Goal: Task Accomplishment & Management: Use online tool/utility

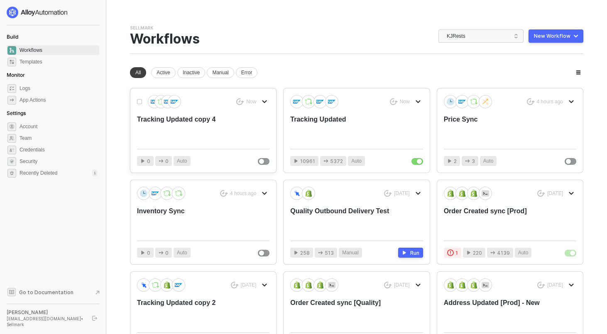
click at [204, 127] on div "Tracking Updated copy 4" at bounding box center [190, 128] width 106 height 27
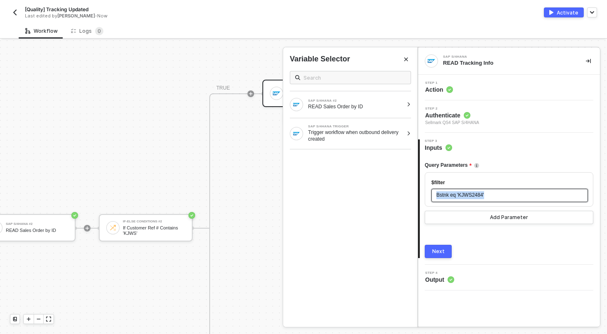
click at [471, 191] on div "Bstnk eq 'KJWS2484'" at bounding box center [510, 195] width 157 height 13
copy span "Bstnk eq 'KJWS2484'"
click at [466, 78] on div "Step 1 Action" at bounding box center [509, 88] width 182 height 26
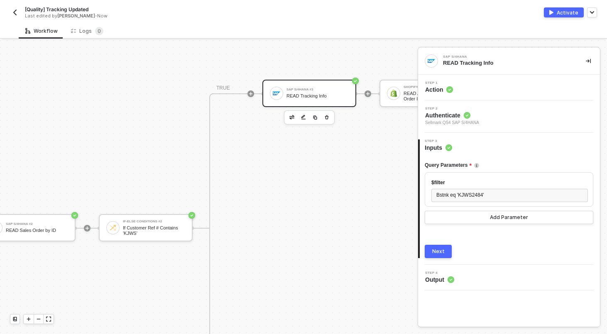
click at [467, 89] on div "Step 1 Action" at bounding box center [510, 87] width 180 height 12
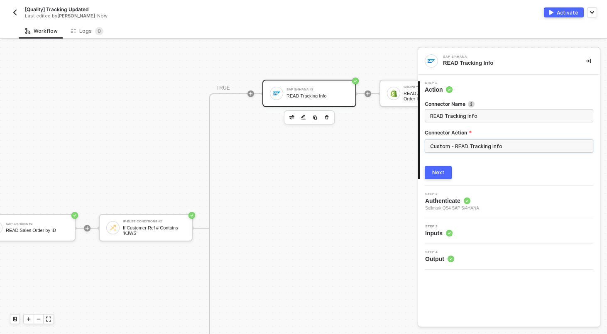
click at [487, 147] on input "Custom - READ Tracking Info" at bounding box center [509, 146] width 169 height 13
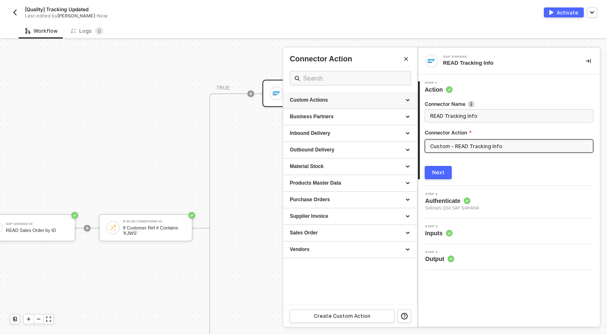
click at [410, 100] on div "Custom Actions" at bounding box center [350, 100] width 134 height 17
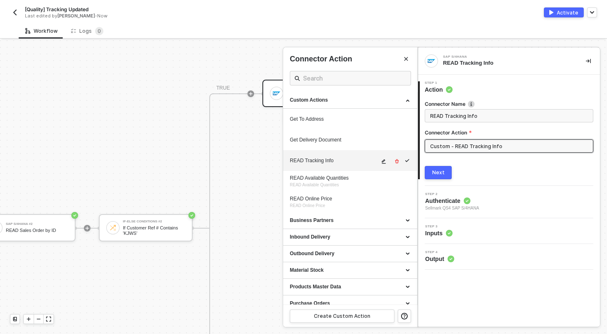
click at [383, 161] on icon "icon-edit" at bounding box center [384, 161] width 4 height 5
type textarea "HTTP/1.1 200 OK { "data": { "data": { "d": { "results": [ { "__metadata": { "id…"
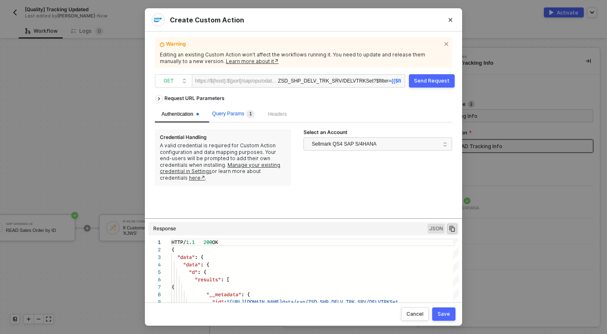
click at [236, 115] on span "Query Params 1" at bounding box center [233, 114] width 42 height 6
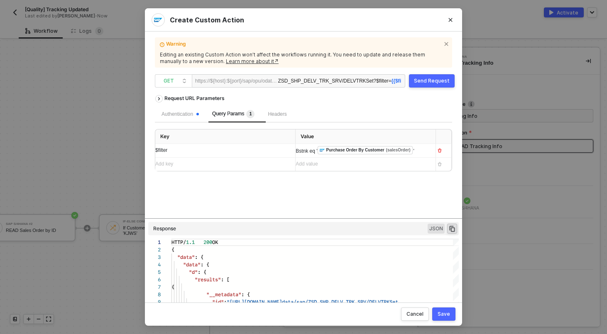
click at [355, 152] on div "Bstnk eq ' ﻿ Purchase Order By Customer (salesOrder) '" at bounding box center [362, 150] width 133 height 9
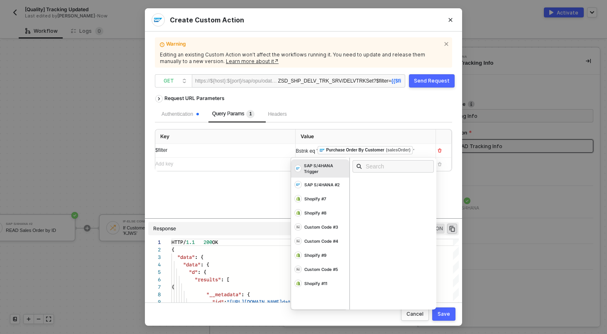
click at [333, 147] on div "Bstnk eq ' ﻿ Purchase Order By Customer (salesOrder) '" at bounding box center [358, 150] width 125 height 9
click at [401, 155] on div "Bstnk eq ' ﻿ Purchase Order By Customer (salesOrder) '" at bounding box center [358, 150] width 125 height 9
click at [437, 77] on button "Send Request" at bounding box center [432, 80] width 46 height 13
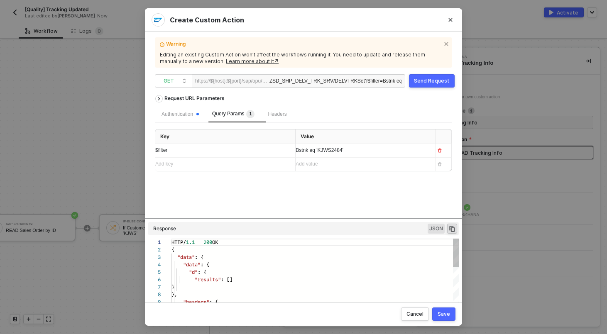
scroll to position [75, 0]
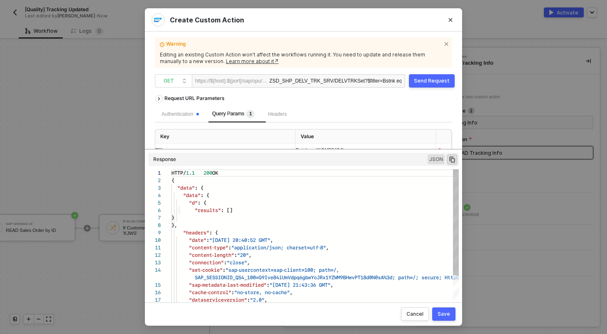
drag, startPoint x: 309, startPoint y: 218, endPoint x: 307, endPoint y: 175, distance: 43.2
click at [307, 175] on div "Request URL Parameters Authentication Query Params 1 Headers Key Value $filter …" at bounding box center [303, 193] width 297 height 205
click at [94, 175] on div "Create Custom Action Warning Editing an existing Custom Action won’t affect the…" at bounding box center [303, 167] width 607 height 334
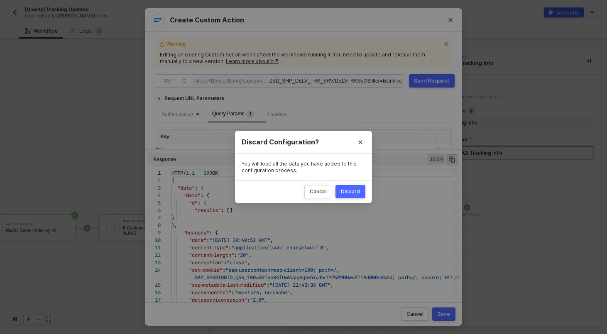
click at [356, 198] on button "Discard" at bounding box center [351, 191] width 30 height 13
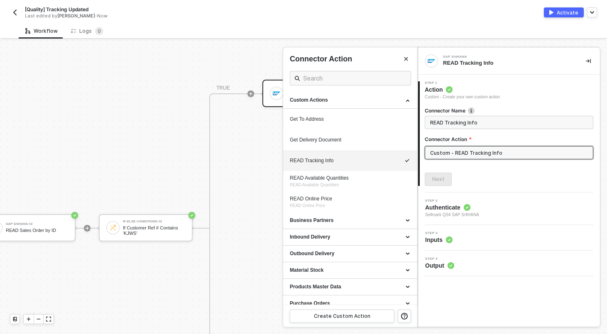
click at [54, 230] on div at bounding box center [303, 187] width 607 height 294
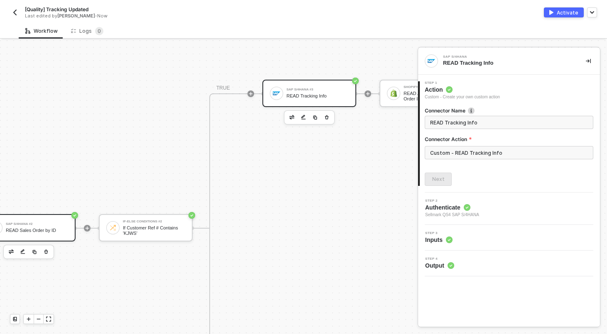
click at [52, 223] on div "SAP S/4HANA #2" at bounding box center [37, 224] width 62 height 3
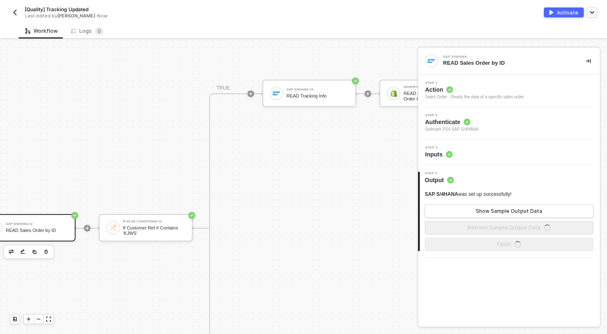
click at [469, 149] on div "Step 3 Inputs" at bounding box center [510, 152] width 180 height 12
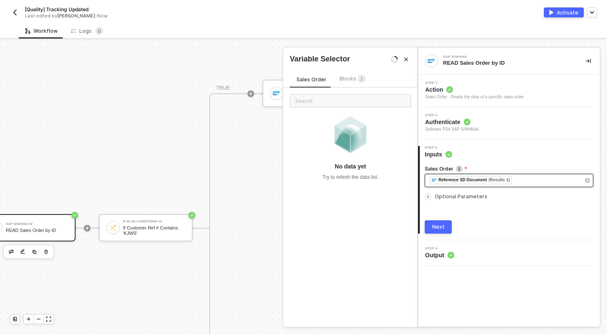
click at [540, 177] on div "﻿ ﻿ Reference SD Document (Results 1) ﻿" at bounding box center [505, 180] width 150 height 9
click at [528, 184] on div "﻿ ﻿ Reference SD Document (Results 1) ﻿" at bounding box center [505, 180] width 150 height 9
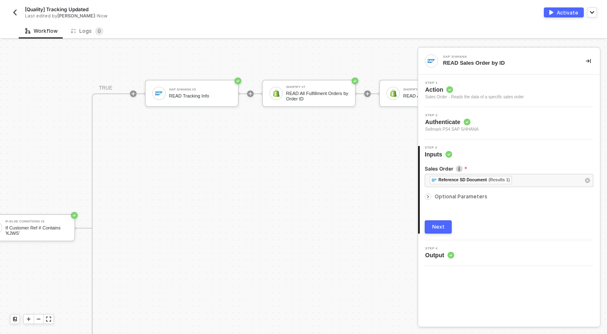
scroll to position [395, 319]
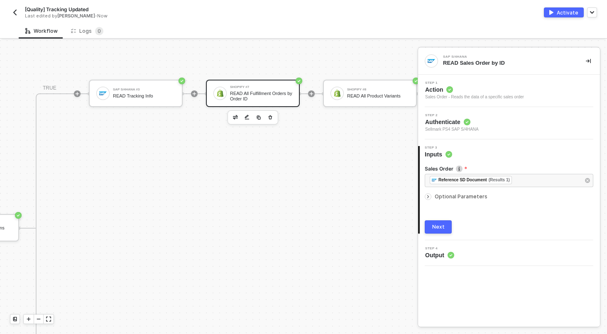
click at [266, 93] on div "READ All Fulfillment Orders by Order ID" at bounding box center [261, 96] width 62 height 10
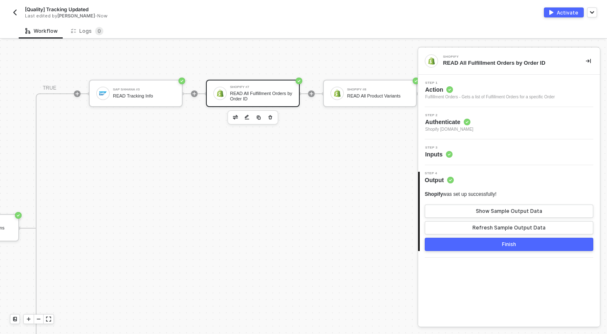
click at [497, 153] on div "Step 3 Inputs" at bounding box center [510, 152] width 180 height 12
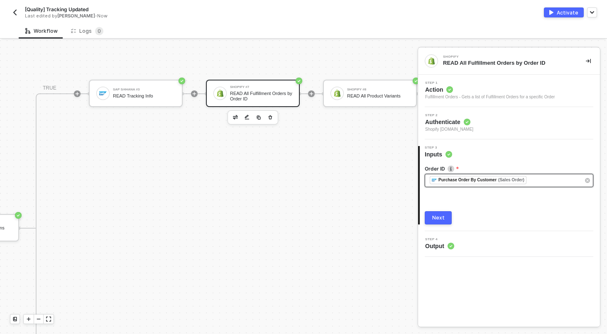
click at [541, 185] on div "﻿ ﻿ Purchase Order By Customer (Sales Order) ﻿" at bounding box center [505, 180] width 150 height 9
click at [142, 91] on div "SAP S/4HANA #3 READ Tracking Info" at bounding box center [144, 94] width 62 height 16
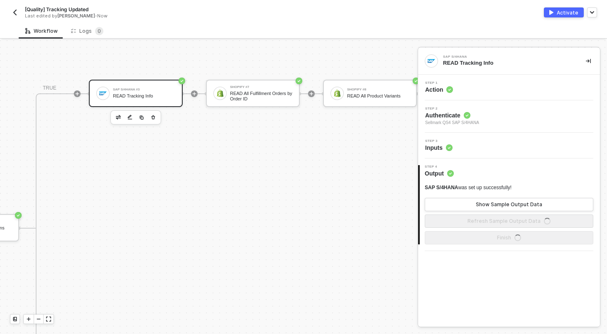
click at [504, 121] on div "Step 2 Authenticate Sellmark QS4 SAP S/4HANA" at bounding box center [510, 116] width 180 height 19
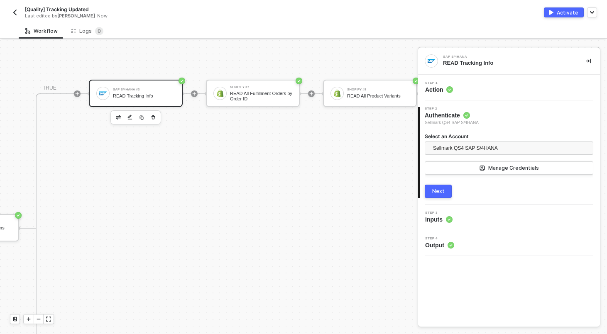
click at [493, 80] on div "Step 1 Action" at bounding box center [509, 88] width 182 height 26
click at [495, 90] on div "Step 1 Action" at bounding box center [510, 87] width 180 height 12
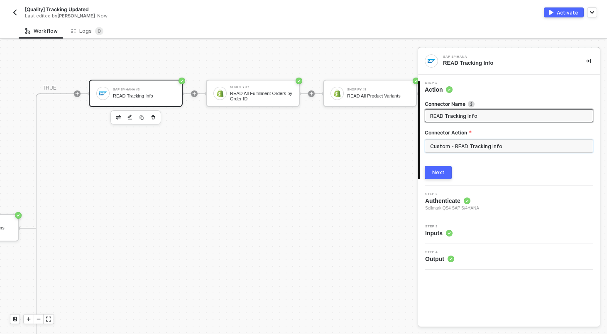
click at [506, 144] on input "Custom - READ Tracking Info" at bounding box center [509, 146] width 169 height 13
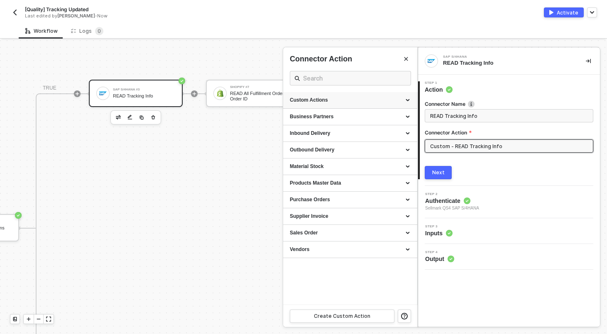
click at [406, 100] on div "Custom Actions" at bounding box center [350, 100] width 121 height 7
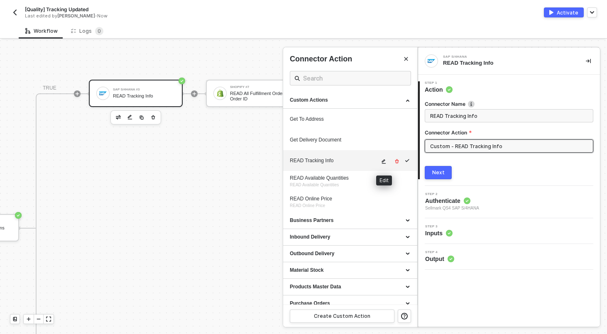
click at [383, 163] on icon "icon-edit" at bounding box center [383, 161] width 5 height 5
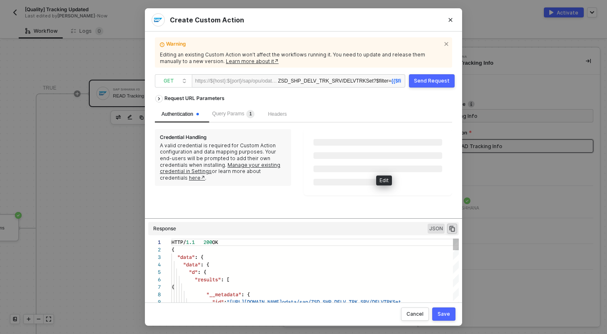
scroll to position [67, 0]
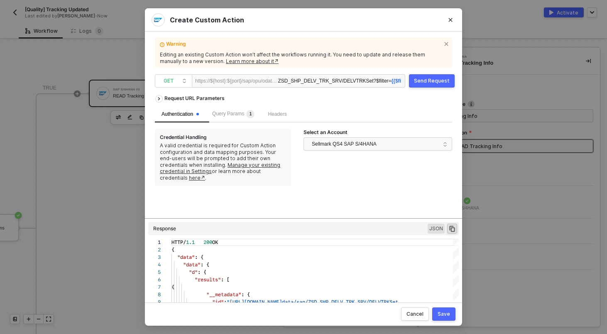
click at [369, 77] on div "ZSD_SHP_DELV_TRK_SRV/DELVTRKSet ?$filter= {{$filter}}" at bounding box center [340, 81] width 124 height 13
click at [248, 111] on span "Query Params 1" at bounding box center [233, 114] width 42 height 6
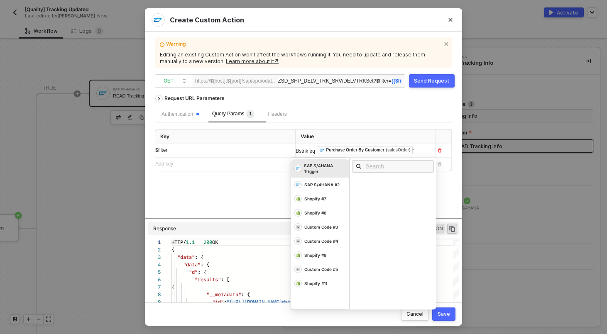
click at [424, 155] on div "Bstnk eq ' ﻿ Purchase Order By Customer (salesOrder) '" at bounding box center [362, 150] width 133 height 13
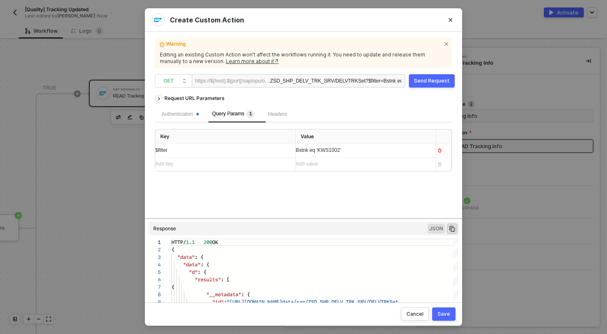
click at [433, 81] on div "Send Request" at bounding box center [432, 81] width 36 height 7
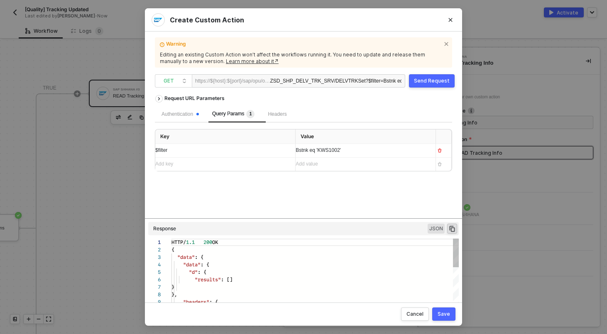
scroll to position [75, 0]
click at [454, 23] on button "Close" at bounding box center [450, 19] width 13 height 13
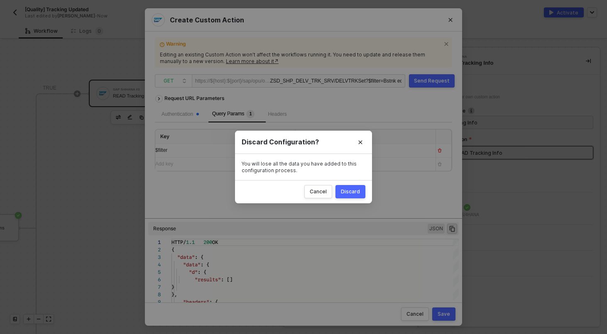
click at [353, 192] on div "Discard" at bounding box center [350, 192] width 19 height 7
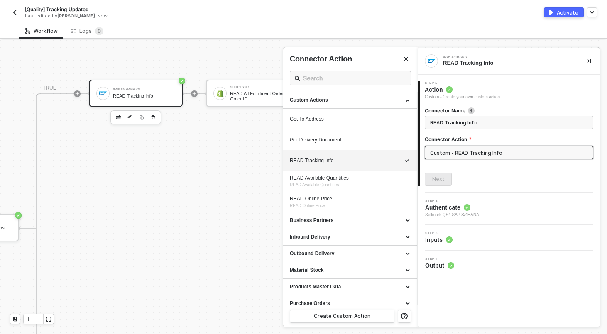
click at [226, 187] on div at bounding box center [303, 187] width 607 height 294
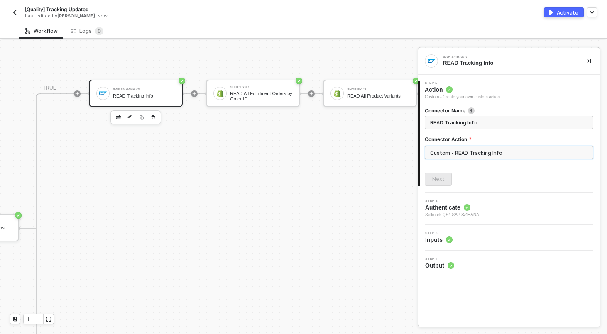
scroll to position [395, 191]
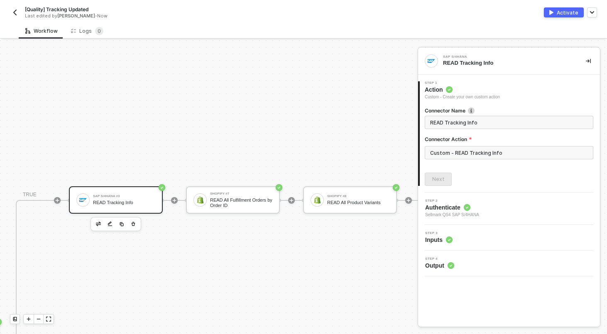
scroll to position [288, 339]
click at [240, 199] on div "READ All Fulfillment Orders by Order ID" at bounding box center [241, 202] width 62 height 10
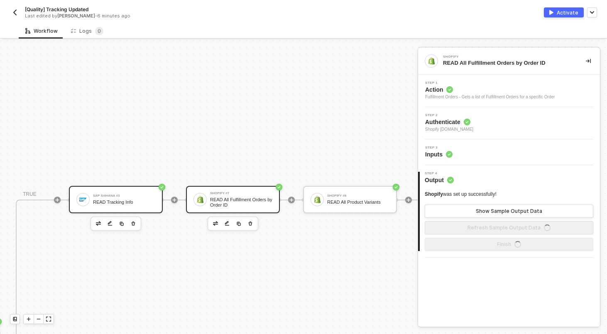
click at [110, 197] on div "SAP S/4HANA #3" at bounding box center [124, 195] width 62 height 3
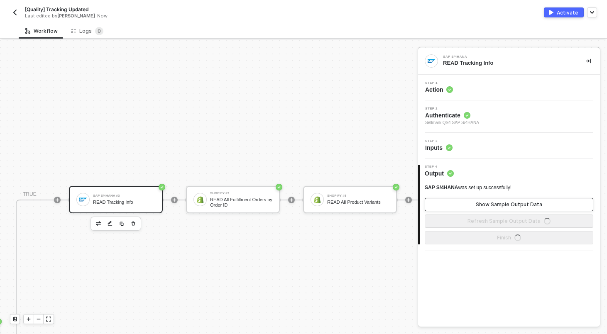
click at [489, 202] on div "Show Sample Output Data" at bounding box center [509, 204] width 66 height 7
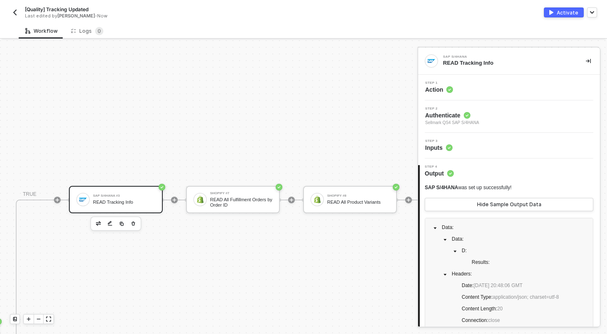
scroll to position [23, 0]
click at [485, 89] on div "Step 1 Action" at bounding box center [510, 87] width 180 height 12
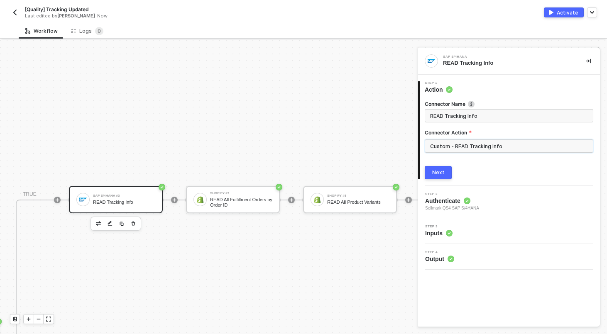
click at [484, 147] on input "Custom - READ Tracking Info" at bounding box center [509, 146] width 169 height 13
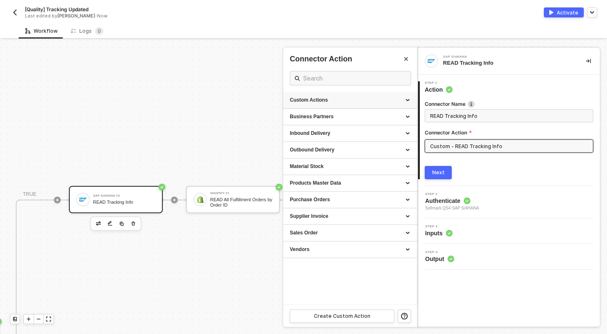
click at [405, 101] on div "Custom Actions" at bounding box center [350, 100] width 121 height 7
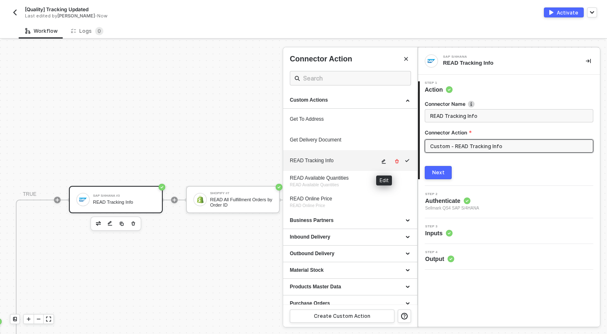
click at [382, 161] on icon "icon-edit" at bounding box center [383, 161] width 5 height 5
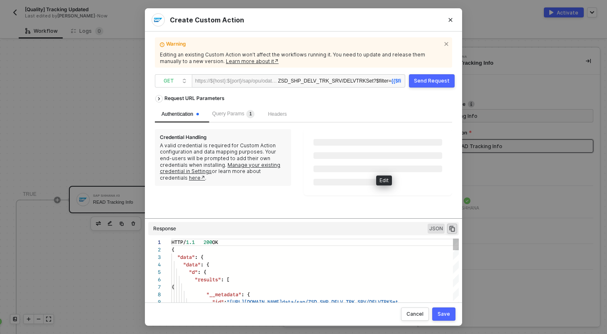
scroll to position [67, 0]
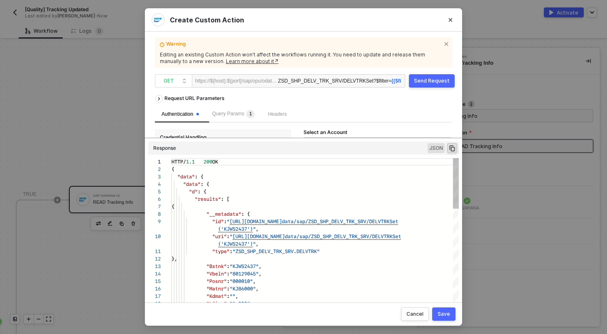
drag, startPoint x: 328, startPoint y: 218, endPoint x: 322, endPoint y: 164, distance: 54.3
click at [322, 164] on div "Request URL Parameters Authentication Query Params 1 Headers Credential Handlin…" at bounding box center [303, 193] width 297 height 205
click at [247, 116] on span "Query Params 1" at bounding box center [233, 114] width 42 height 6
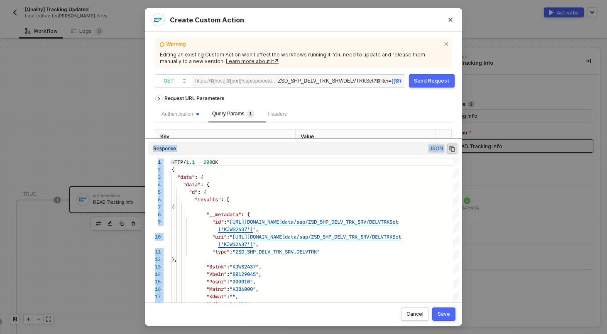
drag, startPoint x: 384, startPoint y: 137, endPoint x: 385, endPoint y: 157, distance: 19.1
click at [385, 157] on div "Request URL Parameters Authentication Query Params 1 Headers Key Value $filter …" at bounding box center [303, 193] width 297 height 205
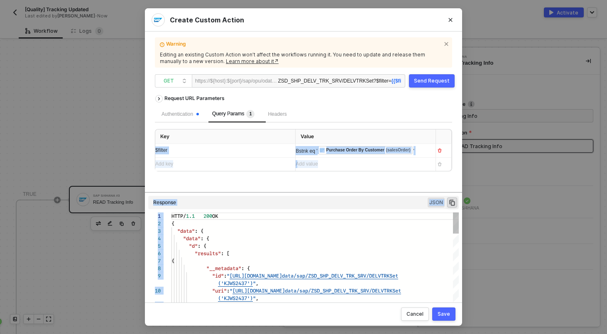
drag, startPoint x: 383, startPoint y: 138, endPoint x: 376, endPoint y: 204, distance: 66.4
click at [376, 204] on div "Request URL Parameters Authentication Query Params 1 Headers Key Value $filter …" at bounding box center [303, 193] width 297 height 205
click at [358, 129] on div "Key Value $filter Bstnk eq ' ﻿ Purchase Order By Customer (salesOrder) ' Add ke…" at bounding box center [303, 150] width 297 height 42
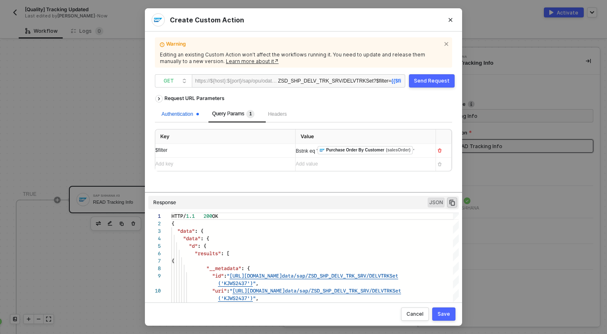
click at [181, 113] on div "Authentication" at bounding box center [180, 114] width 37 height 8
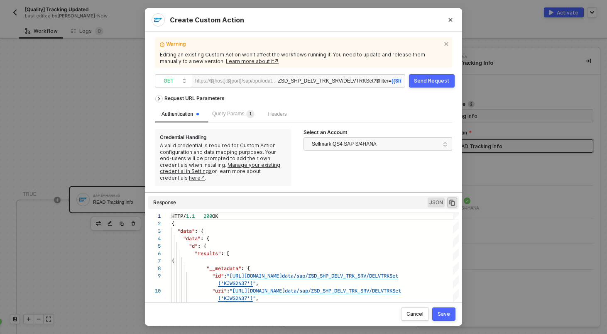
click at [230, 120] on div "Query Params 1" at bounding box center [234, 114] width 56 height 17
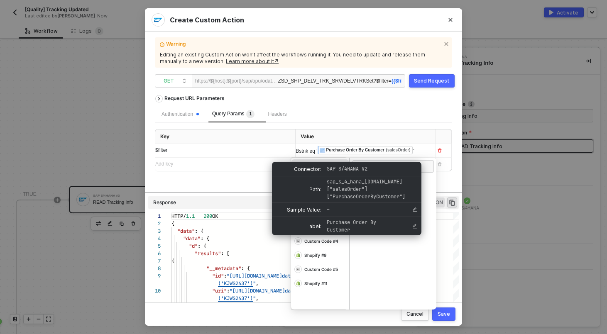
drag, startPoint x: 421, startPoint y: 151, endPoint x: 361, endPoint y: 153, distance: 59.4
click at [361, 153] on div "Bstnk eq ' ﻿ Purchase Order By Customer (salesOrder) '" at bounding box center [358, 150] width 125 height 9
click at [395, 153] on div "Purchase Order By Customer (salesOrder)" at bounding box center [365, 150] width 95 height 8
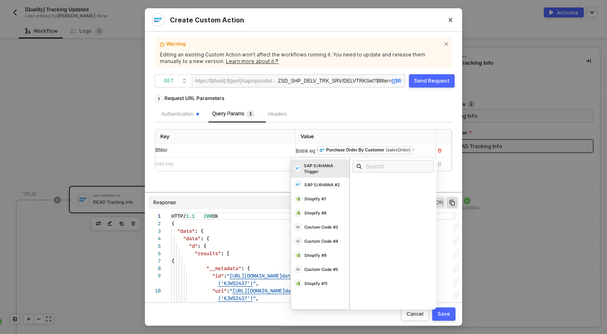
click at [402, 153] on div "Bstnk eq ' ﻿ Purchase Order By Customer (salesOrder) '" at bounding box center [358, 150] width 125 height 9
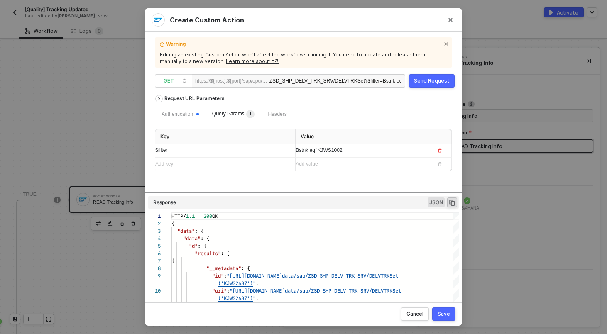
click at [436, 81] on div "Send Request" at bounding box center [432, 81] width 36 height 7
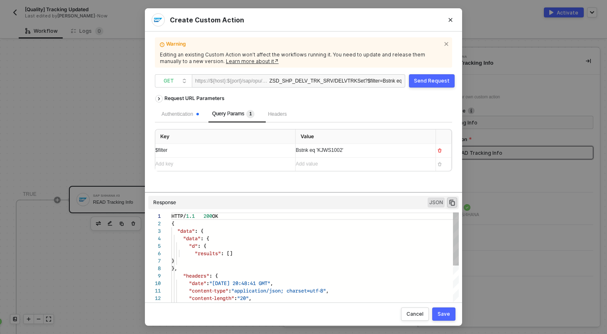
scroll to position [75, 0]
click at [68, 161] on div "Create Custom Action Warning Editing an existing Custom Action won’t affect the…" at bounding box center [303, 167] width 607 height 334
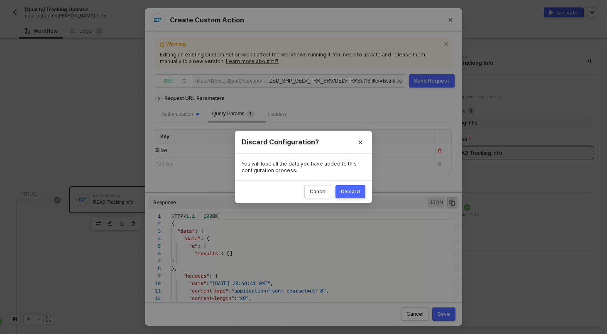
click at [351, 198] on button "Discard" at bounding box center [351, 191] width 30 height 13
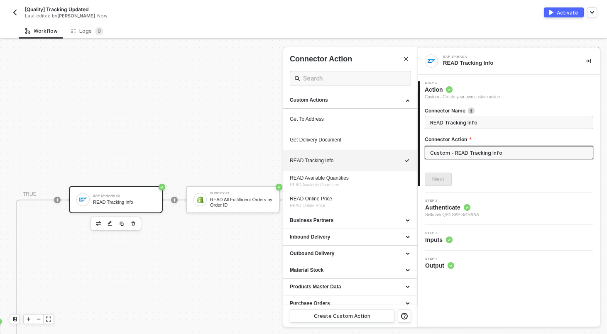
click at [218, 201] on div at bounding box center [303, 187] width 607 height 294
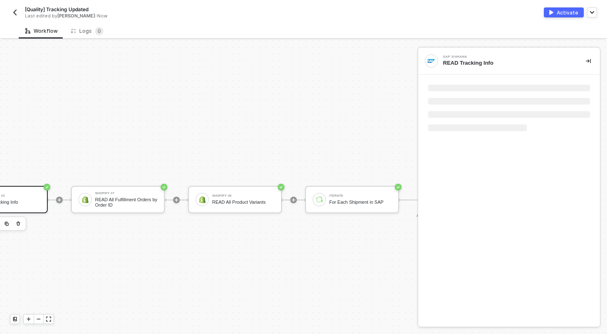
scroll to position [288, 463]
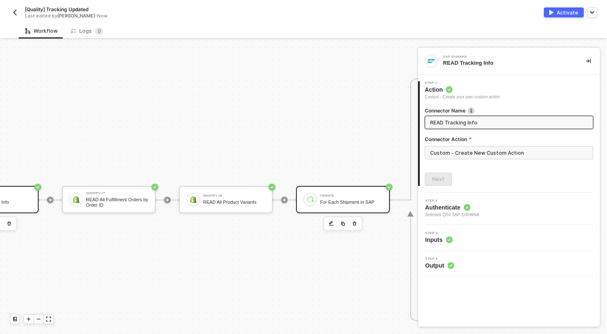
click at [330, 195] on div "Iterate" at bounding box center [351, 195] width 62 height 3
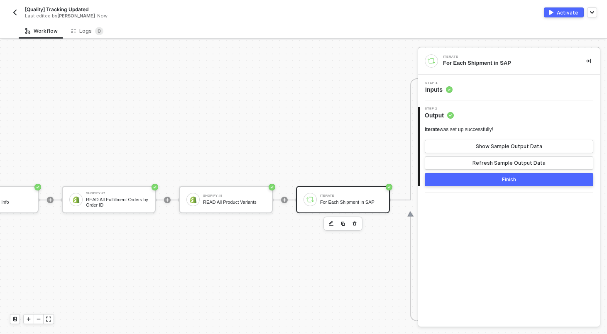
click at [490, 92] on div "Step 1 Inputs" at bounding box center [510, 87] width 180 height 12
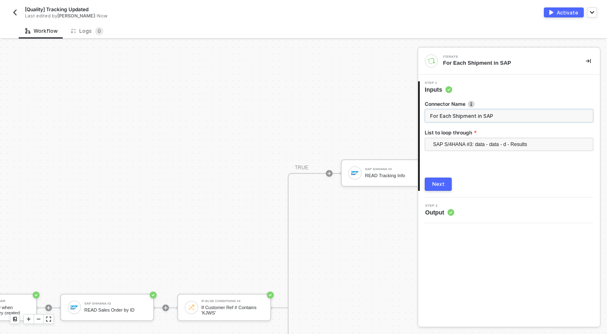
scroll to position [315, 66]
click at [395, 169] on div "SAP S/4HANA #3" at bounding box center [397, 169] width 62 height 3
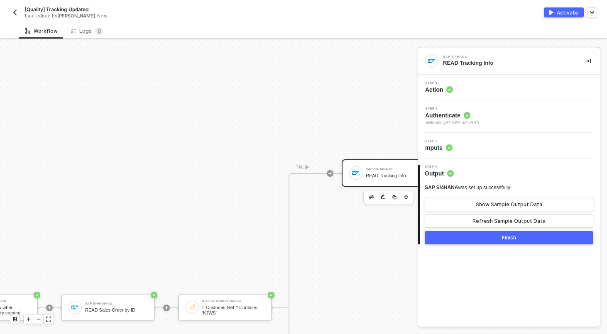
click at [487, 88] on div "Step 1 Action" at bounding box center [510, 87] width 180 height 12
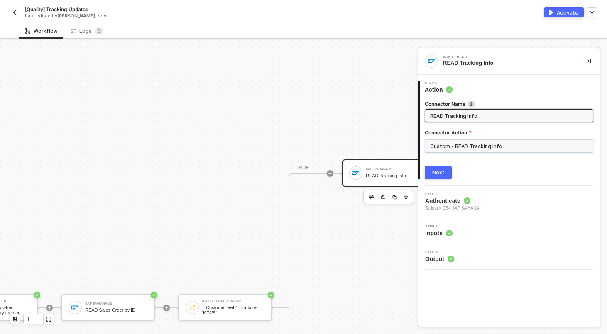
click at [489, 146] on input "Custom - READ Tracking Info" at bounding box center [509, 146] width 169 height 13
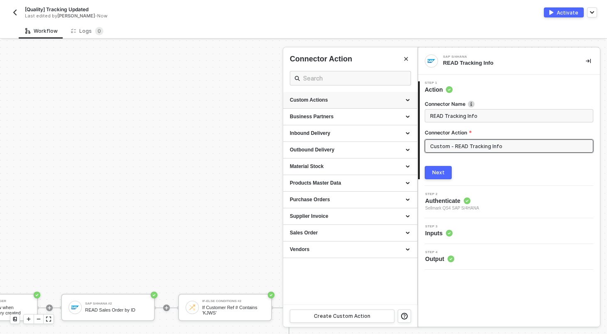
click at [410, 99] on div "Custom Actions" at bounding box center [350, 100] width 121 height 7
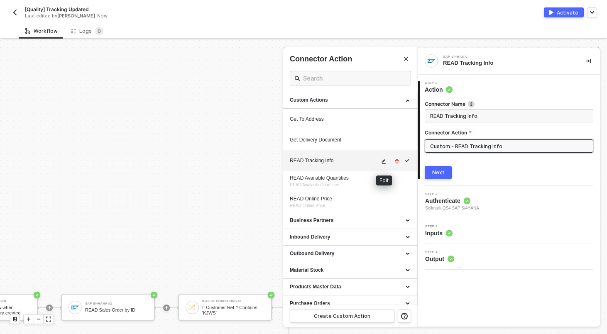
click at [380, 163] on button "button" at bounding box center [384, 162] width 10 height 10
type textarea "HTTP/1.1 200 OK { "data": { "data": { "d": { "results": [ { "__metadata": { "id…"
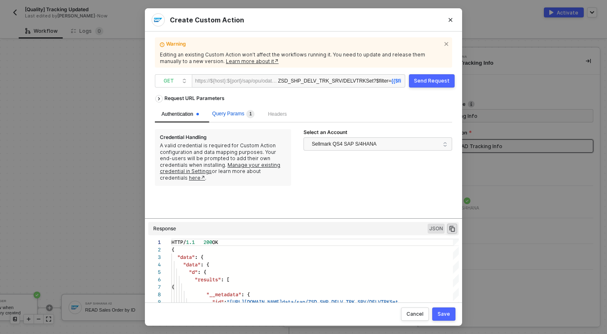
click at [223, 117] on div "Query Params 1" at bounding box center [233, 114] width 42 height 8
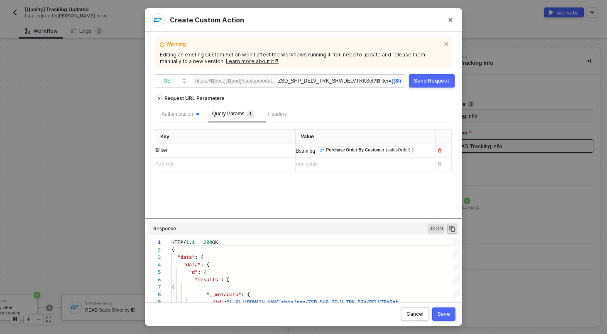
click at [424, 135] on th "Value" at bounding box center [366, 137] width 140 height 15
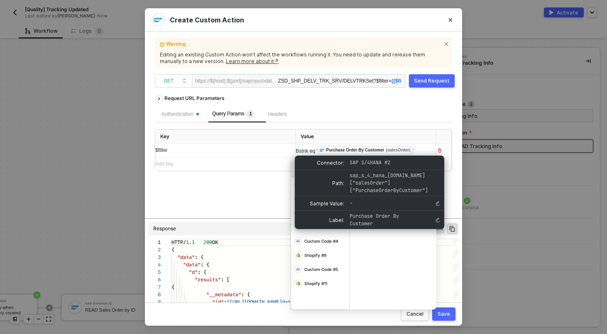
click at [419, 150] on div "Bstnk eq ' ﻿ Purchase Order By Customer (salesOrder) '" at bounding box center [358, 150] width 125 height 9
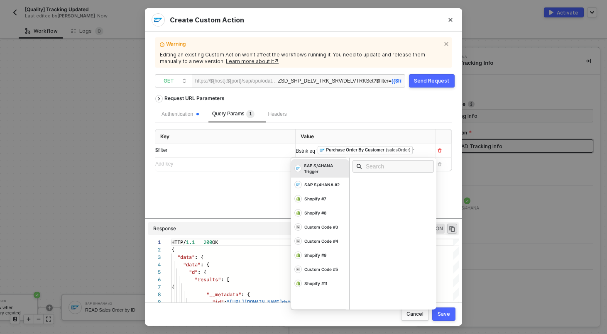
click at [414, 154] on span "'" at bounding box center [414, 151] width 1 height 6
click at [433, 78] on div "Send Request" at bounding box center [432, 81] width 36 height 7
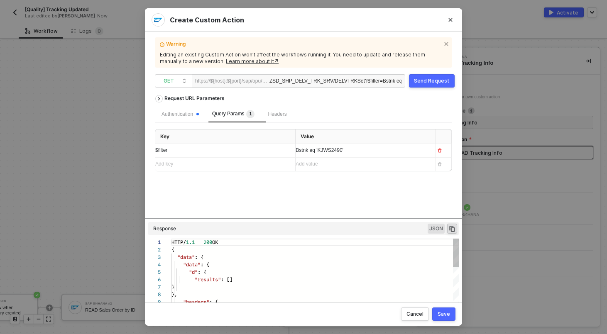
scroll to position [75, 0]
click at [370, 157] on td "Bstnk eq 'KJWS2490'" at bounding box center [366, 151] width 140 height 14
click at [363, 155] on div "Bstnk eq 'KJWS2490'" at bounding box center [362, 151] width 133 height 8
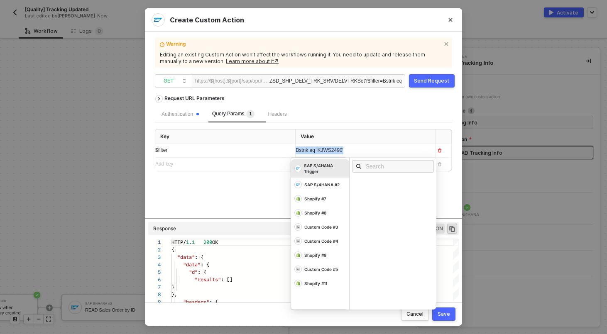
click at [363, 155] on div "Bstnk eq 'KJWS2490'" at bounding box center [358, 151] width 125 height 8
copy span "Bstnk eq 'KJWS2490'"
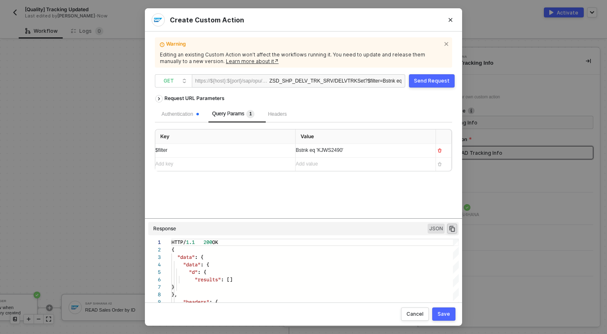
click at [370, 80] on span "?$filter=Bstnk eq 'KJWS2490'" at bounding box center [398, 81] width 66 height 6
drag, startPoint x: 370, startPoint y: 80, endPoint x: 415, endPoint y: 80, distance: 45.3
click at [415, 80] on div "GET https://${host}:${port}/sap/opu/odata/sap/ ZSD_SHP_DELV_TRK_SRV/DELVTRKSet …" at bounding box center [303, 80] width 297 height 13
click at [345, 88] on div "Warning Editing an existing Custom Action won’t affect the workflows running it…" at bounding box center [303, 167] width 297 height 251
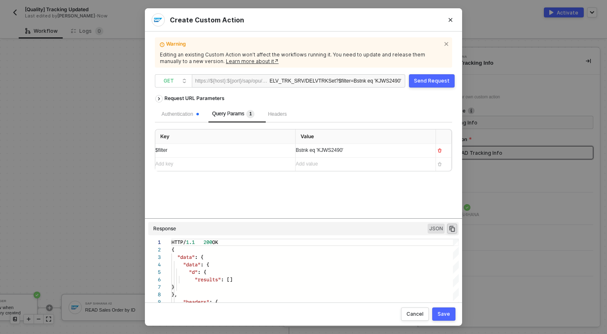
click at [400, 82] on span "?$filter=Bstnk eq 'KJWS2490'" at bounding box center [369, 81] width 66 height 6
click at [444, 82] on div "Send Request" at bounding box center [432, 81] width 36 height 7
type textarea "HTTP/1.1 200 OK { "data": { "data": { "d": { "results": [] } }, "headers": { "d…"
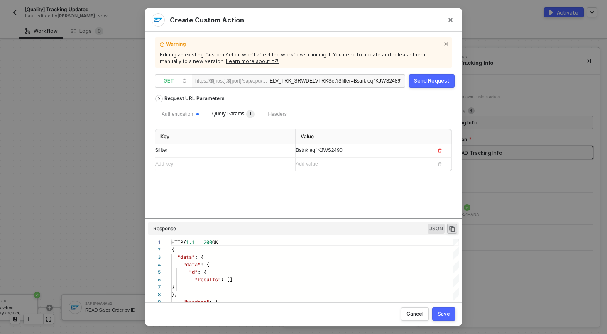
click at [401, 82] on span "?$filter=Bstnk eq 'KJWS2489'" at bounding box center [369, 81] width 66 height 6
click at [424, 80] on div "Send Request" at bounding box center [432, 81] width 36 height 7
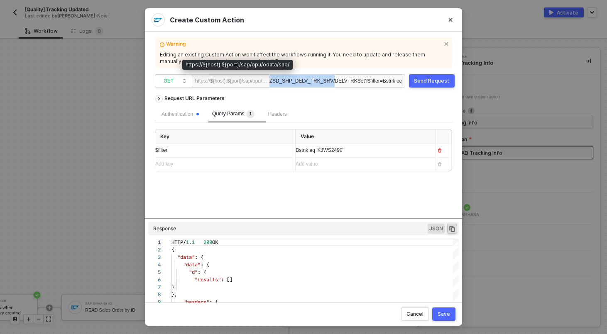
drag, startPoint x: 299, startPoint y: 80, endPoint x: 263, endPoint y: 86, distance: 36.7
click at [263, 86] on div "https://${host}:${port}/sap/opu/odata/sap/ ZSD_SHP_DELV_TRK_SRV/DELVTRKSet ?$fi…" at bounding box center [298, 80] width 213 height 13
click at [297, 81] on div "ZSD_SHP_DELV_TRK_SRV/DELVTRKSet ?$filter=Bstnk eq 'KJWS2488'" at bounding box center [336, 81] width 132 height 13
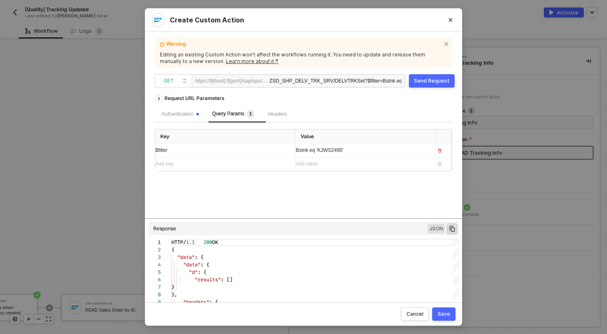
click at [397, 80] on span "?$filter=Bstnk eq 'KJWS2488'" at bounding box center [398, 81] width 66 height 6
click at [429, 86] on button "Send Request" at bounding box center [432, 80] width 46 height 13
click at [393, 84] on div "ZSD_SHP_DELV_TRK_SRV/DELVTRKSet ?$filter=Bstnk eq 'KJWS2487'" at bounding box center [336, 81] width 132 height 13
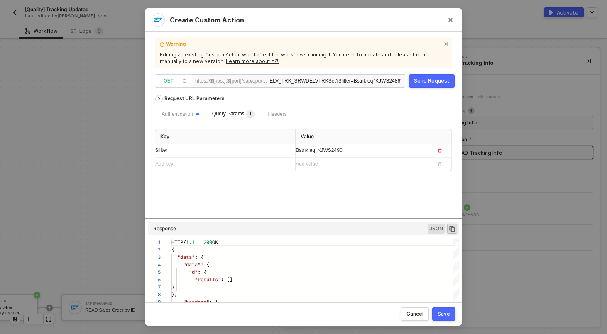
scroll to position [0, 38]
click at [447, 78] on div "Send Request" at bounding box center [432, 81] width 36 height 7
type textarea "HTTP/1.1 200 OK { "data": { "data": { "d": { "results": [] } }, "headers": { "d…"
click at [343, 81] on span "?$filter=Bstnk eq 'KJWS2486'" at bounding box center [369, 81] width 66 height 6
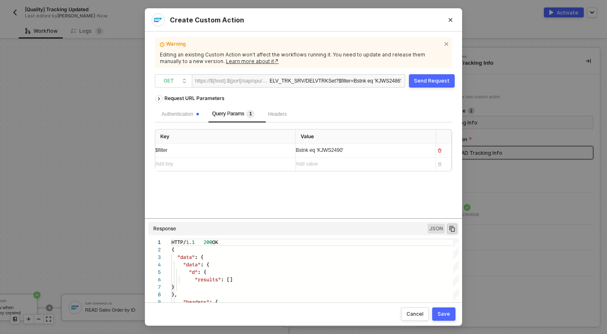
click at [343, 81] on span "?$filter=Bstnk eq 'KJWS2486'" at bounding box center [369, 81] width 66 height 6
copy div "ZSD_SHP_DELV_TRK_SRV/DELVTRKSet ?$filter=Bstnk eq 'KJWS2486'"
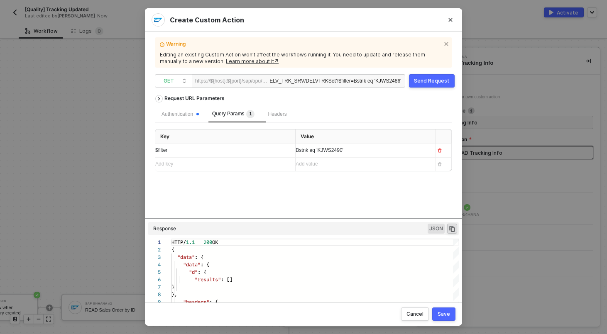
click at [343, 152] on span "Bstnk eq 'KJWS2490'" at bounding box center [320, 150] width 48 height 6
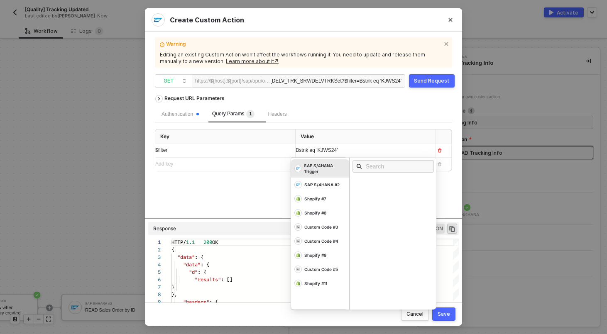
scroll to position [0, 35]
click at [432, 83] on div "Send Request" at bounding box center [432, 81] width 36 height 7
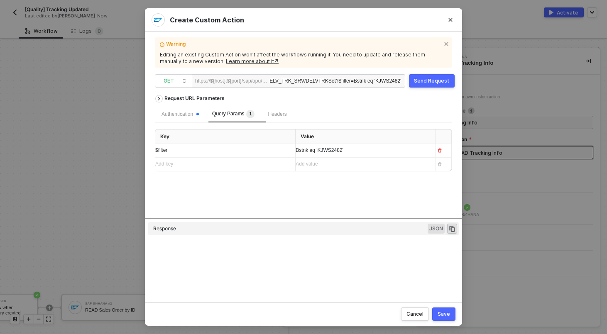
type textarea "HTTP/1.1 200 OK { "data": { "data": { "d": { "results": [] } }, "headers": { "d…"
click at [373, 81] on span "?$filter=Bstnk eq 'KJWS2482'" at bounding box center [369, 81] width 66 height 6
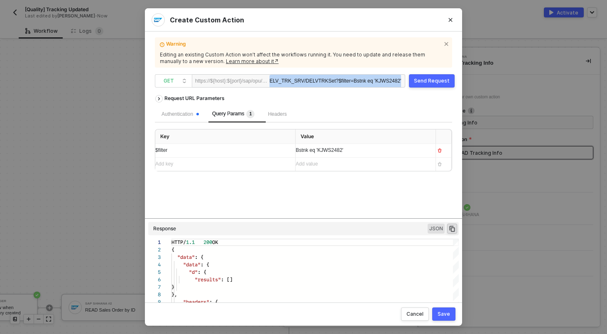
click at [373, 81] on span "?$filter=Bstnk eq 'KJWS2482'" at bounding box center [369, 81] width 66 height 6
copy div "ZSD_SHP_DELV_TRK_SRV/DELVTRKSet ?$filter=Bstnk eq 'KJWS2482'"
click at [395, 79] on span "?$filter=Bstnk eq 'KJWS2482'" at bounding box center [369, 81] width 66 height 6
click at [397, 79] on span "?$filter=Bstnk eq 'KJWS2482'" at bounding box center [369, 81] width 66 height 6
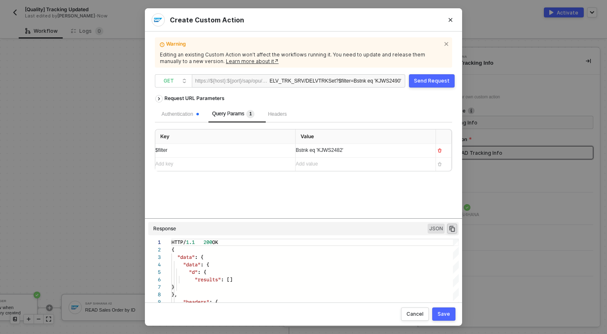
click at [451, 82] on button "Send Request" at bounding box center [432, 80] width 46 height 13
click at [356, 79] on span "?$filter=Bstnk eq 'KJWS2490'" at bounding box center [369, 81] width 66 height 6
copy div "ZSD_SHP_DELV_TRK_SRV/DELVTRKSet ?$filter=Bstnk eq 'KJWS2490'"
click at [377, 82] on span "?$filter=Bstnk eq 'KJWS2490'" at bounding box center [369, 81] width 66 height 6
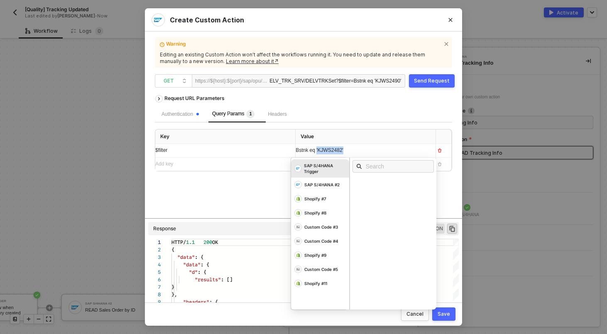
drag, startPoint x: 361, startPoint y: 150, endPoint x: 317, endPoint y: 153, distance: 43.3
click at [317, 153] on div "Bstnk eq 'KJWS2482'" at bounding box center [358, 151] width 125 height 8
click at [424, 79] on div "Send Request" at bounding box center [432, 81] width 36 height 7
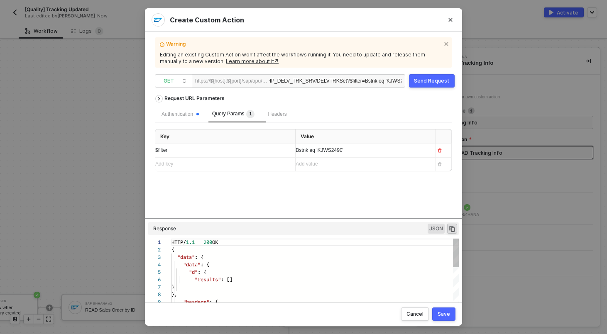
scroll to position [75, 0]
click at [178, 118] on div "Authentication" at bounding box center [180, 114] width 37 height 8
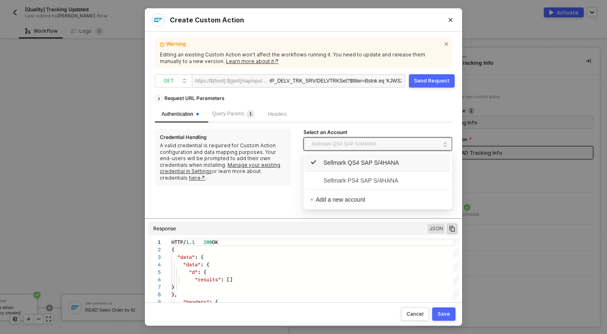
click at [343, 145] on span "Sellmark QS4 SAP S/4HANA" at bounding box center [344, 144] width 65 height 12
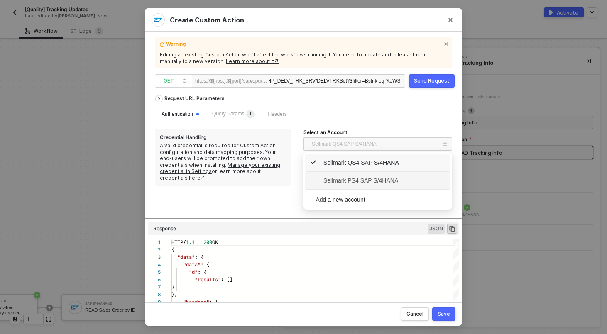
click at [348, 177] on span "Sellmark PS4 SAP S/4HANA" at bounding box center [354, 180] width 88 height 9
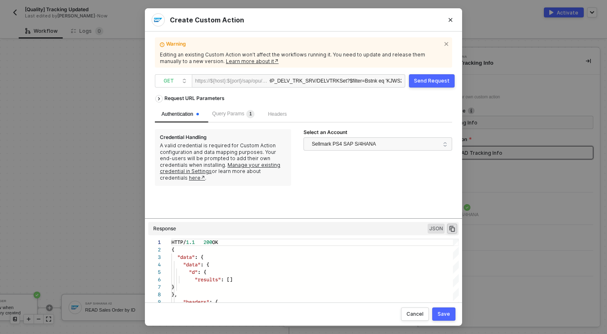
click at [427, 86] on button "Send Request" at bounding box center [432, 80] width 46 height 13
click at [368, 138] on span "Sellmark PS4 SAP S/4HANA" at bounding box center [344, 144] width 64 height 12
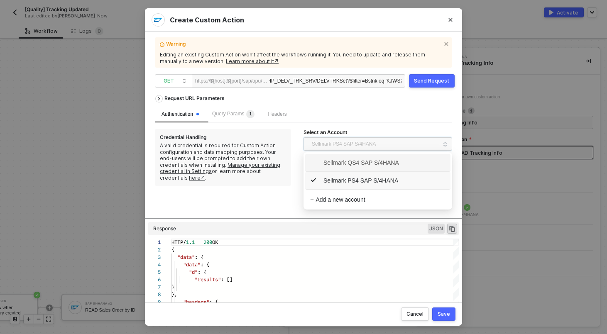
click at [361, 167] on span "Sellmark QS4 SAP S/4HANA" at bounding box center [354, 162] width 89 height 9
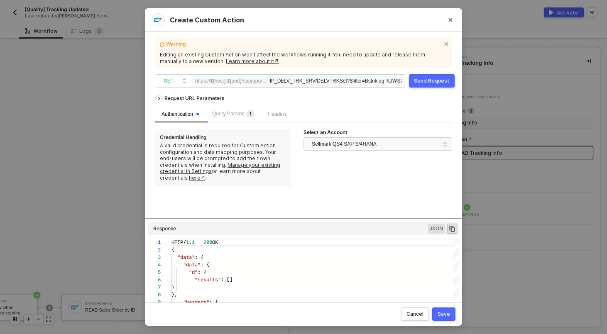
click at [433, 89] on div "Warning Editing an existing Custom Action won’t affect the workflows running it…" at bounding box center [303, 167] width 297 height 251
click at [434, 83] on div "Send Request" at bounding box center [432, 81] width 36 height 7
type textarea "HTTP/1.1 200 OK { "data": { "data": { "d": { "results": [] } }, "headers": { "d…"
click at [346, 85] on div "ZSD_SHP_DELV_TRK_SRV/DELVTRKSet ?$filter=Bstnk eq 'KJWS2490'" at bounding box center [336, 81] width 132 height 13
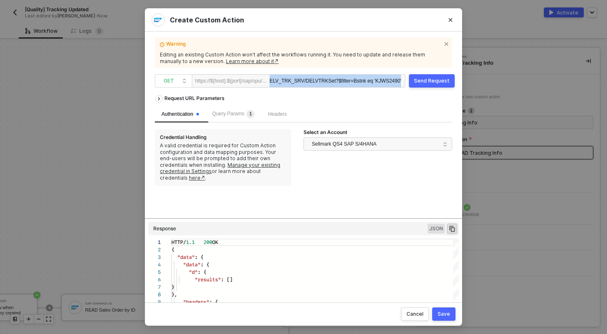
copy div "ZSD_SHP_DELV_TRK_SRV/DELVTRKSet ?$filter=Bstnk eq 'KJWS2490'"
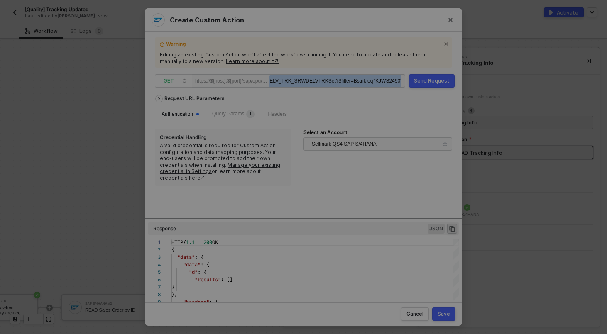
click at [52, 58] on div "Create Custom Action Warning Editing an existing Custom Action won’t affect the…" at bounding box center [303, 167] width 607 height 334
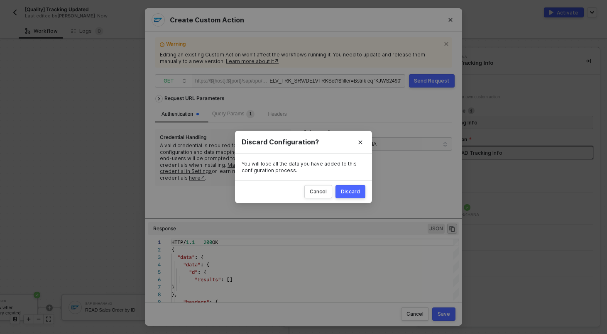
click at [350, 194] on div "Discard" at bounding box center [350, 192] width 19 height 7
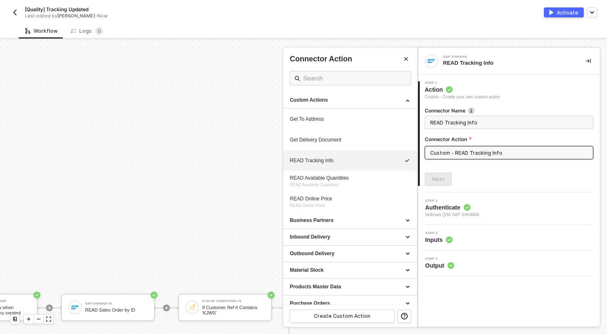
click at [16, 10] on img "button" at bounding box center [15, 12] width 7 height 7
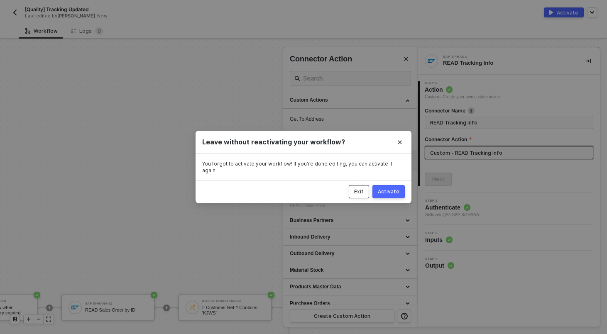
click at [362, 191] on div "Exit" at bounding box center [359, 192] width 10 height 7
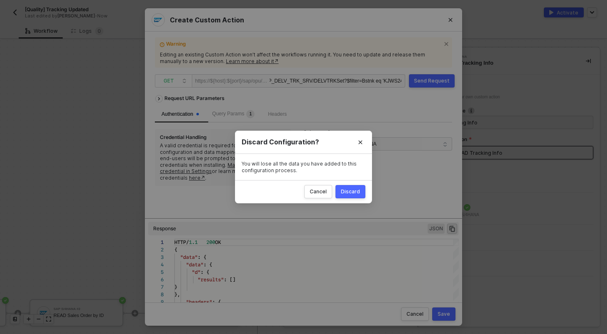
click at [346, 189] on div "Discard" at bounding box center [350, 192] width 19 height 7
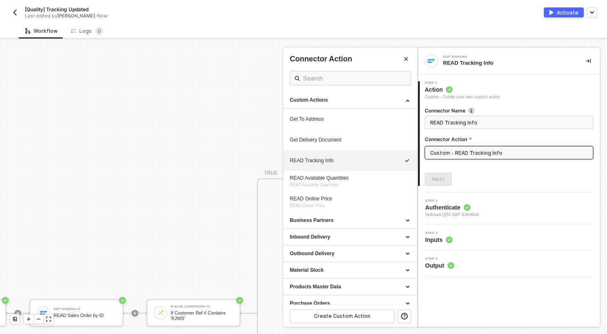
click at [11, 14] on button "button" at bounding box center [15, 12] width 10 height 10
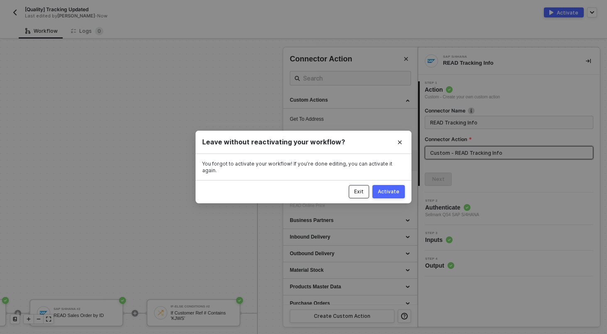
click at [361, 189] on div "Exit" at bounding box center [359, 192] width 10 height 7
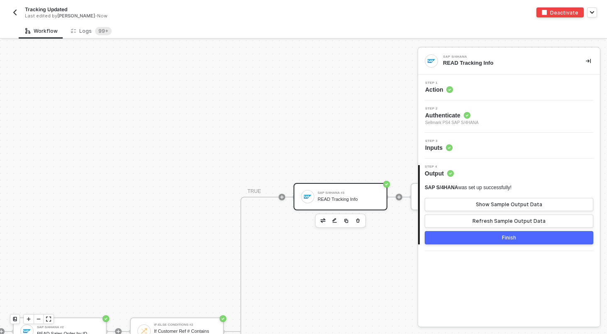
scroll to position [291, 169]
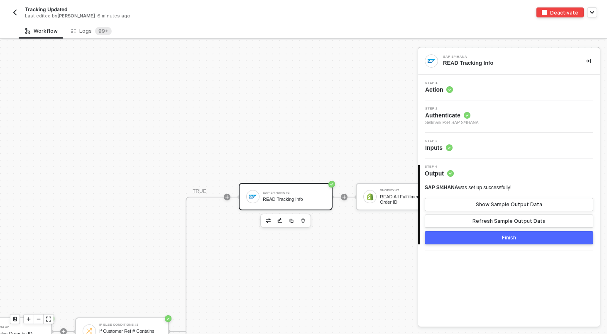
click at [17, 13] on img "button" at bounding box center [15, 12] width 7 height 7
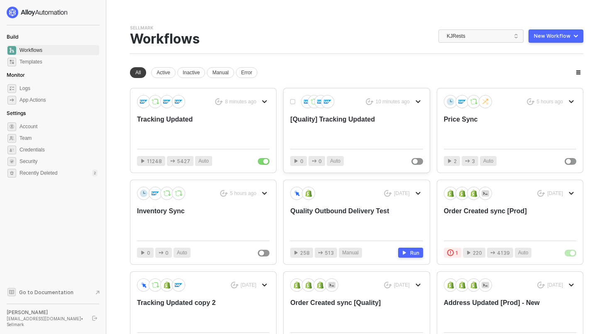
click at [348, 123] on div "[Quality] Tracking Updated" at bounding box center [343, 128] width 106 height 27
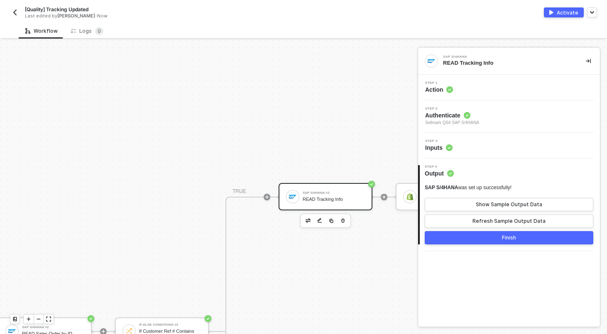
scroll to position [291, 144]
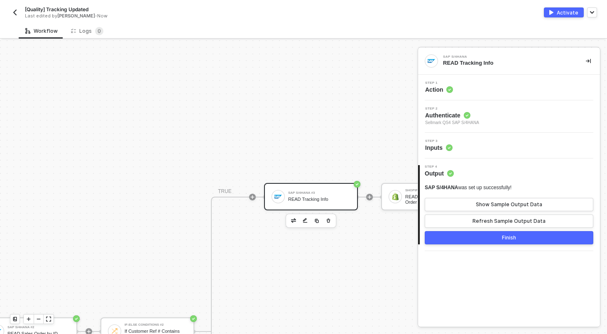
click at [493, 89] on div "Step 1 Action" at bounding box center [510, 87] width 180 height 12
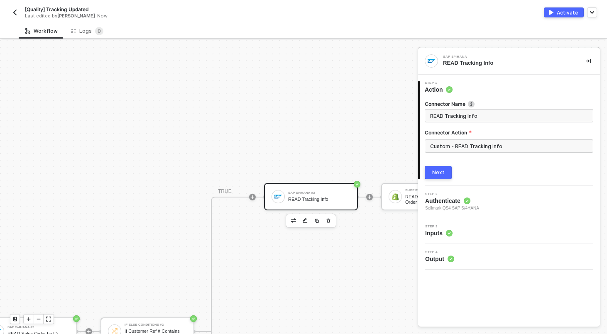
click at [481, 139] on div "Connector Action" at bounding box center [509, 134] width 169 height 10
click at [481, 144] on input "Custom - READ Tracking Info" at bounding box center [509, 146] width 169 height 13
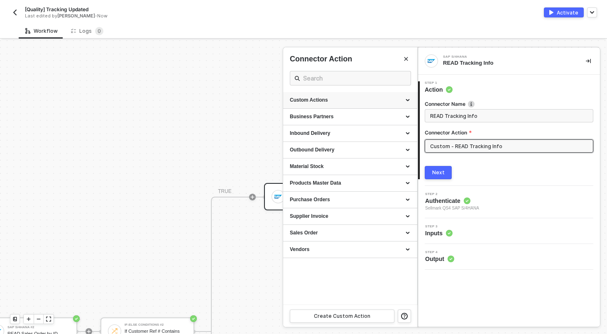
click at [373, 98] on div "Custom Actions" at bounding box center [350, 100] width 121 height 7
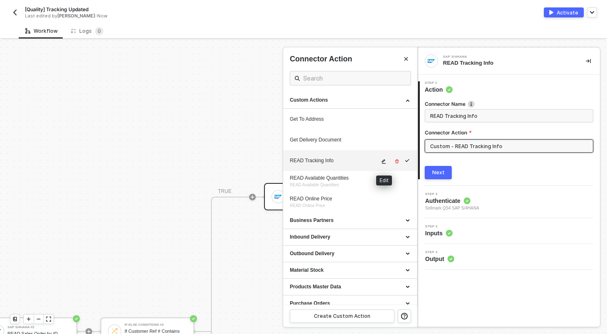
click at [383, 159] on icon "icon-edit" at bounding box center [383, 161] width 5 height 5
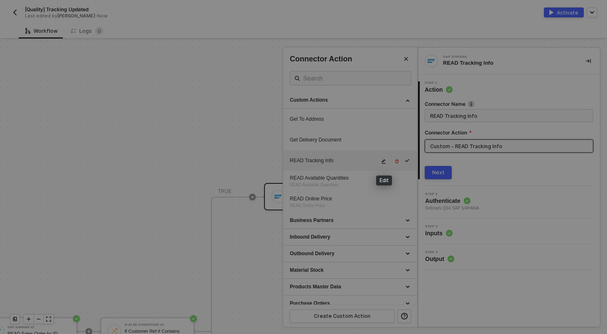
type textarea "HTTP/1.1 200 OK { "data": { "data": { "d": { "results": [ { "__metadata": { "id…"
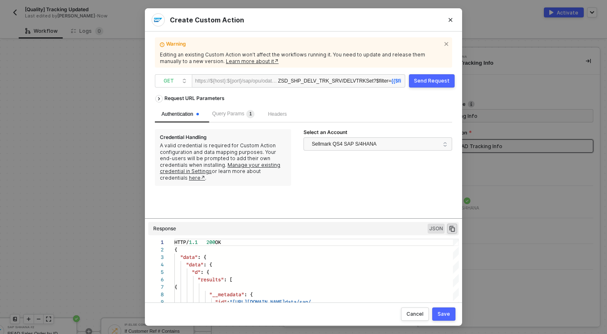
click at [381, 81] on span "?$filter= {{$filter}}" at bounding box center [393, 81] width 39 height 6
click at [15, 18] on div "Create Custom Action Warning Editing an existing Custom Action won’t affect the…" at bounding box center [303, 167] width 607 height 334
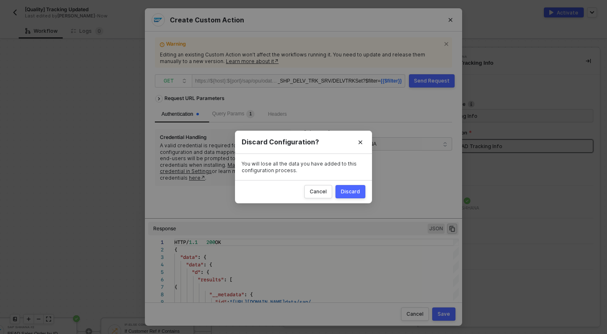
click at [354, 196] on button "Discard" at bounding box center [351, 191] width 30 height 13
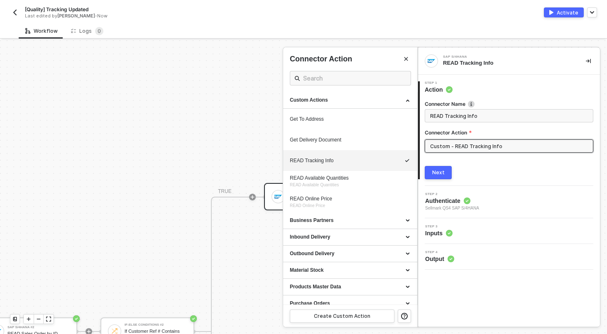
click at [15, 15] on img "button" at bounding box center [15, 12] width 7 height 7
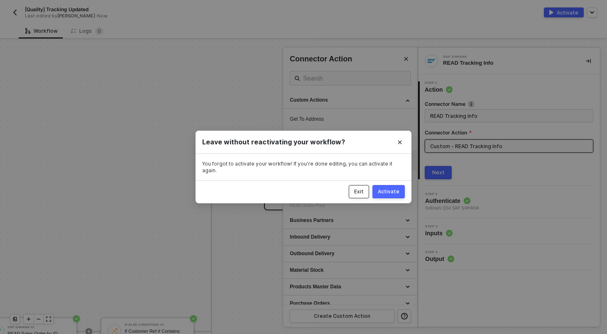
click at [369, 187] on button "Exit" at bounding box center [359, 191] width 20 height 13
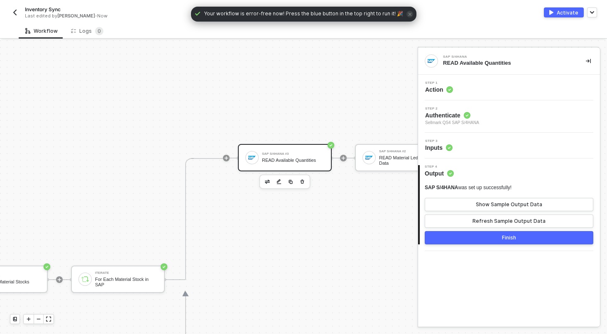
scroll to position [239, 190]
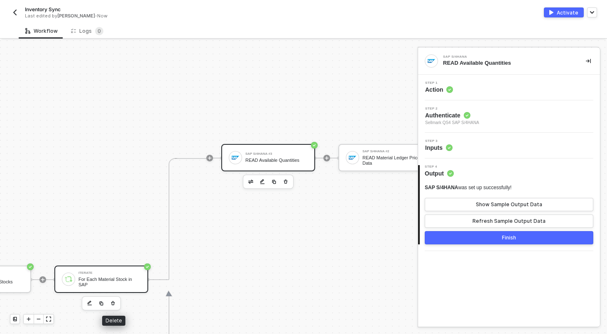
click at [124, 282] on div "For Each Material Stock in SAP" at bounding box center [109, 282] width 62 height 10
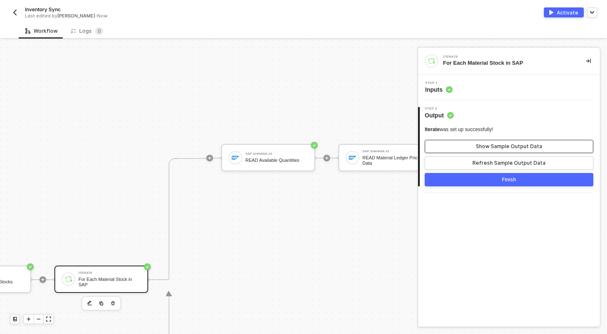
click at [462, 141] on button "Show Sample Output Data" at bounding box center [509, 146] width 169 height 13
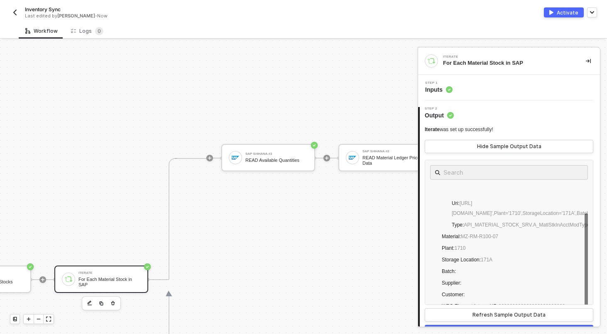
scroll to position [81, 0]
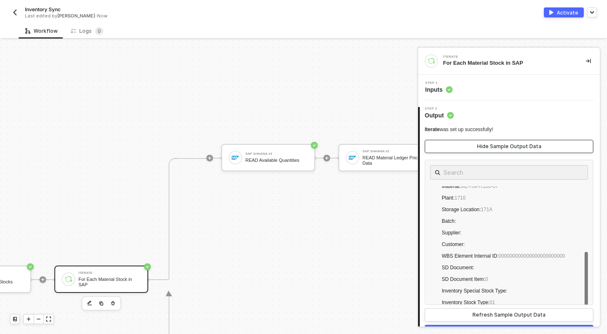
click at [491, 145] on div "Hide Sample Output Data" at bounding box center [509, 146] width 64 height 7
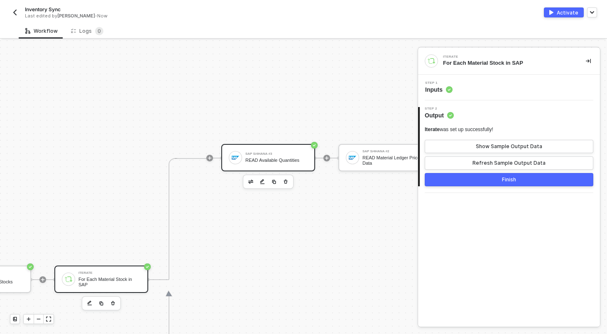
click at [272, 156] on div "SAP S/4HANA #3 READ Available Quantities" at bounding box center [276, 158] width 62 height 16
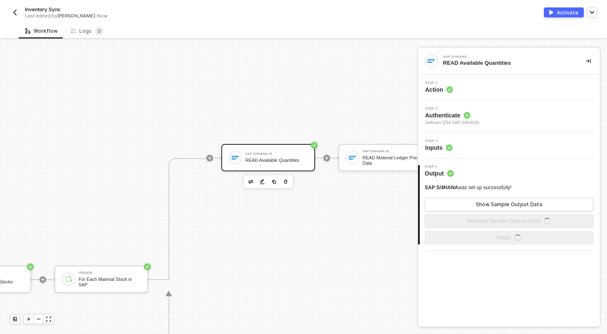
click at [500, 86] on div "Step 1 Action" at bounding box center [510, 87] width 180 height 12
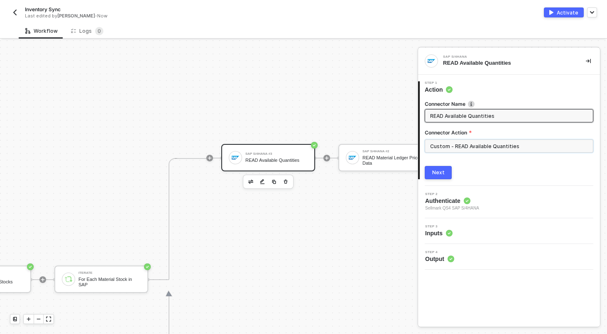
click at [507, 145] on input "Custom - READ Available Quantities" at bounding box center [509, 146] width 169 height 13
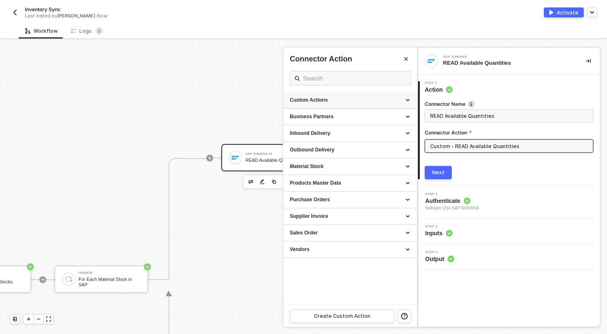
click at [405, 101] on div "Custom Actions" at bounding box center [350, 100] width 121 height 7
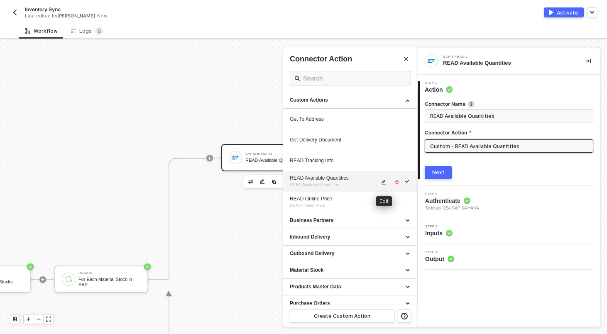
click at [384, 182] on icon "icon-edit" at bounding box center [384, 182] width 4 height 5
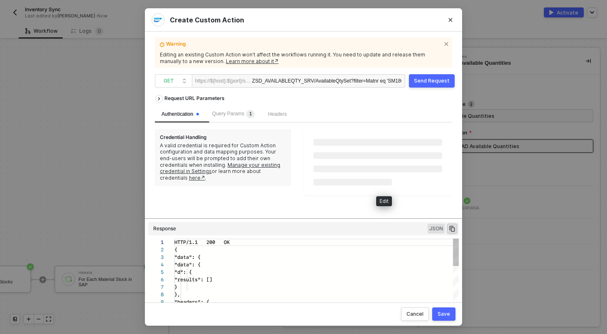
scroll to position [75, 0]
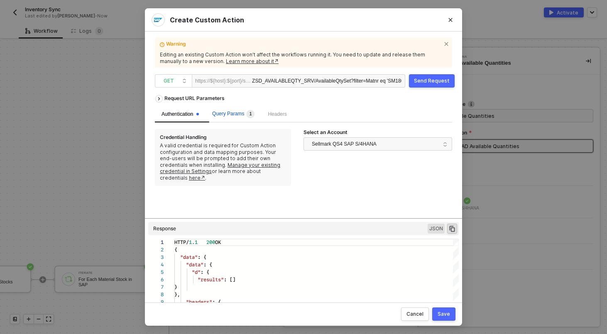
click at [244, 114] on span "Query Params 1" at bounding box center [233, 114] width 42 height 6
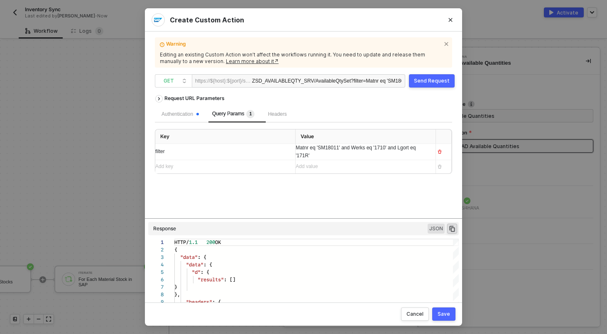
click at [363, 157] on div "Matnr eq 'SM18011' and Werks eq '1710' and Lgort eq '171R'" at bounding box center [362, 152] width 133 height 16
click at [358, 84] on span "?filter=Matnr eq 'SM18011' and Werks eq '1710' and Lgort eq '171R'" at bounding box center [426, 81] width 150 height 6
click at [174, 150] on div "filter" at bounding box center [221, 152] width 133 height 8
click at [437, 79] on div "Send Request" at bounding box center [432, 81] width 36 height 7
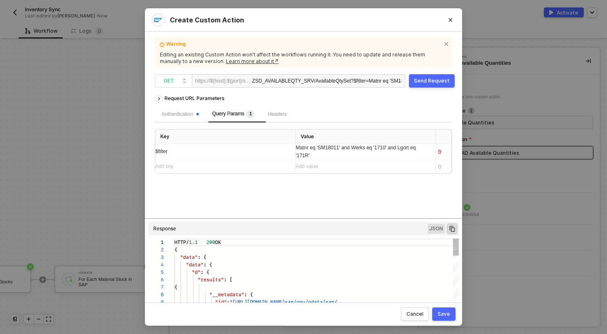
scroll to position [60, 0]
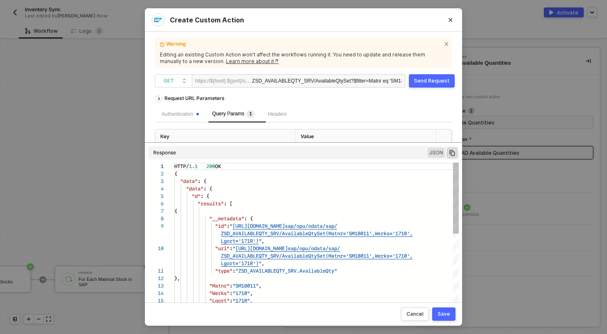
drag, startPoint x: 354, startPoint y: 218, endPoint x: 341, endPoint y: 168, distance: 51.5
click at [341, 168] on div "Request URL Parameters Authentication Query Params 1 Headers Key Value $filter …" at bounding box center [303, 193] width 297 height 205
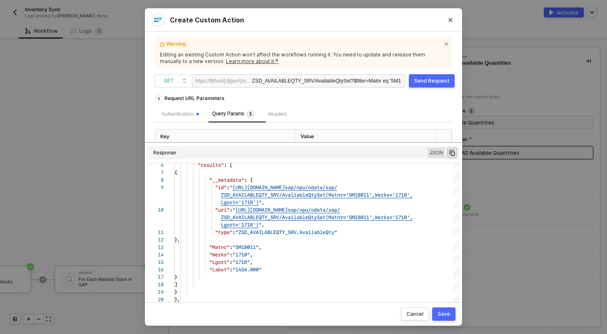
click at [444, 317] on div "Save" at bounding box center [444, 314] width 12 height 7
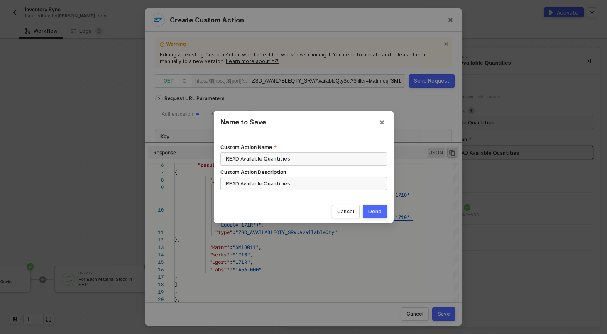
click at [378, 211] on div "Done" at bounding box center [374, 211] width 13 height 7
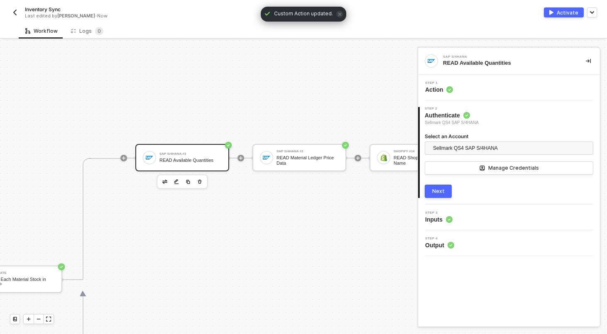
scroll to position [239, 277]
click at [189, 155] on div "SAP S/4HANA #3 READ Available Quantities" at bounding box center [189, 158] width 62 height 16
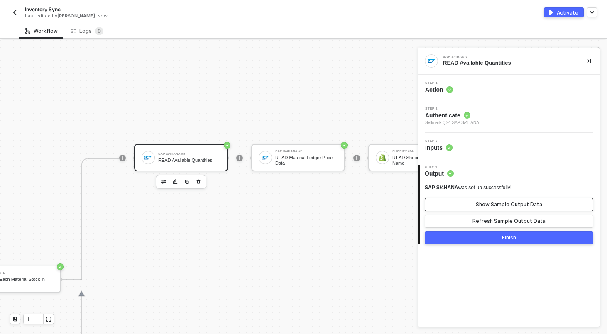
click at [504, 206] on div "Show Sample Output Data" at bounding box center [509, 204] width 66 height 7
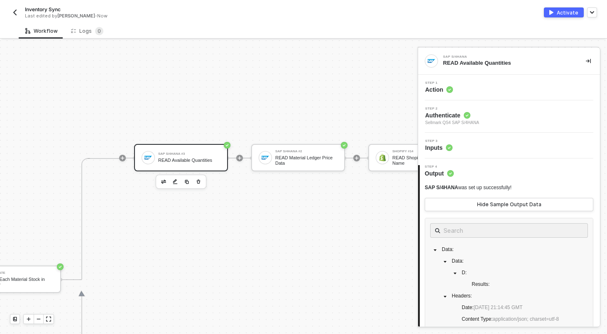
scroll to position [10, 0]
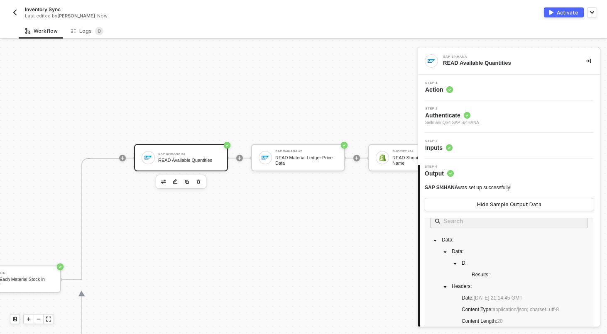
click at [494, 149] on div "Step 3 Inputs" at bounding box center [510, 146] width 180 height 12
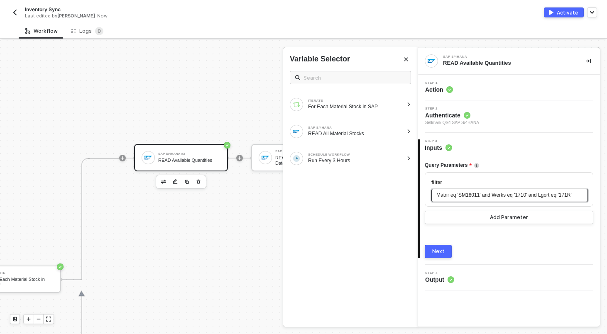
click at [457, 197] on span "Matnr eq 'SM18011' and Werks eq '1710' and Lgort eq '171R'" at bounding box center [504, 195] width 135 height 6
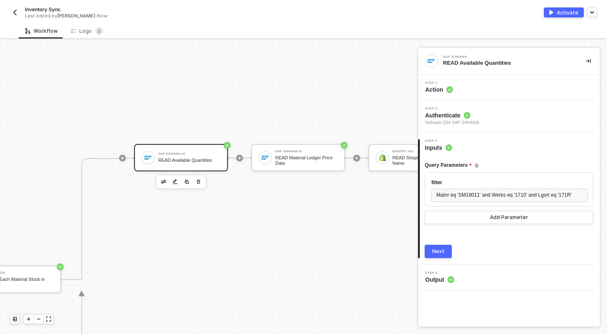
click at [428, 247] on button "Next" at bounding box center [438, 251] width 27 height 13
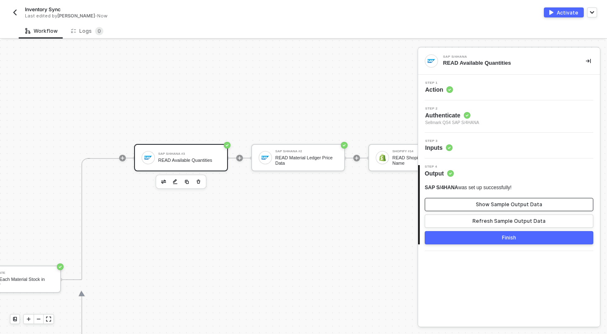
click at [480, 206] on div "Show Sample Output Data" at bounding box center [509, 204] width 66 height 7
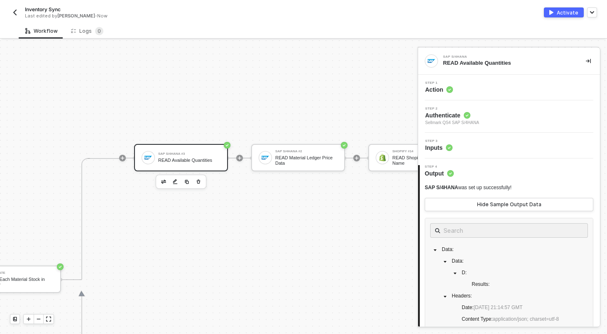
scroll to position [12, 0]
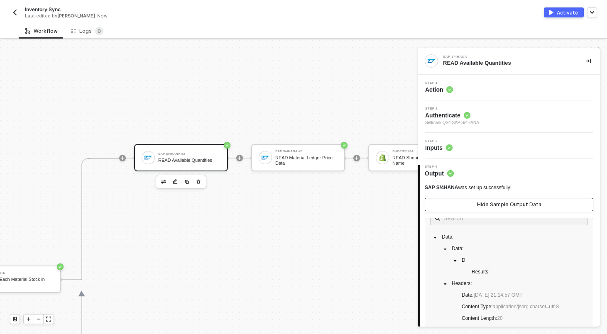
click at [490, 202] on div "Hide Sample Output Data" at bounding box center [509, 204] width 64 height 7
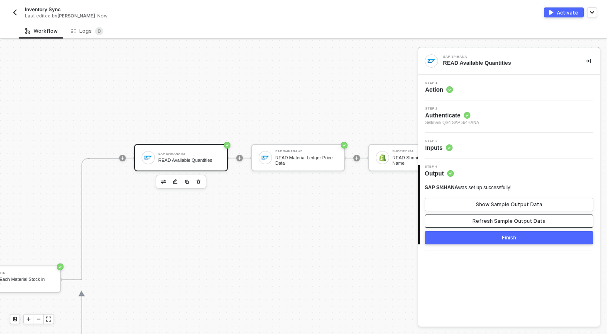
click at [490, 223] on div "Refresh Sample Output Data" at bounding box center [509, 221] width 73 height 7
click at [490, 204] on div "Show Sample Output Data" at bounding box center [509, 204] width 66 height 7
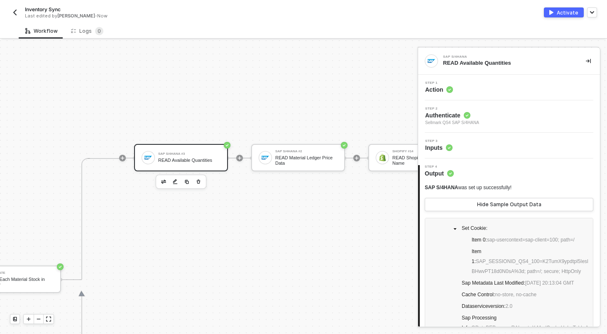
scroll to position [0, 0]
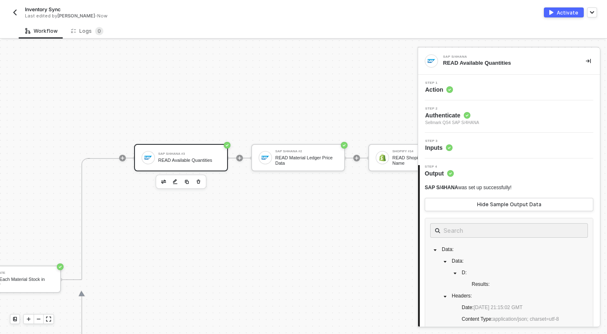
click at [190, 156] on div "SAP S/4HANA #3 READ Available Quantities" at bounding box center [189, 158] width 62 height 16
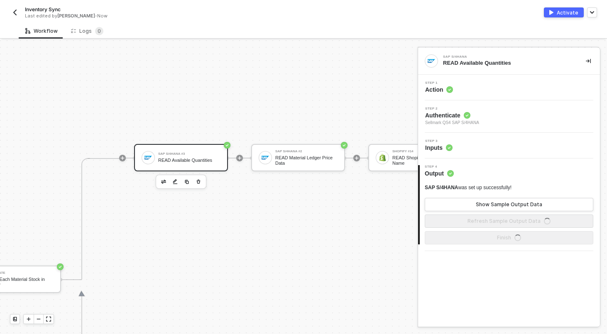
click at [524, 83] on div "Step 1 Action" at bounding box center [510, 87] width 180 height 12
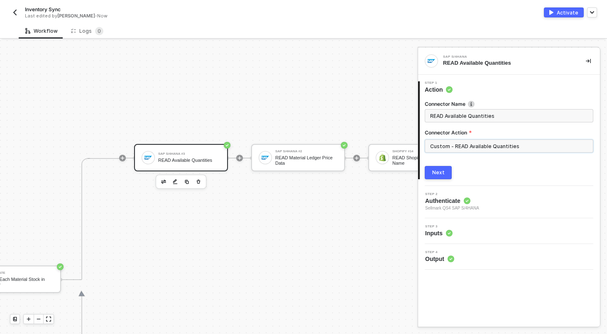
click at [486, 150] on input "Custom - READ Available Quantities" at bounding box center [509, 146] width 169 height 13
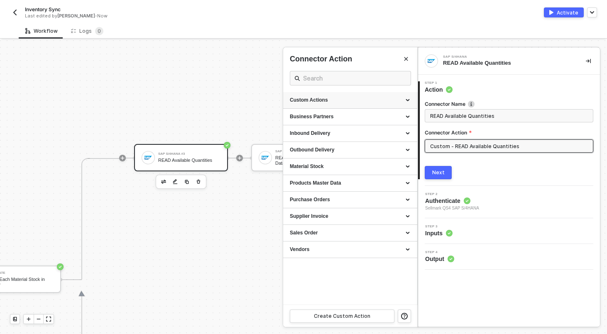
click at [410, 100] on div "Custom Actions" at bounding box center [350, 100] width 121 height 7
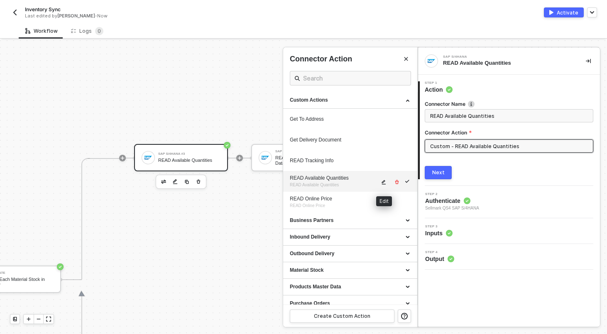
click at [385, 182] on icon "icon-edit" at bounding box center [383, 182] width 5 height 5
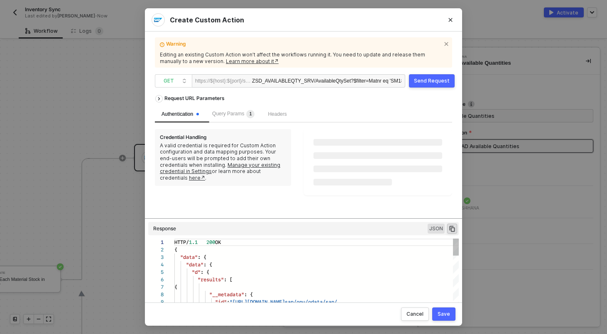
scroll to position [60, 0]
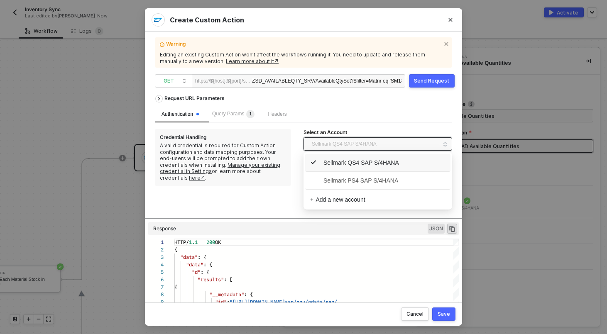
click at [351, 142] on span "Sellmark QS4 SAP S/4HANA" at bounding box center [344, 144] width 65 height 12
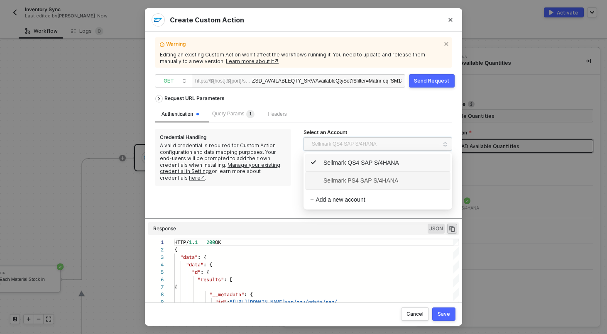
click at [357, 177] on span "Sellmark PS4 SAP S/4HANA" at bounding box center [354, 180] width 88 height 9
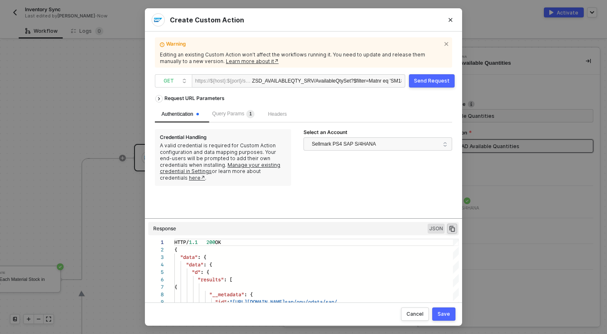
click at [427, 80] on div "Send Request" at bounding box center [432, 81] width 36 height 7
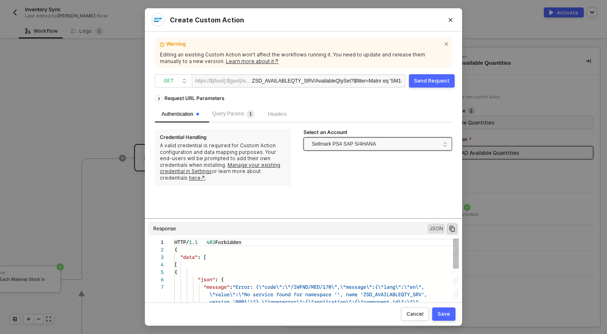
scroll to position [45, 0]
click at [389, 145] on span "Sellmark PS4 SAP S/4HANA" at bounding box center [376, 143] width 128 height 13
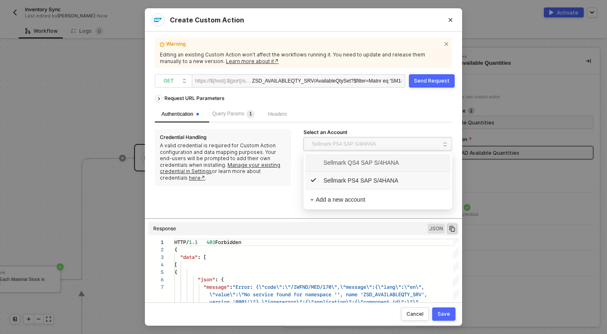
click at [381, 162] on span "Sellmark QS4 SAP S/4HANA" at bounding box center [354, 162] width 89 height 9
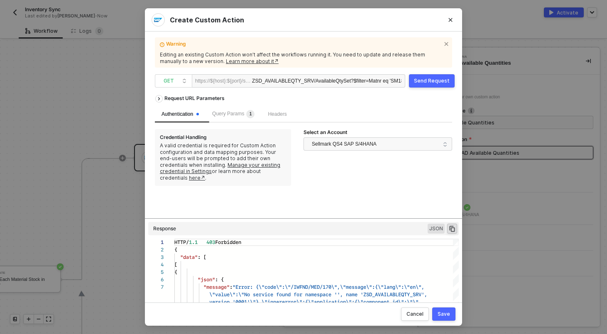
click at [424, 81] on div "Send Request" at bounding box center [432, 81] width 36 height 7
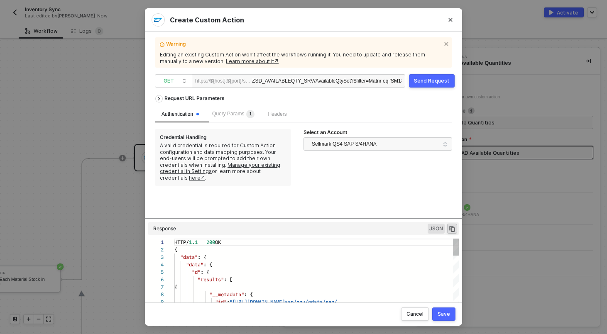
scroll to position [60, 0]
drag, startPoint x: 450, startPoint y: 313, endPoint x: 335, endPoint y: 95, distance: 246.3
click at [335, 95] on div "Create Custom Action Warning Editing an existing Custom Action won’t affect the…" at bounding box center [303, 167] width 317 height 318
click at [233, 113] on span "Query Params 1" at bounding box center [233, 114] width 42 height 6
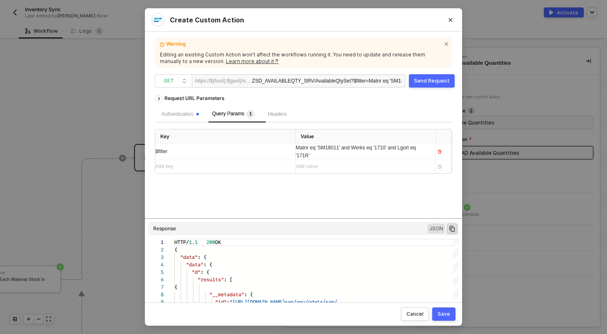
click at [322, 155] on div "Matnr eq 'SM18011' and Werks eq '1710' and Lgort eq '171R'" at bounding box center [362, 152] width 133 height 16
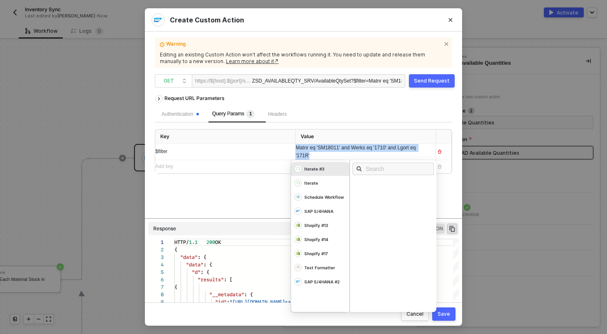
copy span "Matnr eq 'SM18011' and Werks eq '1710' and Lgort eq '171R'"
click at [259, 203] on div "Request URL Parameters Authentication Query Params 1 Headers Key Value $filter …" at bounding box center [303, 155] width 297 height 128
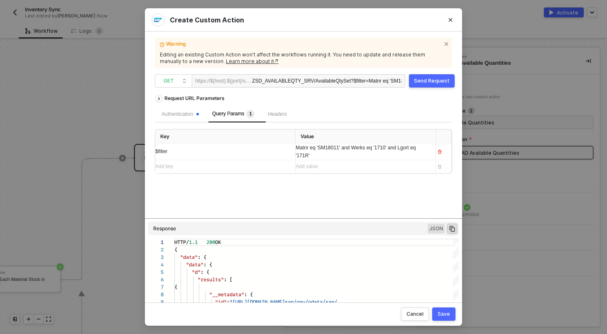
click at [441, 319] on button "Save" at bounding box center [443, 314] width 23 height 13
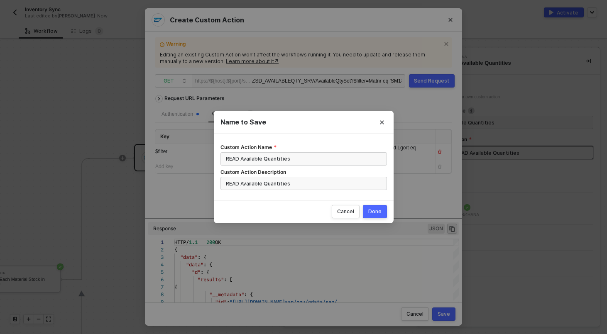
click at [376, 211] on div "Done" at bounding box center [374, 211] width 13 height 7
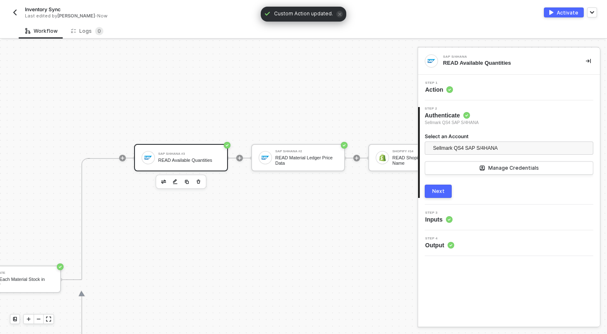
click at [445, 195] on button "Next" at bounding box center [438, 191] width 27 height 13
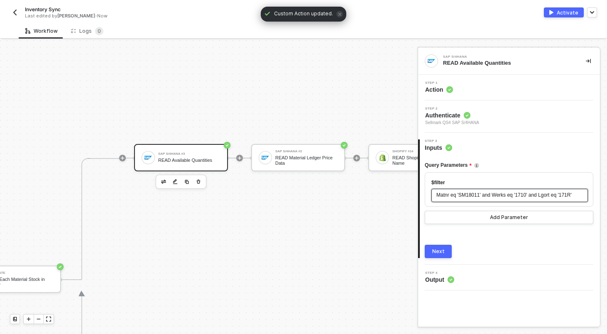
click at [457, 192] on span "Matnr eq 'SM18011' and Werks eq '1710' and Lgort eq '171R'" at bounding box center [504, 195] width 135 height 6
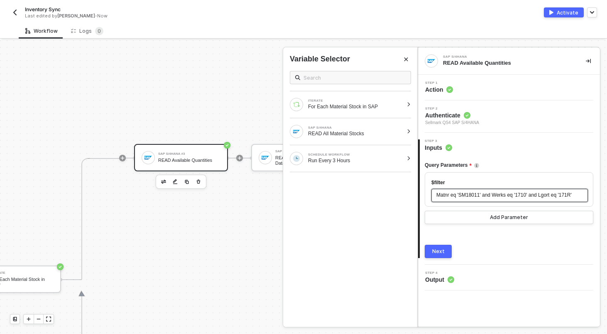
click at [442, 248] on div "Next" at bounding box center [438, 251] width 12 height 7
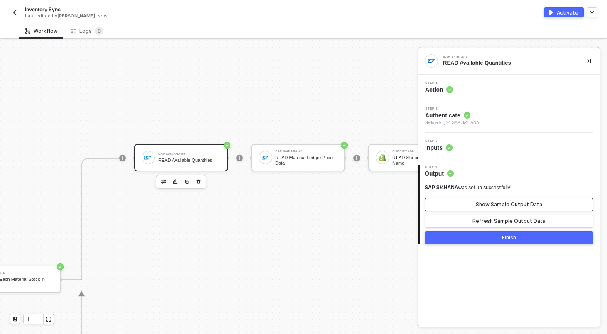
click at [468, 210] on button "Show Sample Output Data" at bounding box center [509, 204] width 169 height 13
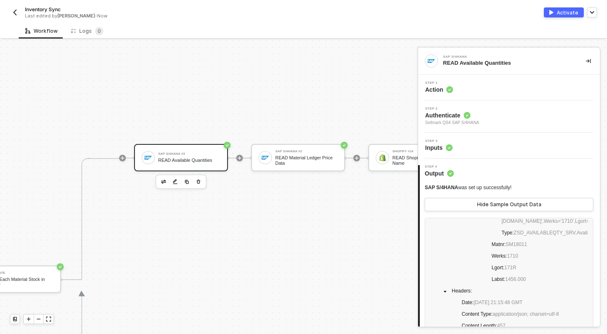
scroll to position [76, 0]
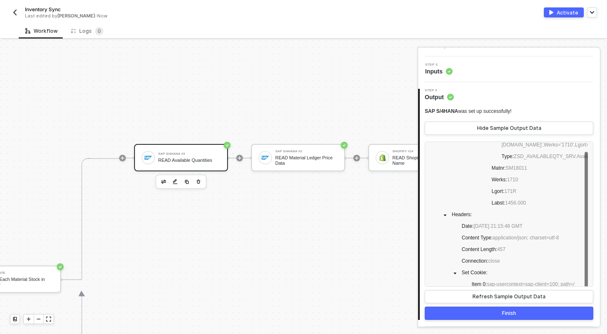
click at [494, 313] on button "Finish" at bounding box center [509, 313] width 169 height 13
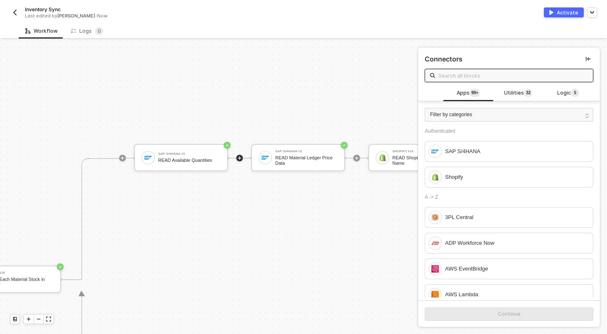
scroll to position [239, 340]
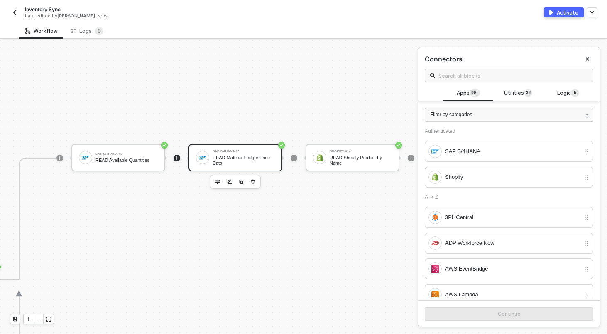
click at [242, 157] on div "READ Material Ledger Price Data" at bounding box center [244, 160] width 62 height 10
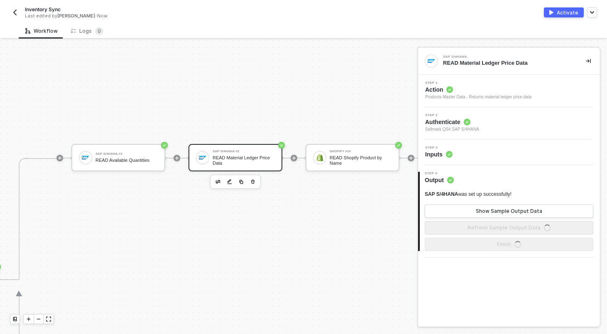
click at [253, 182] on icon "button" at bounding box center [252, 182] width 5 height 7
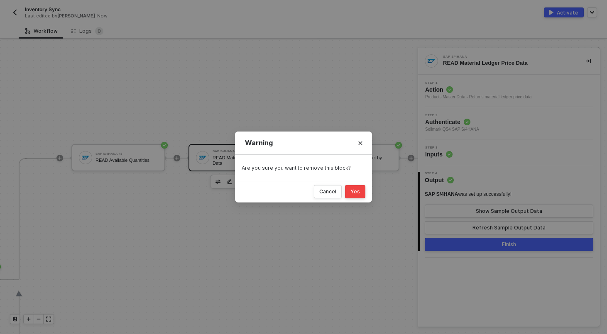
click at [352, 197] on button "Yes" at bounding box center [355, 191] width 20 height 13
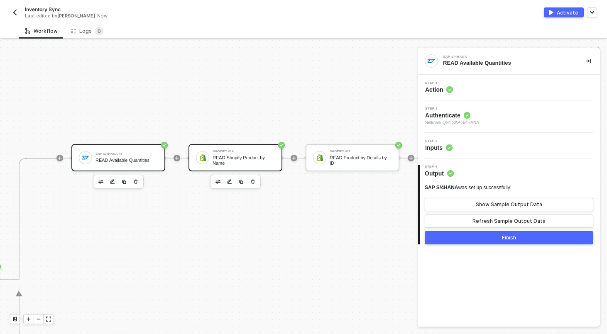
click at [222, 159] on div "READ Shopify Product by Name" at bounding box center [244, 160] width 62 height 10
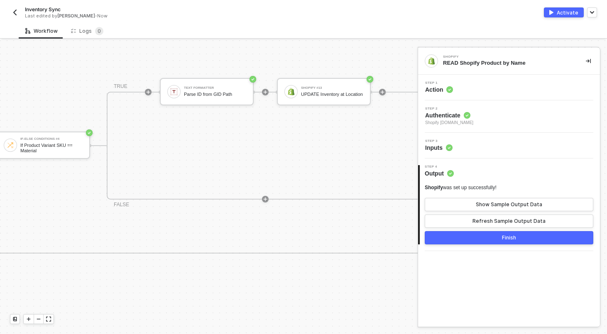
scroll to position [198, 950]
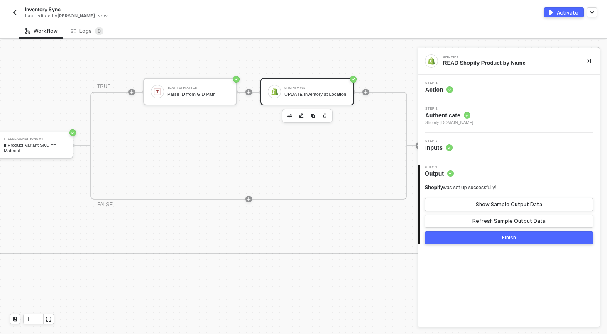
click at [296, 94] on div "UPDATE Inventory at Location" at bounding box center [316, 94] width 62 height 5
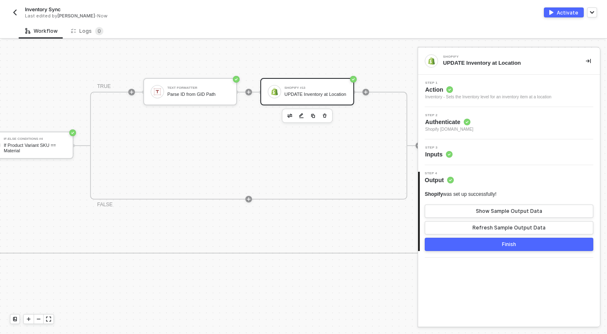
click at [495, 150] on div "Step 3 Inputs" at bounding box center [510, 152] width 180 height 12
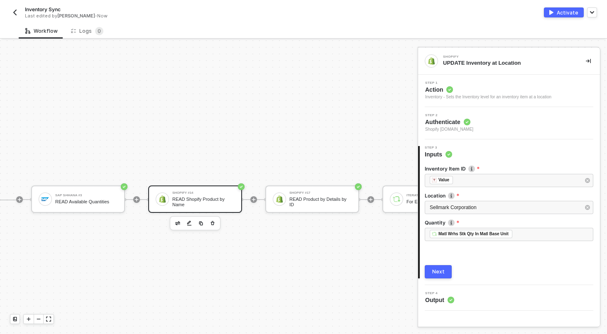
scroll to position [198, 377]
click at [217, 204] on div "READ Shopify Product by Name" at bounding box center [207, 202] width 62 height 10
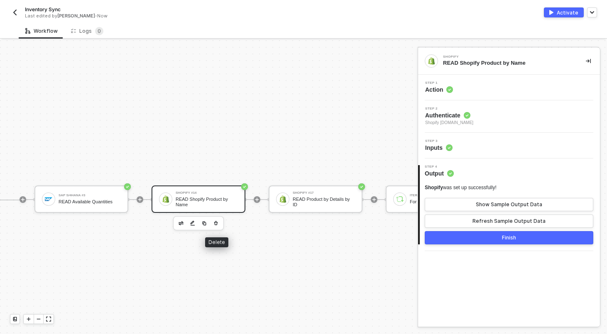
click at [217, 226] on icon "button" at bounding box center [215, 223] width 5 height 7
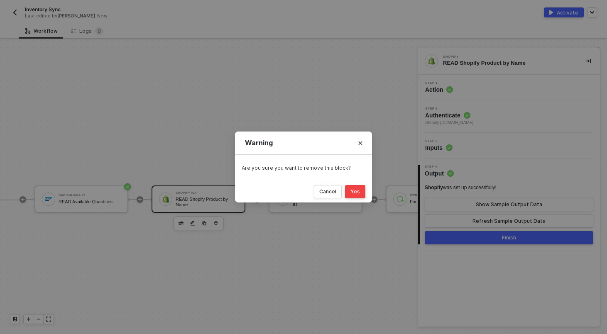
click at [358, 195] on div "Yes" at bounding box center [356, 192] width 10 height 7
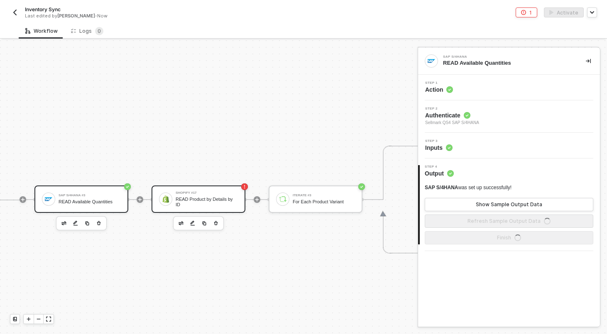
click at [221, 201] on div "READ Product by Details by ID" at bounding box center [207, 202] width 62 height 10
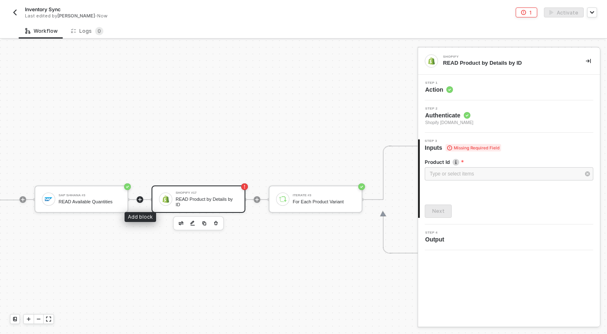
click at [138, 199] on icon "icon-play" at bounding box center [140, 200] width 4 height 4
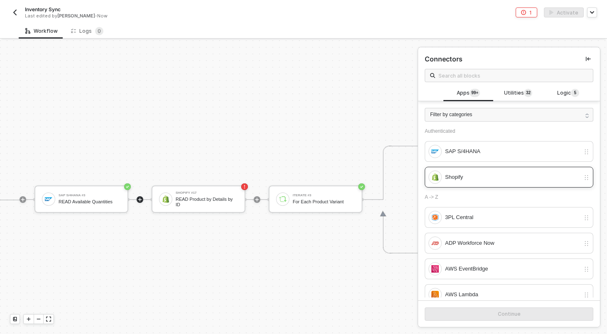
click at [461, 174] on div "Shopify" at bounding box center [512, 177] width 135 height 9
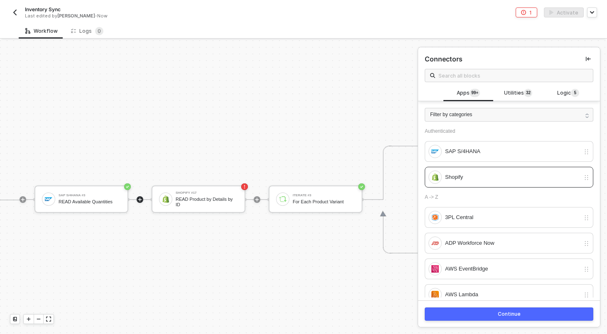
click at [468, 312] on button "Continue" at bounding box center [509, 314] width 169 height 13
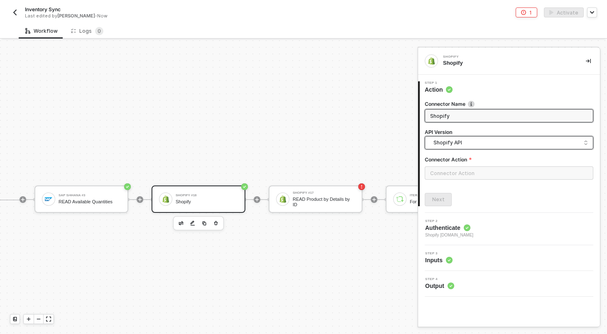
click at [451, 141] on span "Shopify API" at bounding box center [511, 142] width 155 height 9
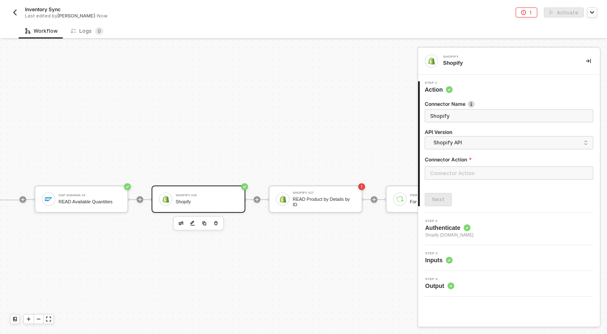
click at [518, 230] on div "Step 2 Authenticate Shopify kjrests-com.myshopify.com" at bounding box center [510, 229] width 180 height 19
click at [477, 174] on input "text" at bounding box center [509, 173] width 169 height 13
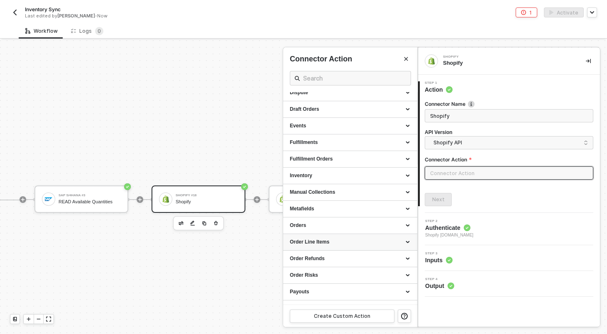
scroll to position [133, 0]
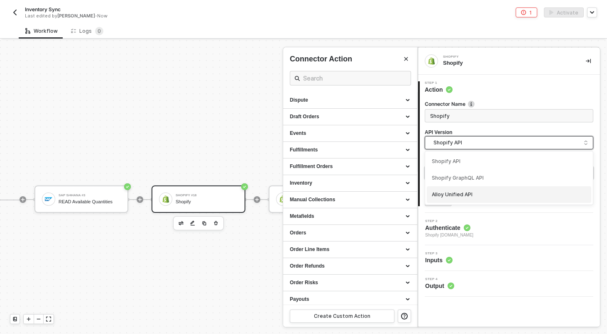
click at [460, 145] on span "Shopify API" at bounding box center [511, 142] width 155 height 9
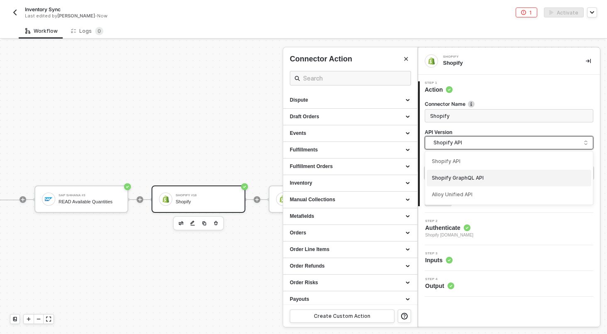
click at [454, 177] on div "Shopify GraphQL API" at bounding box center [509, 178] width 155 height 8
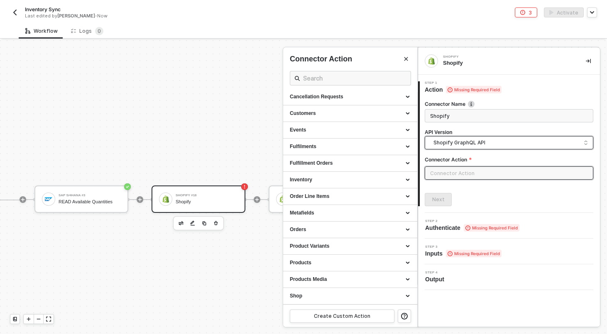
scroll to position [20, 0]
click at [454, 176] on input "text" at bounding box center [509, 173] width 169 height 13
click at [344, 243] on div "Product Variants" at bounding box center [350, 246] width 121 height 7
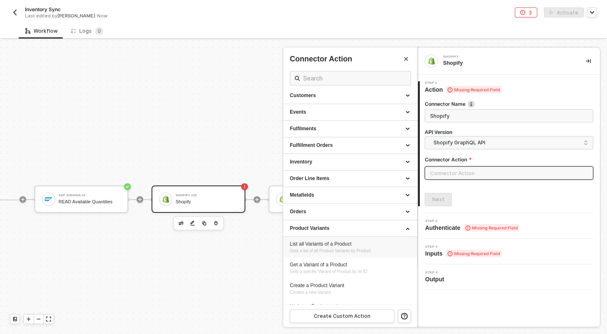
scroll to position [38, 0]
click at [340, 265] on div "Get a Variant of a Product" at bounding box center [350, 264] width 121 height 7
type input "Product Variants - Get a Variant of a Product"
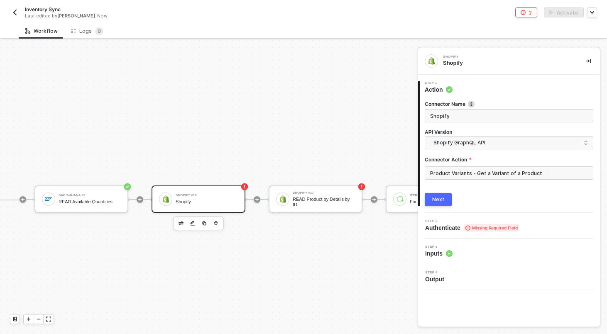
click at [439, 203] on div "Next" at bounding box center [438, 199] width 12 height 7
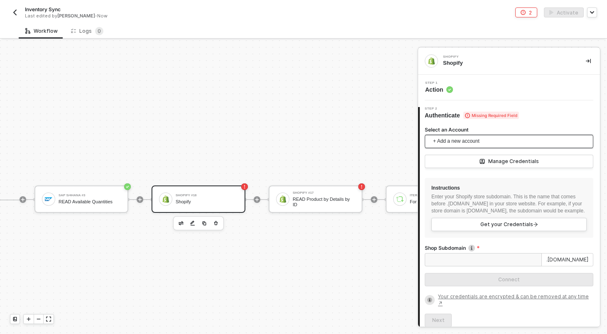
click at [490, 142] on span "+ Add a new account" at bounding box center [510, 141] width 155 height 13
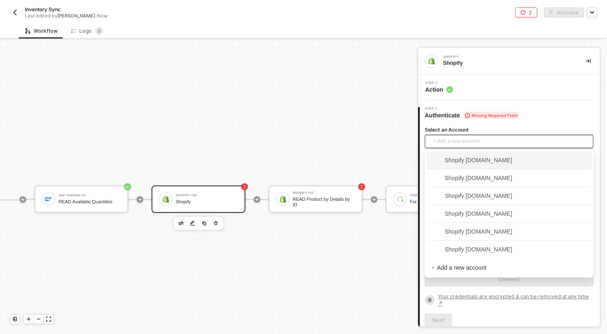
click at [493, 166] on span "Shopify [DOMAIN_NAME]" at bounding box center [509, 160] width 155 height 13
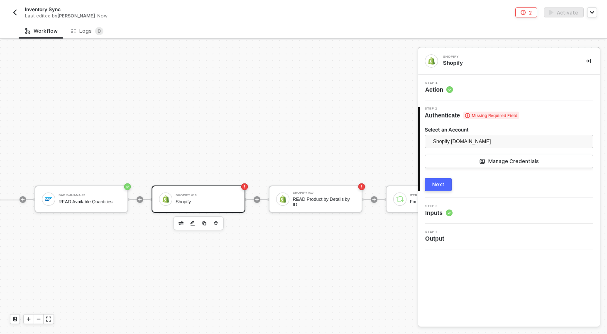
click at [442, 184] on div "Next" at bounding box center [438, 185] width 12 height 7
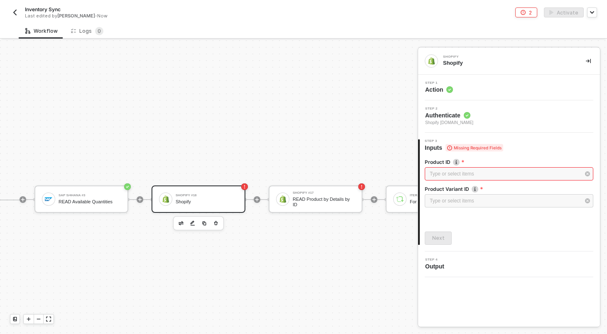
click at [457, 85] on div "Step 1 Action" at bounding box center [510, 87] width 180 height 12
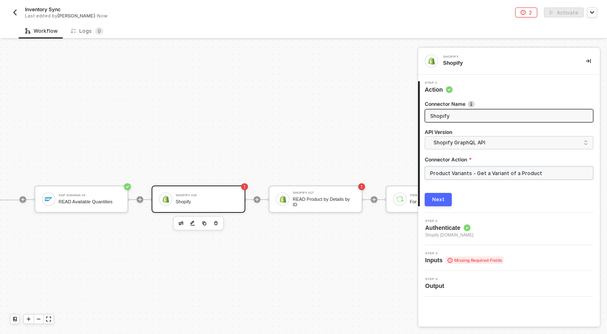
click at [470, 176] on input "Product Variants - Get a Variant of a Product" at bounding box center [509, 173] width 169 height 13
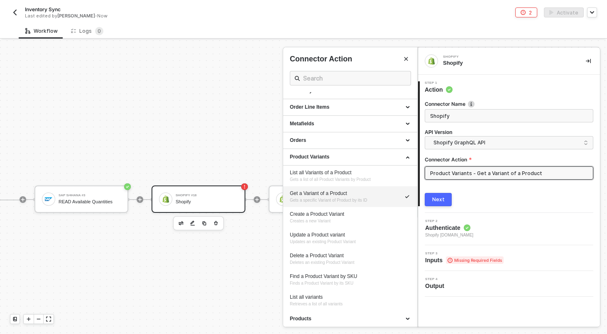
scroll to position [121, 0]
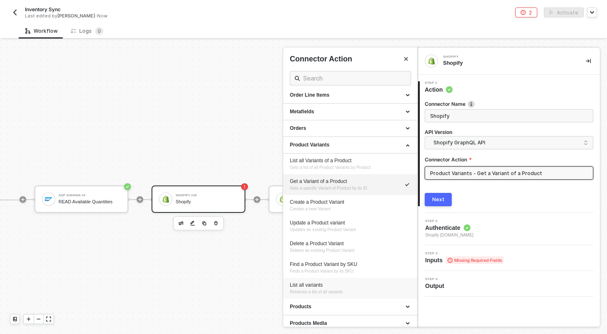
click at [356, 292] on div "List all variants Retrieves a list of all variants" at bounding box center [350, 289] width 121 height 14
type input "Retrieves a list of all variants"
type input "Product Variants - List all variants"
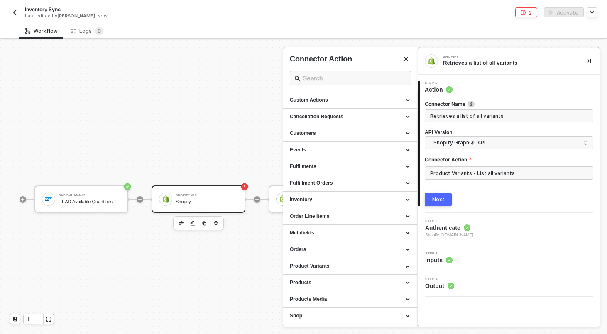
scroll to position [0, 0]
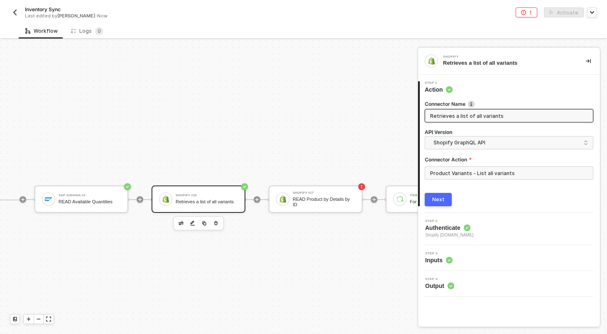
click at [461, 116] on input "Retrieves a list of all variants" at bounding box center [508, 115] width 156 height 9
type input "READ All Product Variants"
click at [442, 195] on button "Next" at bounding box center [438, 199] width 27 height 13
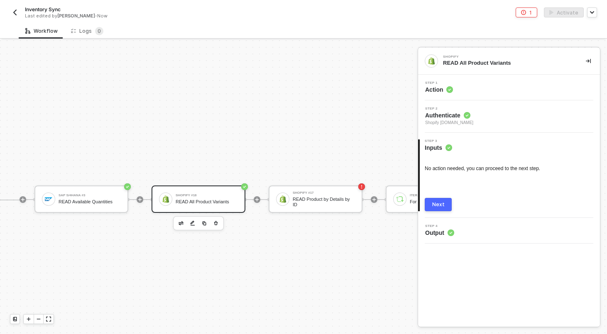
click at [442, 206] on div "Next" at bounding box center [438, 204] width 12 height 7
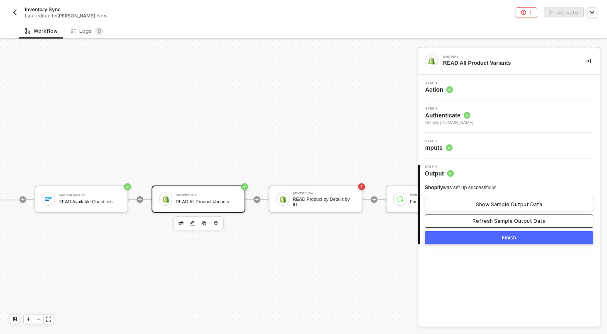
click at [484, 223] on div "Refresh Sample Output Data" at bounding box center [509, 221] width 73 height 7
click at [487, 203] on div "Show Sample Output Data" at bounding box center [509, 204] width 66 height 7
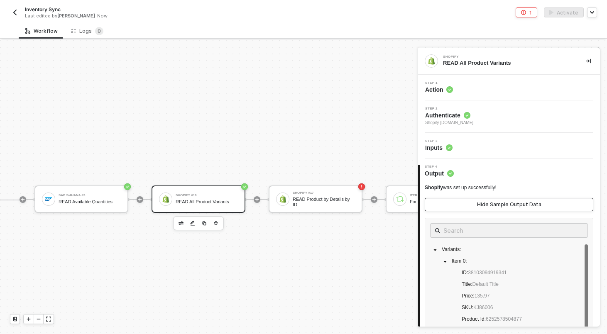
click at [488, 205] on div "Hide Sample Output Data" at bounding box center [509, 204] width 64 height 7
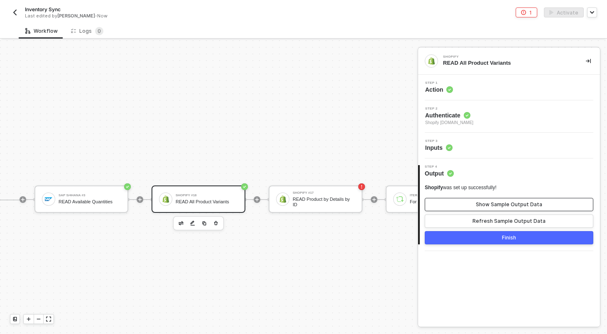
click at [479, 203] on div "Show Sample Output Data" at bounding box center [509, 204] width 66 height 7
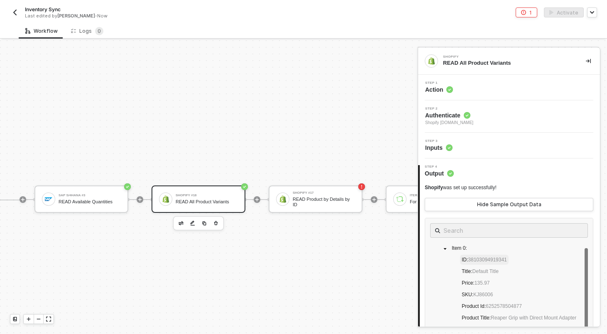
scroll to position [14, 0]
click at [493, 200] on button "Hide Sample Output Data" at bounding box center [509, 204] width 169 height 13
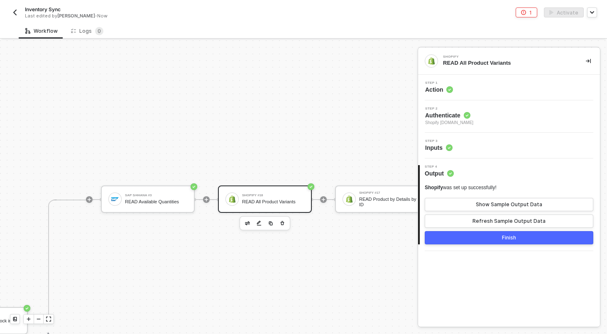
scroll to position [198, 307]
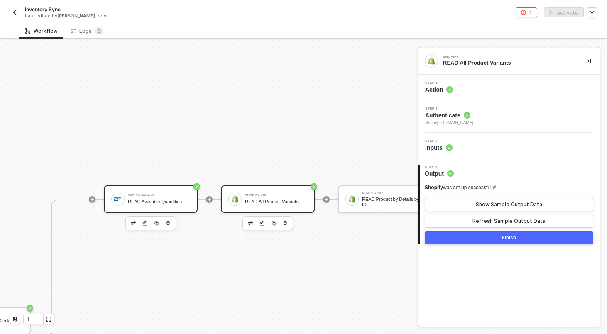
click at [136, 195] on div "SAP S/4HANA #3" at bounding box center [159, 195] width 62 height 3
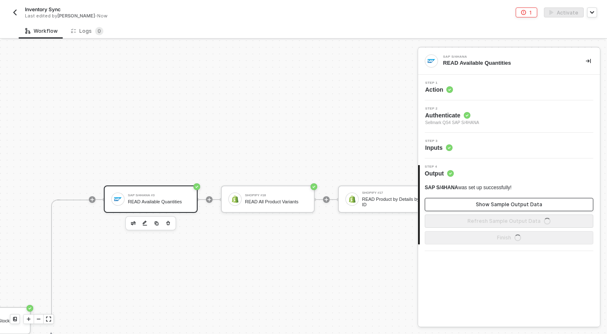
click at [469, 206] on button "Show Sample Output Data" at bounding box center [509, 204] width 169 height 13
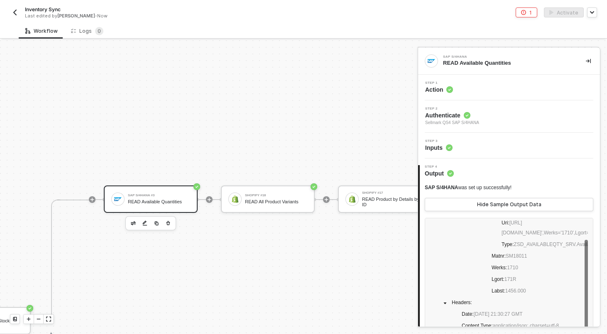
scroll to position [60, 0]
click at [379, 115] on div "SAP S/4HANA #3 READ Available Quantities Shopify #18 READ All Product Variants …" at bounding box center [613, 199] width 1018 height 243
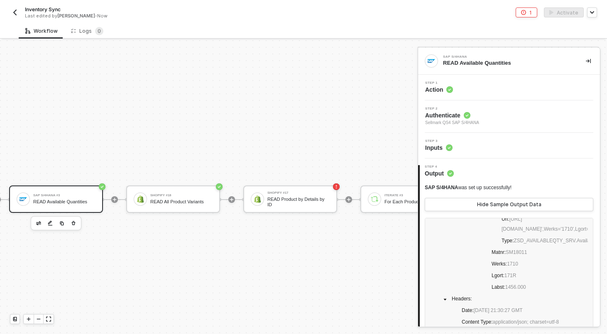
scroll to position [198, 411]
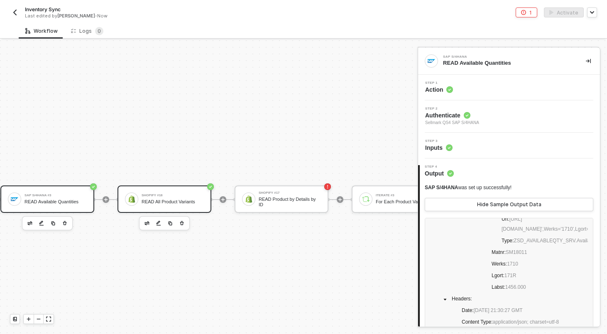
click at [174, 194] on div "Shopify #18" at bounding box center [173, 195] width 62 height 3
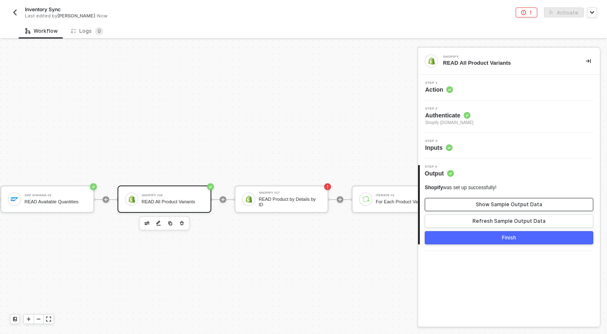
click at [472, 209] on button "Show Sample Output Data" at bounding box center [509, 204] width 169 height 13
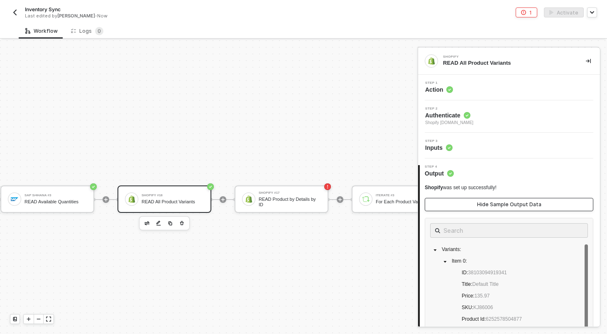
click at [475, 209] on button "Hide Sample Output Data" at bounding box center [509, 204] width 169 height 13
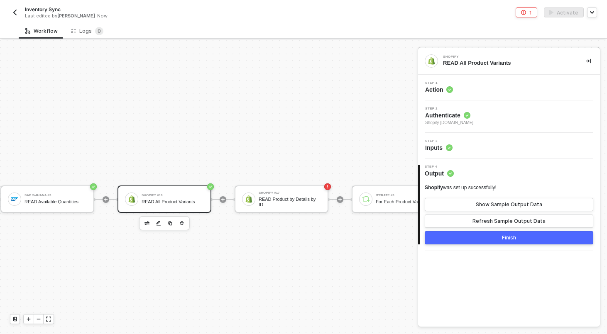
click at [464, 238] on button "Finish" at bounding box center [509, 237] width 169 height 13
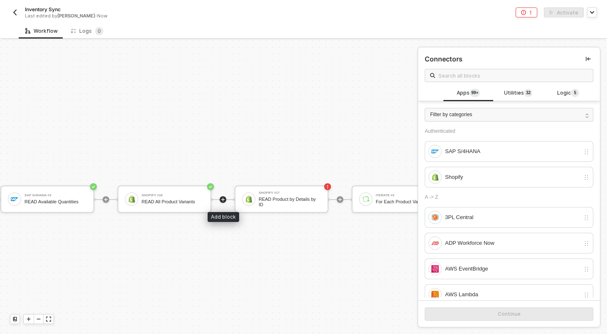
click at [221, 198] on icon "icon-play" at bounding box center [223, 199] width 5 height 5
click at [221, 199] on icon "icon-play" at bounding box center [223, 200] width 4 height 4
click at [516, 94] on span "Utilities 3 2" at bounding box center [518, 93] width 28 height 9
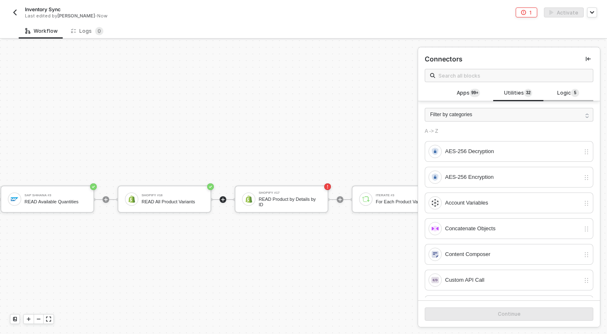
click at [575, 90] on span "5" at bounding box center [575, 93] width 2 height 7
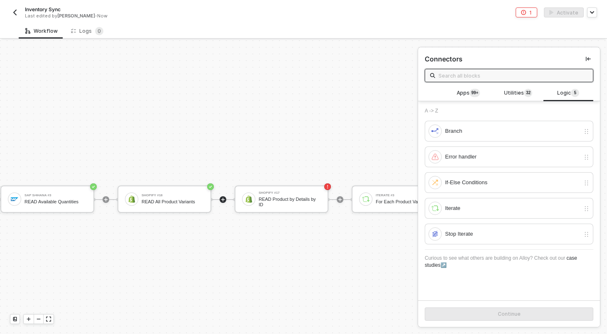
click at [533, 74] on input "text" at bounding box center [514, 75] width 150 height 9
click at [479, 209] on div "Iterate" at bounding box center [512, 208] width 135 height 9
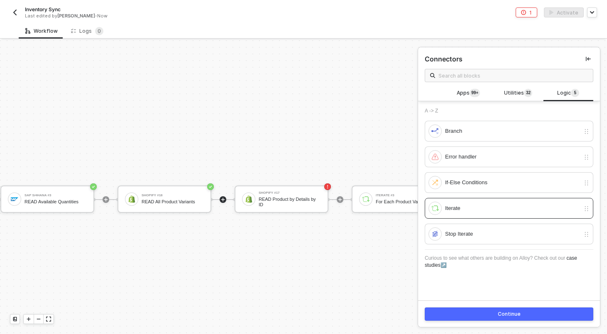
click at [488, 316] on button "Continue" at bounding box center [509, 314] width 169 height 13
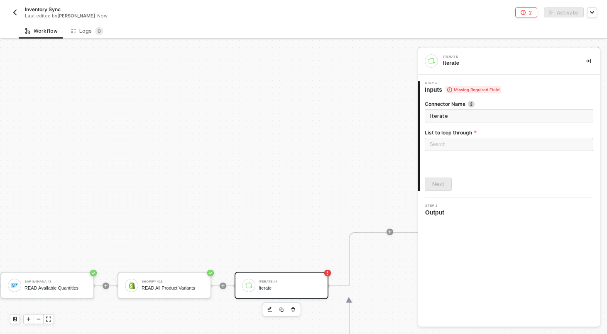
scroll to position [417, 411]
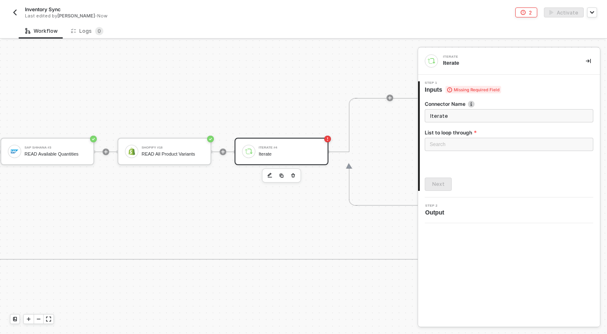
click at [37, 317] on icon "icon-minus" at bounding box center [38, 319] width 5 height 5
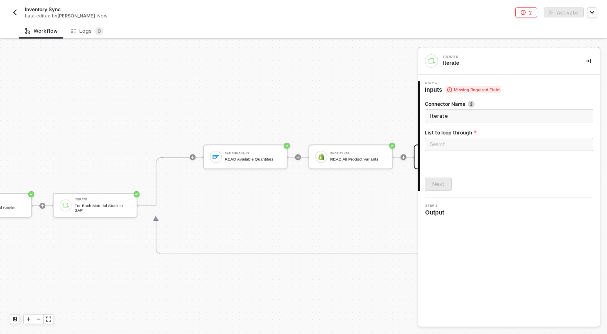
scroll to position [417, 774]
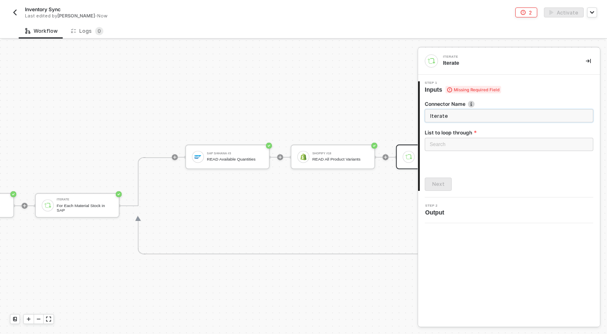
click at [458, 113] on input "Iterate" at bounding box center [509, 115] width 169 height 13
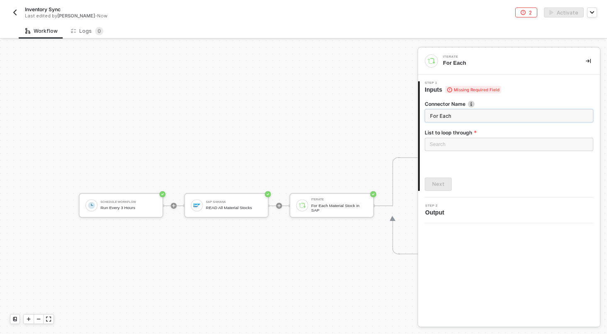
scroll to position [417, 515]
click at [478, 140] on input "search" at bounding box center [509, 144] width 159 height 12
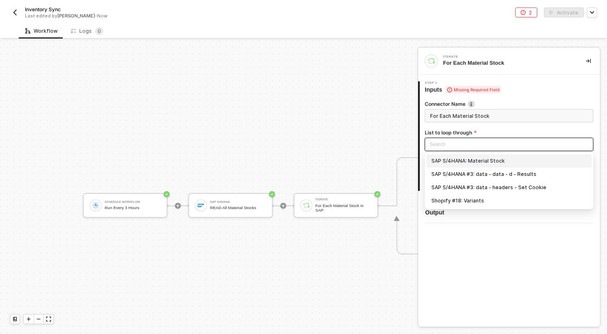
click at [471, 162] on div "SAP S/4HANA: Material Stock" at bounding box center [509, 161] width 155 height 9
type input "Loop through SAP S/4HANA: Material Stock"
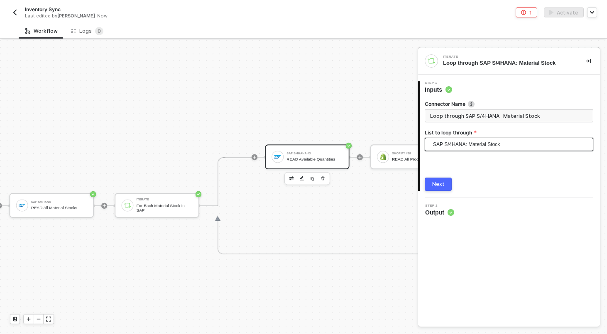
scroll to position [417, 697]
click at [443, 184] on div "Next" at bounding box center [438, 184] width 12 height 7
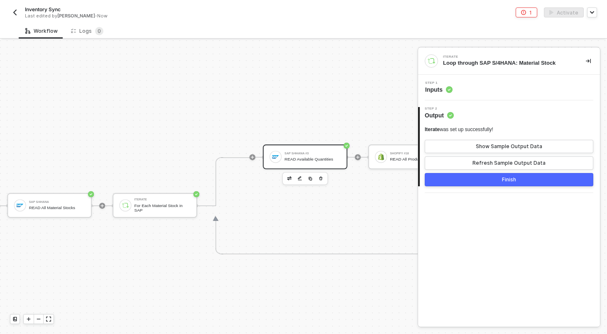
click at [317, 158] on div "READ Available Quantities" at bounding box center [313, 159] width 56 height 5
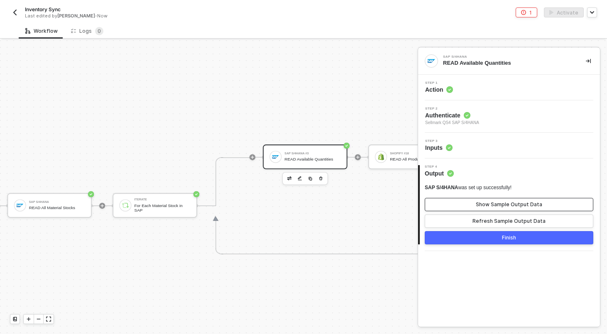
click at [496, 205] on div "Show Sample Output Data" at bounding box center [509, 204] width 66 height 7
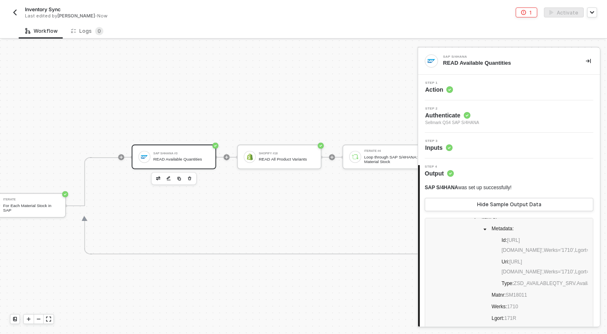
scroll to position [417, 911]
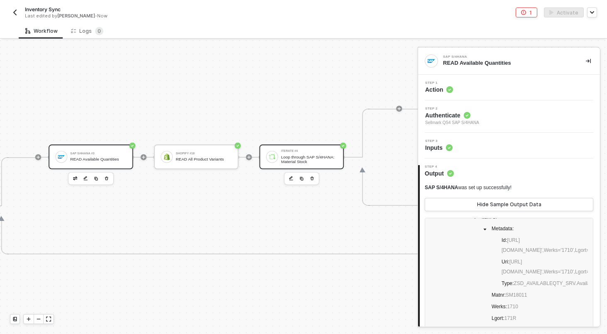
click at [326, 155] on div "Loop through SAP S/4HANA: Material Stock" at bounding box center [309, 160] width 56 height 10
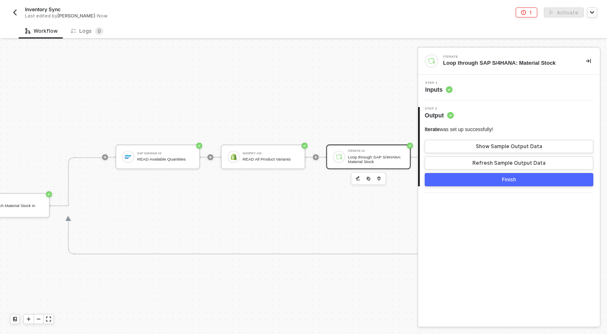
scroll to position [417, 925]
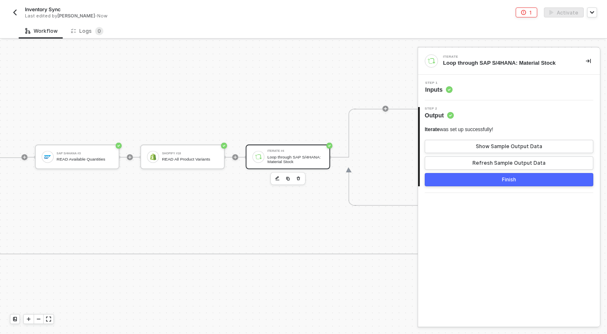
click at [310, 152] on div "Iterate #4" at bounding box center [295, 151] width 56 height 3
click at [508, 93] on div "Step 1 Inputs" at bounding box center [510, 87] width 180 height 12
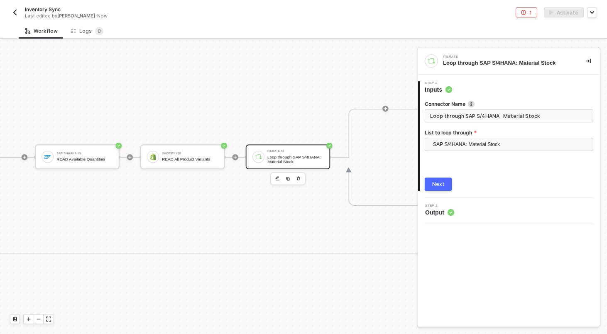
click at [494, 113] on input "Loop through SAP S/4HANA: Material Stock" at bounding box center [509, 115] width 169 height 13
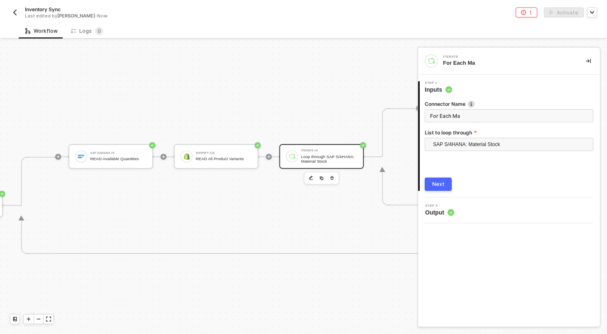
scroll to position [417, 891]
click at [473, 114] on input "For Each Ma" at bounding box center [509, 115] width 169 height 13
click at [467, 143] on span "SAP S/4HANA: Material Stock" at bounding box center [510, 144] width 155 height 12
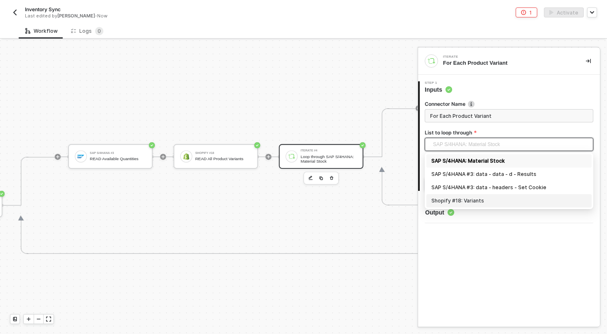
click at [468, 202] on div "Shopify #18: Variants" at bounding box center [509, 200] width 155 height 9
type input "Loop through Shopify #18: Variants"
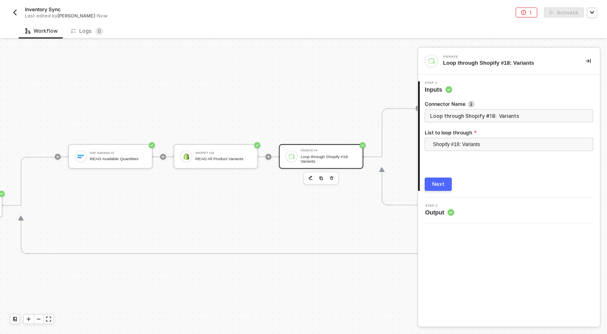
click at [442, 187] on div "Next" at bounding box center [438, 184] width 12 height 7
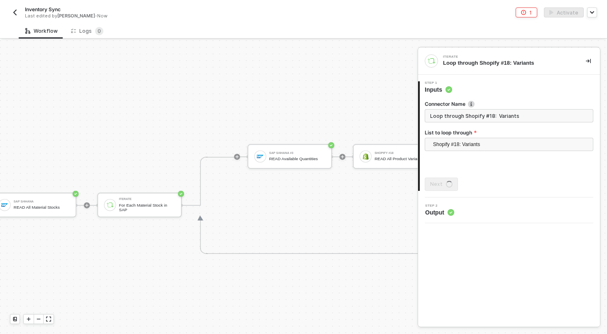
scroll to position [417, 691]
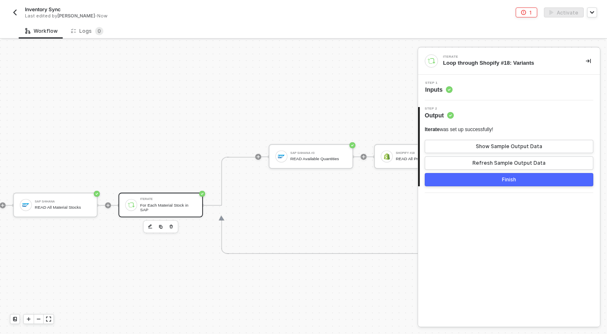
click at [177, 199] on div "Iterate" at bounding box center [168, 199] width 56 height 3
click at [500, 91] on div "Step 1 Inputs" at bounding box center [510, 87] width 180 height 12
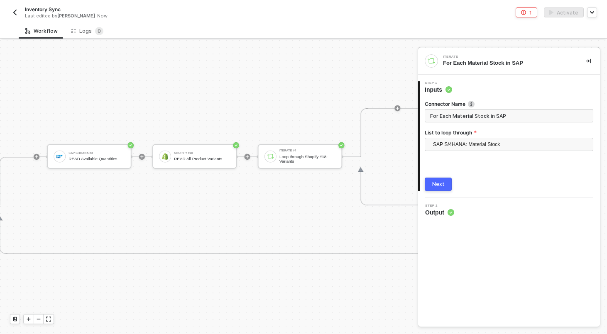
scroll to position [417, 955]
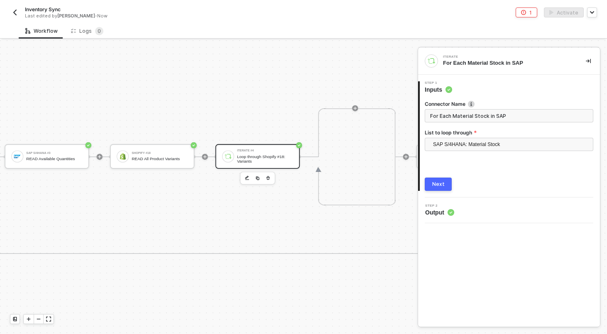
click at [271, 156] on div "Loop through Shopify #18: Variants" at bounding box center [265, 159] width 56 height 10
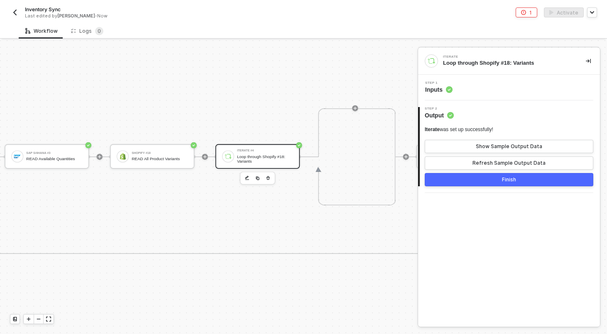
click at [505, 87] on div "Step 1 Inputs" at bounding box center [510, 87] width 180 height 12
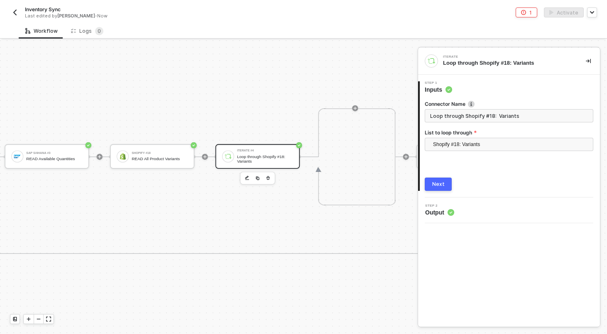
click at [501, 109] on input "Loop through Shopify #18: Variants" at bounding box center [509, 115] width 169 height 13
click at [501, 111] on input "Loop through Shopify #18: Variants" at bounding box center [509, 115] width 169 height 13
type input "For Each Shopify Product Variant"
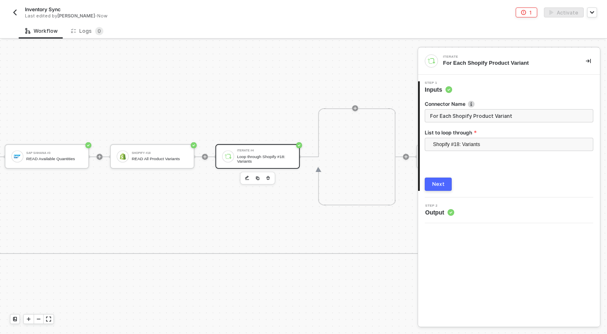
click at [435, 188] on button "Next" at bounding box center [438, 184] width 27 height 13
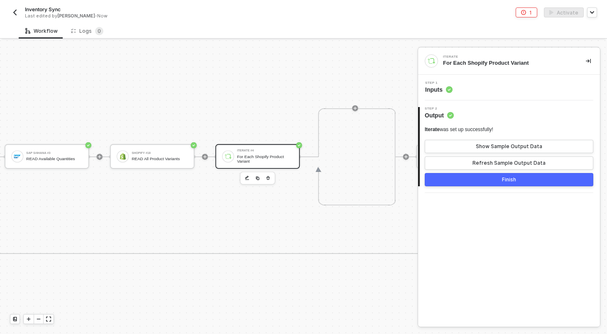
click at [478, 184] on button "Finish" at bounding box center [509, 179] width 169 height 13
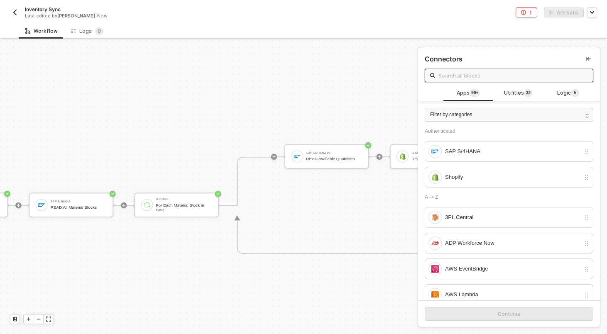
scroll to position [417, 675]
click at [173, 204] on div "For Each Material Stock in SAP" at bounding box center [185, 208] width 56 height 10
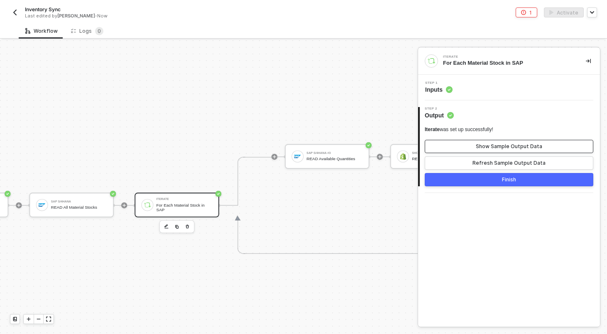
click at [476, 149] on button "Show Sample Output Data" at bounding box center [509, 146] width 169 height 13
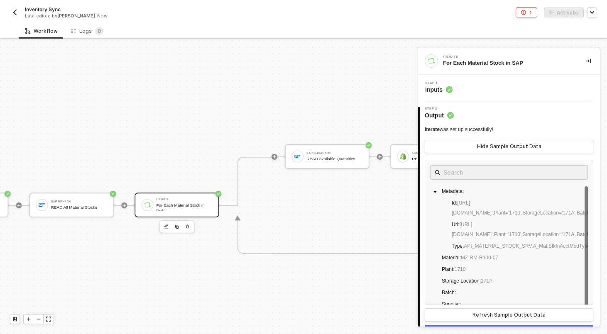
click at [163, 203] on div "For Each Material Stock in SAP" at bounding box center [185, 208] width 56 height 10
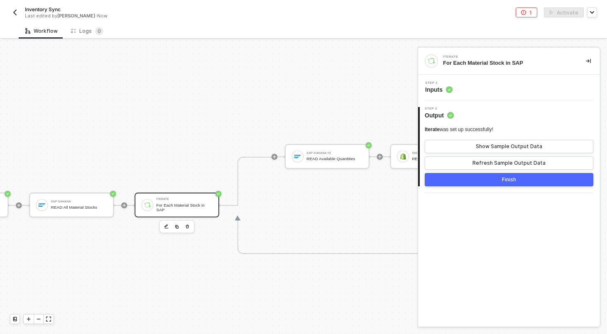
scroll to position [417, 725]
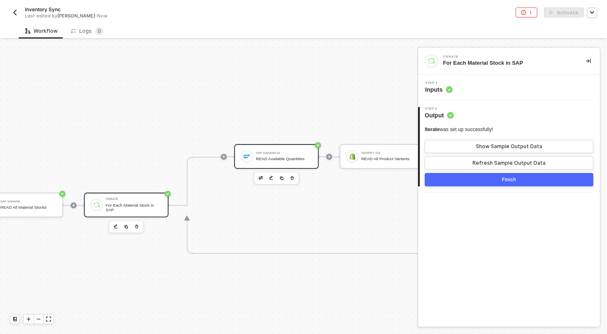
click at [270, 150] on div "SAP S/4HANA #3 READ Available Quantities" at bounding box center [284, 157] width 56 height 14
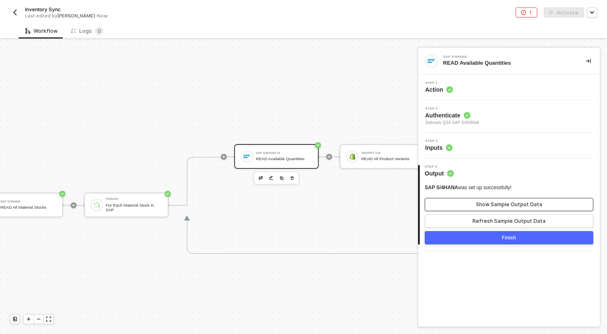
click at [514, 211] on button "Show Sample Output Data" at bounding box center [509, 204] width 169 height 13
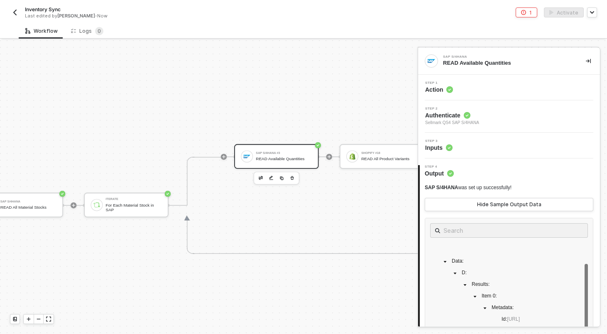
scroll to position [61, 0]
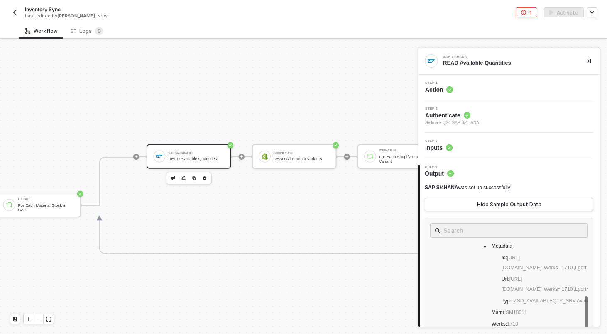
scroll to position [417, 858]
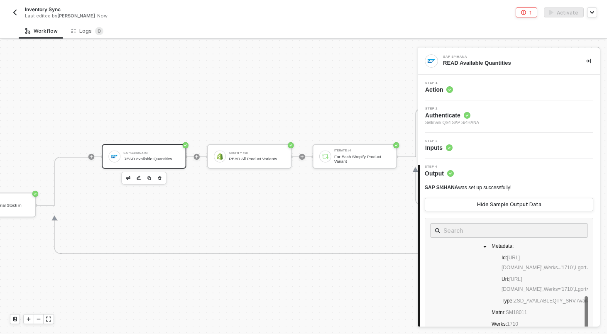
click at [277, 150] on div "Shopify #18 READ All Product Variants" at bounding box center [257, 157] width 56 height 14
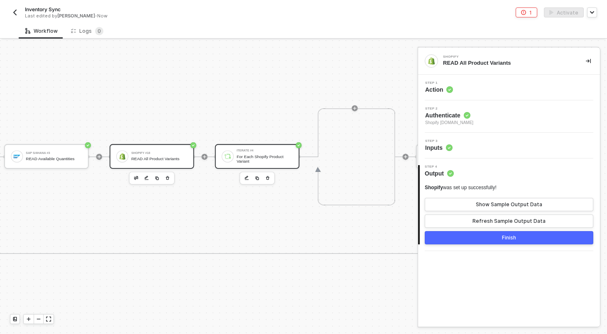
scroll to position [417, 1003]
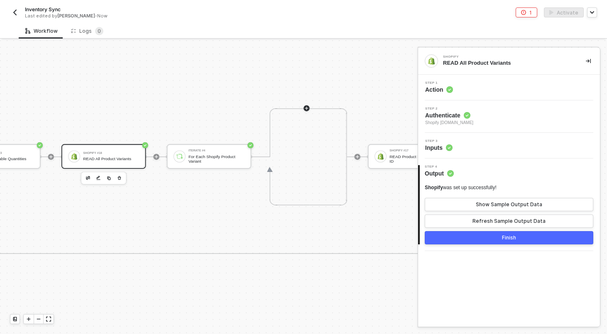
click at [309, 108] on div at bounding box center [307, 108] width 6 height 6
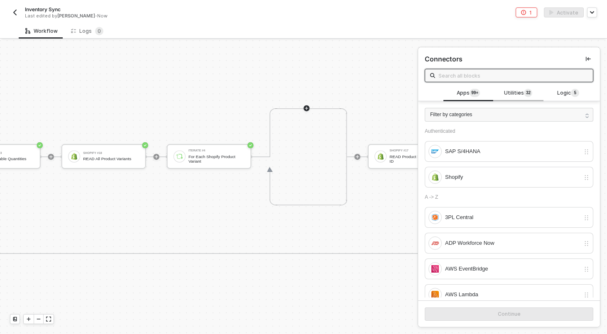
click at [531, 94] on sup "3 2" at bounding box center [528, 93] width 8 height 8
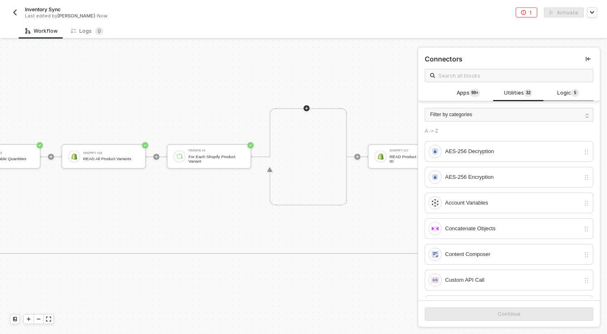
click at [571, 95] on span "5" at bounding box center [575, 93] width 8 height 9
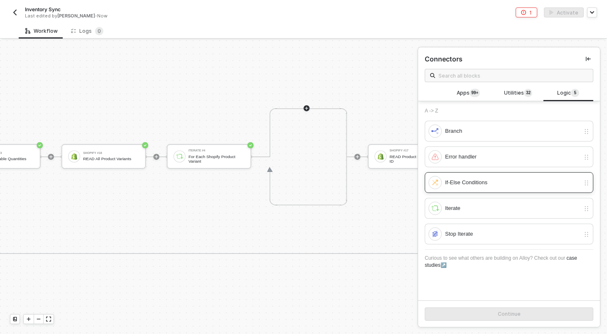
click at [487, 186] on div "If-Else Conditions" at bounding box center [512, 182] width 135 height 9
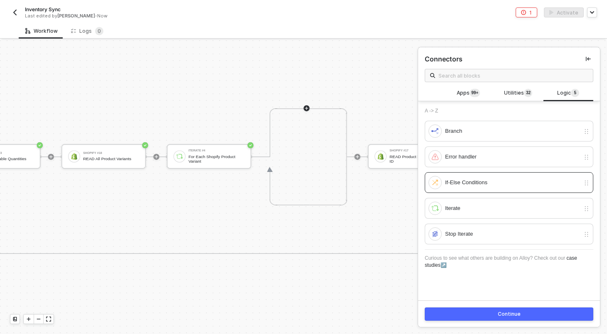
click at [501, 312] on div "Continue" at bounding box center [509, 314] width 23 height 7
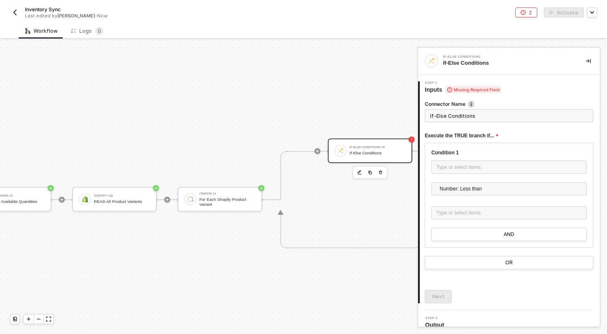
click at [480, 110] on input "If-Else Conditions" at bounding box center [509, 115] width 169 height 13
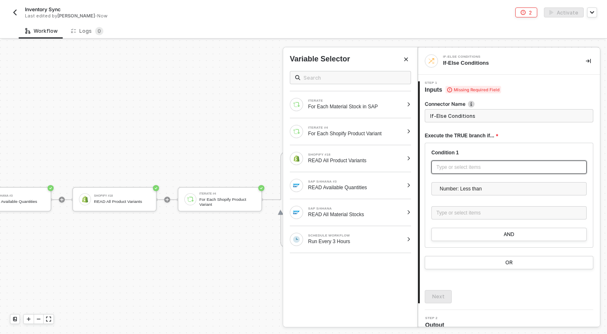
click at [468, 170] on div "Type or select items ﻿" at bounding box center [509, 168] width 145 height 8
click at [345, 131] on div "For Each Shopify Product Variant" at bounding box center [355, 133] width 95 height 7
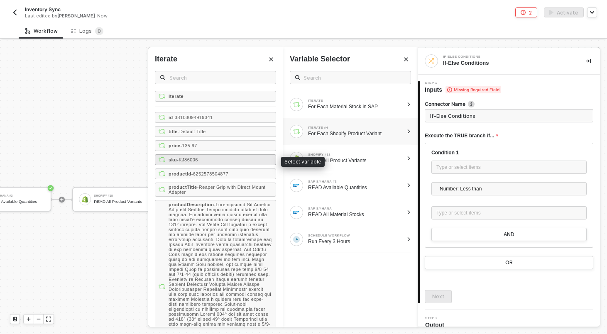
click at [223, 157] on div "sku - KJ86006" at bounding box center [215, 160] width 121 height 11
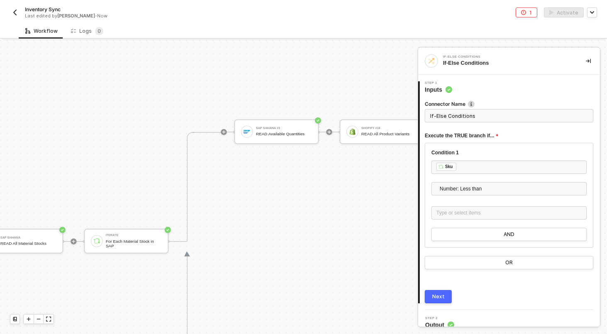
scroll to position [486, 736]
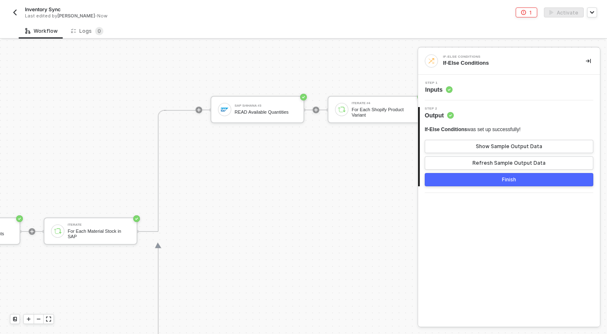
scroll to position [494, 318]
click at [42, 318] on div at bounding box center [39, 319] width 10 height 9
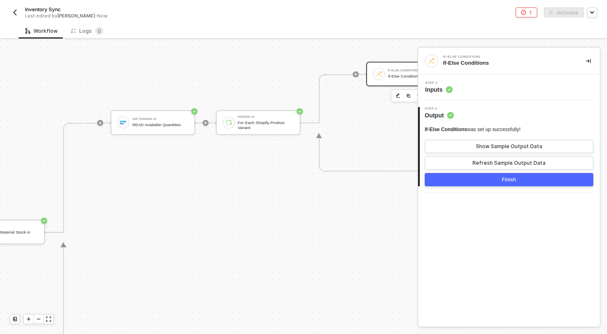
scroll to position [495, 1053]
click at [180, 121] on div "SAP S/4HANA #3 READ Available Quantities" at bounding box center [160, 122] width 56 height 14
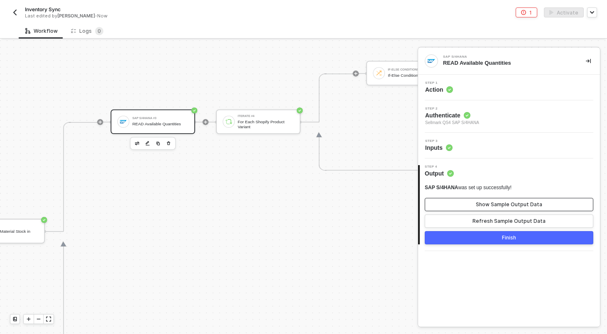
click at [484, 205] on div "Show Sample Output Data" at bounding box center [509, 204] width 66 height 7
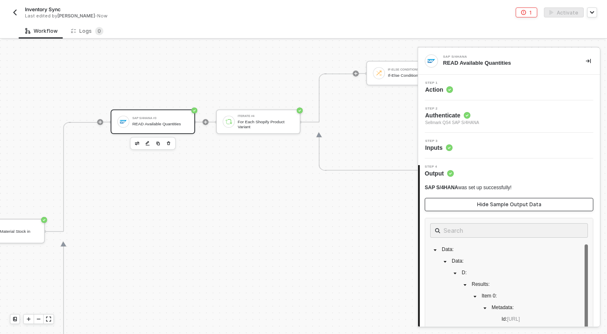
click at [484, 205] on div "Hide Sample Output Data" at bounding box center [509, 204] width 64 height 7
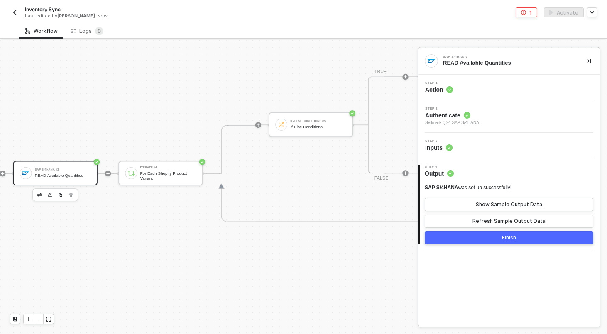
scroll to position [444, 1153]
click at [316, 124] on div "If-Else Conditions #5 If-Else Conditions" at bounding box center [316, 125] width 56 height 14
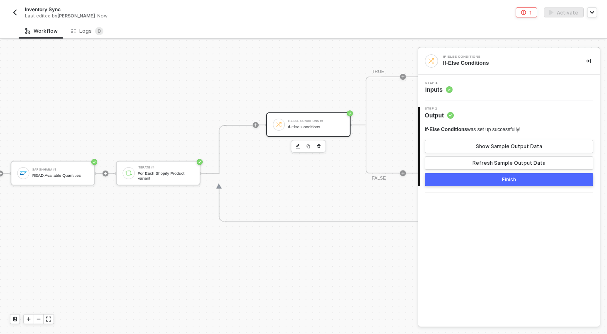
click at [464, 92] on div "Step 1 Inputs" at bounding box center [510, 87] width 180 height 12
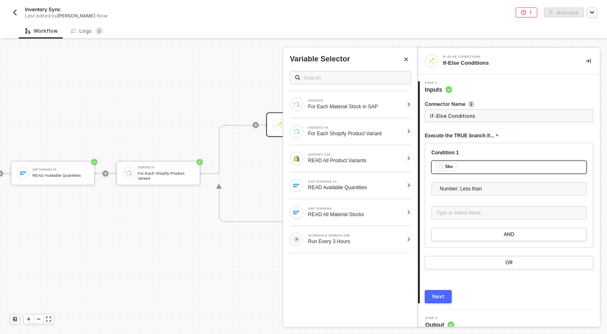
click at [458, 164] on div "﻿ ﻿ Sku ﻿" at bounding box center [509, 167] width 145 height 9
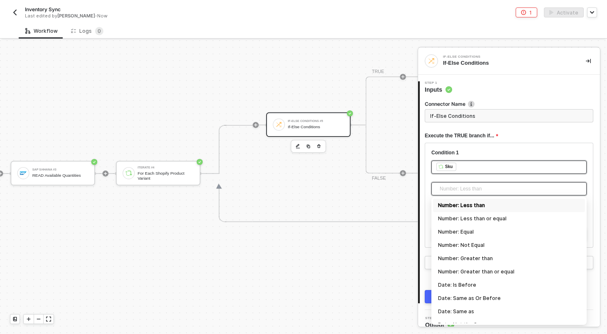
click at [464, 186] on span "Number: Less than" at bounding box center [511, 189] width 142 height 12
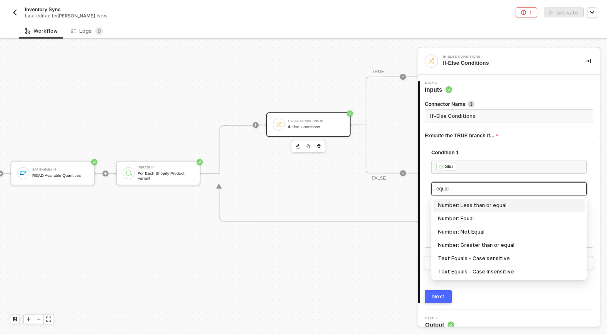
type input "equals"
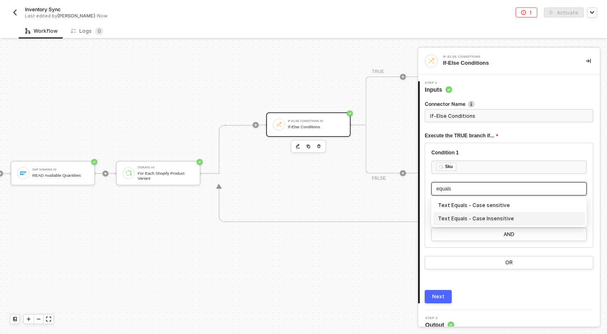
click at [475, 217] on div "Text Equals - Case Insensitive" at bounding box center [509, 218] width 142 height 9
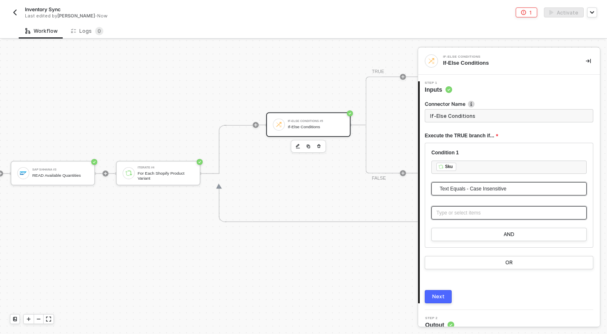
click at [469, 217] on div "Type or select items ﻿" at bounding box center [509, 212] width 155 height 13
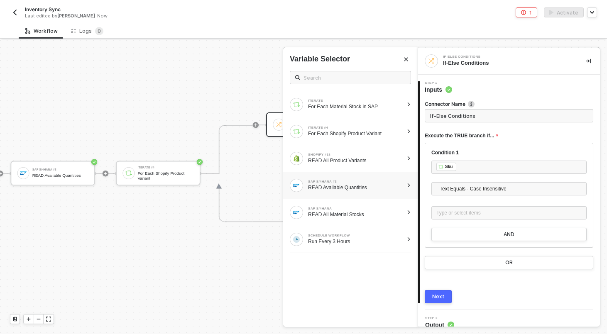
click at [365, 184] on div "SAP S/4HANA #3 READ Available Quantities" at bounding box center [355, 185] width 95 height 11
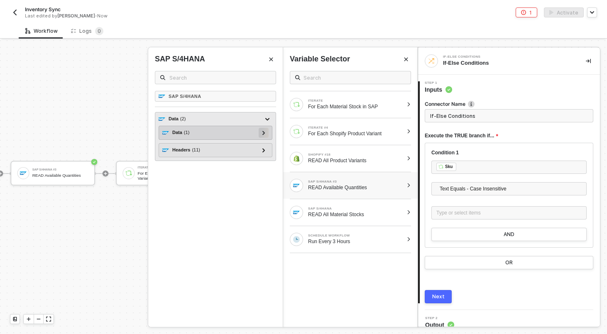
click at [265, 132] on div at bounding box center [264, 132] width 4 height 9
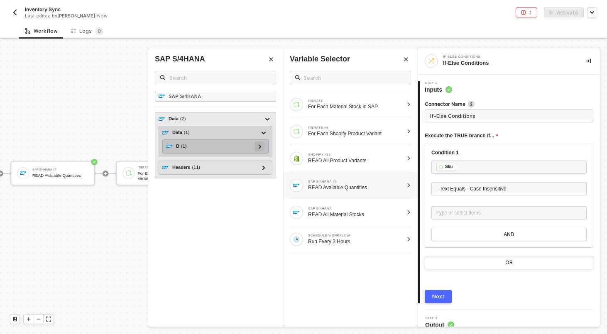
click at [258, 146] on div at bounding box center [260, 146] width 4 height 9
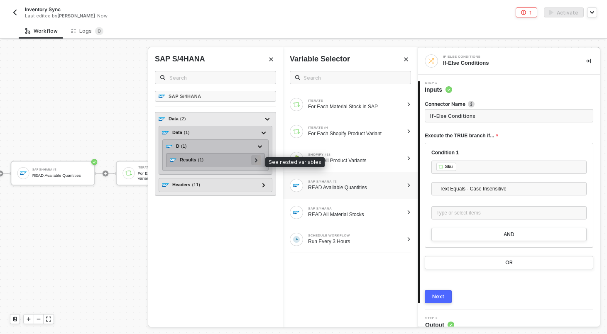
click at [255, 160] on icon at bounding box center [256, 160] width 3 height 4
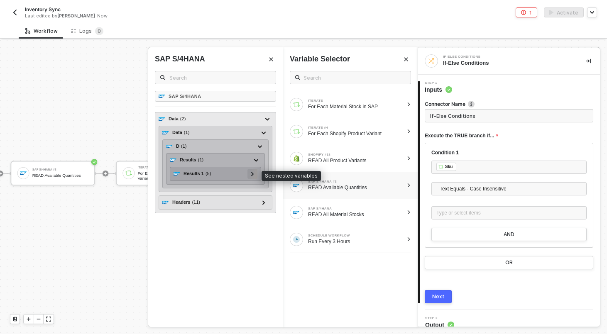
click at [251, 174] on icon at bounding box center [252, 174] width 3 height 4
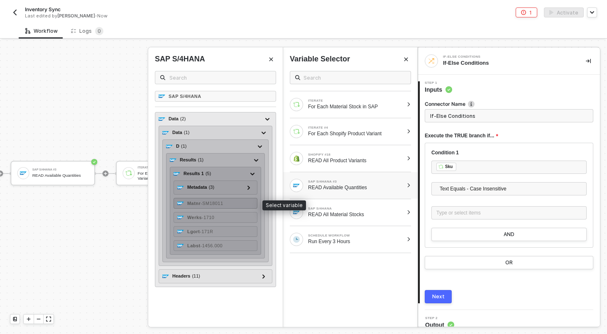
click at [243, 202] on div "Matnr - SM18011" at bounding box center [216, 203] width 84 height 11
type input "Only continue if Sku = Matnr"
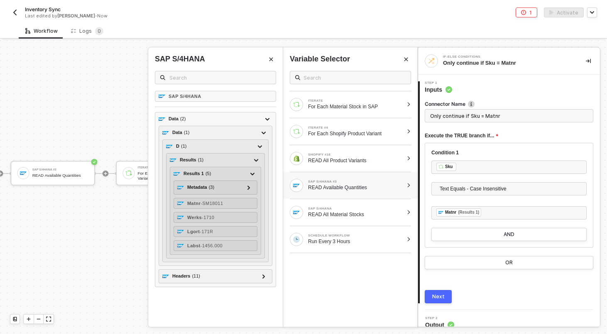
click at [440, 294] on div "Next" at bounding box center [438, 297] width 12 height 7
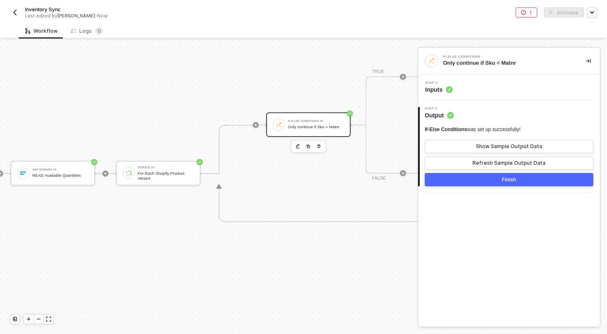
click at [483, 90] on div "Step 1 Inputs" at bounding box center [510, 87] width 180 height 12
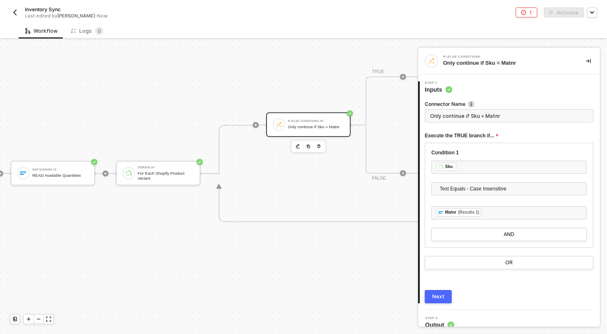
click at [474, 115] on input "Only continue if Sku = Matnr" at bounding box center [509, 115] width 169 height 13
click at [474, 117] on input "If Shopify SKU == Material No" at bounding box center [509, 115] width 169 height 13
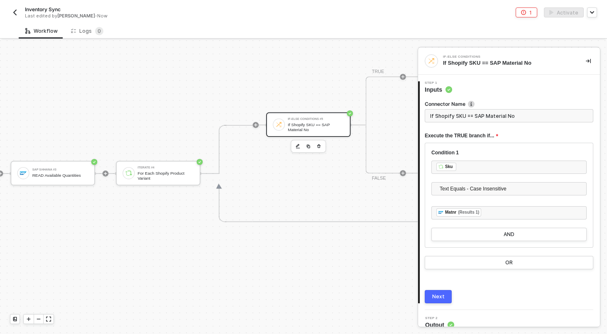
type input "If Shopify SKU == SAP Material No"
click at [442, 299] on div "Next" at bounding box center [438, 297] width 12 height 7
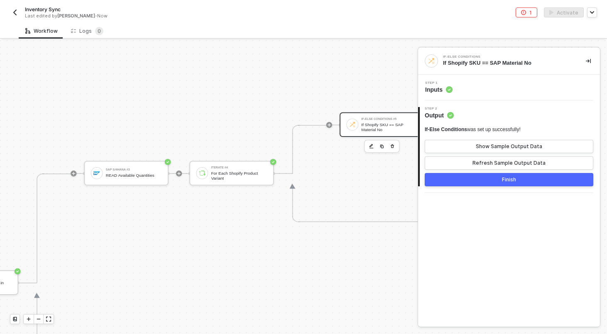
scroll to position [444, 966]
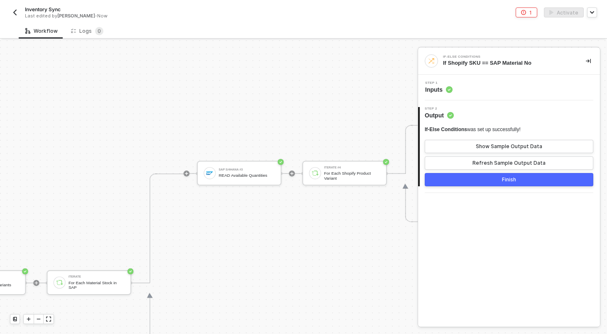
click at [432, 179] on button "Finish" at bounding box center [509, 179] width 169 height 13
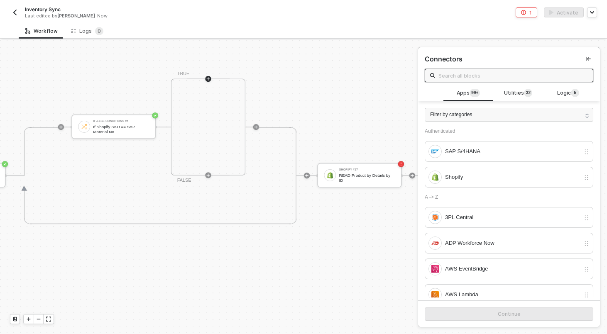
scroll to position [442, 1347]
click at [136, 128] on div "If Shopify SKU == SAP Material No" at bounding box center [122, 130] width 56 height 10
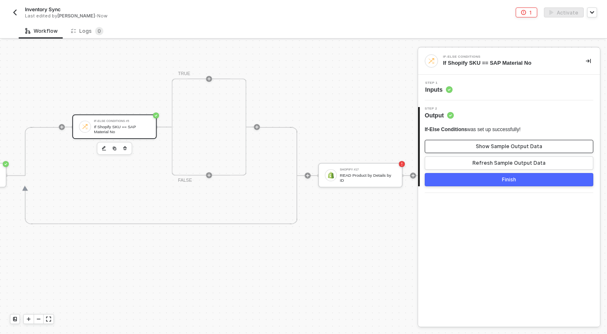
click at [471, 150] on button "Show Sample Output Data" at bounding box center [509, 146] width 169 height 13
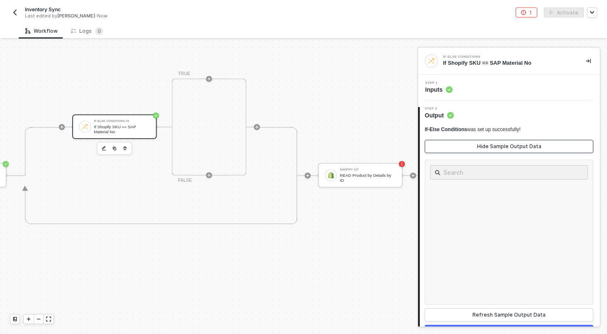
click at [458, 144] on button "Hide Sample Output Data" at bounding box center [509, 146] width 169 height 13
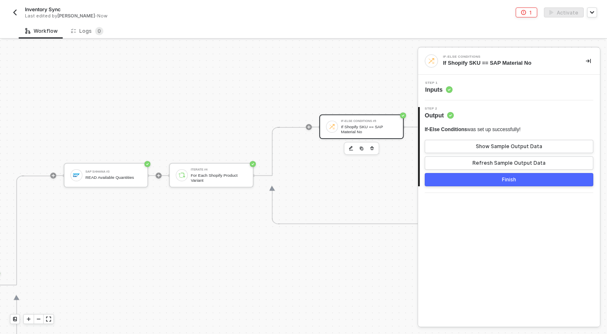
scroll to position [442, 1106]
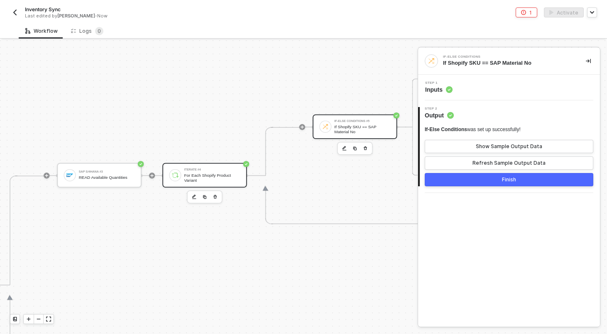
click at [231, 171] on div "Iterate #4 For Each Shopify Product Variant" at bounding box center [212, 175] width 56 height 14
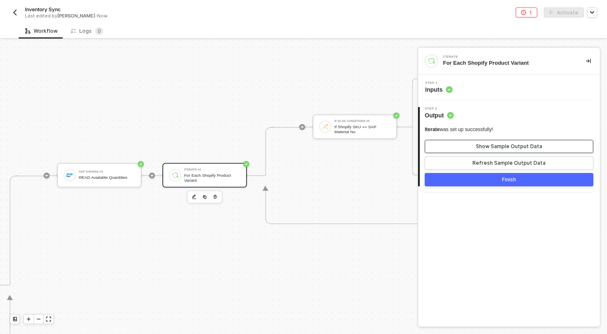
click at [553, 151] on button "Show Sample Output Data" at bounding box center [509, 146] width 169 height 13
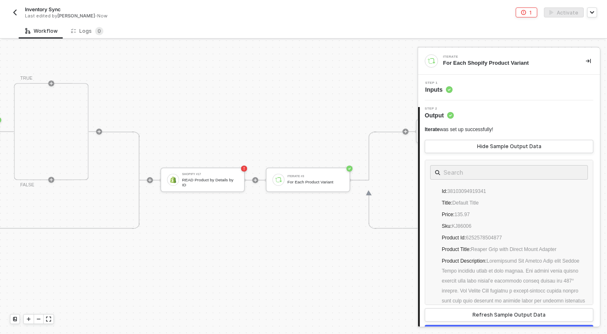
scroll to position [437, 1471]
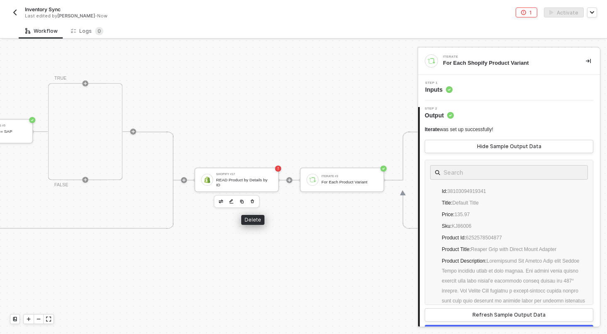
click at [252, 202] on icon "button" at bounding box center [252, 202] width 5 height 6
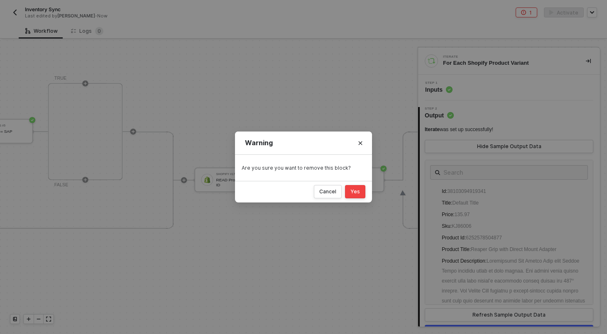
click at [356, 196] on button "Yes" at bounding box center [355, 191] width 20 height 13
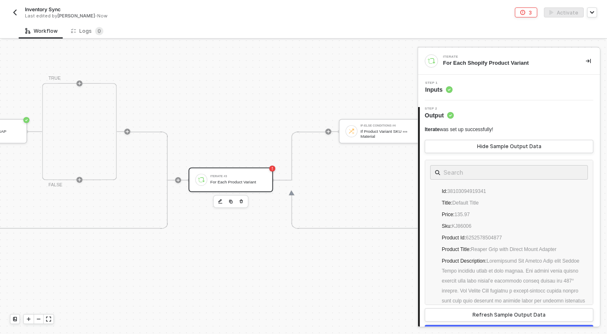
click at [251, 182] on div "For Each Product Variant" at bounding box center [238, 182] width 56 height 5
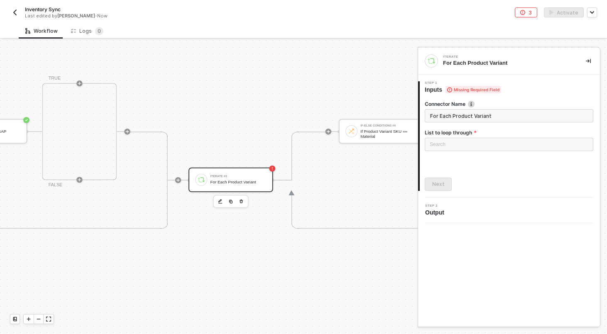
click at [245, 200] on button "button" at bounding box center [241, 201] width 9 height 9
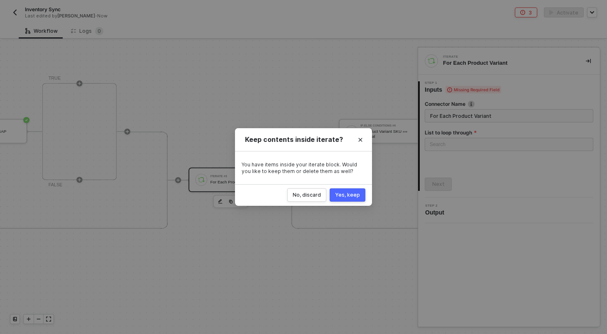
click at [347, 197] on div "Yes, keep" at bounding box center [347, 195] width 25 height 7
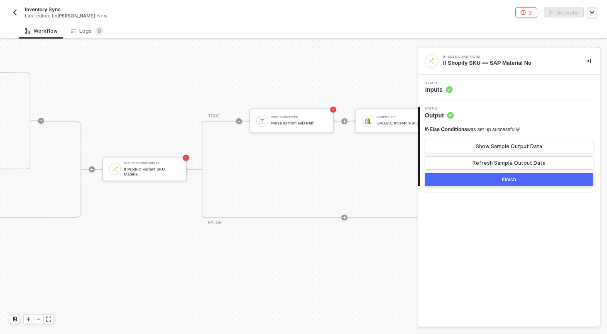
scroll to position [344, 1543]
click at [160, 193] on icon "button" at bounding box center [158, 191] width 5 height 6
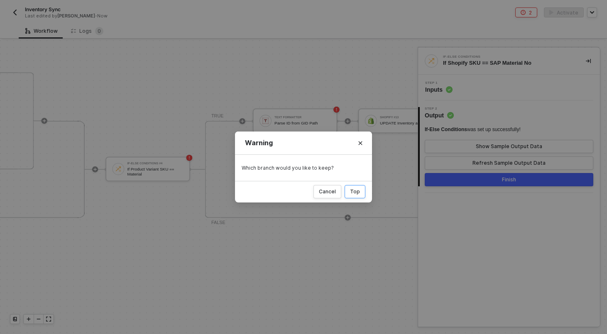
click at [361, 194] on button "Top" at bounding box center [355, 191] width 21 height 13
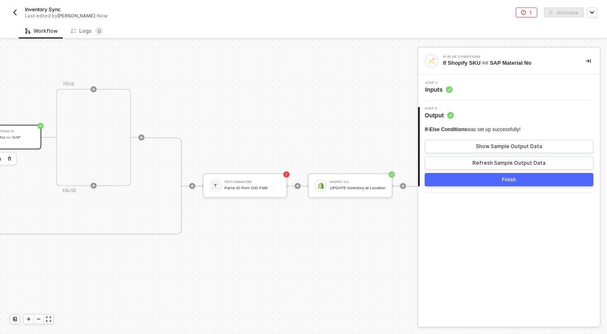
scroll to position [223, 1310]
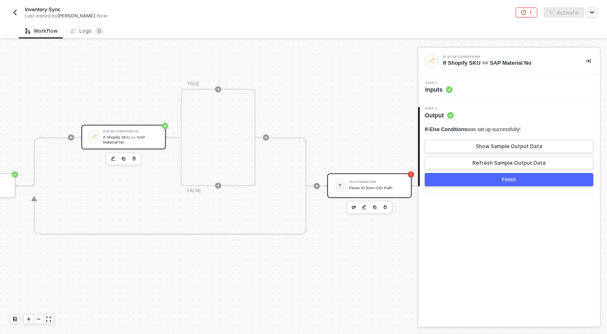
click at [374, 192] on div "Text Formatter Parse ID from GID Path" at bounding box center [377, 186] width 56 height 14
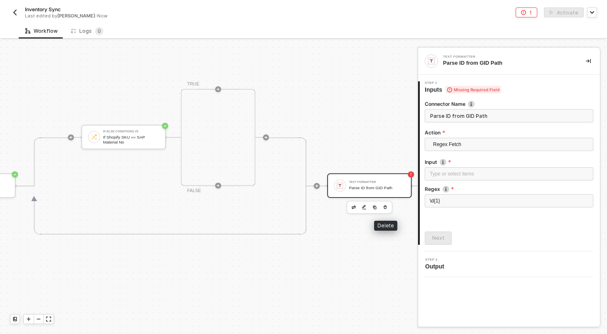
click at [388, 208] on button "button" at bounding box center [385, 207] width 9 height 9
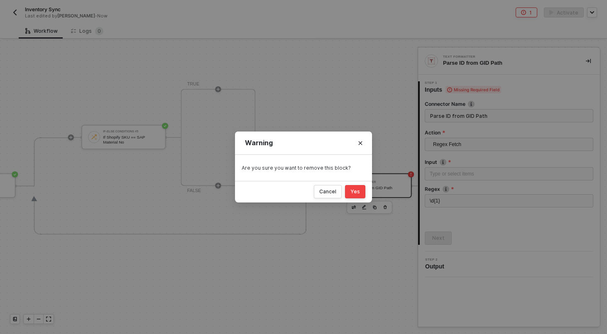
click at [359, 192] on div "Yes" at bounding box center [356, 192] width 10 height 7
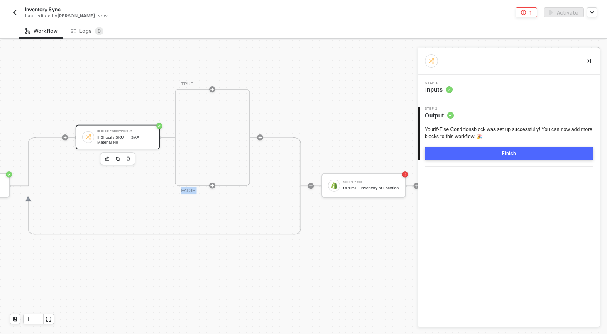
drag, startPoint x: 358, startPoint y: 172, endPoint x: 208, endPoint y: 83, distance: 174.7
click at [208, 83] on div "SAP S/4HANA #3 READ Available Quantities Iterate #4 For Each Shopify Product Va…" at bounding box center [120, 186] width 600 height 219
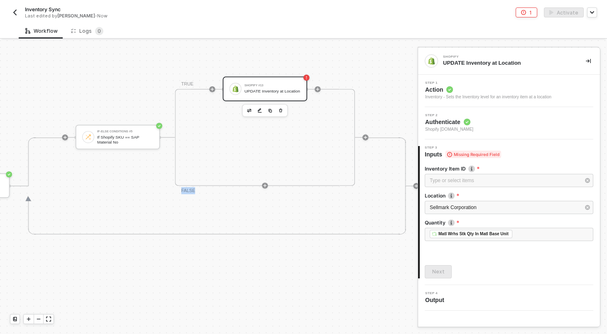
click at [383, 78] on div "SAP S/4HANA #3 READ Available Quantities Iterate #4 For Each Shopify Product Va…" at bounding box center [120, 186] width 600 height 219
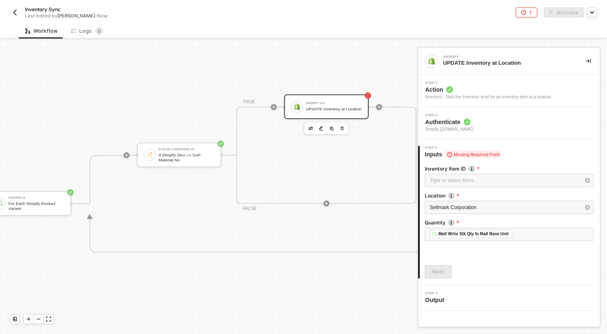
scroll to position [206, 1249]
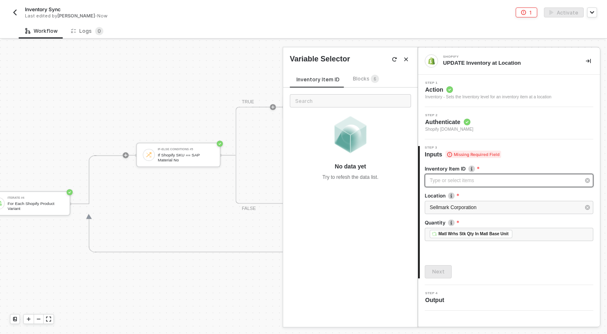
click at [462, 178] on div "Type or select items ﻿" at bounding box center [505, 181] width 150 height 8
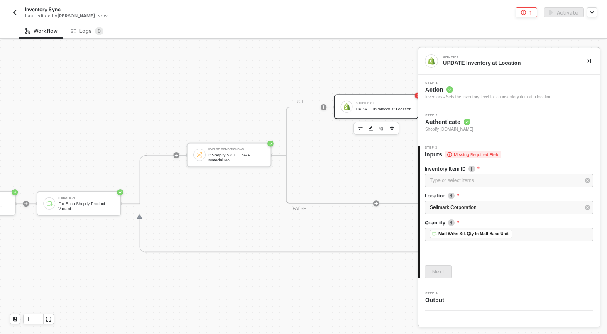
scroll to position [206, 1198]
click at [387, 107] on div "UPDATE Inventory at Location" at bounding box center [385, 109] width 56 height 5
click at [66, 208] on div "For Each Shopify Product Variant" at bounding box center [87, 206] width 56 height 10
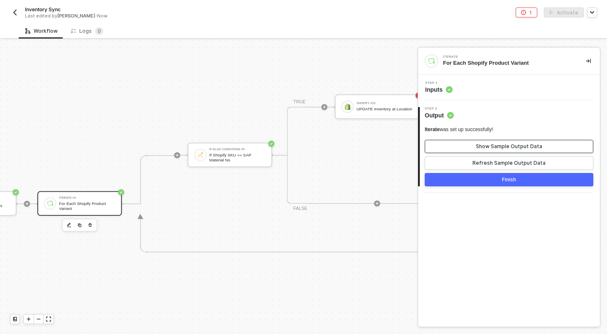
click at [493, 146] on div "Show Sample Output Data" at bounding box center [509, 146] width 66 height 7
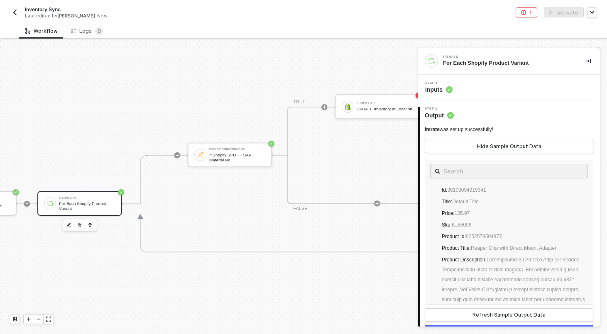
scroll to position [0, 0]
click at [227, 118] on div "If-Else Conditions #5 If Shopify SKU == SAP Material No TRUE Shopify #13 UPDATE…" at bounding box center [334, 155] width 293 height 97
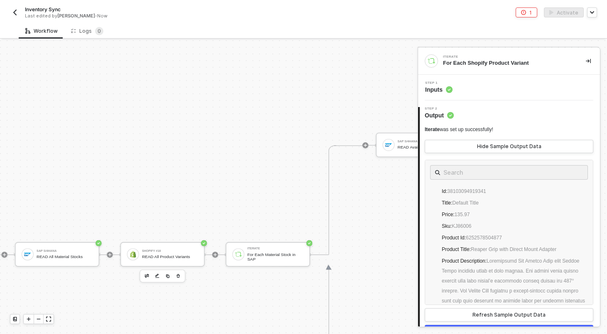
scroll to position [264, 753]
click at [110, 254] on icon "icon-play" at bounding box center [110, 255] width 5 height 5
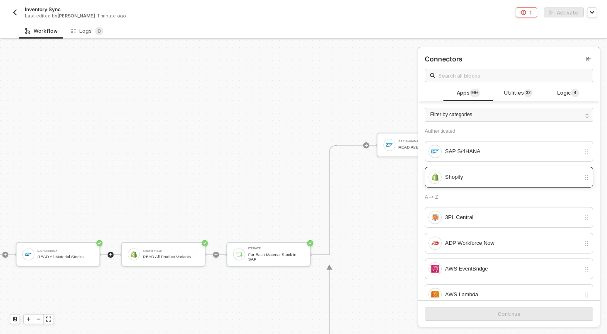
click at [489, 180] on div "Shopify" at bounding box center [512, 177] width 135 height 9
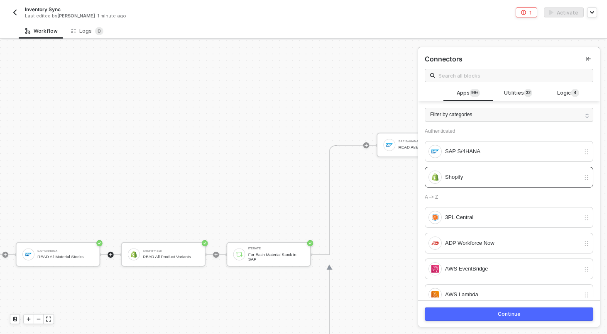
click at [500, 314] on div "Continue" at bounding box center [509, 314] width 23 height 7
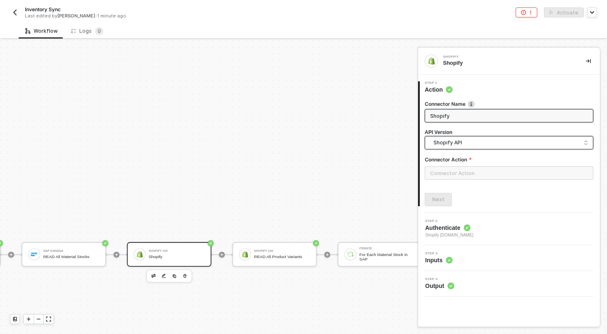
click at [461, 142] on span "Shopify API" at bounding box center [511, 142] width 155 height 9
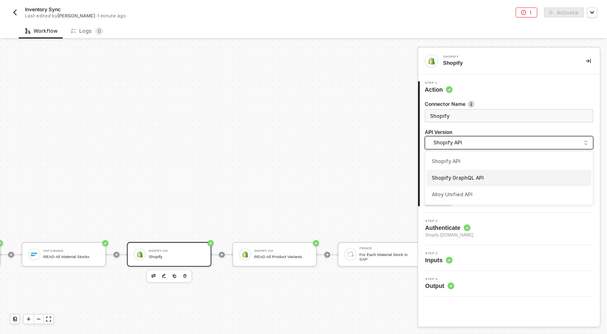
click at [460, 178] on div "Shopify GraphQL API" at bounding box center [509, 178] width 155 height 8
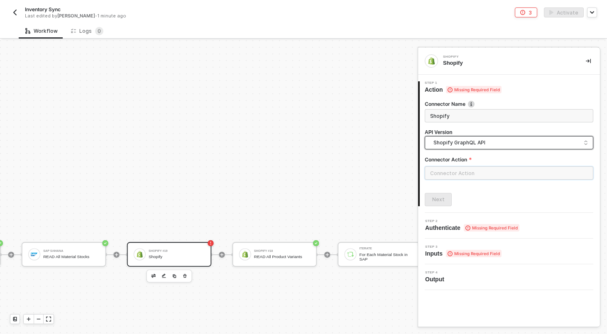
click at [461, 174] on input "text" at bounding box center [509, 173] width 169 height 13
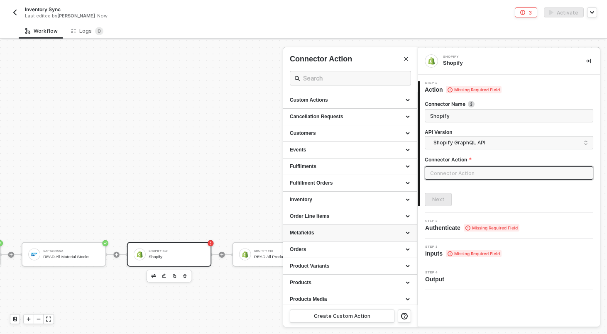
scroll to position [20, 0]
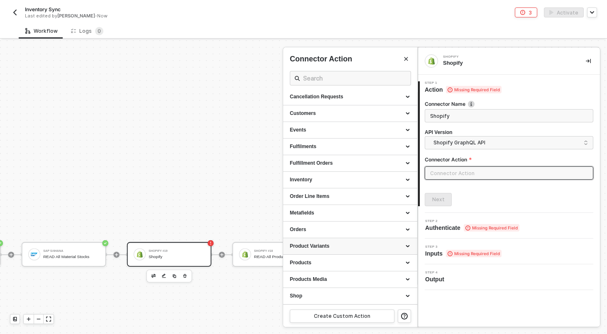
click at [364, 245] on div "Product Variants" at bounding box center [350, 246] width 121 height 7
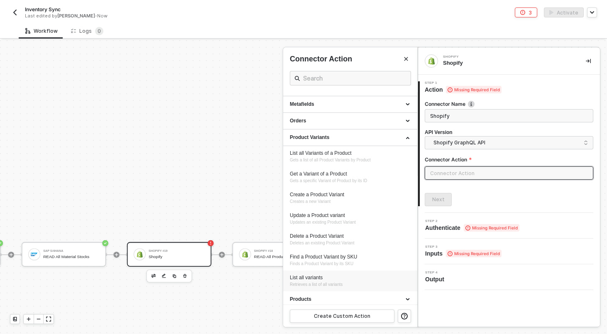
scroll to position [129, 0]
click at [341, 277] on div "List all variants" at bounding box center [350, 277] width 121 height 7
type input "Product Variants - List all variants"
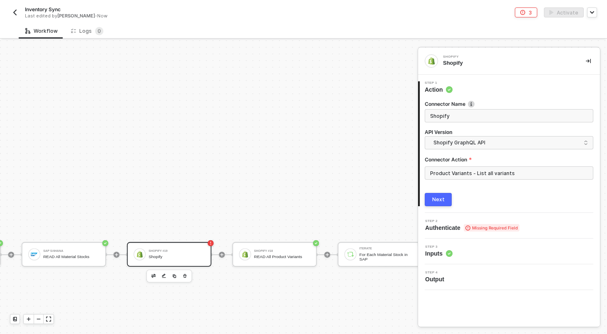
click at [431, 202] on button "Next" at bounding box center [438, 199] width 27 height 13
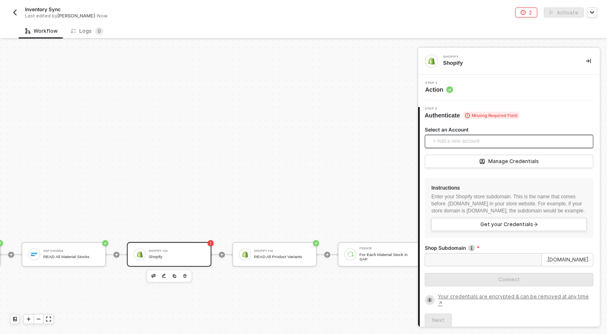
click at [481, 143] on span "+ Add a new account" at bounding box center [510, 141] width 155 height 13
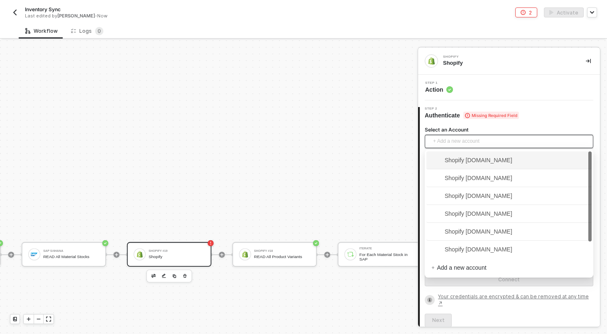
click at [478, 160] on span "Shopify [DOMAIN_NAME]" at bounding box center [472, 160] width 81 height 9
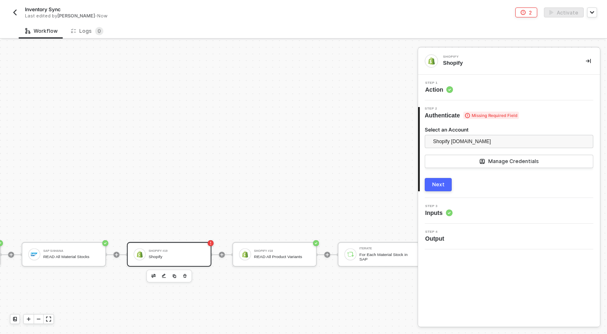
click at [442, 190] on button "Next" at bounding box center [438, 184] width 27 height 13
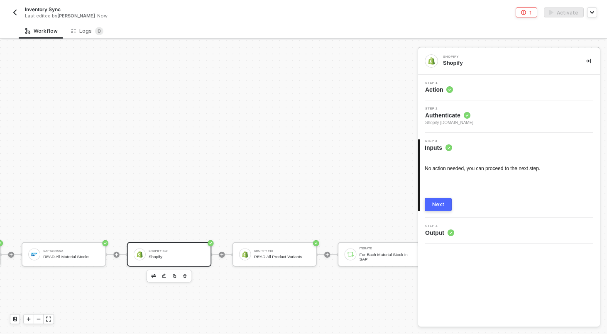
click at [441, 208] on button "Next" at bounding box center [438, 204] width 27 height 13
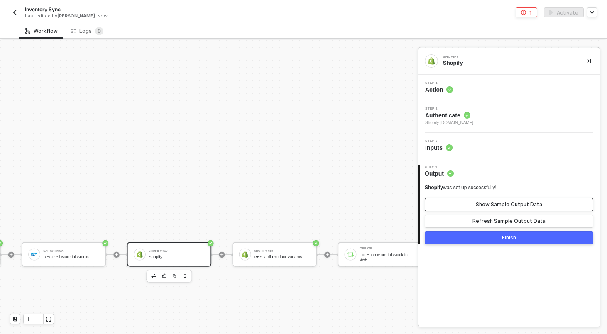
click at [461, 206] on button "Show Sample Output Data" at bounding box center [509, 204] width 169 height 13
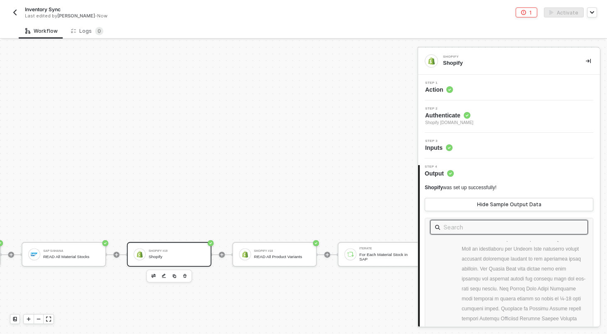
scroll to position [5, 0]
click at [468, 224] on input "text" at bounding box center [509, 226] width 131 height 10
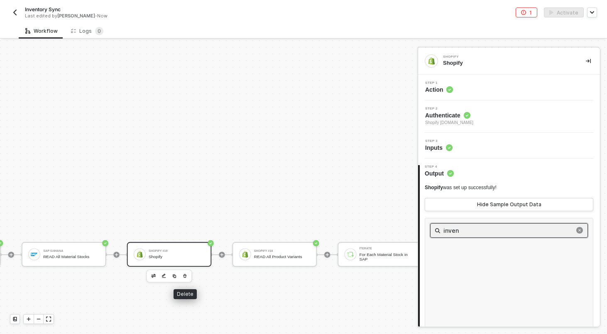
type input "inven"
click at [185, 274] on icon "button" at bounding box center [184, 276] width 3 height 4
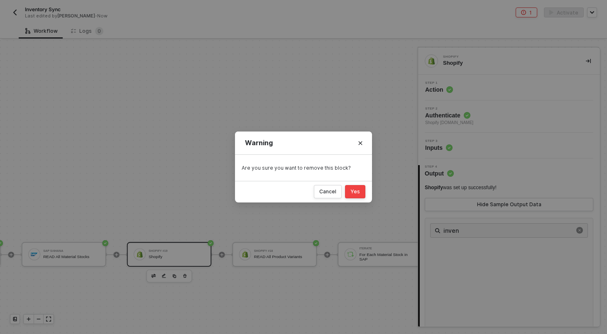
click at [358, 187] on button "Yes" at bounding box center [355, 191] width 20 height 13
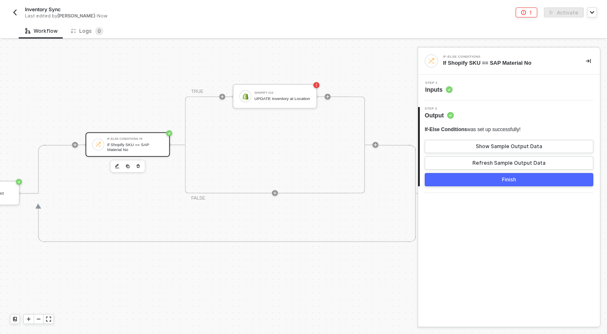
scroll to position [216, 1307]
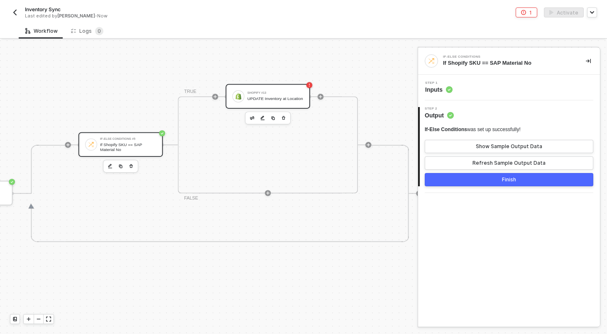
click at [298, 105] on div "Shopify #13 UPDATE Inventory at Location" at bounding box center [268, 96] width 84 height 25
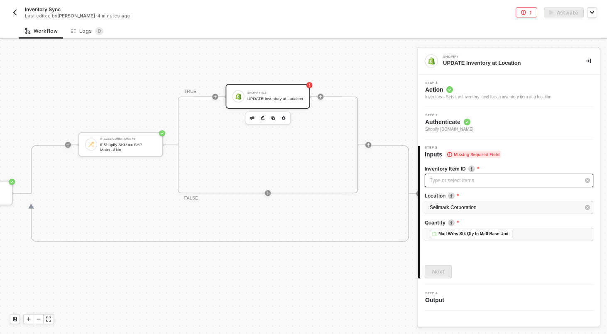
click at [461, 176] on div "Type or select items ﻿" at bounding box center [509, 180] width 169 height 13
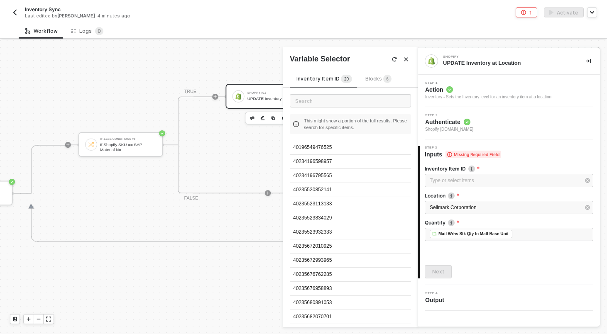
click at [383, 82] on span "6" at bounding box center [387, 79] width 8 height 9
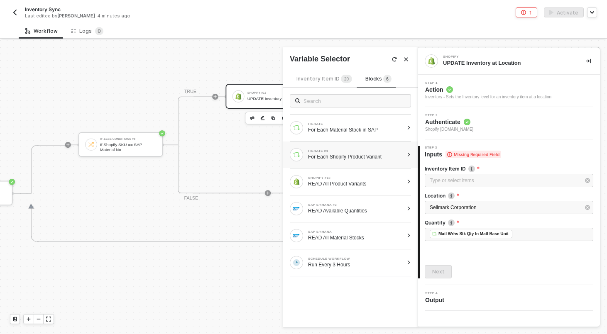
click at [408, 155] on div at bounding box center [409, 154] width 5 height 5
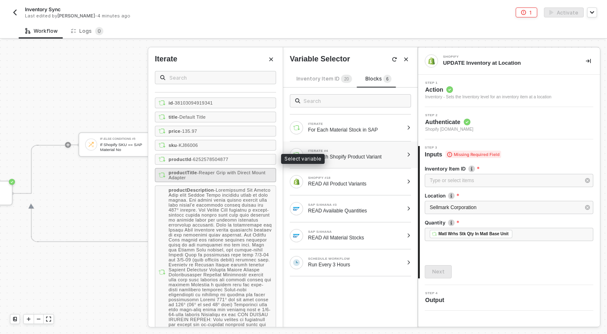
scroll to position [0, 0]
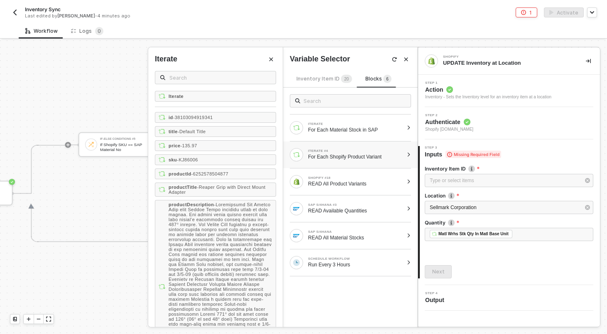
click at [274, 54] on div "Iterate" at bounding box center [215, 59] width 121 height 10
click at [274, 59] on button "Close" at bounding box center [271, 59] width 10 height 10
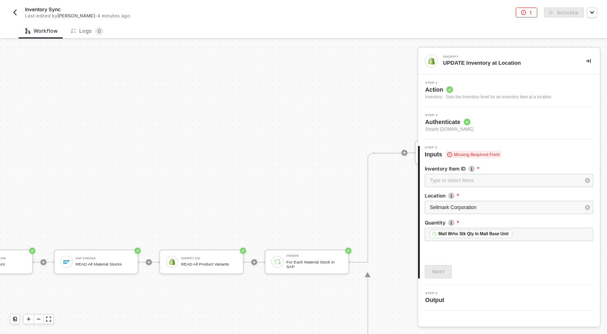
scroll to position [257, 715]
click at [253, 264] on div at bounding box center [254, 262] width 6 height 6
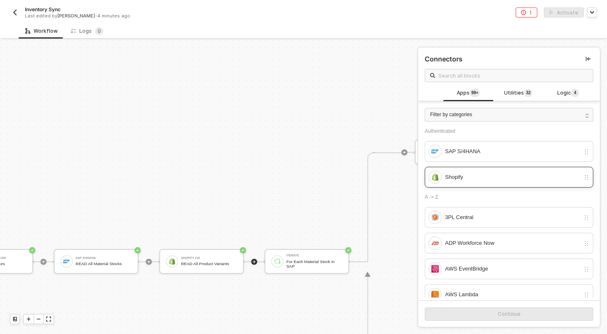
click at [467, 174] on div "Shopify" at bounding box center [512, 177] width 135 height 9
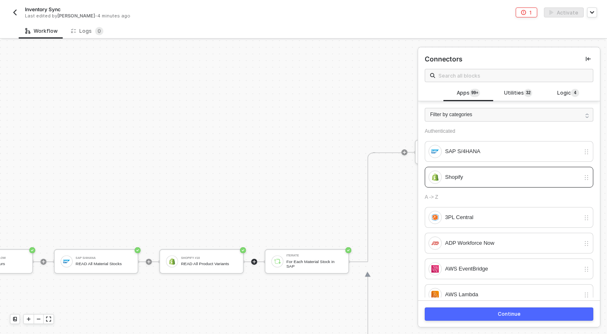
click at [511, 319] on button "Continue" at bounding box center [509, 314] width 169 height 13
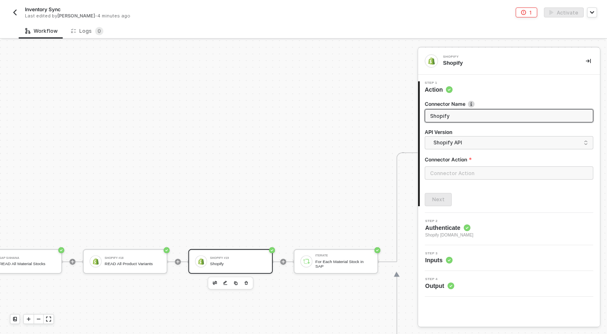
scroll to position [257, 799]
click at [459, 142] on span "Shopify API" at bounding box center [511, 142] width 155 height 9
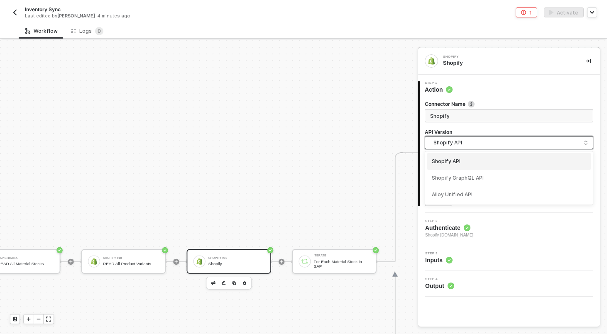
click at [459, 142] on span "Shopify API" at bounding box center [511, 142] width 155 height 9
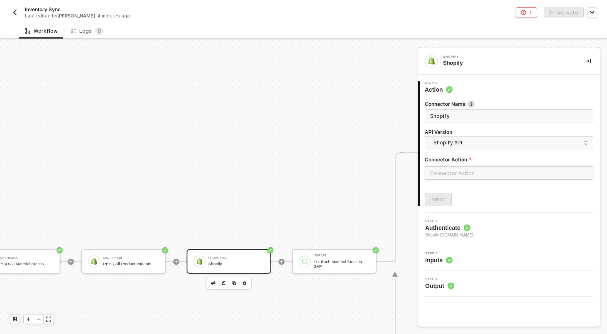
click at [459, 175] on input "text" at bounding box center [509, 173] width 169 height 13
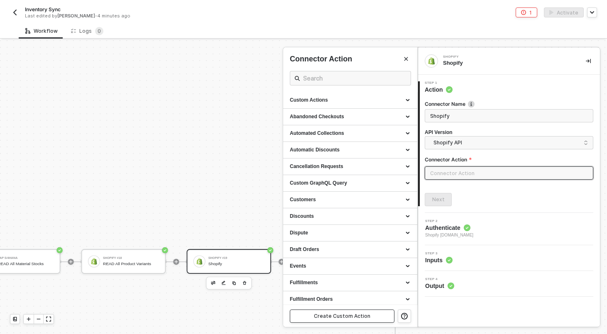
click at [363, 316] on div "Create Custom Action" at bounding box center [342, 316] width 56 height 7
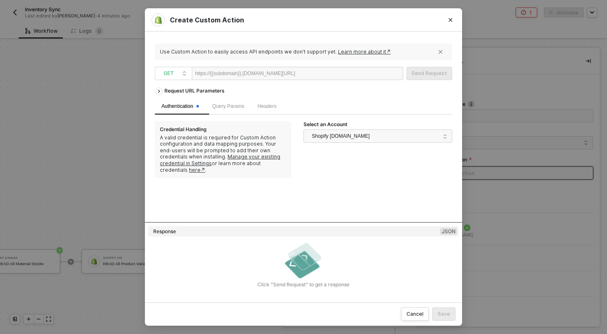
click at [319, 77] on div at bounding box center [320, 73] width 51 height 13
click at [430, 79] on button "Send Request" at bounding box center [430, 73] width 46 height 13
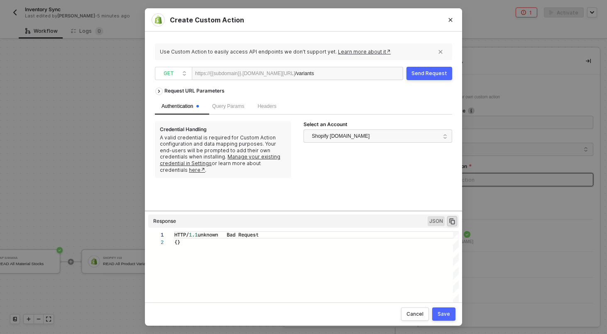
scroll to position [7, 0]
click at [346, 74] on div "/variants" at bounding box center [320, 73] width 51 height 13
click at [429, 76] on div "Send Request" at bounding box center [430, 73] width 36 height 7
click at [346, 75] on div "/variants.json" at bounding box center [320, 73] width 51 height 13
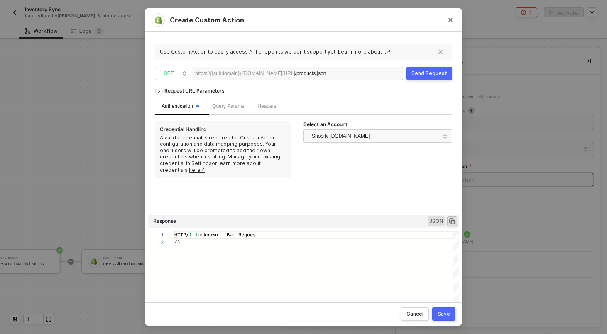
click at [428, 78] on button "Send Request" at bounding box center [430, 73] width 46 height 13
click at [312, 74] on div "/products.json" at bounding box center [320, 73] width 51 height 13
click at [420, 76] on div "Send Request" at bounding box center [430, 73] width 36 height 7
drag, startPoint x: 370, startPoint y: 72, endPoint x: 313, endPoint y: 75, distance: 57.4
click at [313, 75] on div "https://{{subdomain}}.myshopify.com/admin/api /latest/products.json" at bounding box center [297, 73] width 211 height 13
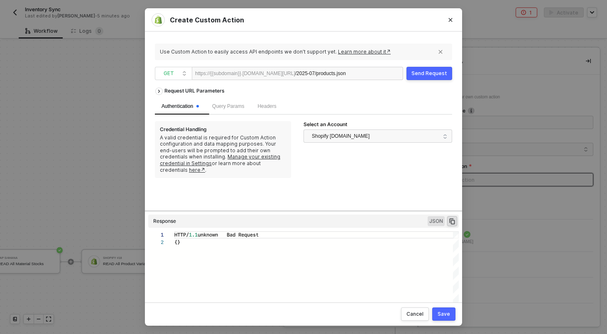
click at [428, 71] on div "Send Request" at bounding box center [430, 73] width 36 height 7
click at [331, 71] on div "/2025-07/products.json" at bounding box center [320, 73] width 51 height 13
click at [432, 71] on div "Send Request" at bounding box center [430, 73] width 36 height 7
click at [360, 140] on span "Shopify [DOMAIN_NAME]" at bounding box center [341, 136] width 58 height 12
click at [387, 77] on div "https://{{subdomain}}.myshopify.com/admin/api /2023-10/products.json" at bounding box center [297, 73] width 211 height 13
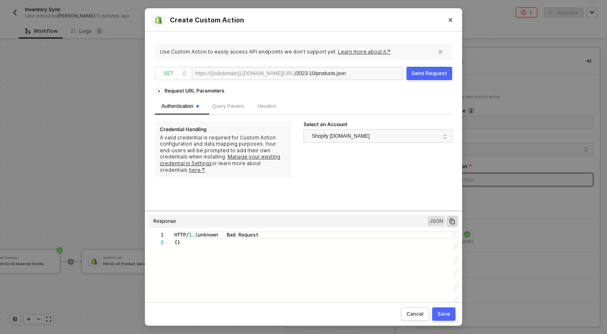
drag, startPoint x: 383, startPoint y: 74, endPoint x: 307, endPoint y: 71, distance: 75.6
click at [307, 71] on div "https://{{subdomain}}.myshopify.com/admin/api /2023-10/products.json" at bounding box center [297, 73] width 211 height 13
click at [313, 74] on div "/2023-10/products.json" at bounding box center [320, 73] width 51 height 13
click at [424, 78] on button "Send Request" at bounding box center [430, 73] width 46 height 13
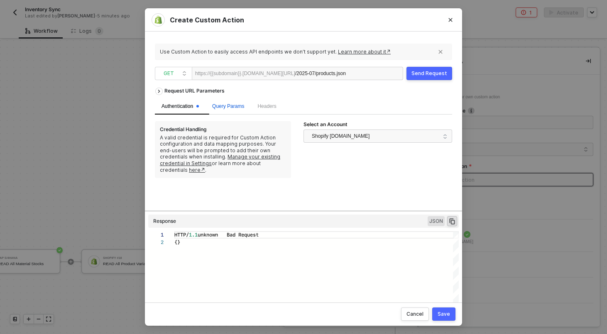
click at [232, 103] on div "Query Params" at bounding box center [228, 107] width 32 height 8
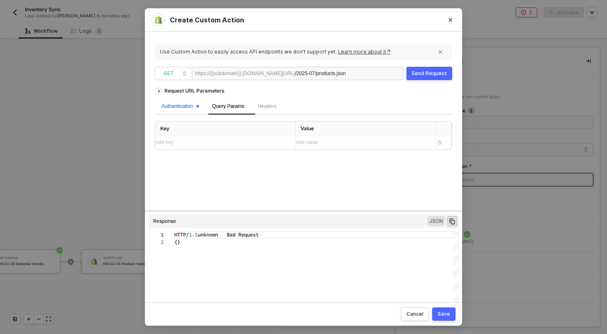
click at [193, 105] on div "Authentication" at bounding box center [180, 107] width 37 height 8
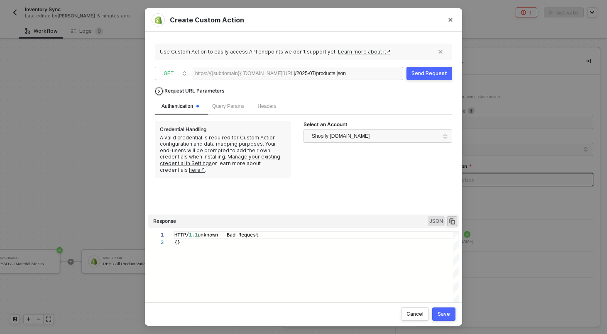
click at [198, 86] on div "Request URL Parameters" at bounding box center [194, 90] width 69 height 15
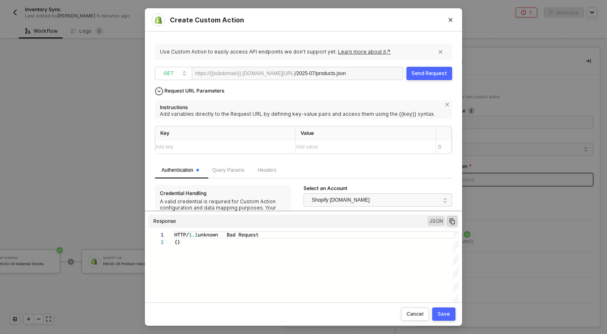
click at [198, 88] on div "Request URL Parameters" at bounding box center [194, 90] width 69 height 15
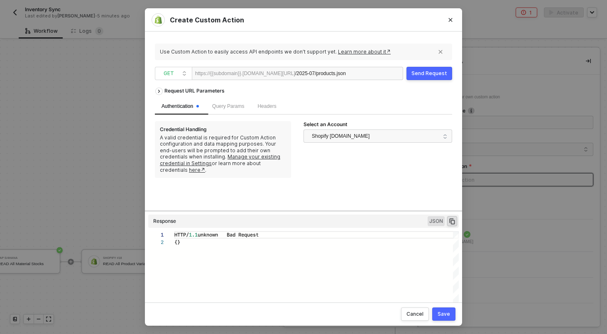
click at [192, 110] on div "Authentication" at bounding box center [180, 107] width 37 height 8
click at [374, 71] on div "https://{{subdomain}}.myshopify.com/admin/api /2025-07/products.json" at bounding box center [297, 73] width 211 height 13
click at [419, 73] on div "Send Request" at bounding box center [430, 73] width 36 height 7
click at [356, 137] on span "Shopify kjrests-com.myshopify.com" at bounding box center [341, 136] width 58 height 12
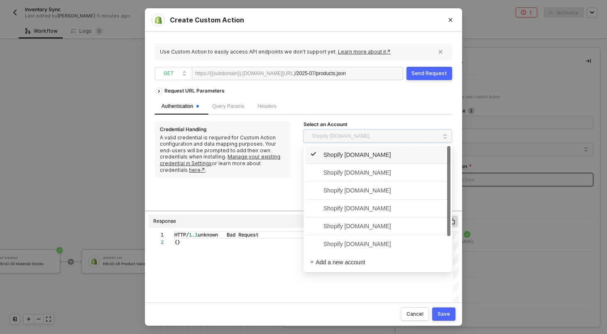
click at [348, 161] on span "Shopify kjrests-com.myshopify.com" at bounding box center [377, 154] width 135 height 13
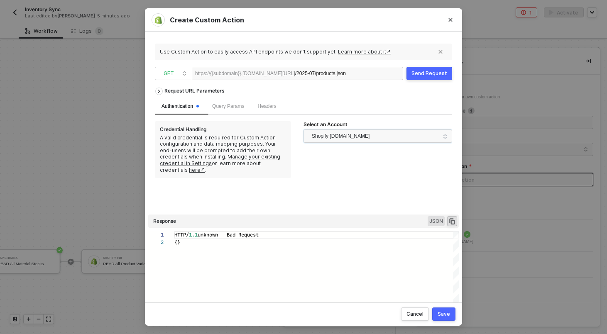
click at [349, 175] on div "Request URL Parameters Authentication Query Params Headers Credential Handling …" at bounding box center [303, 147] width 297 height 128
click at [349, 136] on span "Shopify kjrests-com.myshopify.com" at bounding box center [341, 136] width 58 height 12
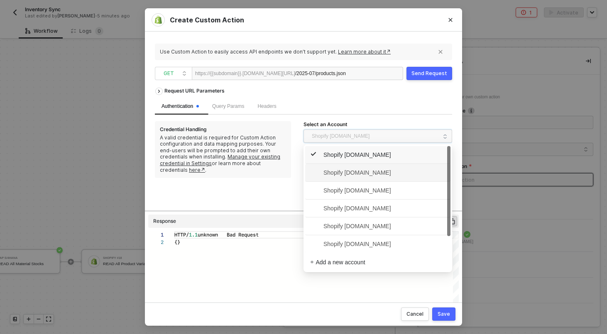
click at [351, 173] on span "Shopify sightmark-01.myshopify.com" at bounding box center [350, 172] width 81 height 9
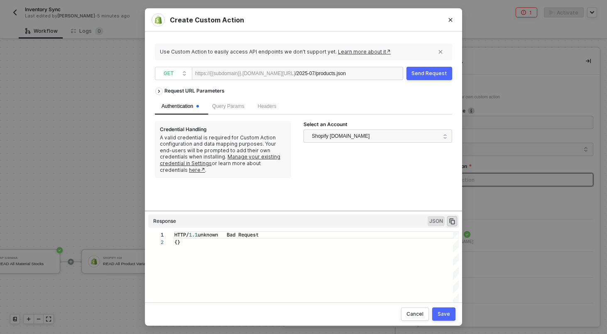
click at [421, 73] on div "Send Request" at bounding box center [430, 73] width 36 height 7
click at [448, 20] on icon "Close" at bounding box center [450, 19] width 5 height 5
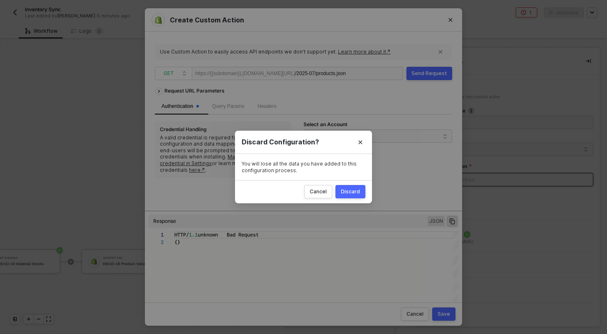
click at [358, 196] on button "Discard" at bounding box center [351, 191] width 30 height 13
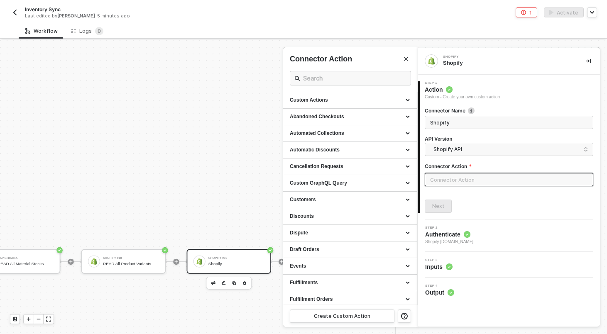
click at [454, 236] on span "Authenticate" at bounding box center [449, 235] width 48 height 8
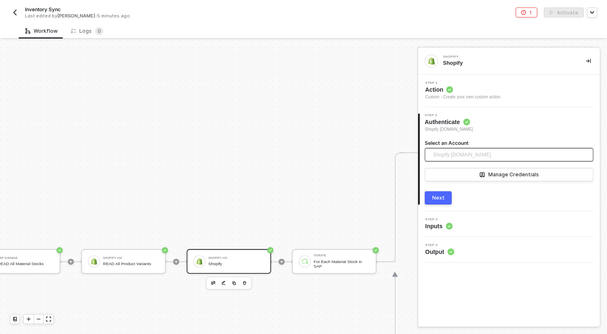
click at [477, 159] on span "Shopify sightmark-01.myshopify.com" at bounding box center [462, 155] width 58 height 12
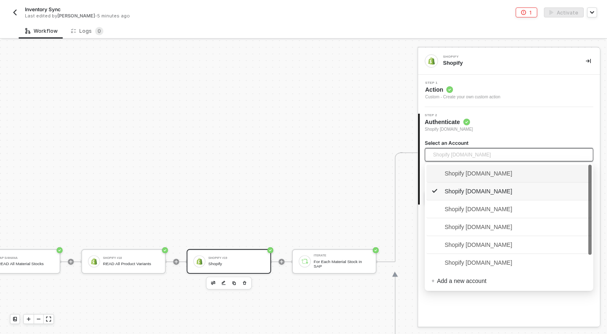
click at [478, 172] on span "Shopify kjrests-com.myshopify.com" at bounding box center [472, 173] width 81 height 9
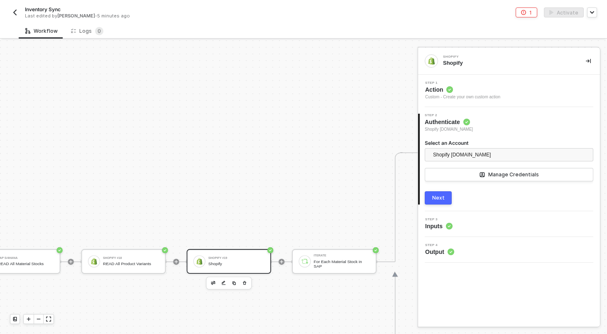
click at [466, 88] on span "Action" at bounding box center [462, 90] width 75 height 8
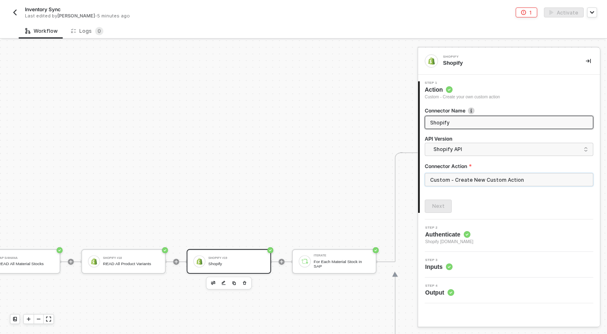
click at [470, 181] on input "Custom - Create New Custom Action" at bounding box center [509, 179] width 169 height 13
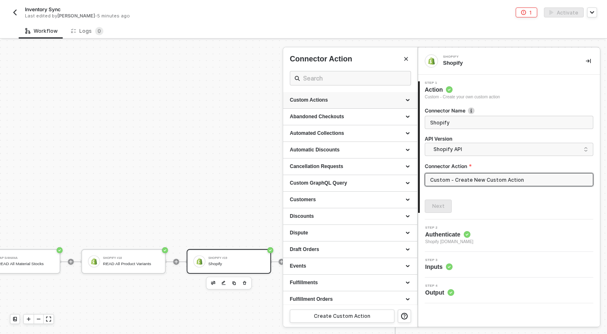
click at [378, 96] on div "Custom Actions" at bounding box center [350, 100] width 134 height 17
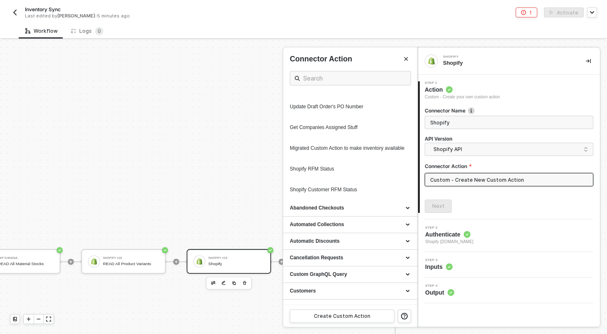
scroll to position [365, 0]
click at [345, 313] on div "Create Custom Action" at bounding box center [342, 316] width 56 height 7
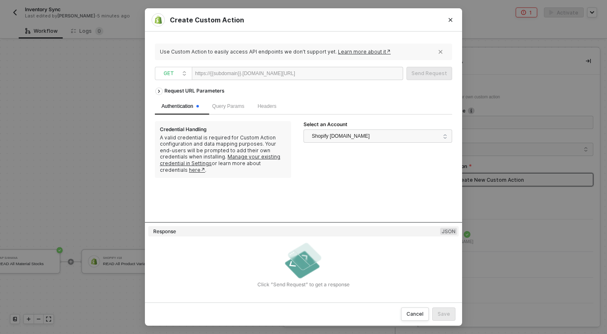
click at [323, 79] on div at bounding box center [320, 73] width 51 height 13
click at [426, 72] on div "Send Request" at bounding box center [430, 73] width 36 height 7
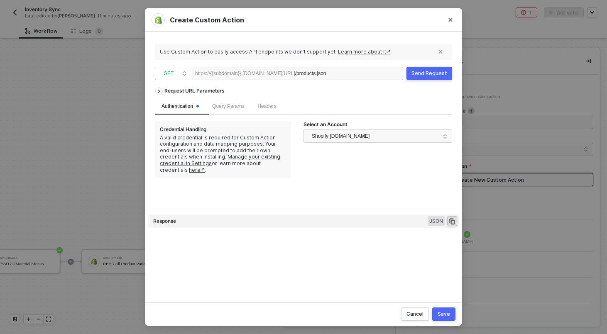
type textarea "HTTP/1.1 unknown Bad Request {}"
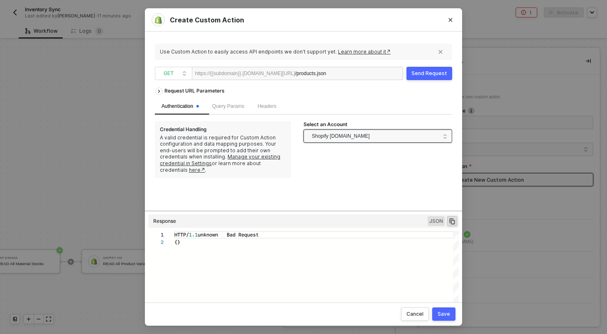
click at [370, 140] on span "Shopify sightmark-01.myshopify.com" at bounding box center [341, 136] width 58 height 12
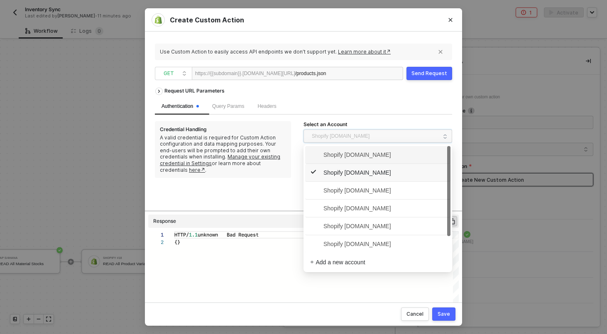
click at [384, 155] on span "Shopify kjrests-com.myshopify.com" at bounding box center [350, 154] width 81 height 9
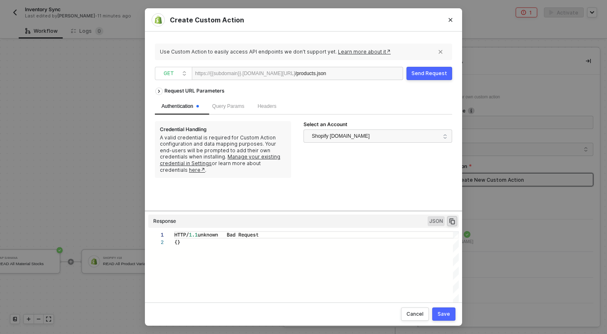
click at [428, 74] on div "Send Request" at bounding box center [430, 73] width 36 height 7
click at [450, 25] on button "Close" at bounding box center [450, 19] width 13 height 13
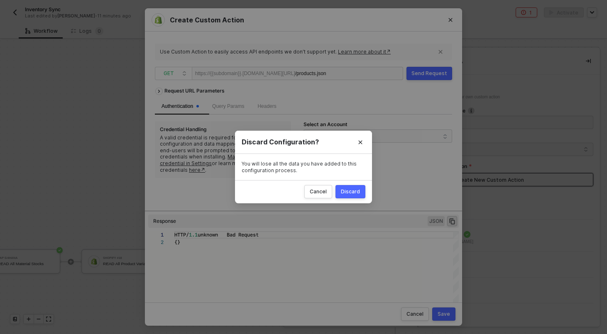
click at [353, 195] on button "Discard" at bounding box center [351, 191] width 30 height 13
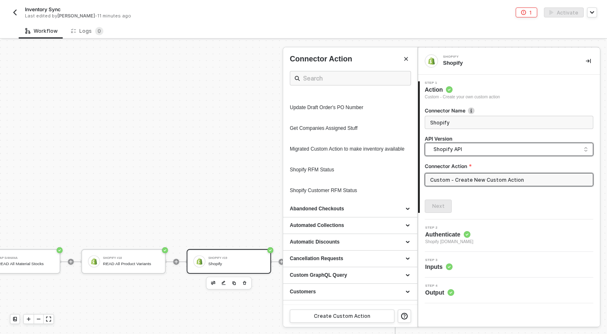
click at [432, 145] on input "search" at bounding box center [509, 149] width 158 height 13
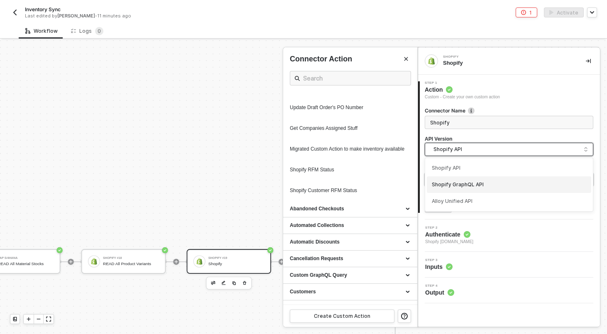
click at [440, 186] on div "Shopify GraphQL API" at bounding box center [509, 185] width 155 height 8
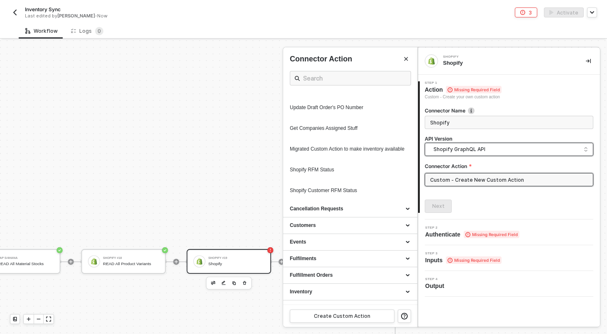
click at [461, 187] on div "Custom - Create New Custom Action" at bounding box center [509, 183] width 169 height 20
click at [460, 185] on input "Custom - Create New Custom Action" at bounding box center [509, 179] width 169 height 13
click at [349, 319] on div "Create Custom Action" at bounding box center [342, 316] width 56 height 7
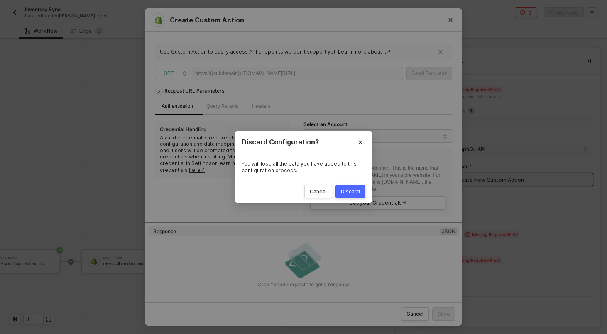
click at [355, 195] on div "Discard" at bounding box center [350, 192] width 19 height 7
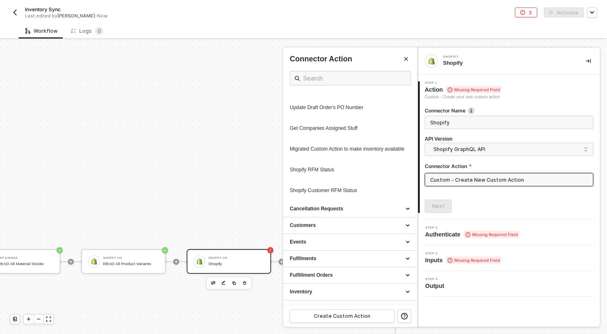
click at [245, 283] on div at bounding box center [303, 187] width 607 height 294
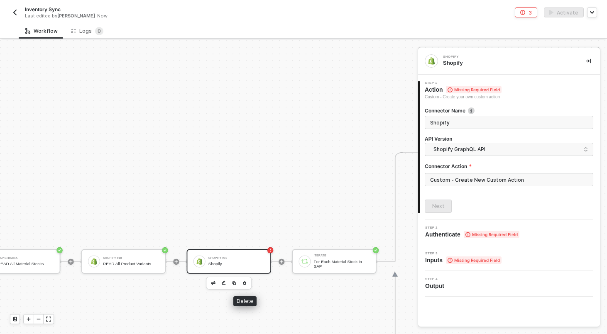
click at [247, 283] on button "button" at bounding box center [244, 283] width 9 height 9
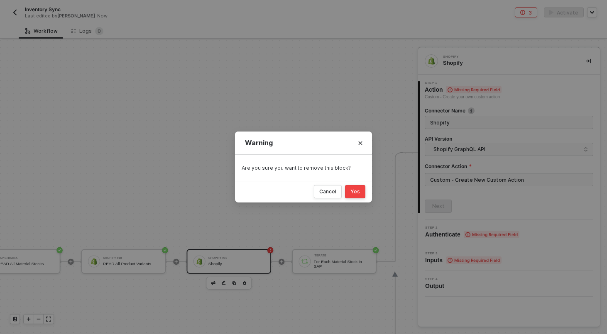
click at [358, 190] on div "Yes" at bounding box center [356, 192] width 10 height 7
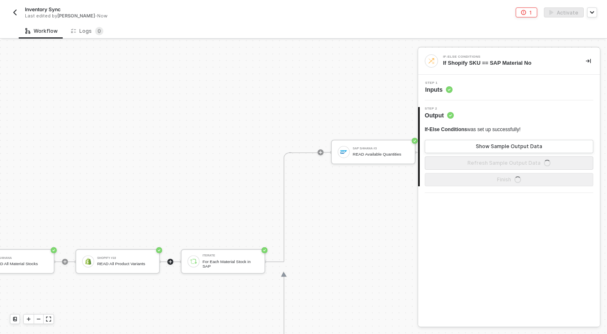
click at [168, 262] on icon "icon-play" at bounding box center [170, 262] width 5 height 5
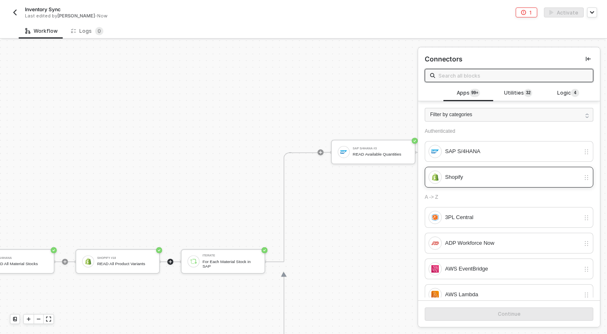
click at [484, 184] on div "Shopify" at bounding box center [509, 177] width 169 height 21
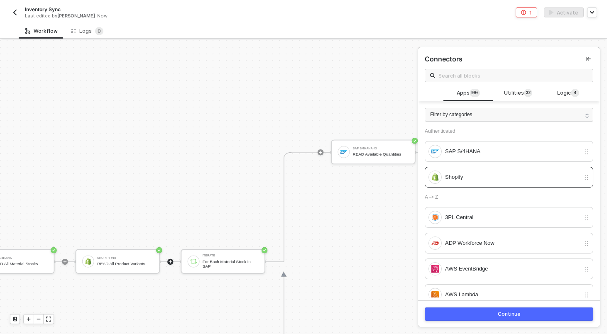
click at [483, 314] on button "Continue" at bounding box center [509, 314] width 169 height 13
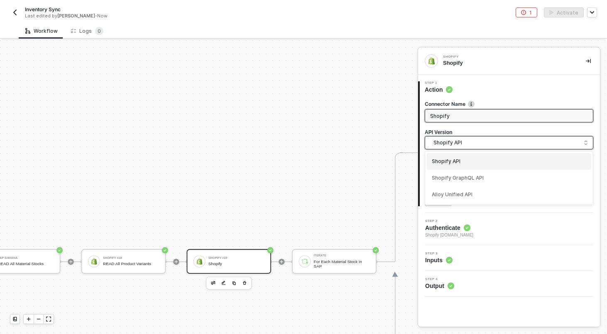
click at [466, 142] on span "Shopify API" at bounding box center [511, 142] width 155 height 9
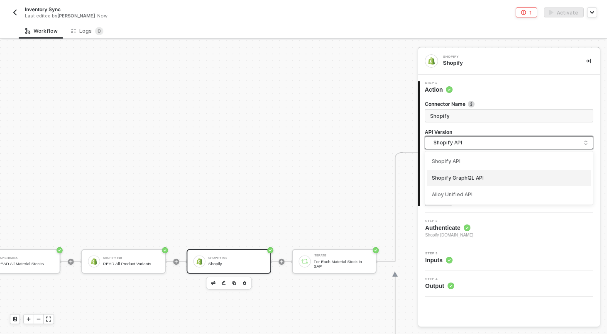
click at [464, 182] on div "Shopify GraphQL API" at bounding box center [509, 178] width 155 height 8
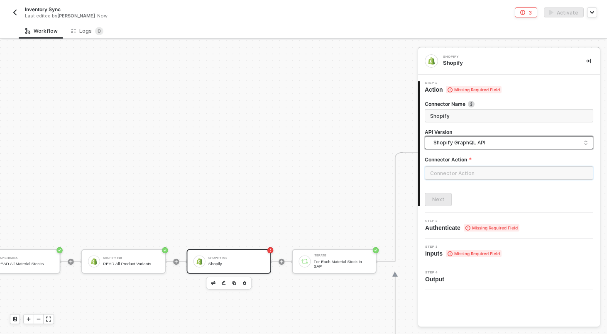
click at [459, 173] on input "text" at bounding box center [509, 173] width 169 height 13
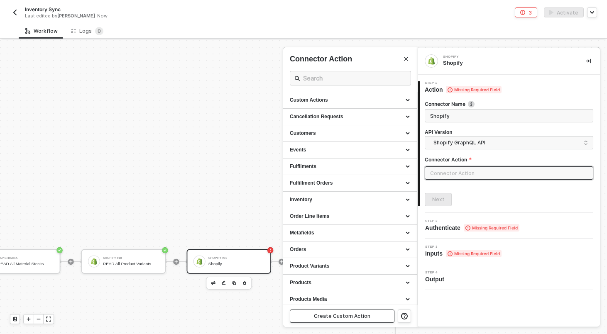
click at [372, 310] on button "Create Custom Action" at bounding box center [342, 316] width 105 height 13
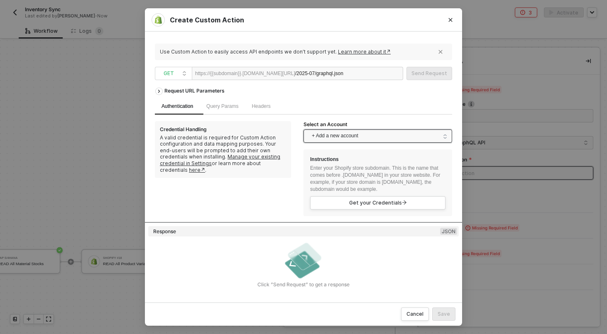
click at [340, 142] on span "+ Add a new account" at bounding box center [379, 136] width 135 height 13
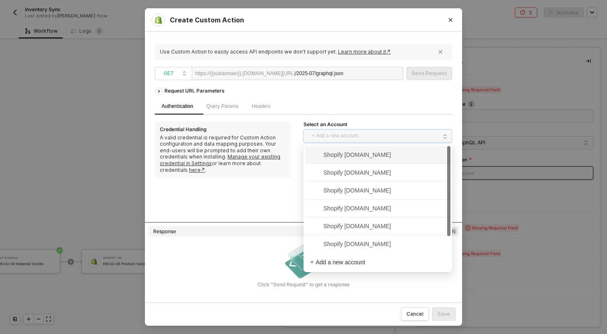
click at [340, 157] on span "Shopify kjrests-com.myshopify.com" at bounding box center [350, 154] width 81 height 9
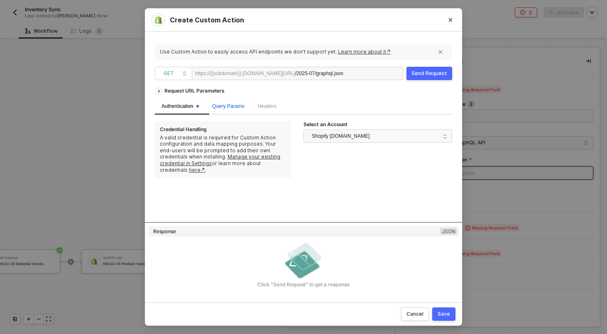
click at [233, 107] on span "Query Params" at bounding box center [228, 106] width 32 height 6
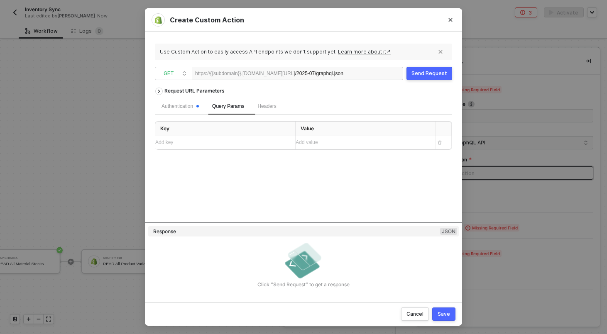
click at [197, 102] on div "Authentication" at bounding box center [180, 106] width 51 height 16
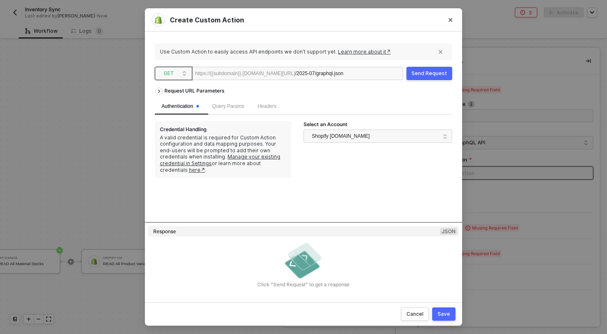
click at [168, 74] on span "GET" at bounding box center [175, 73] width 23 height 12
click at [174, 101] on div "POST" at bounding box center [173, 103] width 31 height 10
click at [297, 105] on span "Body" at bounding box center [295, 106] width 11 height 6
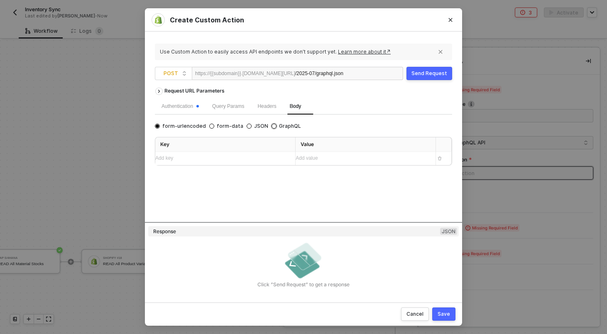
click at [283, 127] on span "GraphQL" at bounding box center [289, 126] width 25 height 7
click at [277, 127] on input "GraphQL" at bounding box center [274, 126] width 5 height 5
radio input "true"
radio input "false"
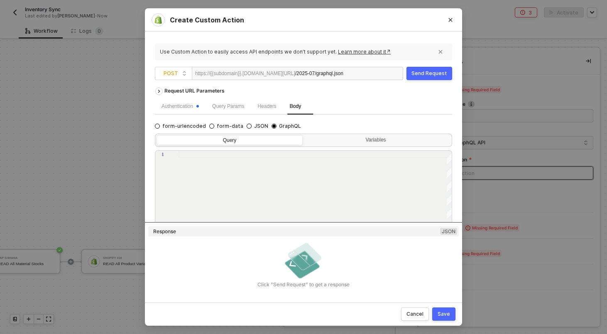
click at [300, 173] on div at bounding box center [316, 208] width 274 height 115
paste textarea "{ "query": "query getAllVariants($cursor: String) { productVariants(first: 250,…"
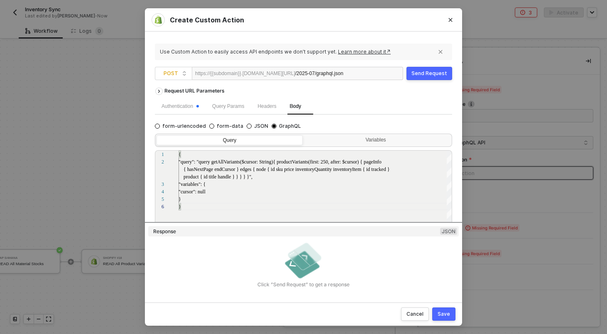
click at [435, 71] on div "Send Request" at bounding box center [430, 73] width 36 height 7
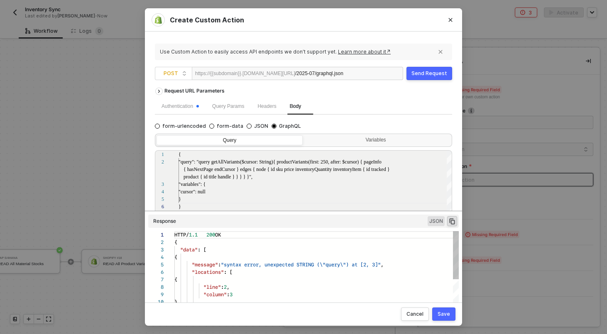
scroll to position [75, 0]
click at [284, 185] on div ""variables": {" at bounding box center [316, 184] width 274 height 7
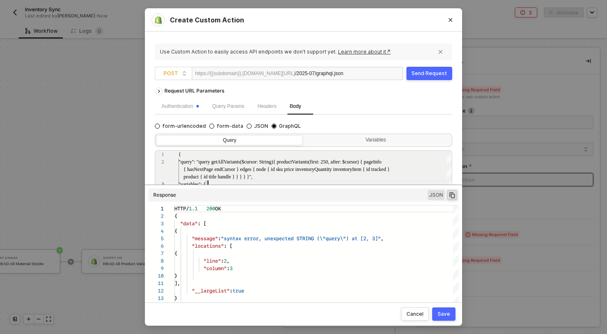
drag, startPoint x: 302, startPoint y: 211, endPoint x: 322, endPoint y: 336, distance: 126.7
click at [322, 334] on html "Alloy Inventory Sync Last edited by Scott Cogswell - Now 3 Activate Workflow Lo…" at bounding box center [303, 167] width 607 height 334
drag, startPoint x: 410, startPoint y: 184, endPoint x: 437, endPoint y: 336, distance: 153.4
click at [437, 334] on html "Alloy Inventory Sync Last edited by Scott Cogswell - Now 3 Activate Workflow Lo…" at bounding box center [303, 167] width 607 height 334
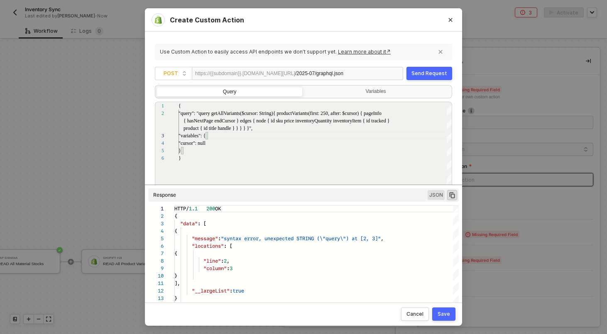
scroll to position [53, 0]
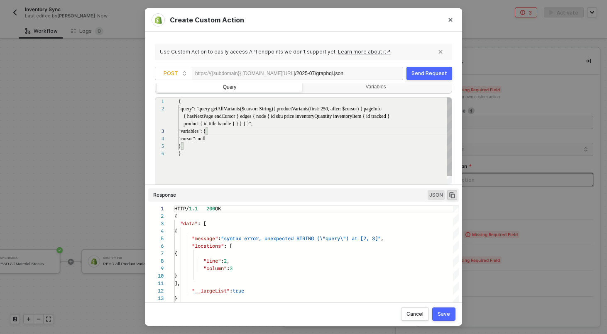
click at [324, 135] on div ""cursor": null" at bounding box center [316, 138] width 274 height 7
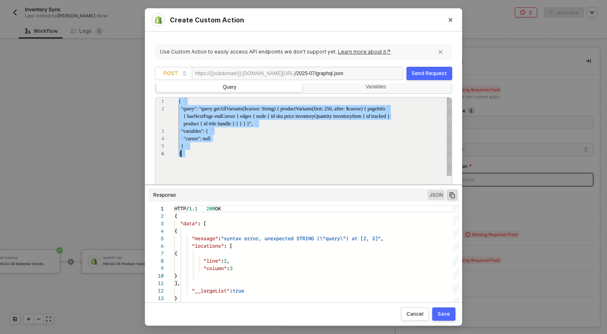
paste textarea "} } }"
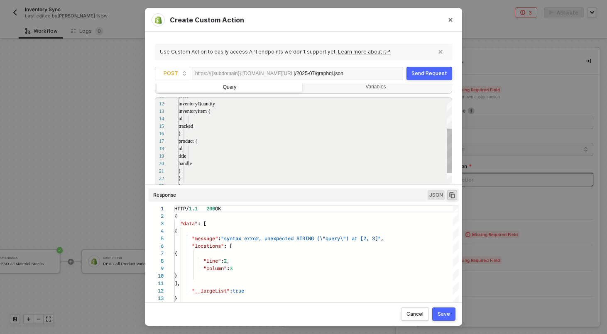
scroll to position [30, 2]
click at [427, 78] on button "Send Request" at bounding box center [430, 73] width 46 height 13
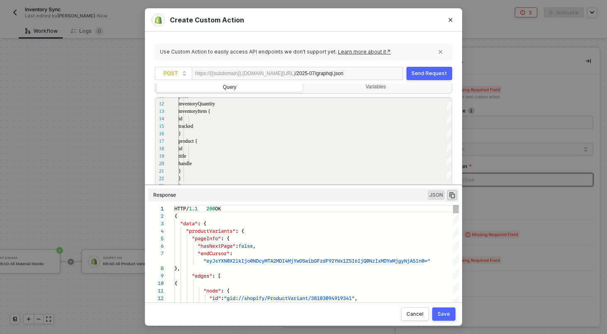
scroll to position [67, 0]
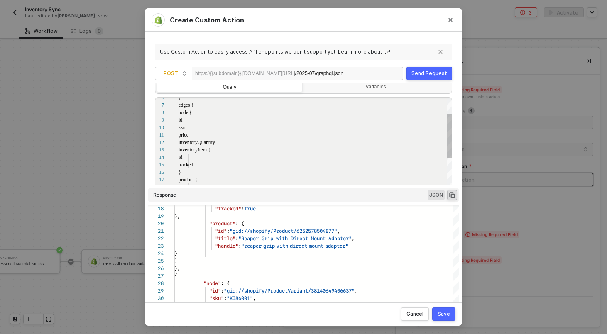
click at [279, 156] on div "id" at bounding box center [316, 157] width 274 height 7
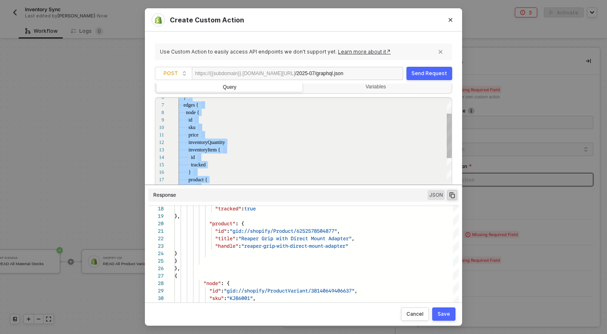
paste textarea "id"
type textarea "id } } } } }"
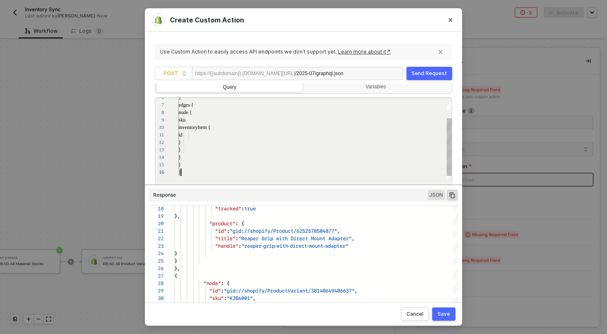
scroll to position [37, 2]
click at [427, 71] on div "Send Request" at bounding box center [430, 73] width 36 height 7
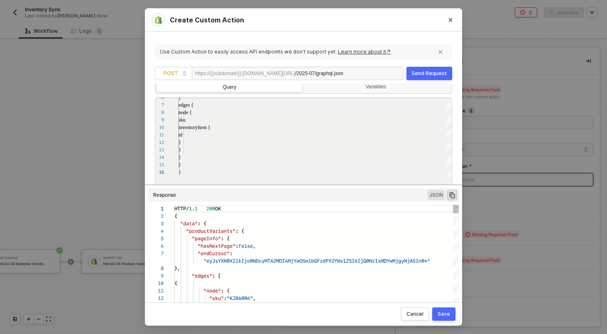
scroll to position [67, 0]
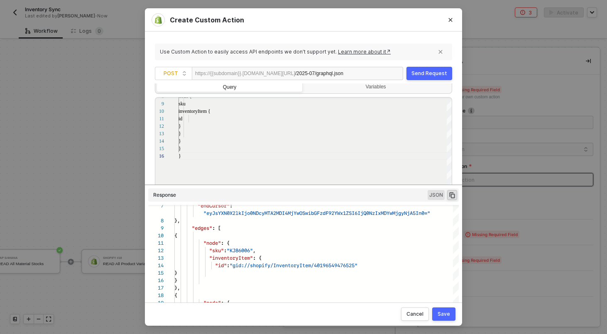
click at [448, 320] on button "Save" at bounding box center [443, 314] width 23 height 13
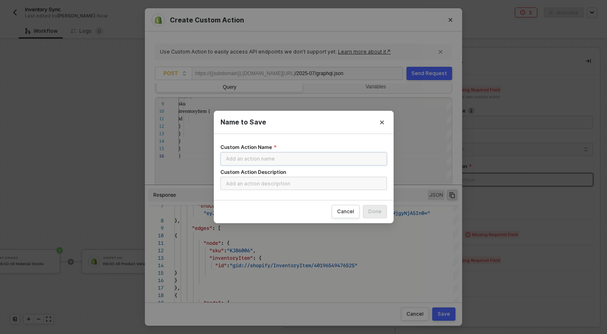
click at [294, 157] on input "Custom Action Name" at bounding box center [304, 158] width 167 height 13
type input "READ All Variants"
paste input "READ All Variants"
type input "READ All Variants"
click at [385, 212] on button "Done" at bounding box center [375, 211] width 24 height 13
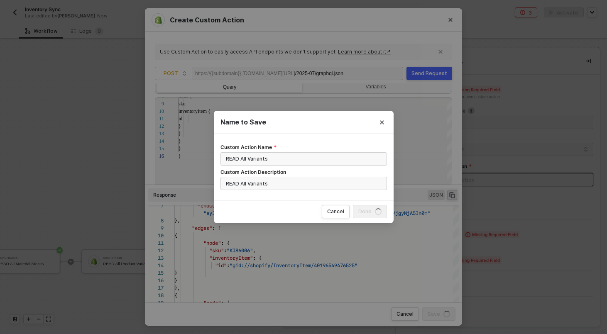
radio input "true"
radio input "false"
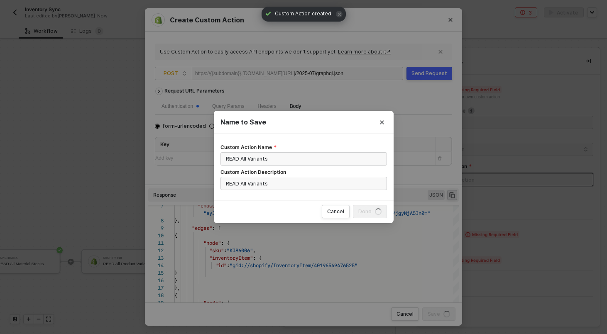
scroll to position [0, 0]
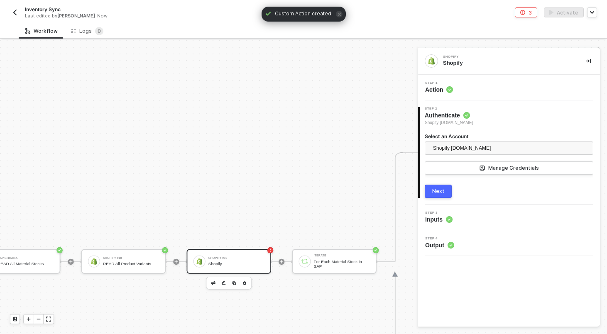
click at [437, 189] on div "Next" at bounding box center [438, 191] width 12 height 7
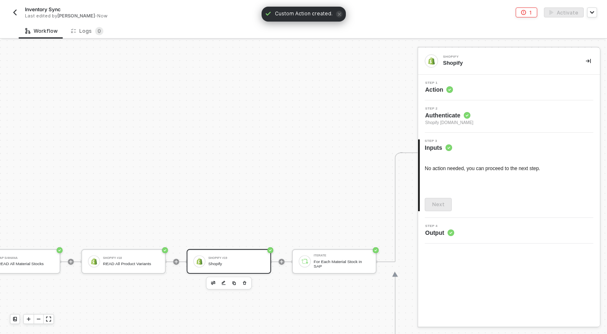
click at [451, 225] on span "Step 4" at bounding box center [439, 226] width 29 height 3
click at [456, 178] on div "No action needed, you can proceed to the next step. Next" at bounding box center [509, 181] width 169 height 59
click at [506, 99] on div "Step 1 Action" at bounding box center [509, 88] width 182 height 26
click at [506, 116] on div "Step 2 Authenticate Shopify kjrests-com.myshopify.com" at bounding box center [510, 116] width 180 height 19
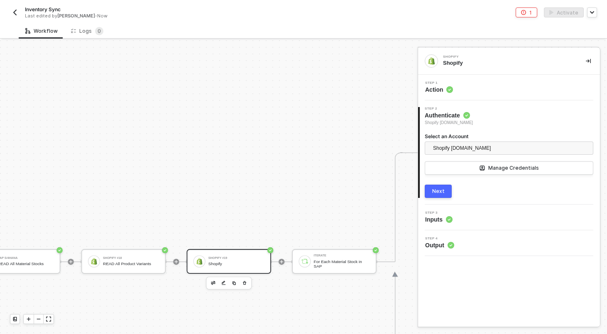
click at [439, 191] on div "Next" at bounding box center [438, 191] width 12 height 7
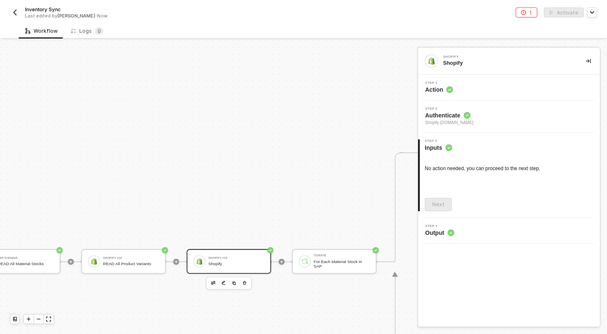
click at [445, 234] on span "Output" at bounding box center [439, 233] width 29 height 8
click at [360, 252] on div "Iterate For Each Material Stock in SAP" at bounding box center [334, 261] width 84 height 25
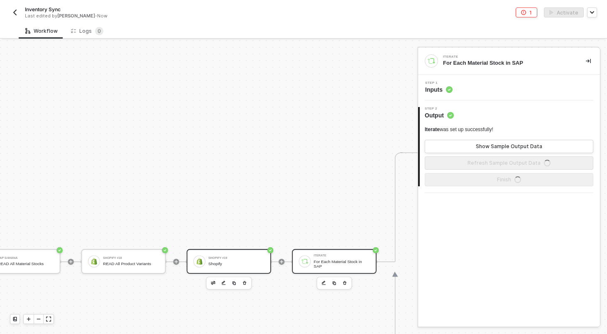
click at [238, 250] on div "Shopify #19 Shopify" at bounding box center [229, 261] width 84 height 25
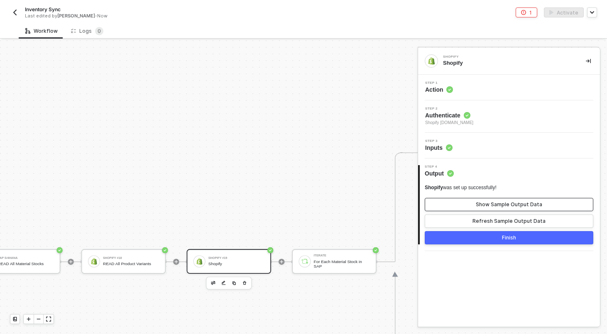
click at [491, 204] on div "Show Sample Output Data" at bounding box center [509, 204] width 66 height 7
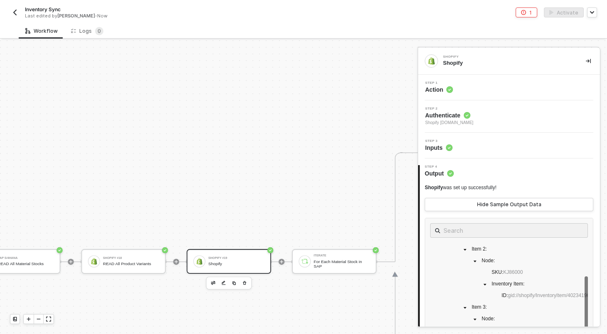
scroll to position [207, 0]
click at [512, 205] on div "Hide Sample Output Data" at bounding box center [509, 204] width 64 height 7
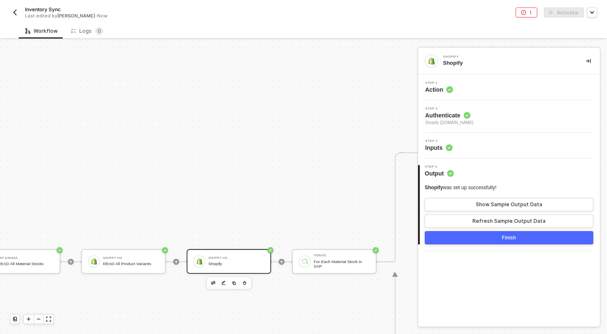
click at [464, 87] on div "Step 1 Action" at bounding box center [510, 87] width 180 height 12
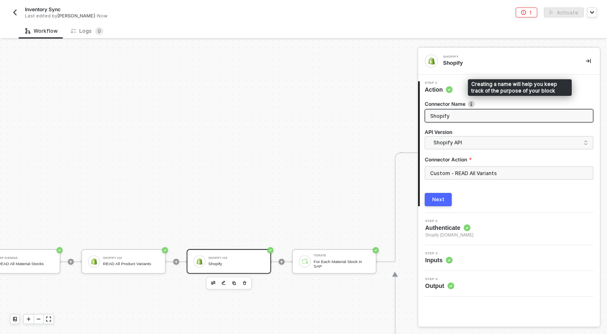
click at [471, 118] on input "Shopify" at bounding box center [508, 115] width 156 height 9
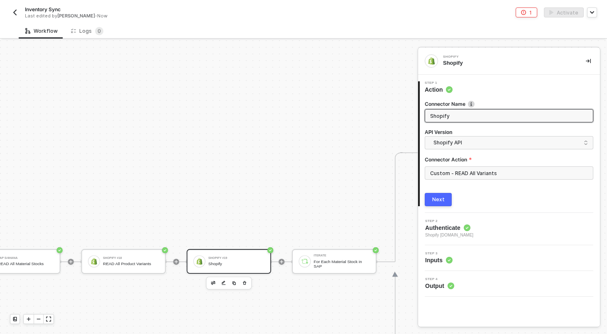
click at [471, 118] on input "Shopify" at bounding box center [508, 115] width 156 height 9
type input "READ All Product Variants"
click at [138, 287] on button "button" at bounding box center [139, 283] width 9 height 9
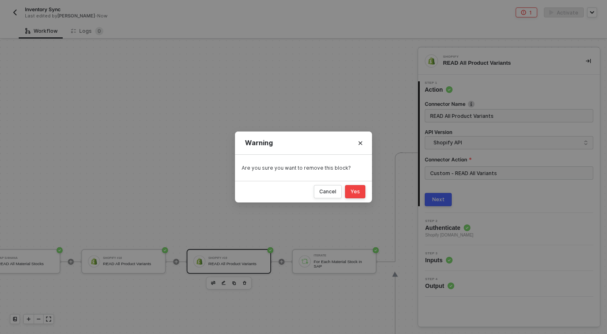
click at [361, 194] on button "Yes" at bounding box center [355, 191] width 20 height 13
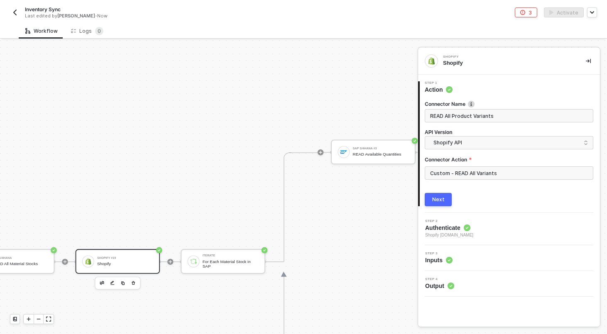
click at [126, 262] on div "Shopify" at bounding box center [125, 264] width 56 height 5
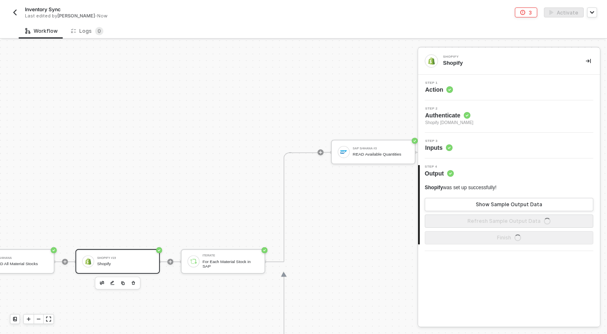
click at [471, 91] on div "Step 1 Action" at bounding box center [510, 87] width 180 height 12
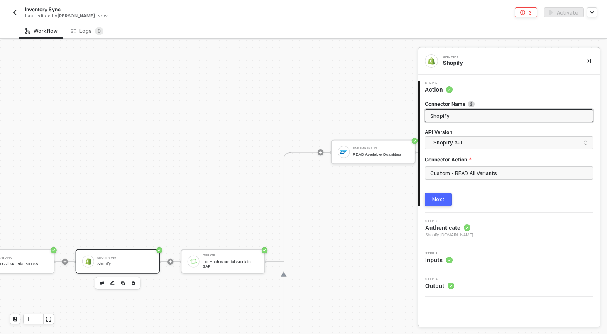
click at [464, 116] on input "Shopify" at bounding box center [508, 115] width 156 height 9
type input "READ All Product Variants"
click at [438, 199] on div "Next" at bounding box center [438, 199] width 12 height 7
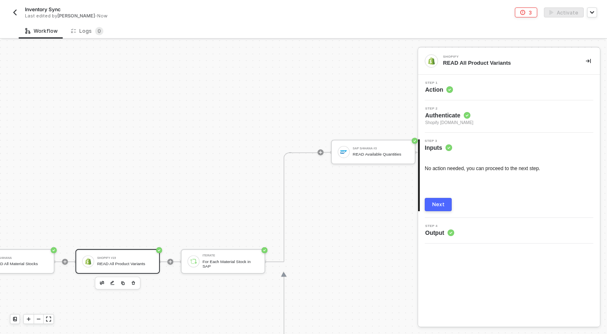
click at [479, 88] on div "Step 1 Action" at bounding box center [510, 87] width 180 height 12
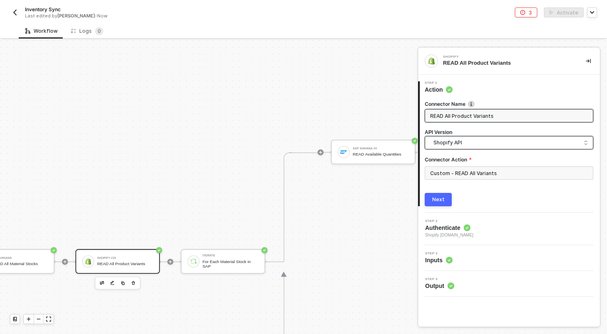
click at [487, 143] on span "Shopify API" at bounding box center [511, 142] width 155 height 9
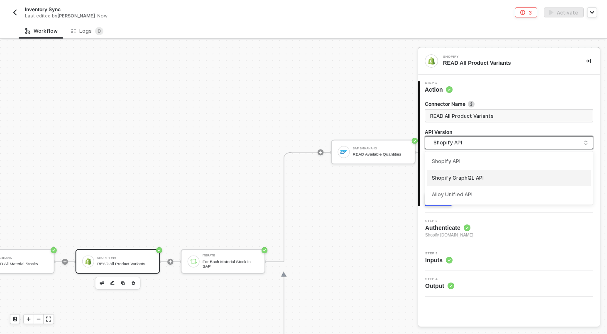
click at [479, 174] on div "Shopify GraphQL API" at bounding box center [509, 178] width 155 height 8
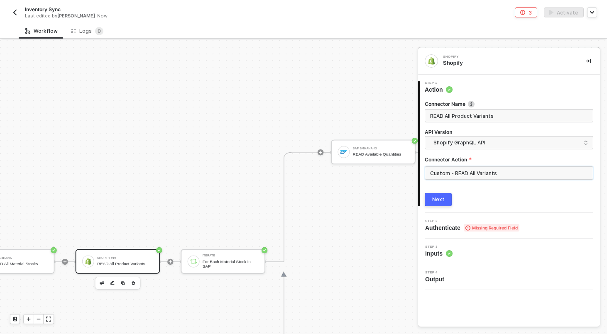
click at [479, 174] on input "Custom - READ All Variants" at bounding box center [509, 173] width 169 height 13
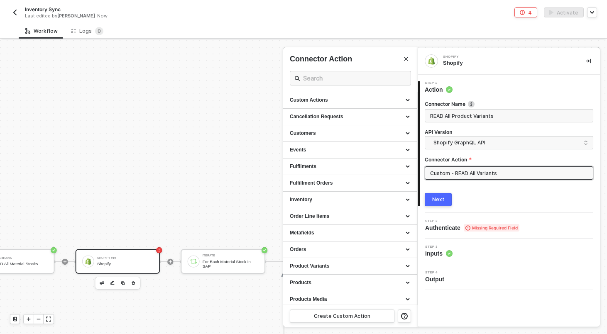
click at [442, 202] on div "Next" at bounding box center [438, 199] width 12 height 7
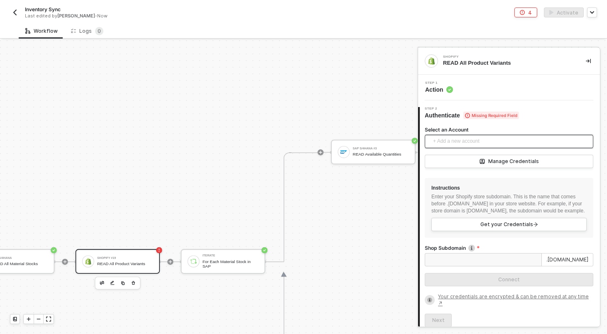
click at [488, 139] on span "+ Add a new account" at bounding box center [510, 141] width 155 height 13
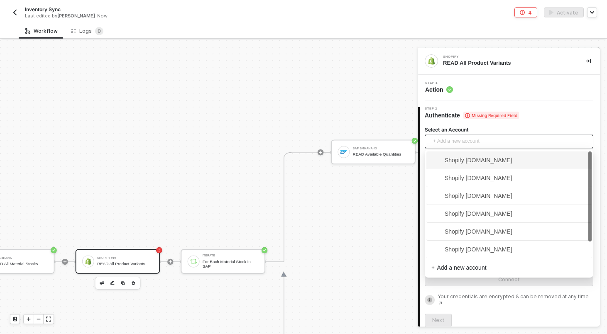
click at [479, 160] on span "Shopify kjrests-com.myshopify.com" at bounding box center [472, 160] width 81 height 9
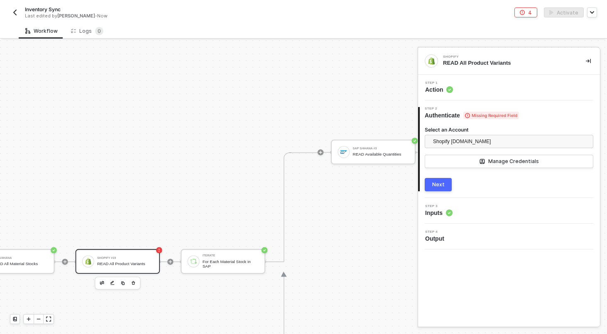
click at [442, 187] on div "Next" at bounding box center [438, 185] width 12 height 7
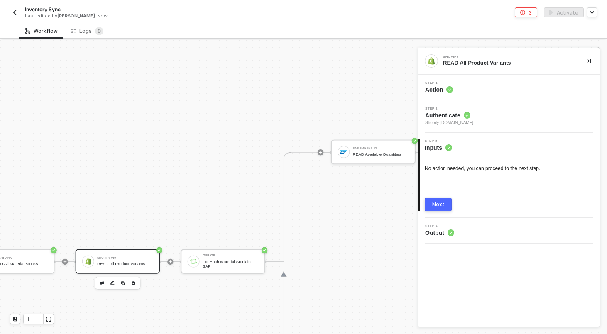
click at [445, 203] on button "Next" at bounding box center [438, 204] width 27 height 13
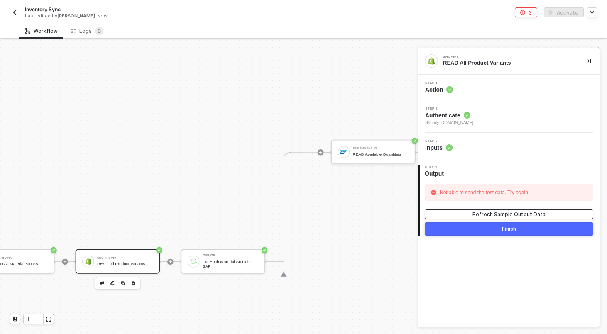
click at [493, 215] on div "Refresh Sample Output Data" at bounding box center [509, 214] width 73 height 7
click at [483, 82] on div "Step 1 Action" at bounding box center [510, 87] width 180 height 12
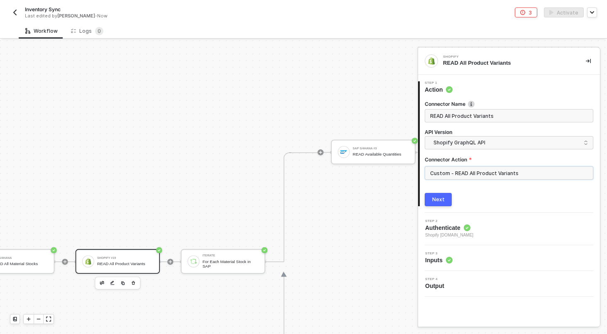
click at [493, 174] on input "Custom - READ All Product Variants" at bounding box center [509, 173] width 169 height 13
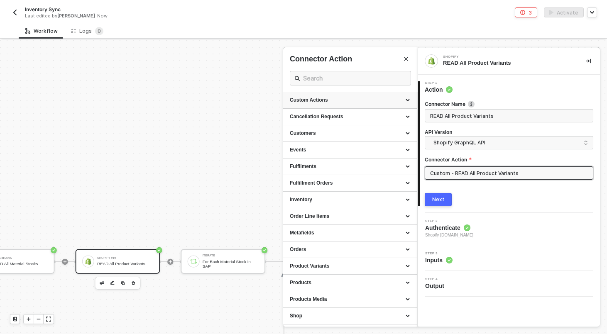
click at [409, 98] on div "Custom Actions" at bounding box center [350, 100] width 121 height 7
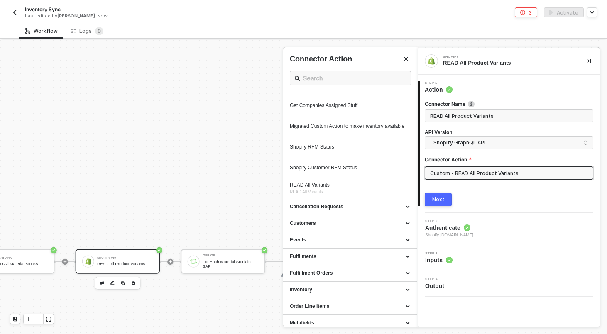
scroll to position [388, 0]
click at [385, 191] on icon "icon-edit" at bounding box center [383, 188] width 5 height 5
type textarea "HTTP/1.1 200 OK { "data": { "productVariants": { "pageInfo": { "hasNextPage": f…"
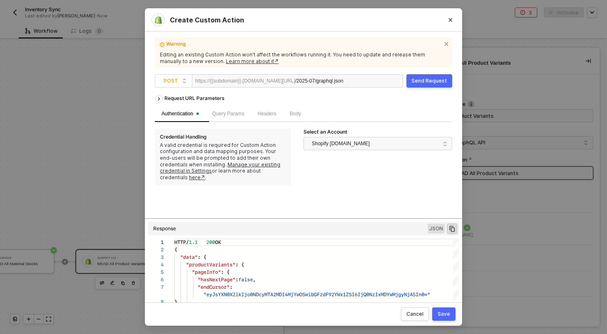
click at [432, 79] on div "Send Request" at bounding box center [430, 81] width 36 height 7
click at [446, 313] on div "Save" at bounding box center [444, 314] width 12 height 7
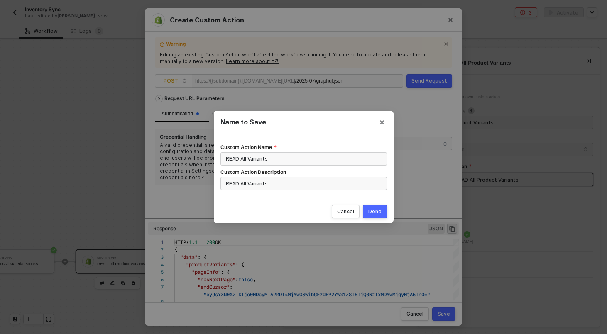
click at [378, 212] on div "Done" at bounding box center [374, 211] width 13 height 7
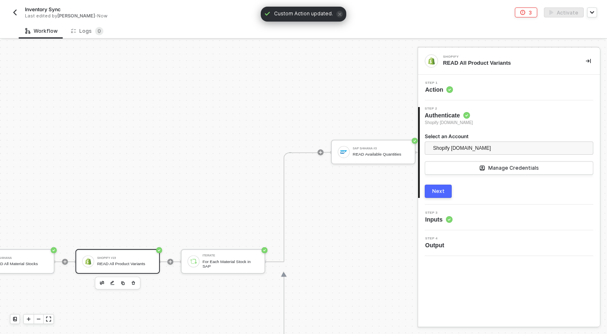
click at [481, 91] on div "Step 1 Action" at bounding box center [510, 87] width 180 height 12
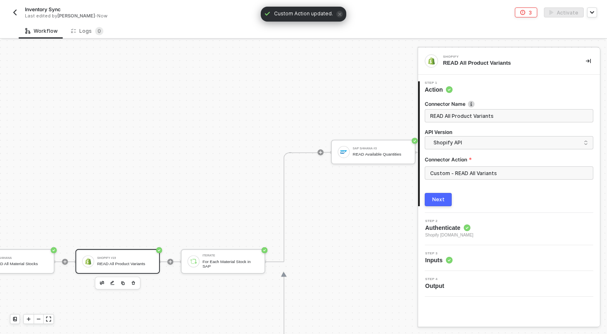
click at [445, 201] on button "Next" at bounding box center [438, 199] width 27 height 13
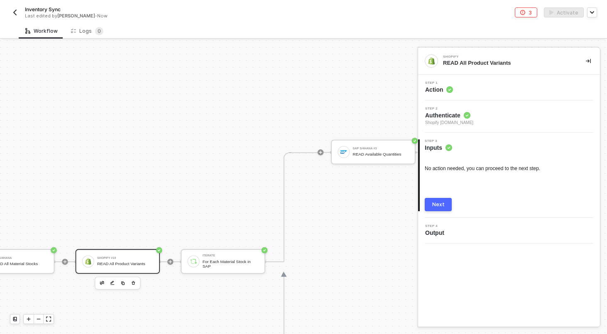
click at [442, 201] on div "Next" at bounding box center [438, 204] width 12 height 7
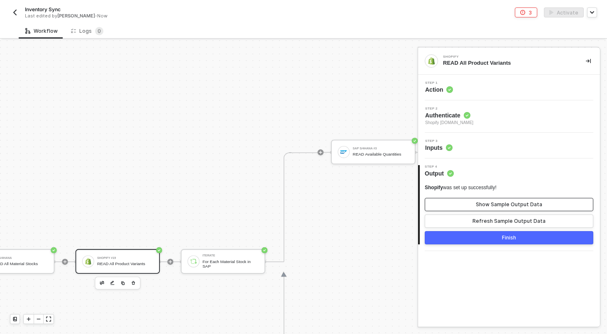
click at [465, 201] on button "Show Sample Output Data" at bounding box center [509, 204] width 169 height 13
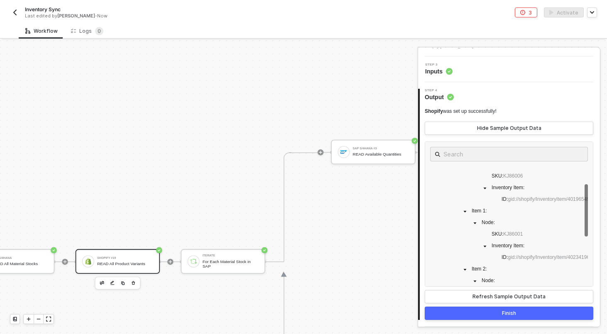
scroll to position [106, 0]
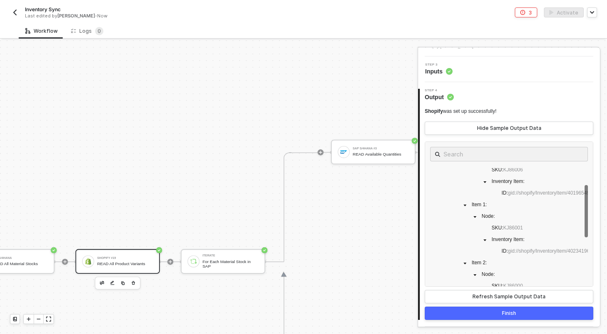
click at [511, 314] on div "Finish" at bounding box center [509, 313] width 14 height 7
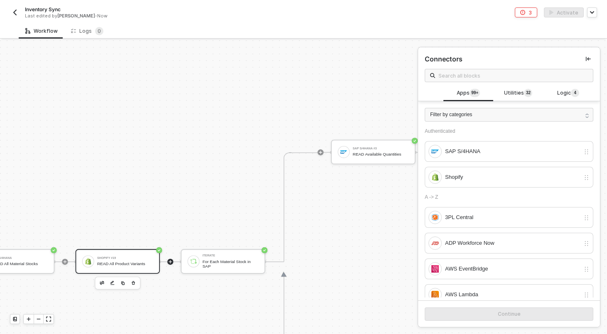
click at [135, 255] on div "Shopify #19 READ All Product Variants" at bounding box center [125, 262] width 56 height 14
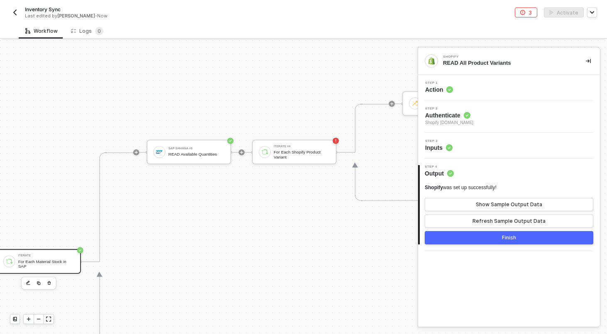
scroll to position [257, 1011]
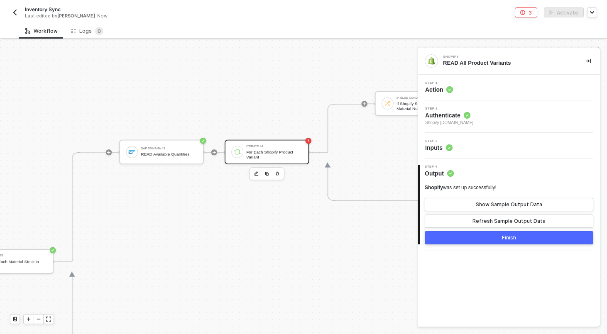
click at [262, 157] on div "For Each Shopify Product Variant" at bounding box center [274, 155] width 56 height 10
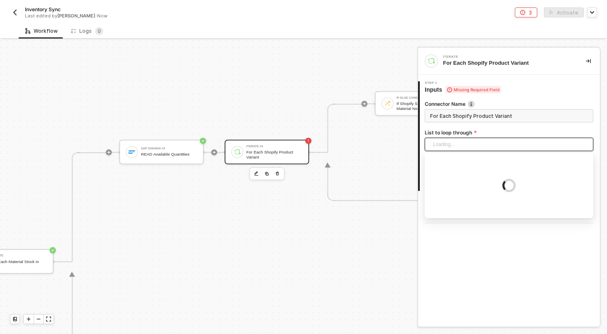
click at [468, 149] on input "search" at bounding box center [509, 144] width 159 height 12
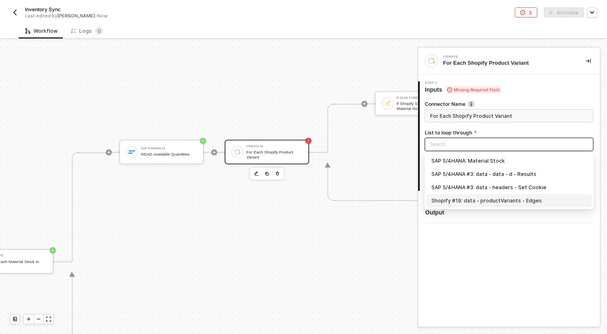
click at [465, 203] on div "Shopify #19: data - productVariants - Edges" at bounding box center [509, 200] width 155 height 9
type input "Loop through Shopify #19: data - productVariants - Edges"
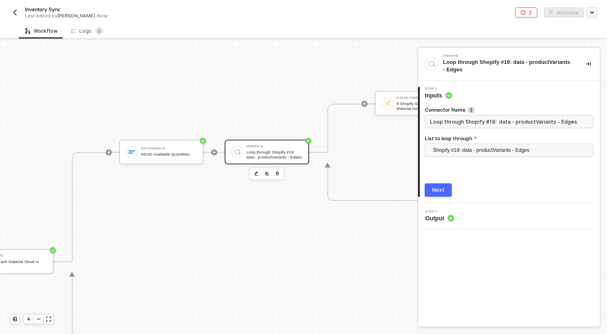
click at [435, 190] on div "Next" at bounding box center [438, 190] width 12 height 7
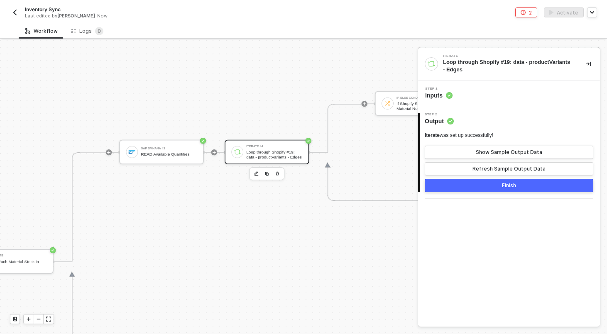
click at [463, 89] on div "Step 1 Inputs" at bounding box center [510, 93] width 180 height 12
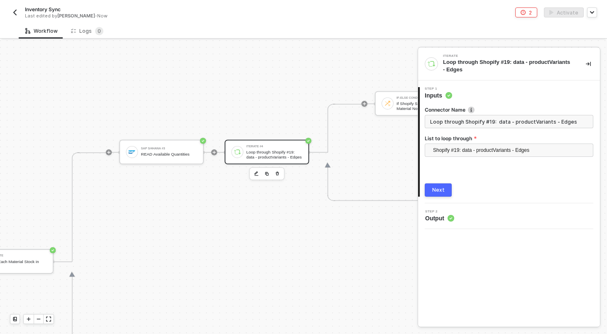
click at [466, 123] on input "Loop through Shopify #19: data - productVariants - Edges" at bounding box center [509, 121] width 169 height 13
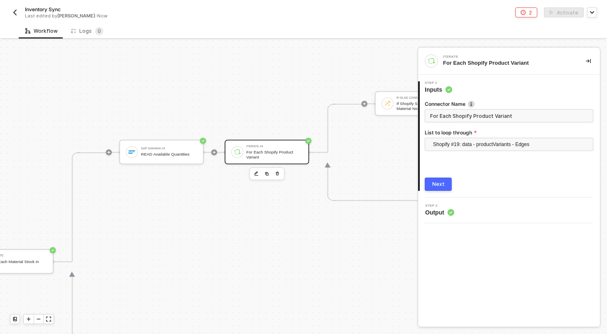
type input "For Each Shopify Product Variant"
click at [443, 188] on button "Next" at bounding box center [438, 184] width 27 height 13
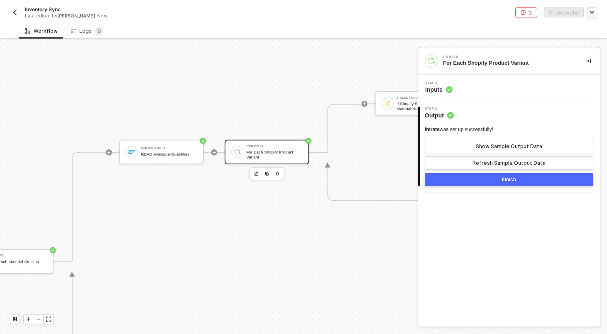
click at [467, 180] on button "Finish" at bounding box center [509, 179] width 169 height 13
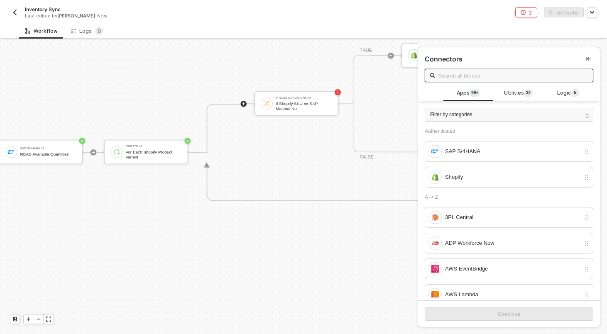
scroll to position [257, 1178]
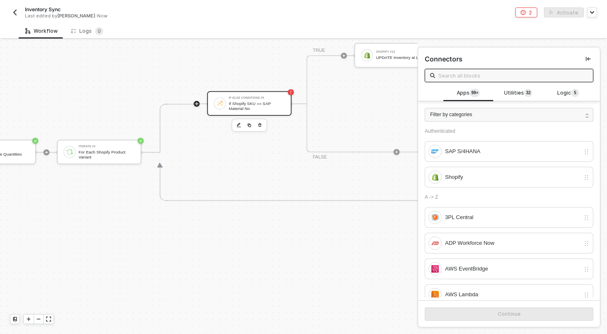
click at [227, 97] on div "If-Else Conditions #5 If Shopify SKU == SAP Material No" at bounding box center [255, 103] width 59 height 14
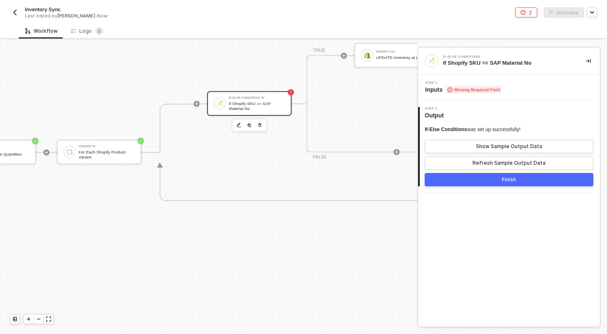
click at [496, 90] on span "Missing Required Field" at bounding box center [474, 89] width 56 height 7
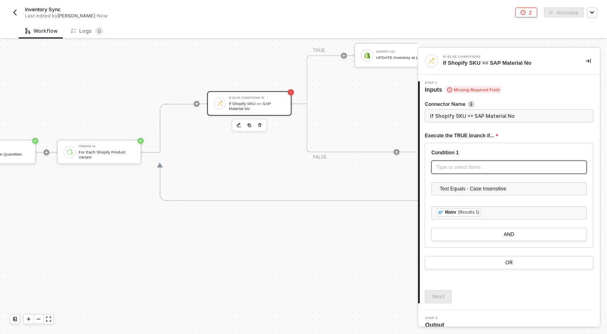
click at [464, 162] on div "Type or select items ﻿" at bounding box center [509, 167] width 155 height 13
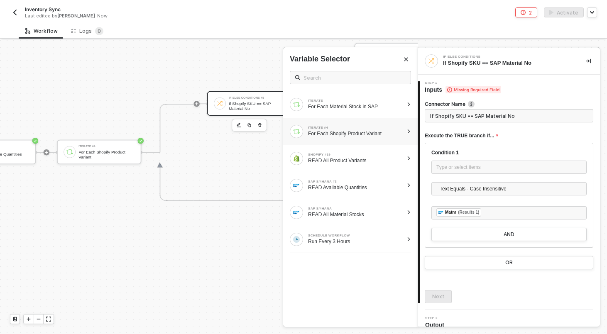
click at [324, 128] on div "ITERATE #4" at bounding box center [355, 127] width 95 height 3
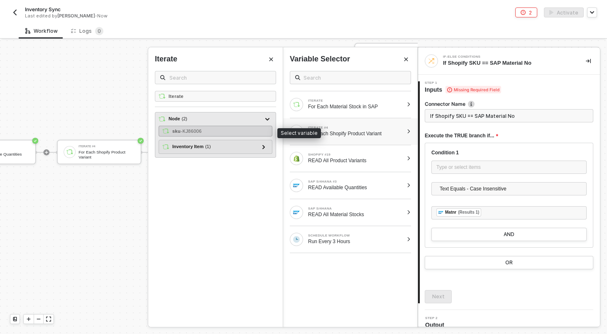
click at [233, 131] on div "sku - KJ86006" at bounding box center [216, 131] width 114 height 11
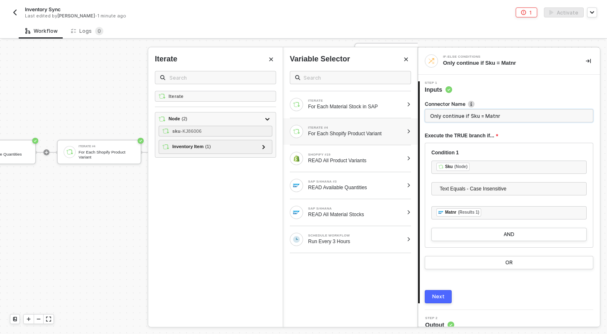
click at [454, 118] on input "Only continue if Sku = Matnr" at bounding box center [509, 115] width 169 height 13
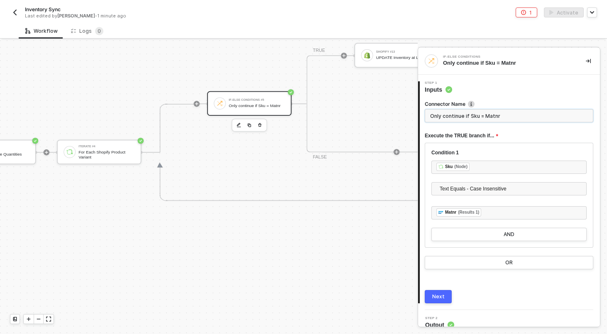
click at [454, 118] on input "Only continue if Sku = Matnr" at bounding box center [509, 115] width 169 height 13
type input "If Shopify SKU == Material No"
click at [439, 298] on div "Next" at bounding box center [438, 297] width 12 height 7
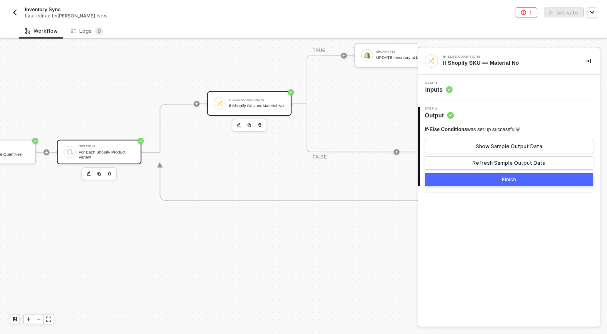
click at [103, 157] on div "For Each Shopify Product Variant" at bounding box center [106, 155] width 56 height 10
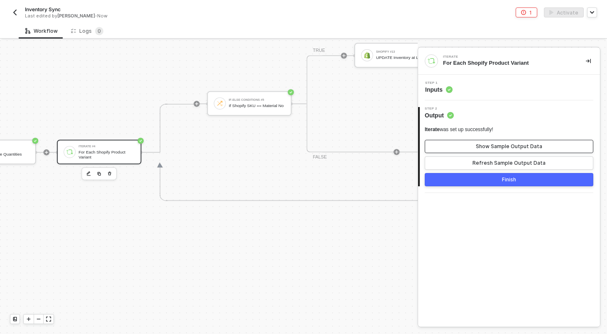
click at [455, 152] on button "Show Sample Output Data" at bounding box center [509, 146] width 169 height 13
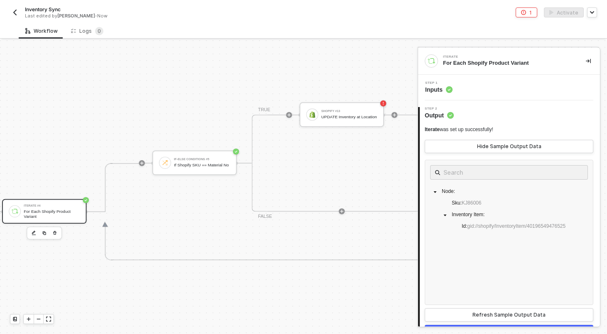
scroll to position [198, 1234]
click at [344, 120] on div "UPDATE Inventory at Location" at bounding box center [349, 117] width 56 height 5
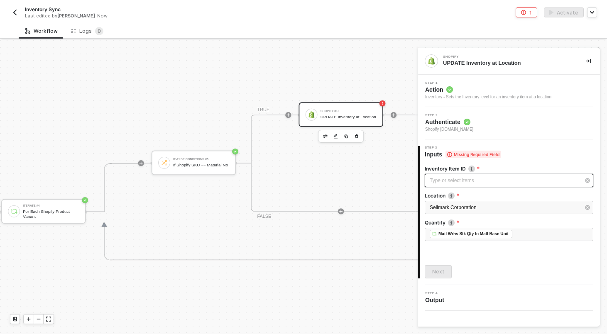
click at [475, 180] on div "Type or select items ﻿" at bounding box center [505, 181] width 150 height 8
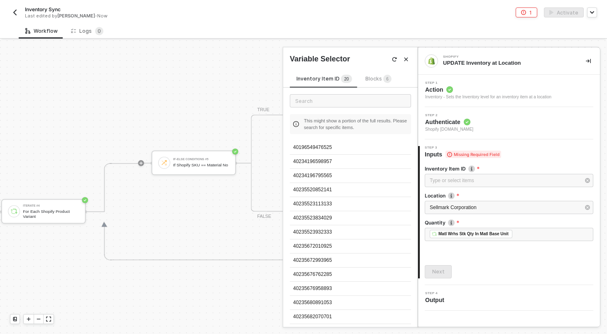
click at [376, 81] on span "Blocks 6" at bounding box center [378, 79] width 26 height 6
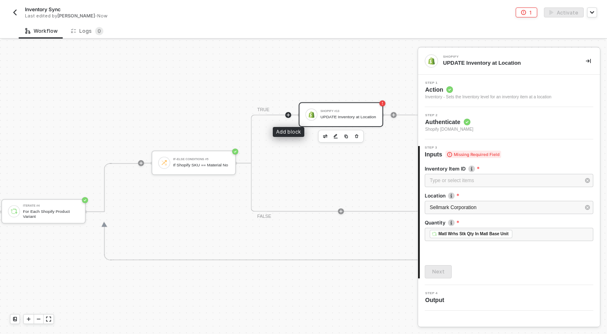
click at [287, 116] on icon "icon-play" at bounding box center [288, 115] width 5 height 5
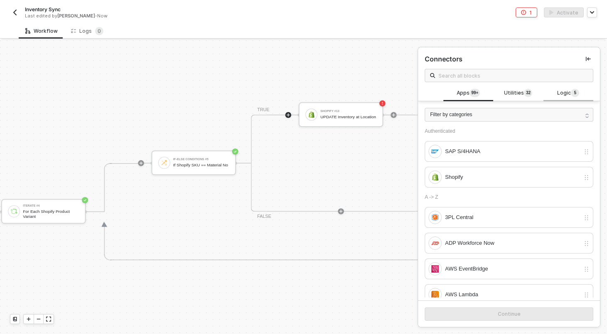
click at [570, 92] on span "Logic 5" at bounding box center [568, 93] width 22 height 9
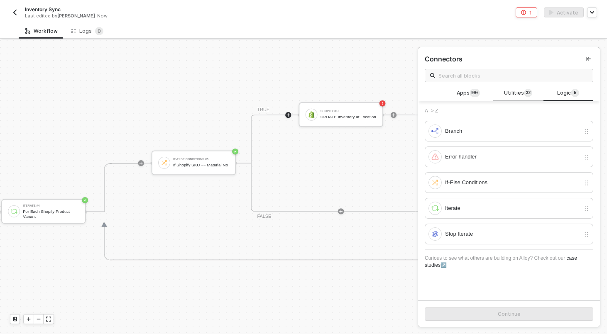
click at [515, 98] on div "Utilities 3 2" at bounding box center [518, 94] width 50 height 16
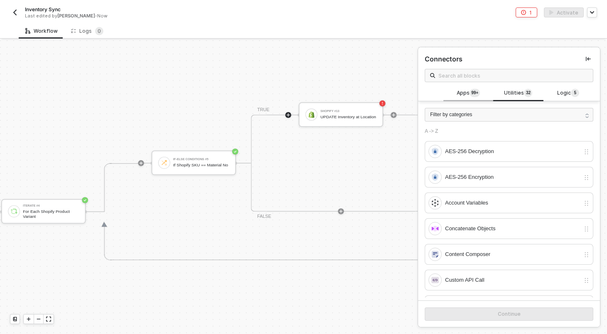
click at [480, 96] on span "99+" at bounding box center [475, 93] width 10 height 9
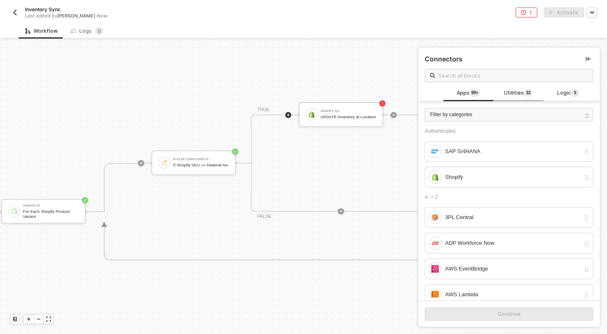
click at [505, 94] on span "Utilities 3 2" at bounding box center [518, 93] width 28 height 9
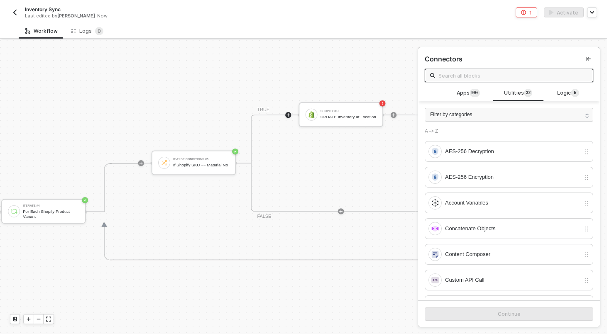
click at [505, 78] on input "text" at bounding box center [514, 75] width 150 height 9
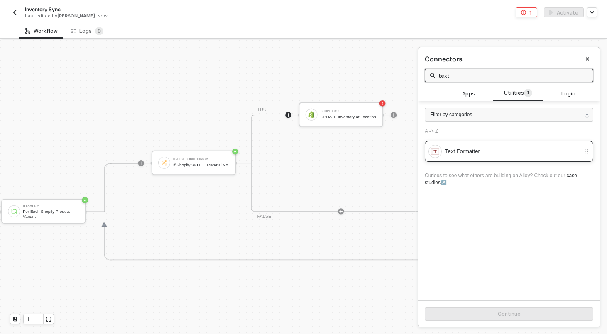
type input "text"
click at [476, 149] on div "Text Formatter" at bounding box center [512, 151] width 135 height 9
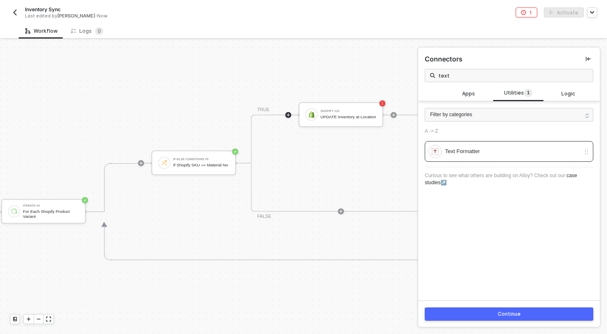
click at [500, 315] on div "Continue" at bounding box center [509, 314] width 23 height 7
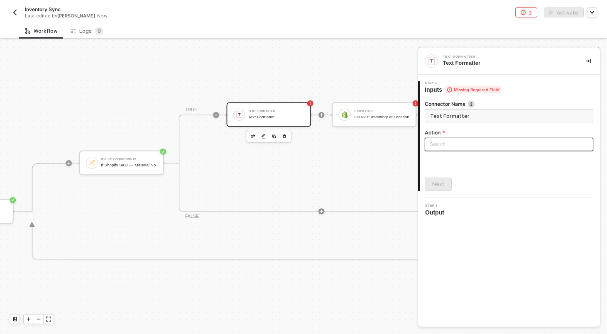
scroll to position [198, 1327]
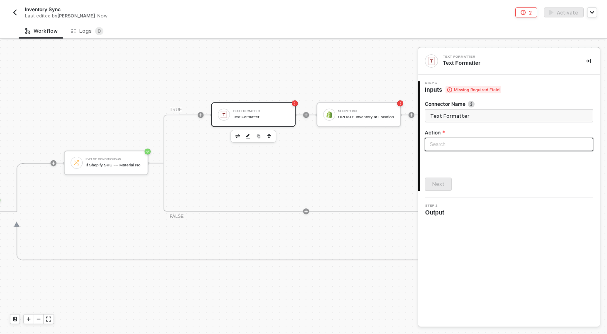
click at [459, 141] on input "search" at bounding box center [509, 144] width 159 height 12
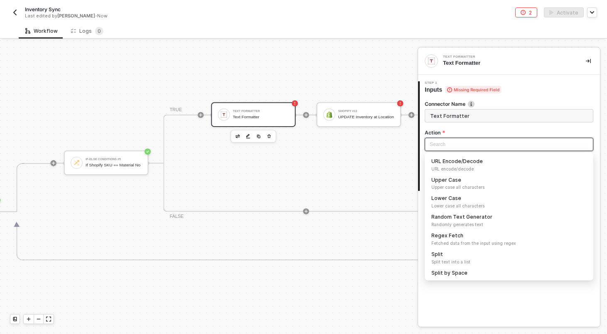
scroll to position [25, 0]
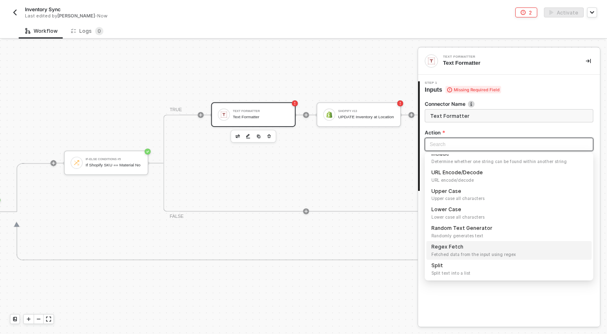
click at [456, 247] on div "Regex Fetch Fetched data from the input using regex" at bounding box center [509, 250] width 155 height 15
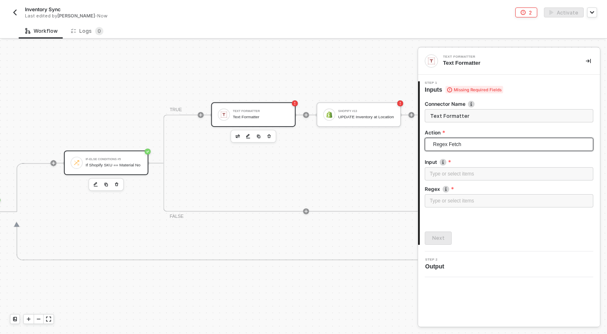
click at [115, 167] on div "If Shopify SKU == Material No" at bounding box center [114, 165] width 56 height 5
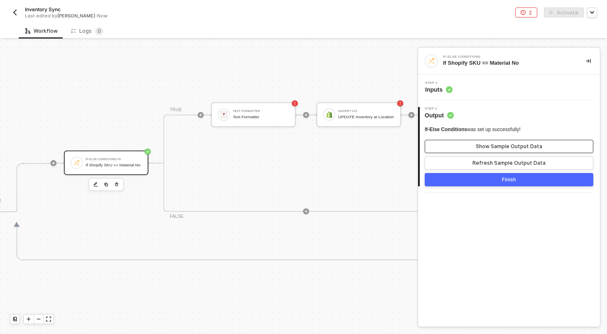
click at [486, 143] on div "Show Sample Output Data" at bounding box center [509, 146] width 66 height 7
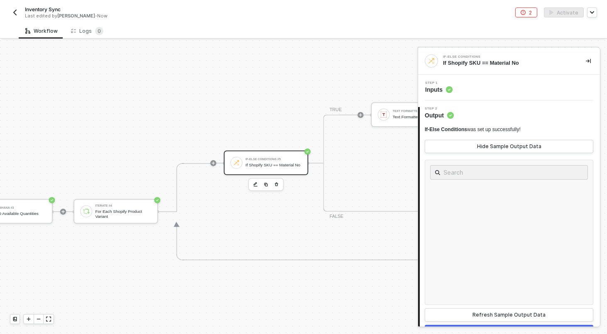
scroll to position [198, 1154]
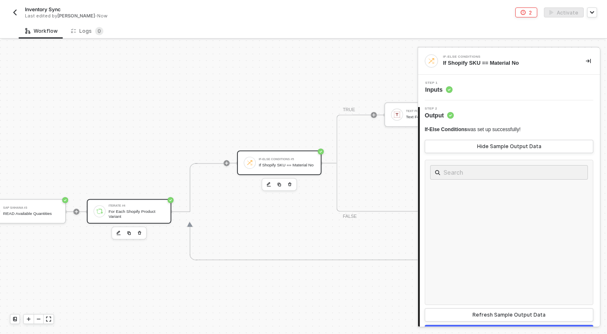
click at [148, 213] on div "For Each Shopify Product Variant" at bounding box center [136, 214] width 56 height 10
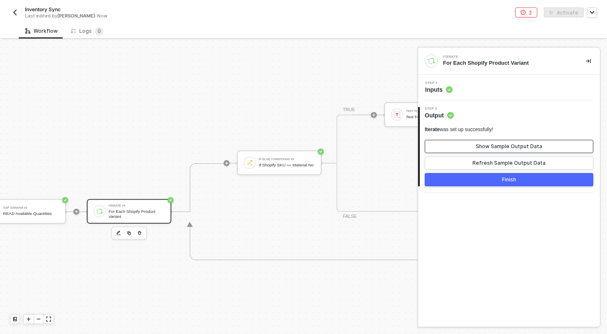
click at [476, 150] on button "Show Sample Output Data" at bounding box center [509, 146] width 169 height 13
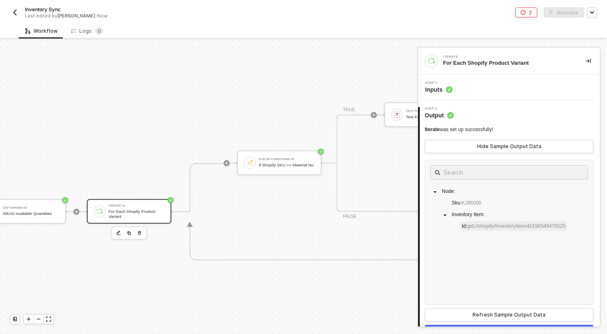
click at [508, 224] on span "gid://shopify/InventoryItem/40196549476525" at bounding box center [516, 226] width 98 height 6
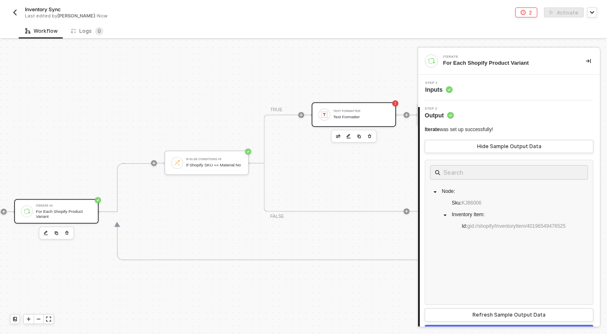
click at [331, 115] on div "Text Formatter Text Formatter" at bounding box center [360, 115] width 59 height 14
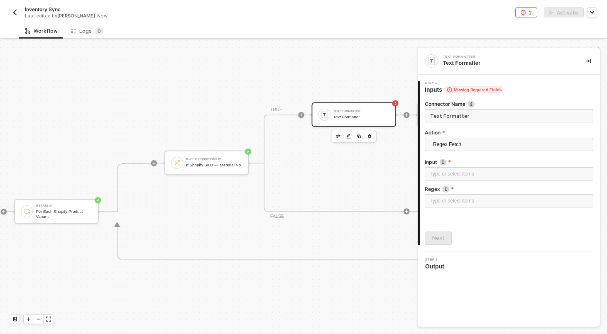
click at [474, 113] on input "Text Formatter" at bounding box center [509, 115] width 169 height 13
type input "S"
type input "Slice off GID"
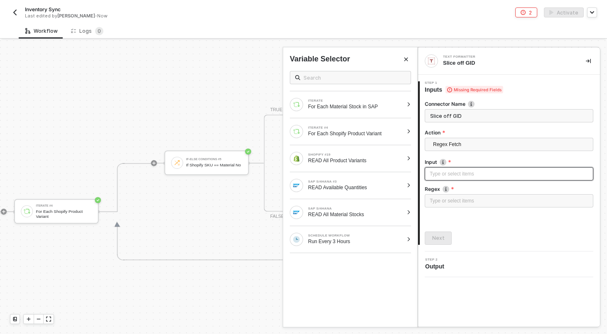
click at [456, 173] on div "Type or select items ﻿" at bounding box center [509, 174] width 159 height 8
click at [400, 129] on div "ITERATE #4" at bounding box center [355, 127] width 95 height 3
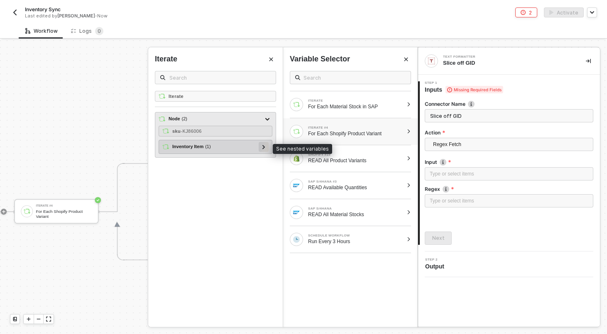
click at [266, 144] on div at bounding box center [264, 147] width 10 height 10
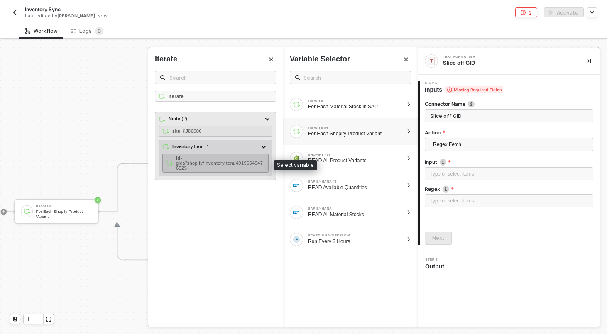
click at [250, 161] on span "- gid://shopify/InventoryItem/40196549476525" at bounding box center [219, 163] width 87 height 15
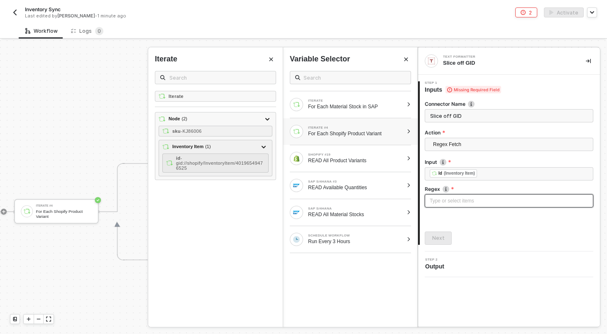
click at [480, 198] on div "Type or select items ﻿" at bounding box center [509, 201] width 159 height 8
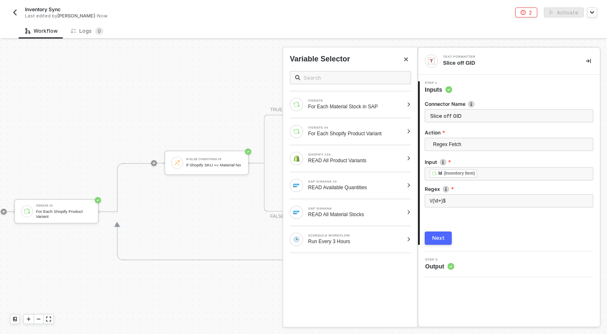
click at [446, 236] on button "Next" at bounding box center [438, 238] width 27 height 13
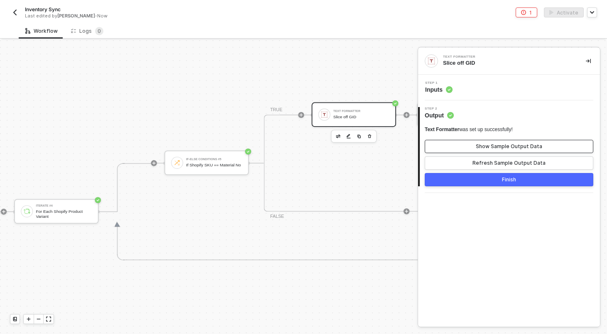
click at [479, 142] on button "Show Sample Output Data" at bounding box center [509, 146] width 169 height 13
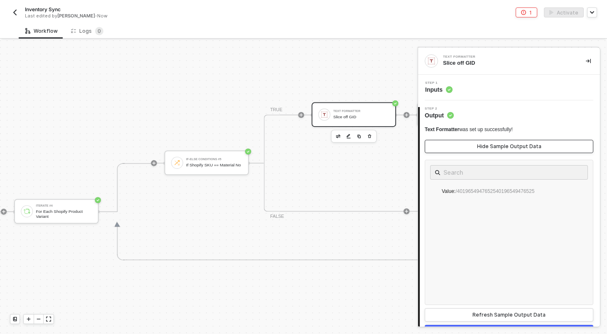
click at [479, 142] on button "Hide Sample Output Data" at bounding box center [509, 146] width 169 height 13
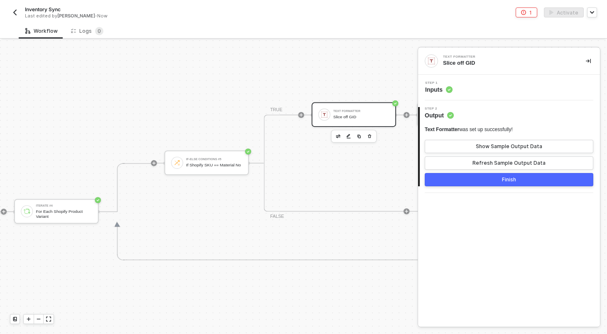
click at [476, 87] on div "Step 1 Inputs" at bounding box center [510, 87] width 180 height 12
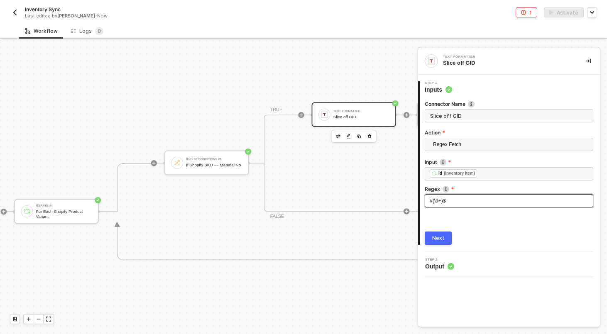
click at [496, 199] on div "\/(\d+)$" at bounding box center [509, 201] width 159 height 8
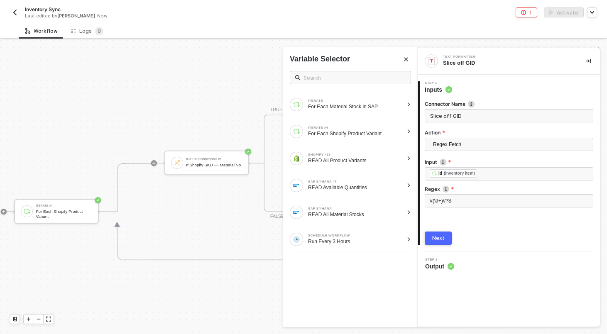
click at [438, 239] on div "Next" at bounding box center [438, 238] width 12 height 7
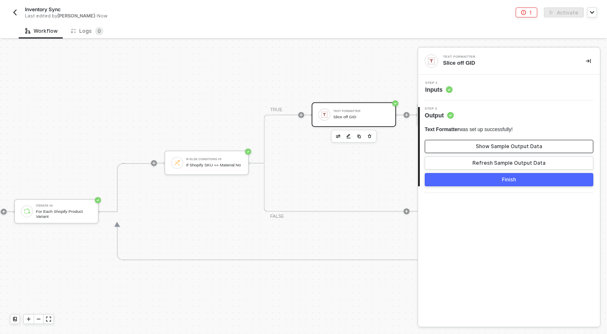
click at [477, 143] on button "Show Sample Output Data" at bounding box center [509, 146] width 169 height 13
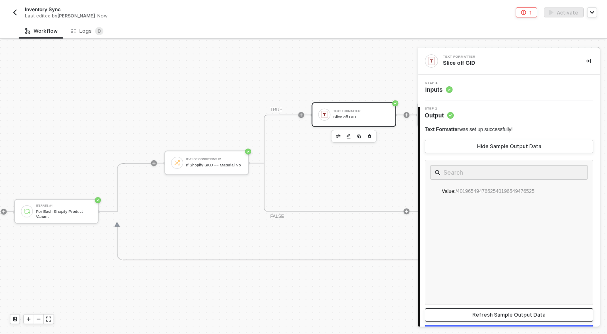
click at [493, 319] on button "Refresh Sample Output Data" at bounding box center [509, 315] width 169 height 13
click at [499, 155] on div "Text Formatter was set up successfully! Hide Sample Output Data Value : /401965…" at bounding box center [509, 224] width 169 height 196
click at [499, 152] on button "Hide Sample Output Data" at bounding box center [509, 146] width 169 height 13
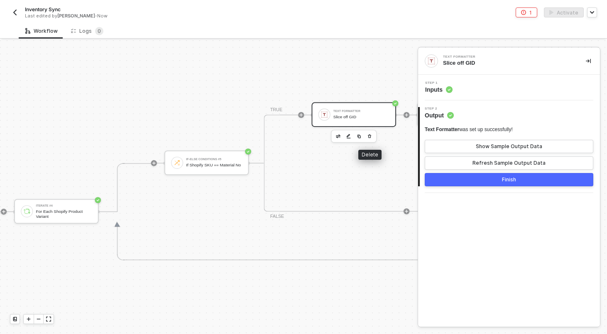
click at [370, 137] on icon "button" at bounding box center [370, 136] width 5 height 6
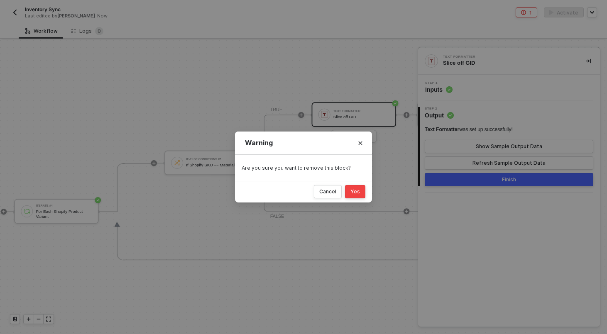
click at [360, 194] on button "Yes" at bounding box center [355, 191] width 20 height 13
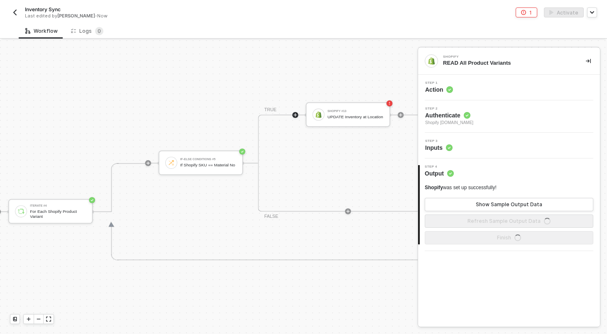
click at [295, 115] on icon "icon-play" at bounding box center [295, 114] width 3 height 3
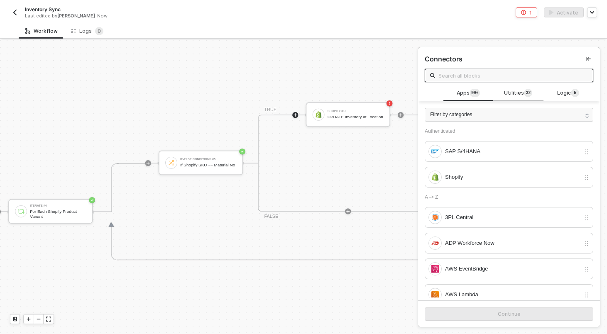
click at [505, 96] on span "Utilities 3 2" at bounding box center [518, 93] width 28 height 9
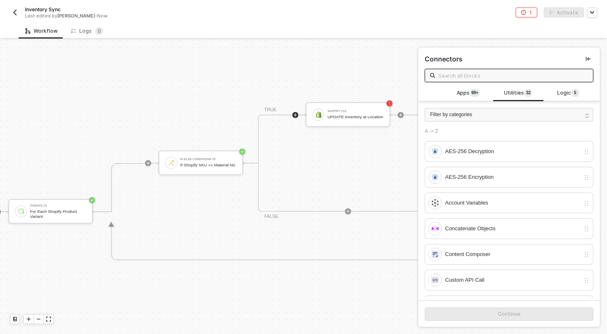
click at [491, 79] on input "text" at bounding box center [514, 75] width 150 height 9
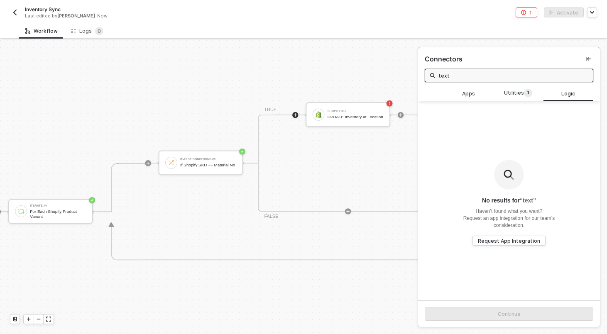
type input "text"
click at [561, 98] on div "Logic" at bounding box center [569, 94] width 50 height 16
click at [520, 98] on div "Utilities 1" at bounding box center [518, 94] width 50 height 16
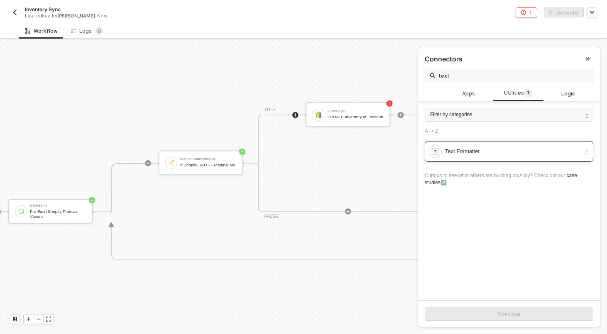
click at [487, 150] on div "Text Formatter" at bounding box center [512, 151] width 135 height 9
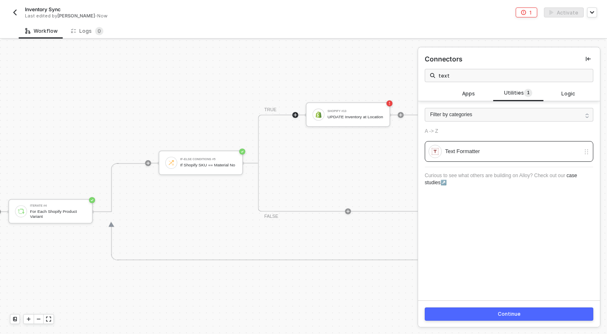
click at [495, 309] on button "Continue" at bounding box center [509, 314] width 169 height 13
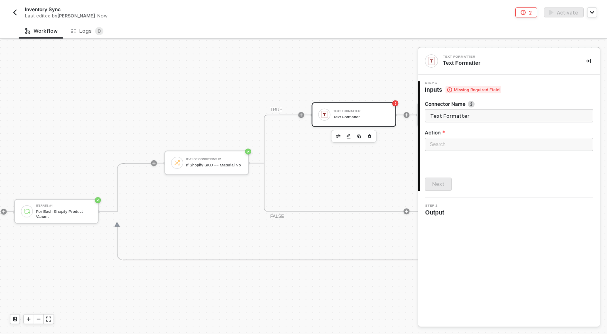
click at [466, 152] on div "Search" at bounding box center [509, 146] width 169 height 17
click at [457, 139] on input "search" at bounding box center [509, 144] width 159 height 12
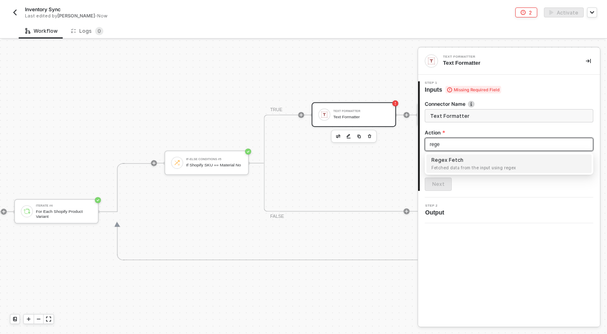
type input "regex"
click at [451, 168] on span "Fetched data from the input using regex" at bounding box center [509, 167] width 155 height 7
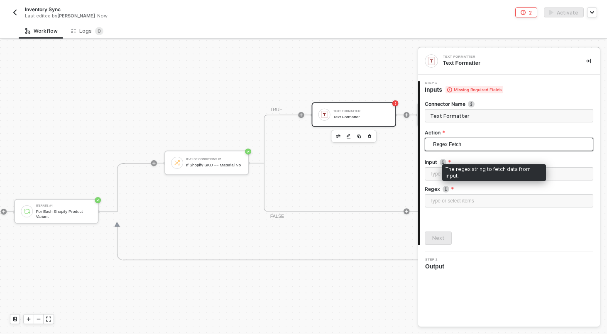
click at [447, 180] on div "The regex string to fetch data from input." at bounding box center [494, 172] width 104 height 17
click at [433, 170] on div "Type or select items ﻿" at bounding box center [509, 174] width 159 height 8
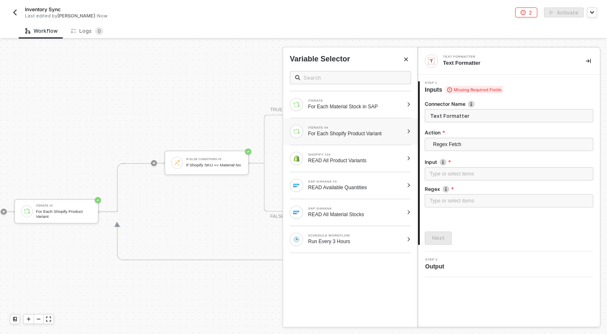
click at [381, 128] on div "ITERATE #4" at bounding box center [355, 127] width 95 height 3
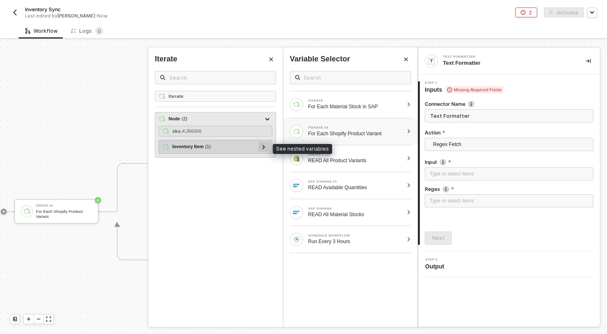
click at [266, 146] on div at bounding box center [264, 147] width 10 height 10
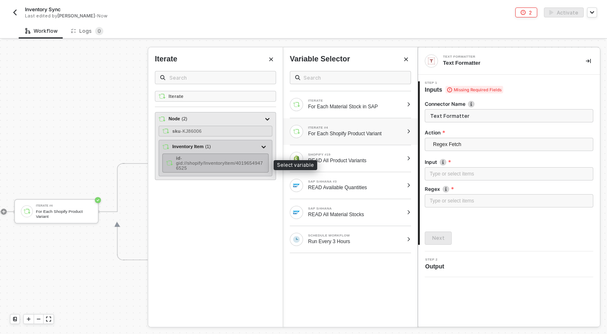
click at [224, 166] on div "id - gid://shopify/InventoryItem/40196549476525" at bounding box center [220, 163] width 89 height 15
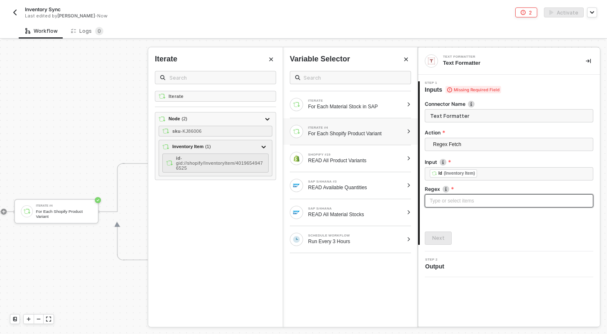
click at [433, 199] on div "Type or select items ﻿" at bounding box center [509, 201] width 159 height 8
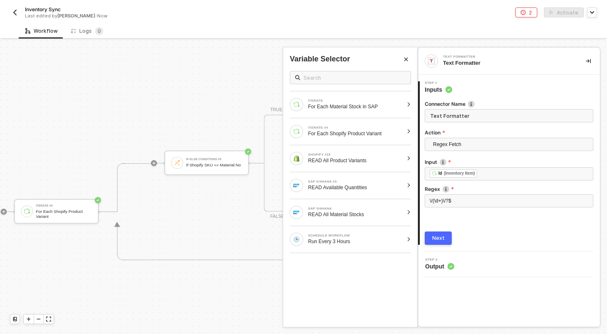
click at [440, 234] on button "Next" at bounding box center [438, 238] width 27 height 13
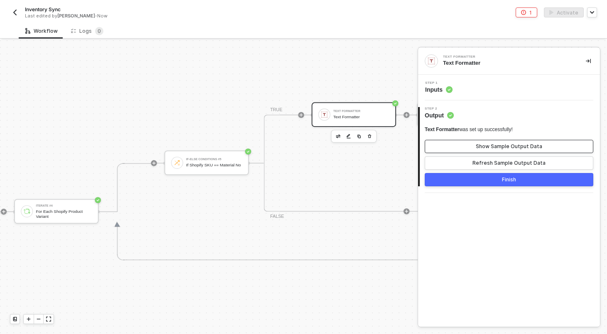
click at [485, 144] on div "Show Sample Output Data" at bounding box center [509, 146] width 66 height 7
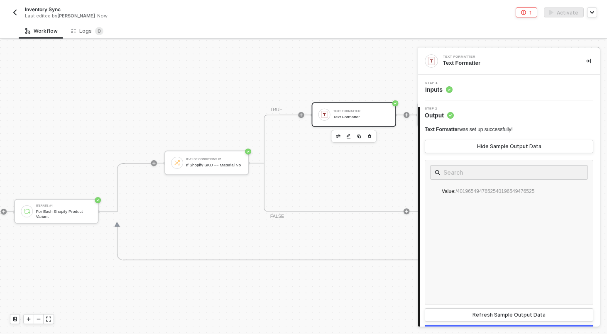
click at [473, 88] on div "Step 1 Inputs" at bounding box center [510, 87] width 180 height 12
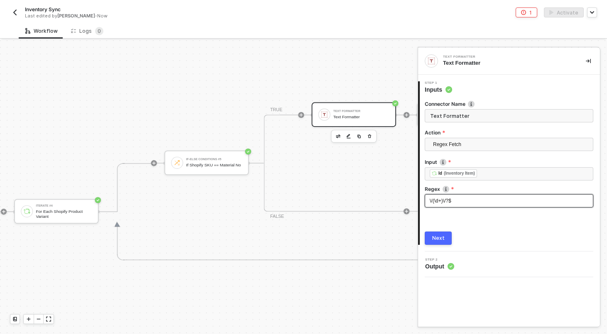
click at [453, 204] on div "\/(\d+)\/?$" at bounding box center [509, 201] width 159 height 8
click at [444, 234] on button "Next" at bounding box center [438, 238] width 27 height 13
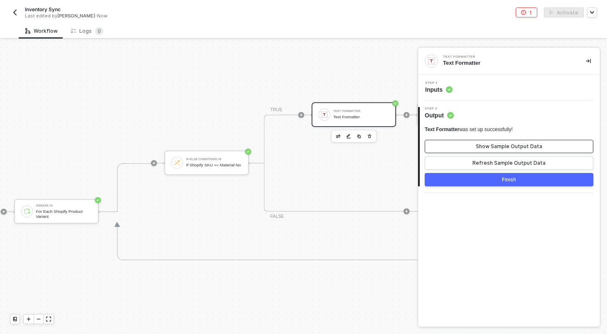
click at [488, 142] on button "Show Sample Output Data" at bounding box center [509, 146] width 169 height 13
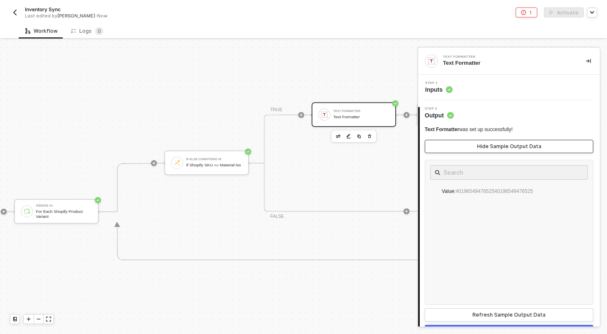
click at [488, 142] on button "Hide Sample Output Data" at bounding box center [509, 146] width 169 height 13
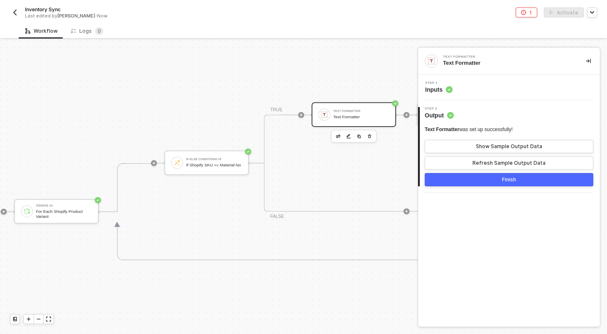
click at [481, 87] on div "Step 1 Inputs" at bounding box center [510, 87] width 180 height 12
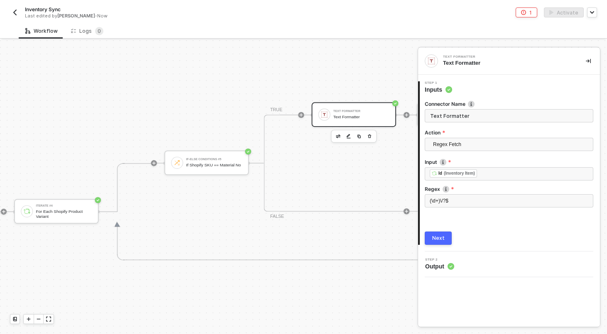
click at [465, 112] on input "Text Formatter" at bounding box center [509, 115] width 169 height 13
type input "Slice off GID"
click at [433, 245] on div "Step 1 Inputs Connector Name Slice off GID Action Regex Fetch Input ﻿ ﻿ Id (Inv…" at bounding box center [509, 163] width 182 height 164
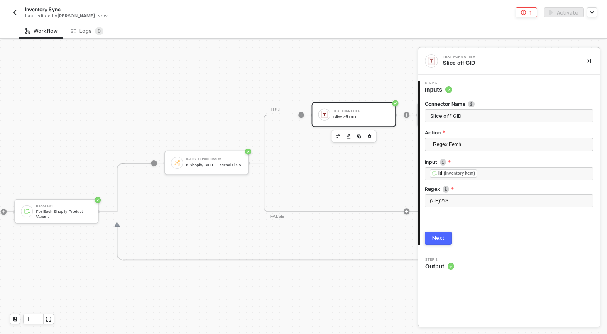
click at [439, 237] on div "Next" at bounding box center [438, 238] width 12 height 7
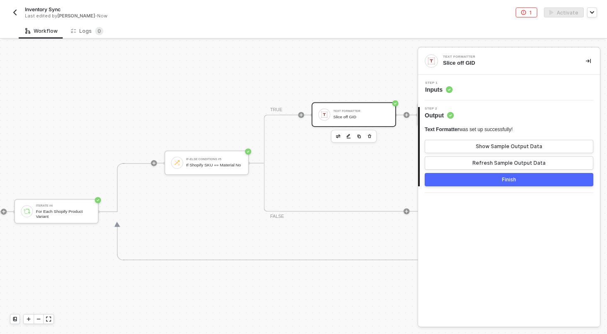
click at [456, 177] on button "Finish" at bounding box center [509, 179] width 169 height 13
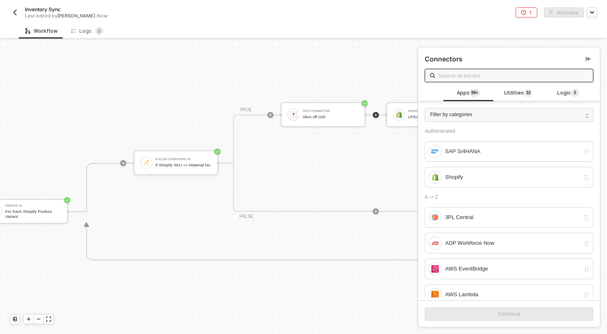
scroll to position [198, 1323]
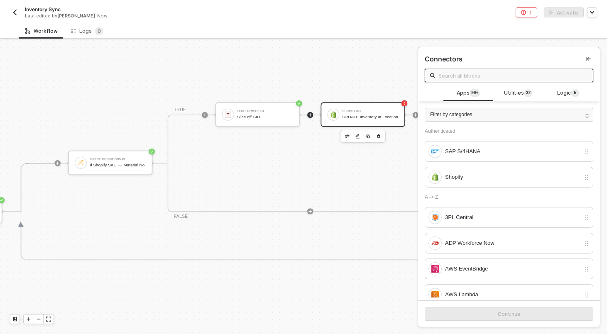
click at [366, 115] on div "UPDATE Inventory at Location" at bounding box center [371, 117] width 56 height 5
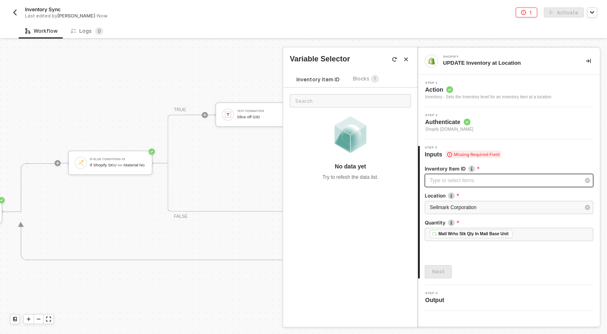
click at [454, 183] on div "Type or select items ﻿" at bounding box center [505, 181] width 150 height 8
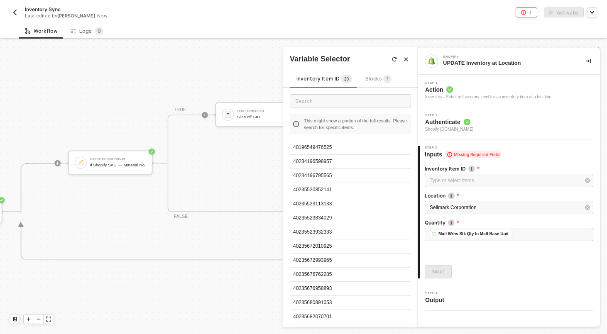
click at [365, 80] on span "Blocks 7" at bounding box center [378, 79] width 26 height 6
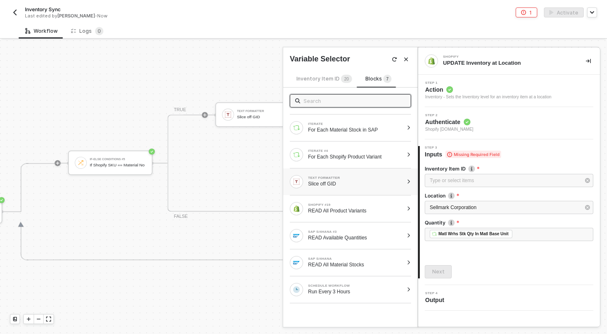
click at [367, 183] on div "Slice off GID" at bounding box center [355, 184] width 95 height 7
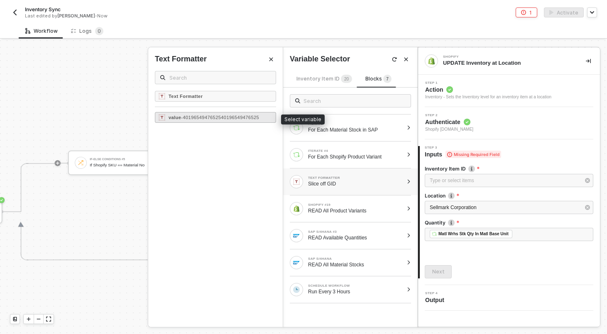
click at [251, 117] on span "- 4019654947652540196549476525" at bounding box center [220, 117] width 78 height 5
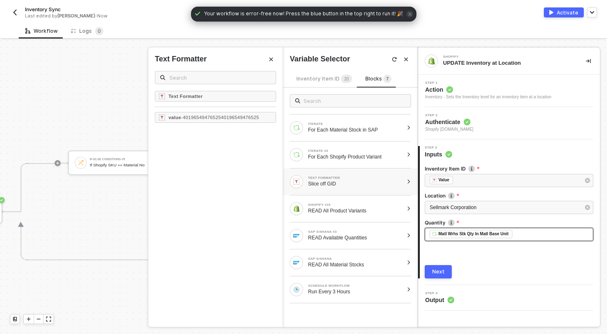
click at [532, 233] on div "﻿ ﻿ Matl Wrhs Stk Qty In Matl Base Unit ﻿" at bounding box center [509, 234] width 159 height 9
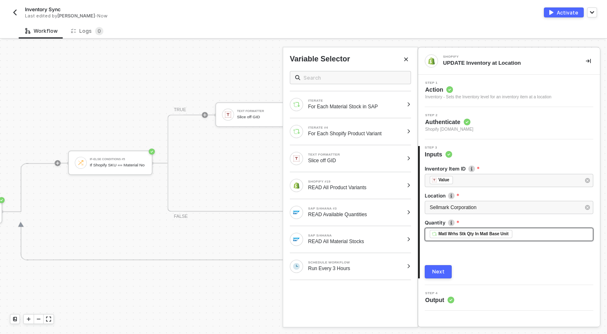
click at [528, 233] on div "﻿ ﻿ Matl Wrhs Stk Qty In Matl Base Unit ﻿" at bounding box center [509, 234] width 159 height 9
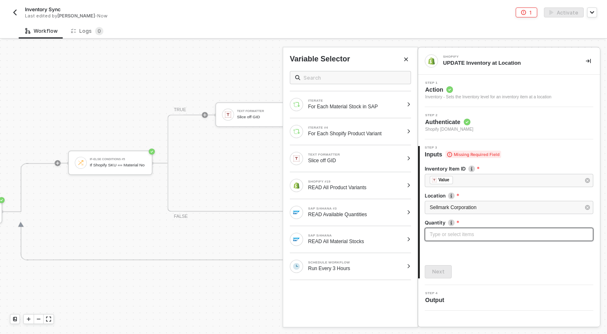
click at [518, 236] on div "Type or select items ﻿" at bounding box center [509, 235] width 159 height 8
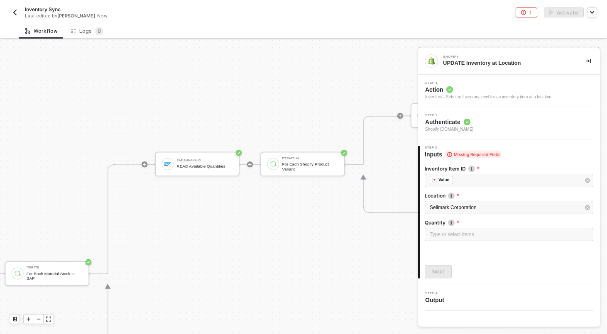
scroll to position [245, 962]
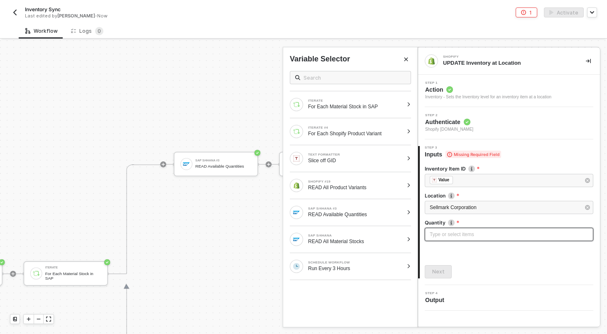
click at [480, 229] on div "Type or select items ﻿" at bounding box center [509, 234] width 169 height 13
drag, startPoint x: 385, startPoint y: 239, endPoint x: 392, endPoint y: 216, distance: 23.6
click at [392, 216] on div "ITERATE For Each Material Stock in SAP ITERATE #4 For Each Shopify Product Vari…" at bounding box center [350, 172] width 135 height 216
click at [383, 211] on div "SAP S/4HANA #3 READ Available Quantities" at bounding box center [355, 212] width 95 height 11
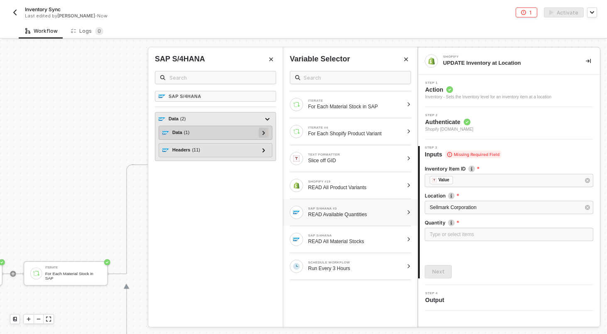
click at [263, 130] on div at bounding box center [264, 132] width 4 height 9
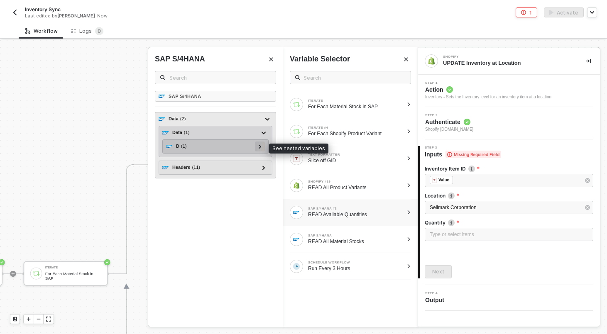
click at [260, 145] on icon at bounding box center [260, 147] width 2 height 4
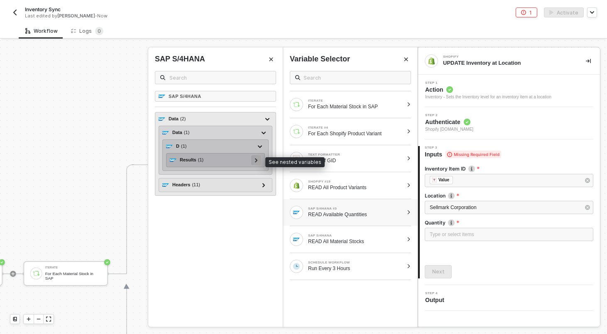
click at [257, 159] on icon at bounding box center [256, 160] width 2 height 4
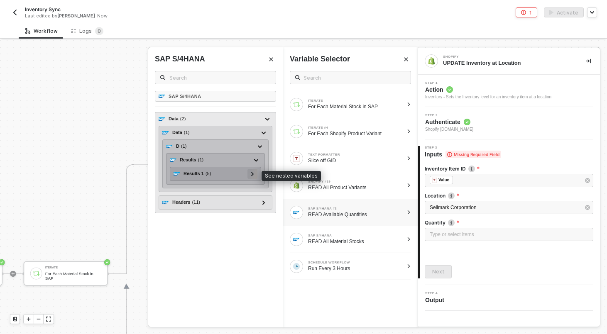
click at [255, 172] on div at bounding box center [253, 174] width 10 height 10
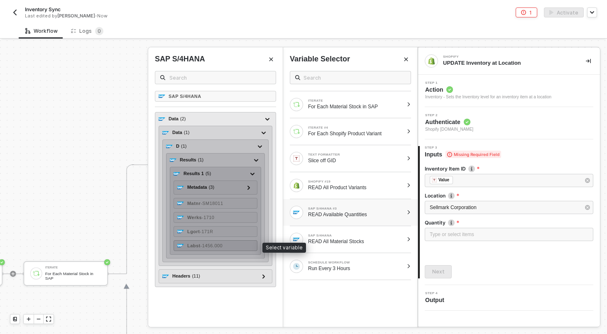
click at [215, 245] on span "- 1456.000" at bounding box center [212, 245] width 22 height 5
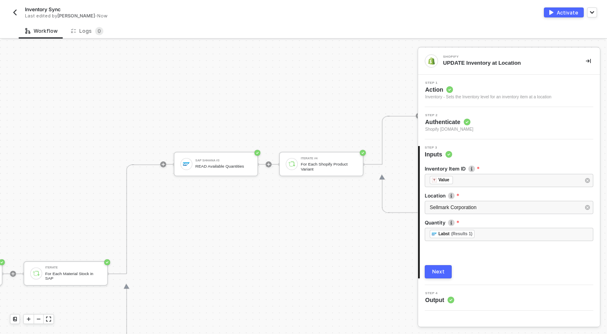
click at [445, 272] on button "Next" at bounding box center [438, 271] width 27 height 13
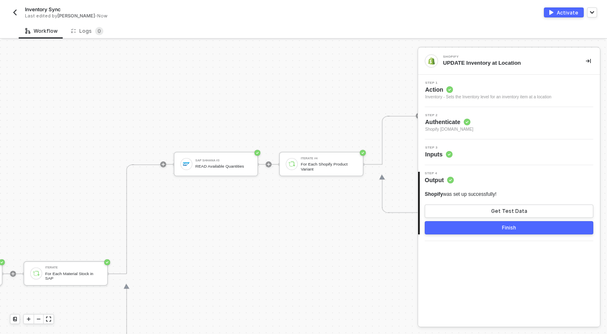
click at [457, 233] on button "Finish" at bounding box center [509, 227] width 169 height 13
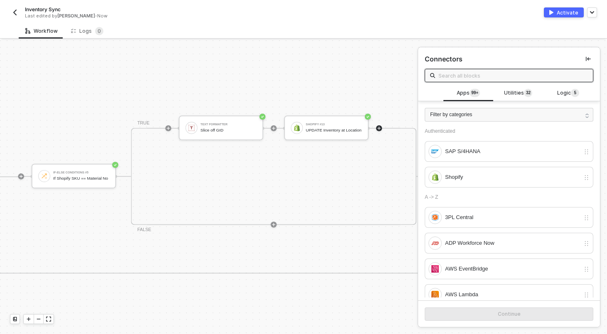
scroll to position [181, 1360]
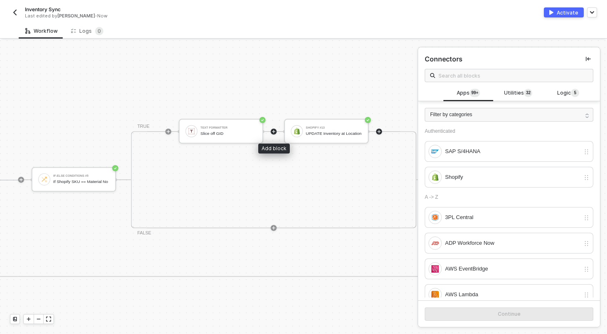
click at [275, 131] on icon "icon-play" at bounding box center [274, 132] width 5 height 5
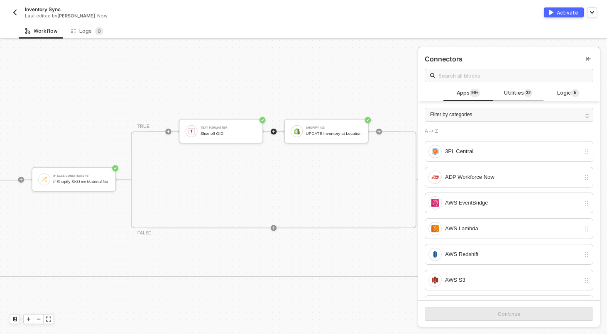
click at [520, 93] on span "Utilities 3 2" at bounding box center [518, 93] width 28 height 9
click at [516, 76] on input "text" at bounding box center [514, 75] width 150 height 9
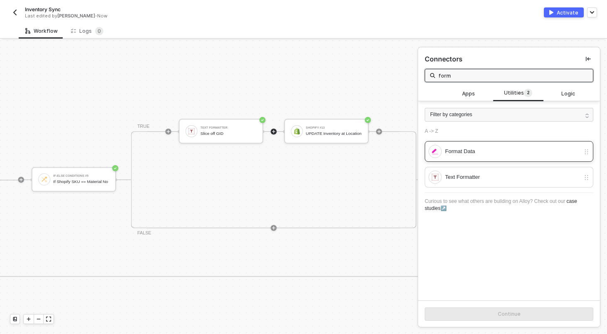
type input "form"
click at [484, 155] on div "Format Data" at bounding box center [512, 151] width 135 height 9
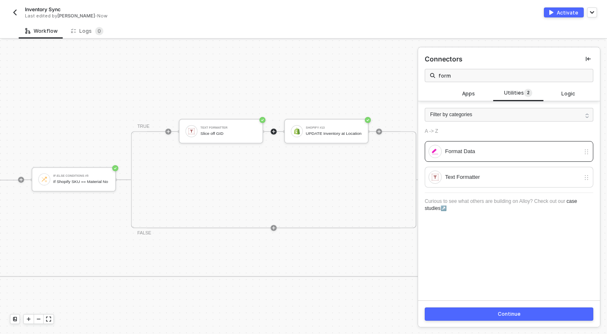
click at [500, 312] on div "Continue" at bounding box center [509, 314] width 23 height 7
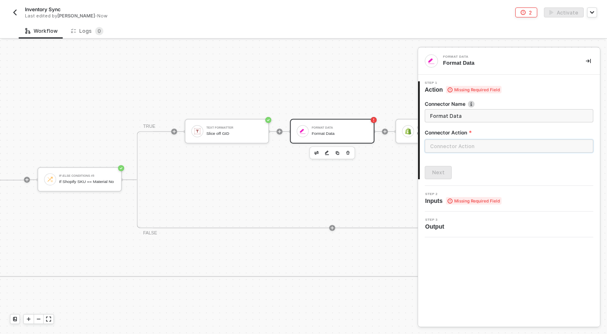
click at [484, 142] on input "text" at bounding box center [509, 146] width 169 height 13
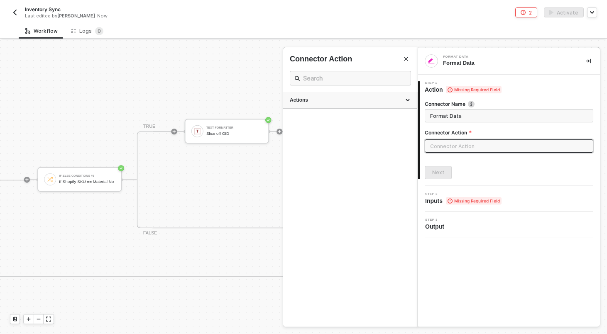
click at [406, 102] on div "Actions" at bounding box center [350, 100] width 121 height 7
click at [410, 59] on button "Close" at bounding box center [406, 59] width 10 height 10
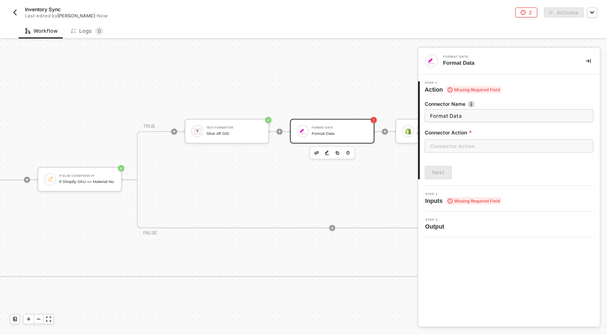
click at [321, 149] on div at bounding box center [332, 153] width 46 height 13
click at [312, 153] on button "button" at bounding box center [316, 153] width 9 height 9
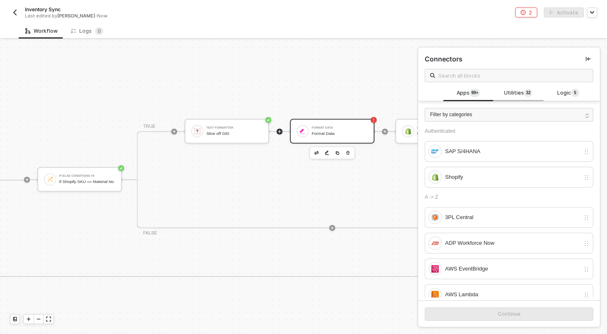
click at [525, 96] on sup "3 2" at bounding box center [528, 93] width 8 height 8
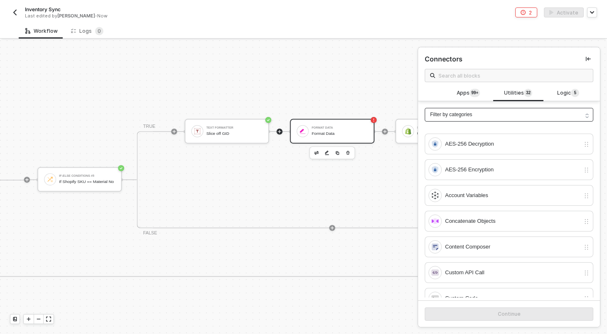
scroll to position [8, 0]
click at [513, 66] on div "Connectors" at bounding box center [509, 66] width 182 height 38
click at [513, 72] on input "text" at bounding box center [514, 75] width 150 height 9
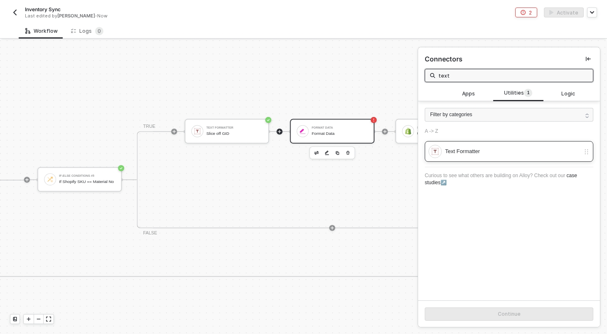
type input "text"
click at [474, 157] on div "Text Formatter" at bounding box center [505, 151] width 152 height 13
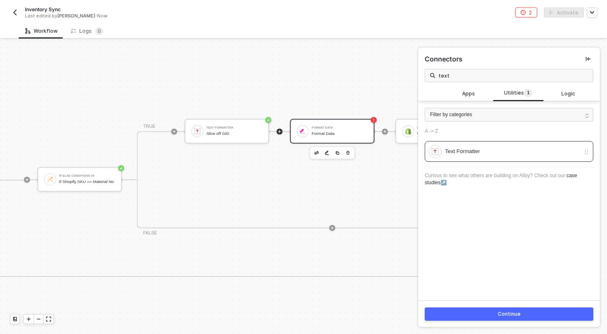
click at [498, 311] on button "Continue" at bounding box center [509, 314] width 169 height 13
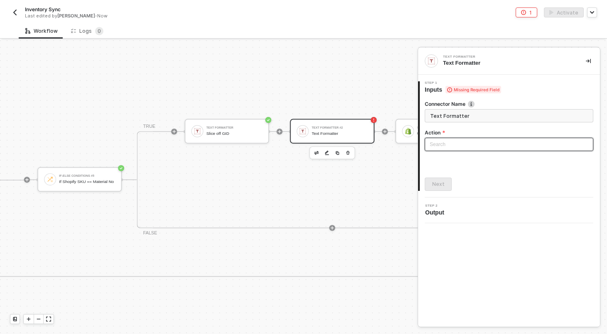
click at [486, 147] on input "search" at bounding box center [509, 144] width 159 height 12
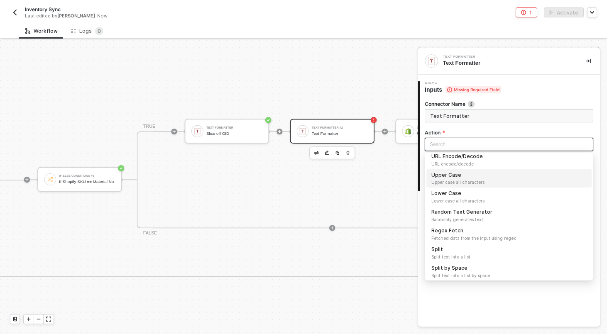
scroll to position [118, 0]
click at [352, 106] on div at bounding box center [384, 132] width 99 height 58
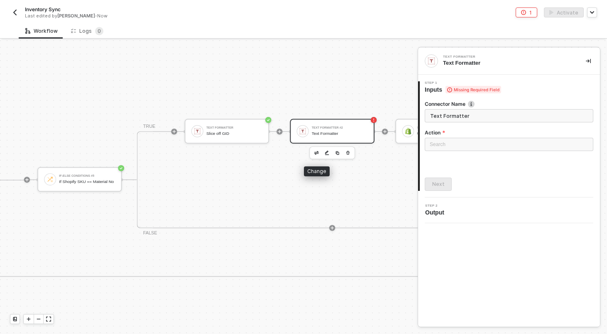
click at [316, 150] on button "button" at bounding box center [316, 153] width 9 height 9
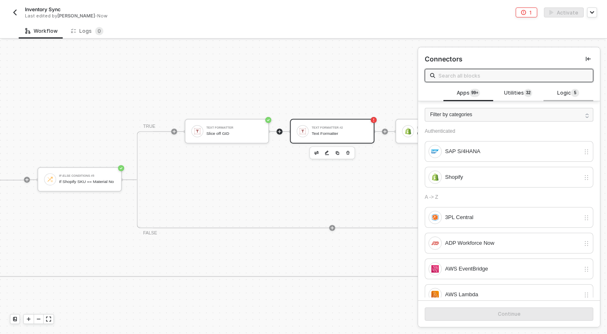
click at [564, 91] on span "Logic 5" at bounding box center [568, 93] width 22 height 9
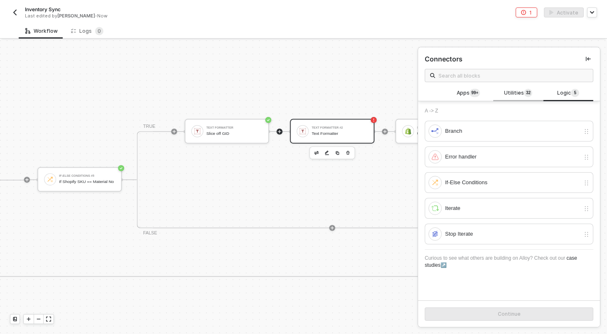
click at [528, 93] on span "2" at bounding box center [529, 93] width 2 height 7
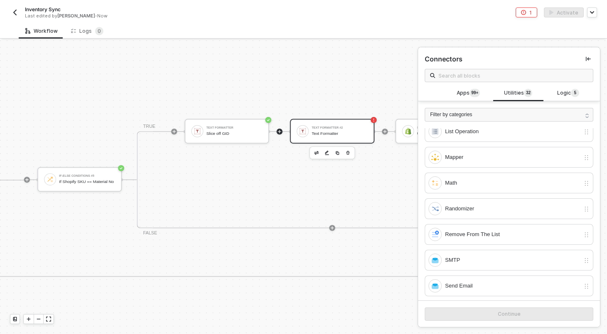
scroll to position [369, 0]
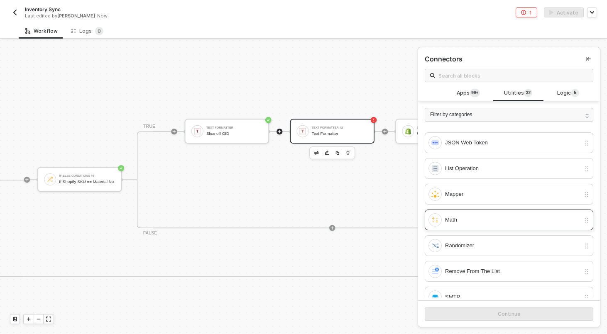
click at [511, 221] on div "Math" at bounding box center [512, 220] width 135 height 9
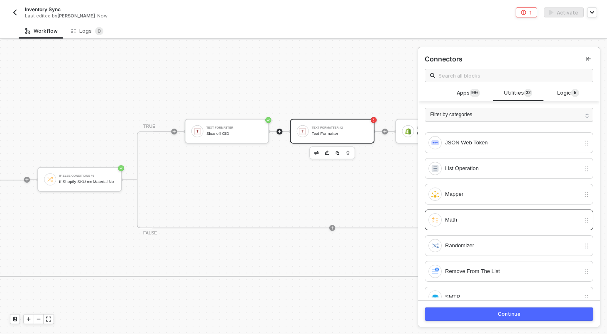
click at [508, 316] on div "Continue" at bounding box center [509, 314] width 23 height 7
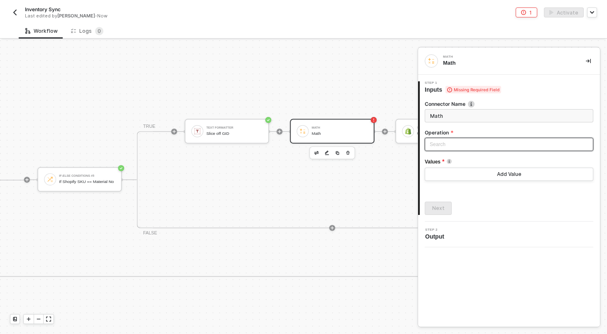
click at [476, 147] on input "search" at bounding box center [509, 144] width 159 height 12
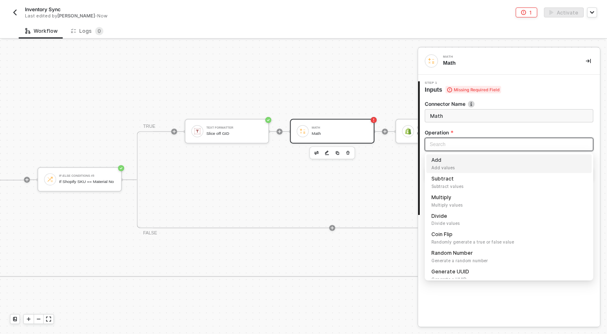
scroll to position [25, 0]
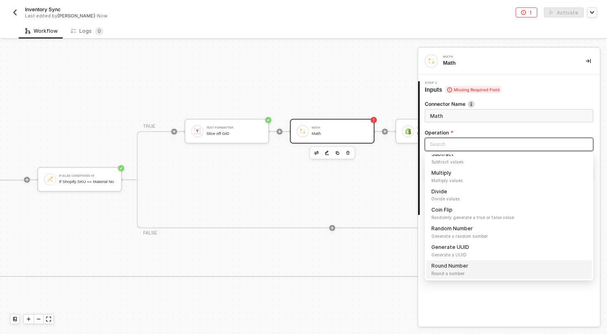
click at [459, 271] on span "Round a number" at bounding box center [509, 273] width 155 height 7
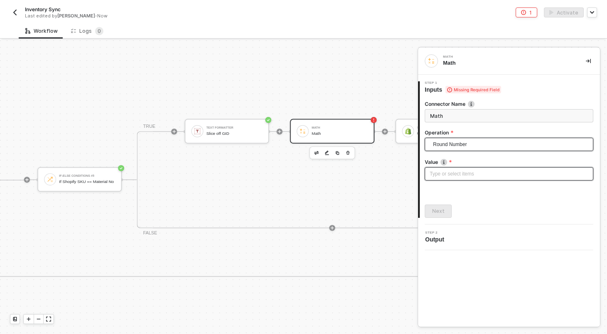
click at [446, 174] on div "Type or select items ﻿" at bounding box center [509, 174] width 159 height 8
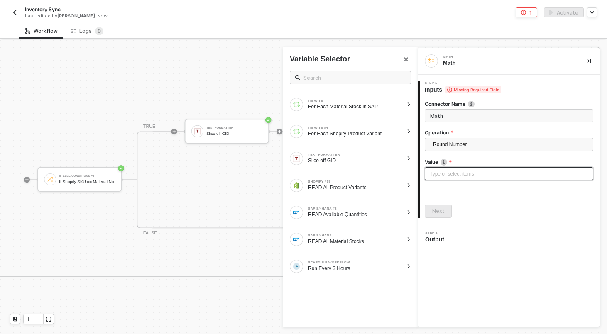
click at [446, 174] on div "Type or select items ﻿" at bounding box center [509, 174] width 159 height 8
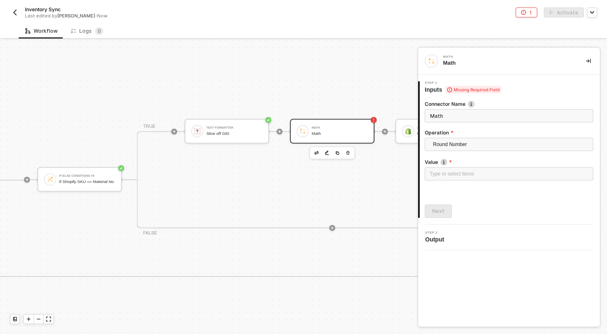
click at [476, 204] on div "Connector Name Math Operation Round Number Add Add values Subtract Subtract val…" at bounding box center [509, 156] width 169 height 124
click at [462, 178] on div "Type or select items ﻿" at bounding box center [509, 173] width 169 height 13
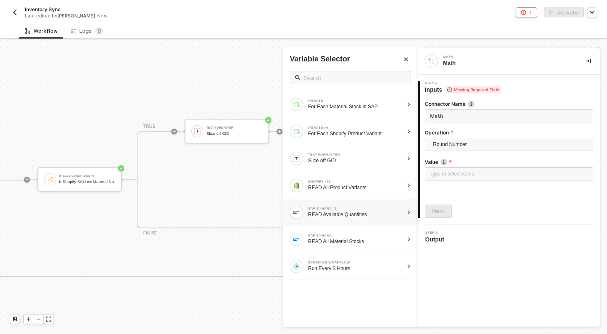
click at [361, 216] on div "READ Available Quantities" at bounding box center [355, 214] width 95 height 7
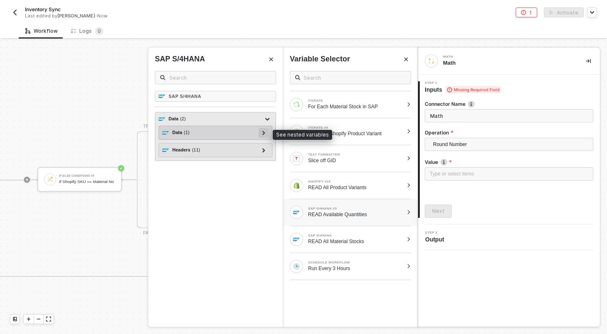
click at [264, 135] on div at bounding box center [264, 132] width 4 height 9
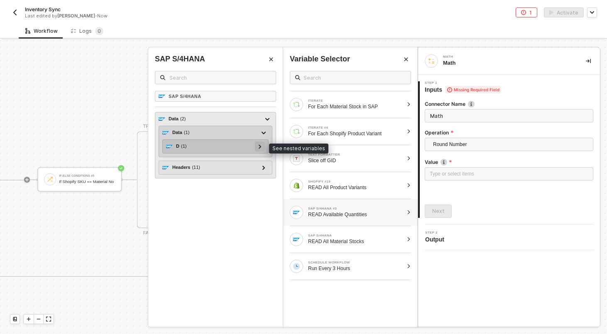
click at [262, 150] on div at bounding box center [260, 146] width 4 height 9
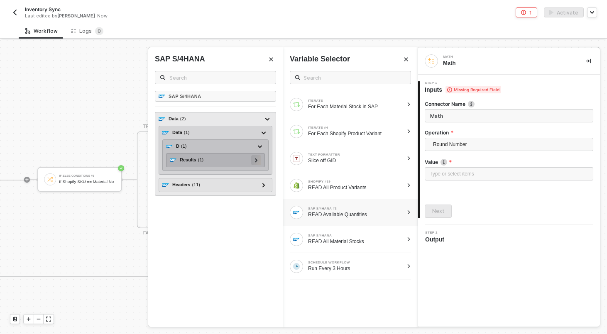
click at [256, 162] on icon at bounding box center [256, 160] width 2 height 4
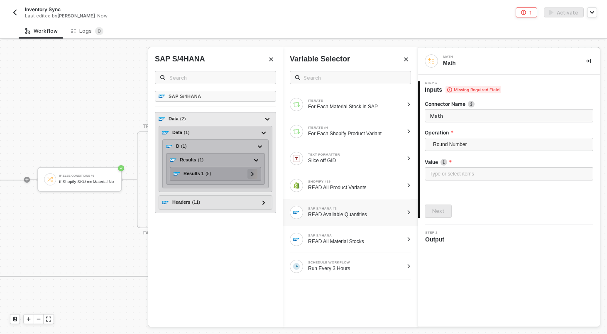
drag, startPoint x: 253, startPoint y: 179, endPoint x: 253, endPoint y: 174, distance: 5.0
click at [253, 174] on div "Results 1 ( 5 ) Metadata ( 3 ) id - https://sellmarksapqas.sc1.hec.ondemand.com…" at bounding box center [215, 174] width 91 height 14
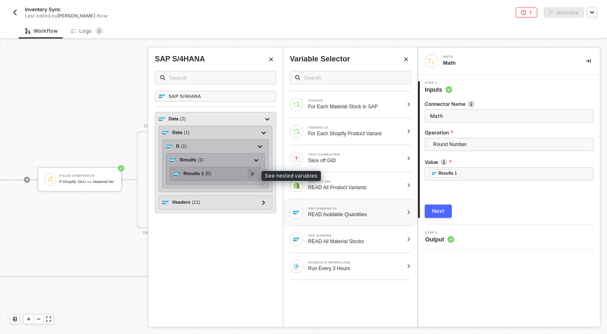
click at [253, 174] on icon at bounding box center [252, 174] width 2 height 4
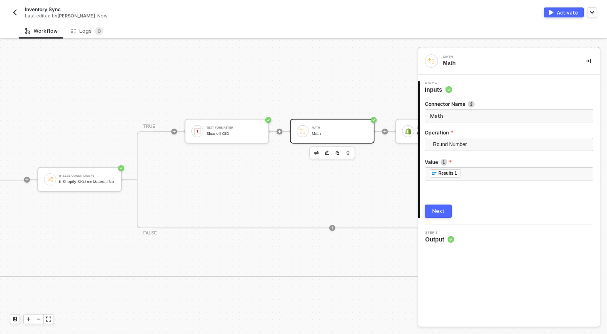
click at [468, 161] on label "Value" at bounding box center [509, 162] width 169 height 7
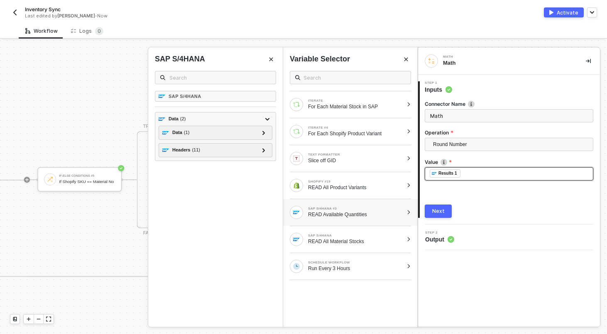
click at [468, 168] on div "﻿ ﻿ Results 1 ﻿" at bounding box center [509, 173] width 169 height 13
click at [467, 174] on div "﻿ ﻿ Results 1 ﻿" at bounding box center [509, 173] width 159 height 9
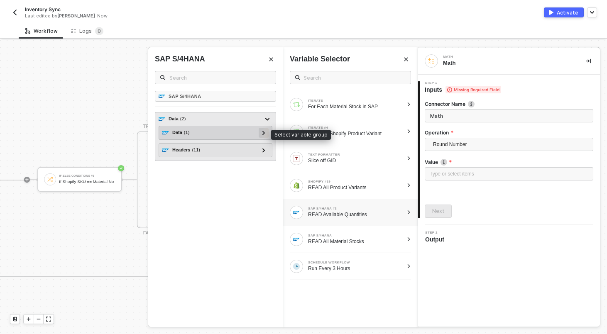
click at [262, 130] on div at bounding box center [264, 132] width 4 height 9
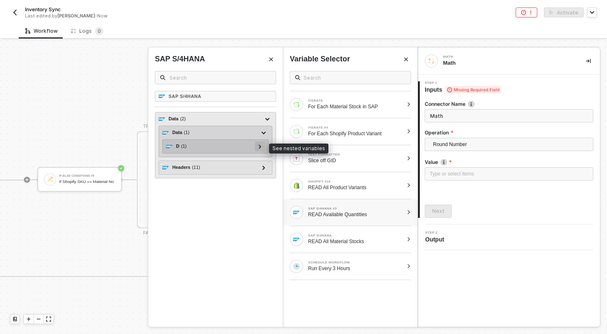
click at [259, 147] on icon at bounding box center [260, 147] width 3 height 4
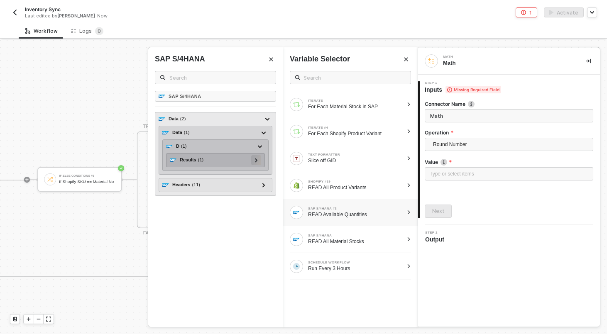
click at [257, 160] on icon at bounding box center [256, 160] width 2 height 4
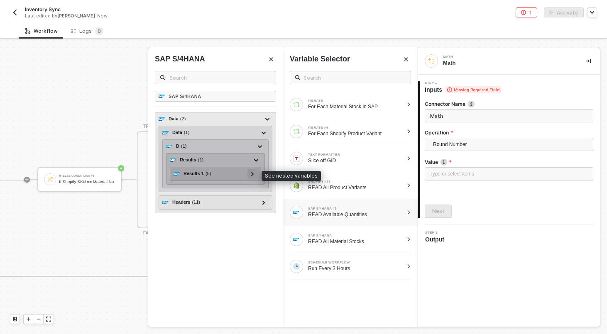
click at [255, 174] on div at bounding box center [253, 174] width 10 height 10
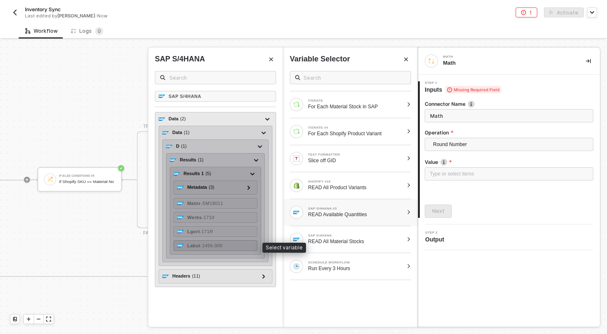
click at [223, 245] on span "- 1456.000" at bounding box center [212, 245] width 22 height 5
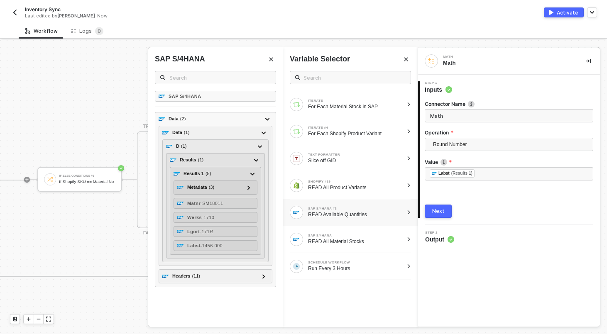
click at [439, 209] on div "Next" at bounding box center [438, 211] width 12 height 7
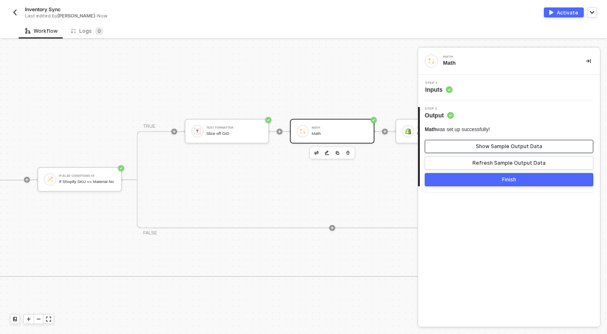
click at [493, 150] on button "Show Sample Output Data" at bounding box center [509, 146] width 169 height 13
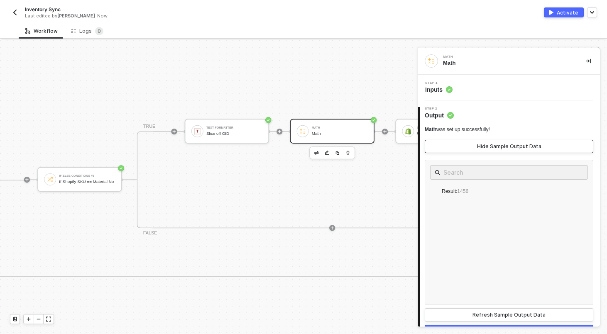
click at [493, 150] on button "Hide Sample Output Data" at bounding box center [509, 146] width 169 height 13
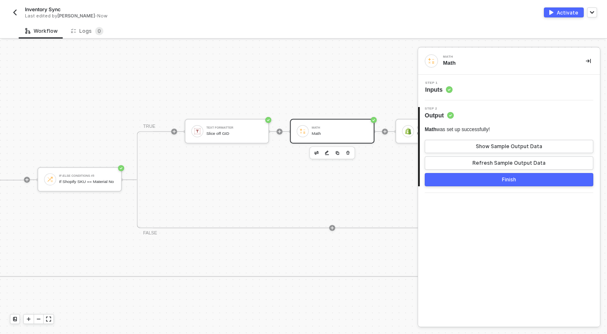
click at [471, 90] on div "Step 1 Inputs" at bounding box center [510, 87] width 180 height 12
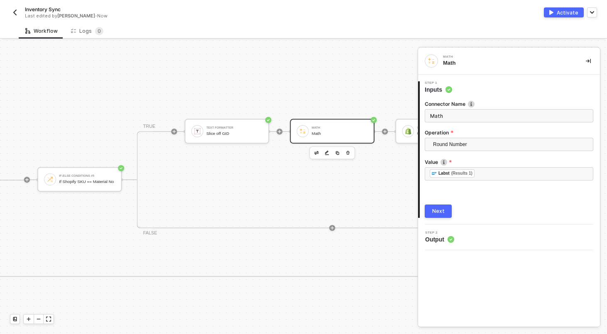
click at [463, 115] on input "Math" at bounding box center [509, 115] width 169 height 13
click at [280, 131] on icon "icon-play" at bounding box center [279, 131] width 3 height 3
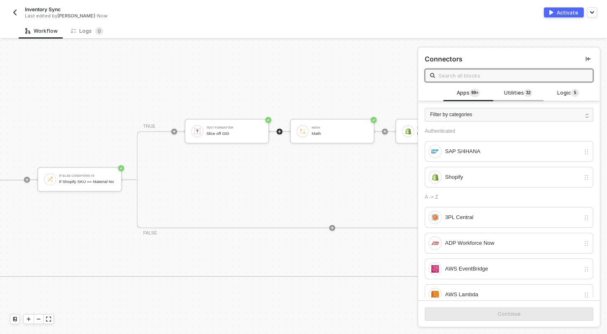
click at [518, 87] on div "Utilities 3 2" at bounding box center [518, 94] width 50 height 16
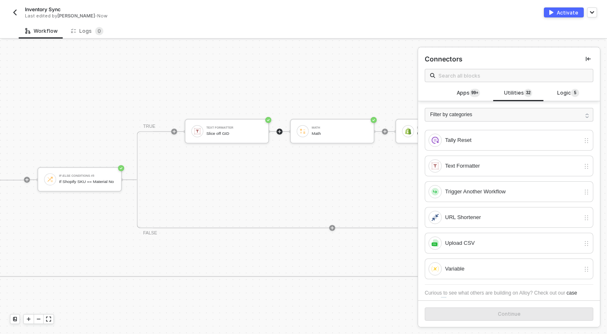
scroll to position [692, 0]
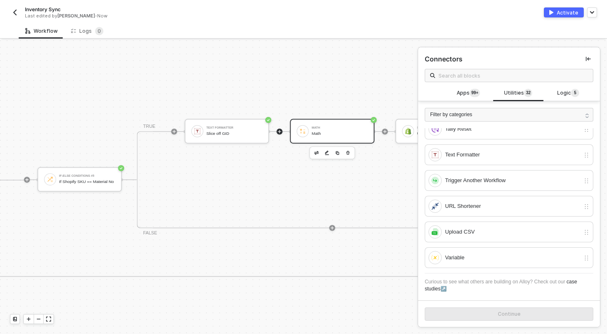
click at [347, 130] on div "Math Math" at bounding box center [340, 131] width 56 height 14
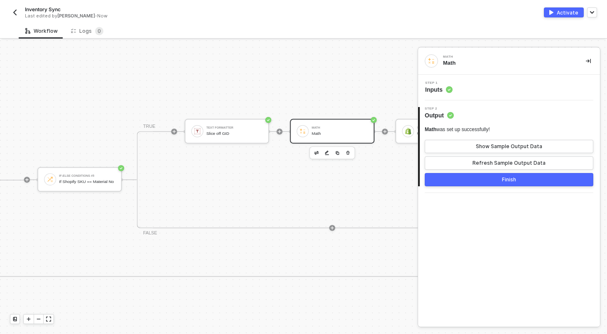
click at [489, 80] on div "Step 1 Inputs" at bounding box center [509, 88] width 182 height 26
click at [488, 90] on div "Step 1 Inputs" at bounding box center [510, 87] width 180 height 12
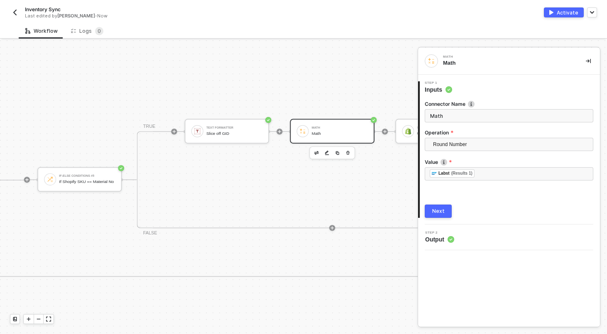
click at [471, 113] on input "Math" at bounding box center [509, 115] width 169 height 13
click at [471, 118] on input "Math" at bounding box center [509, 115] width 169 height 13
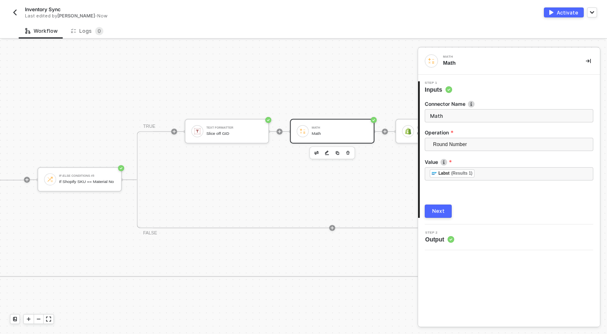
click at [471, 118] on input "Math" at bounding box center [509, 115] width 169 height 13
type input "Round Inventory Quantity"
click at [440, 216] on button "Next" at bounding box center [438, 211] width 27 height 13
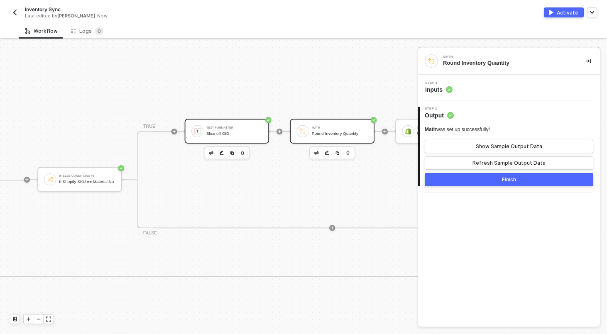
click at [244, 133] on div "Slice off GID" at bounding box center [234, 133] width 56 height 5
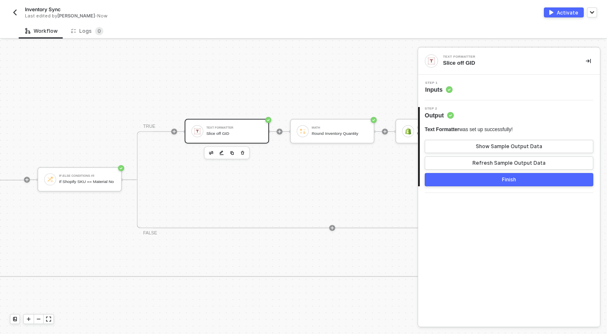
click at [505, 87] on div "Step 1 Inputs" at bounding box center [510, 87] width 180 height 12
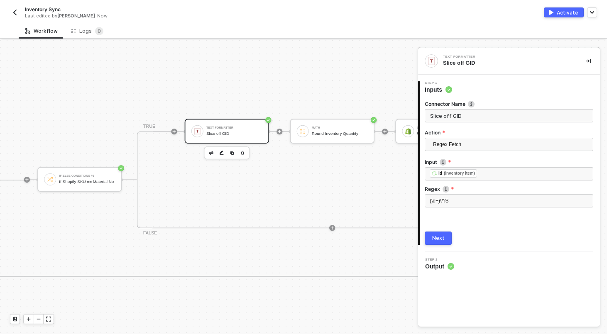
click at [461, 117] on input "Slice off GID" at bounding box center [509, 115] width 169 height 13
drag, startPoint x: 438, startPoint y: 243, endPoint x: 513, endPoint y: 106, distance: 155.9
click at [513, 106] on div "Connector Name Slice GID off Inventory Item ID Action Regex Fetch Input ﻿ ﻿ Id …" at bounding box center [509, 169] width 169 height 151
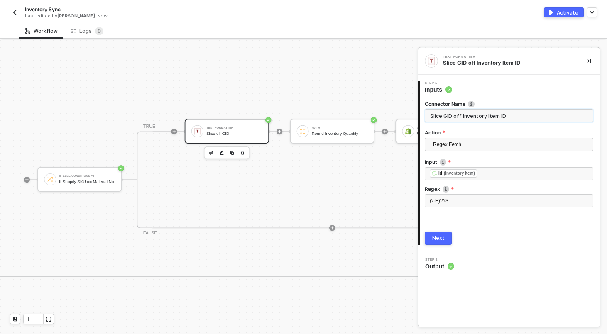
click at [507, 115] on input "Slice GID off Inventory Item ID" at bounding box center [509, 115] width 169 height 13
type input "Slice GID off Inventory Item Path"
click at [446, 238] on button "Next" at bounding box center [438, 238] width 27 height 13
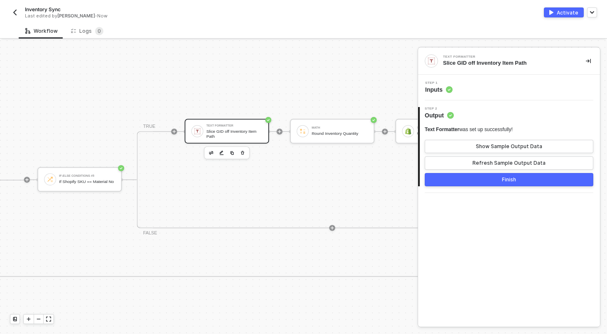
click at [467, 84] on div "Step 1 Inputs" at bounding box center [510, 87] width 180 height 12
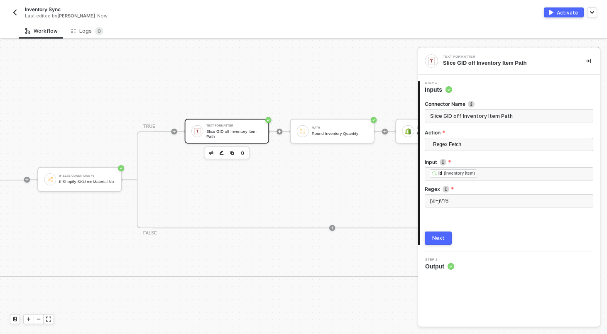
click at [502, 115] on input "Slice GID off Inventory Item Path" at bounding box center [509, 115] width 169 height 13
click at [444, 118] on input "Slice GID off Inventory Item GID Path" at bounding box center [509, 115] width 169 height 13
click at [451, 118] on input "Slice ID off Inventory Item GID Path" at bounding box center [509, 115] width 169 height 13
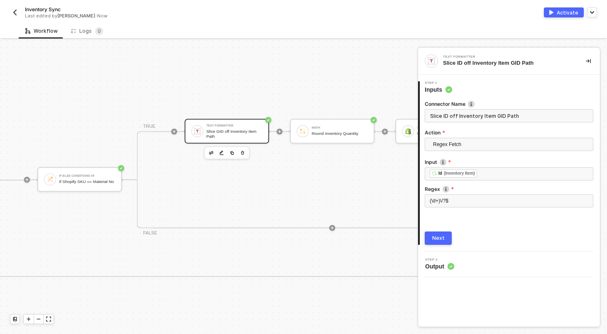
click at [451, 118] on input "Slice ID off Inventory Item GID Path" at bounding box center [509, 115] width 169 height 13
type input "Slice GID off Inventory Item Path"
click at [436, 242] on button "Next" at bounding box center [438, 238] width 27 height 13
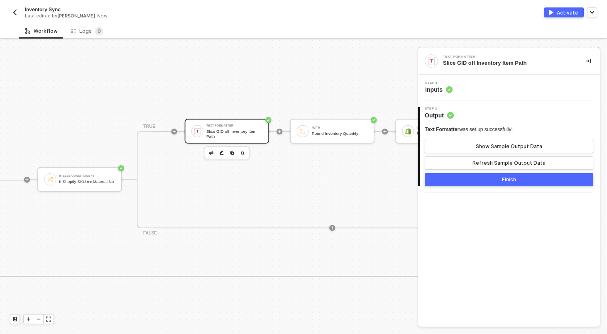
click at [474, 176] on button "Finish" at bounding box center [509, 179] width 169 height 13
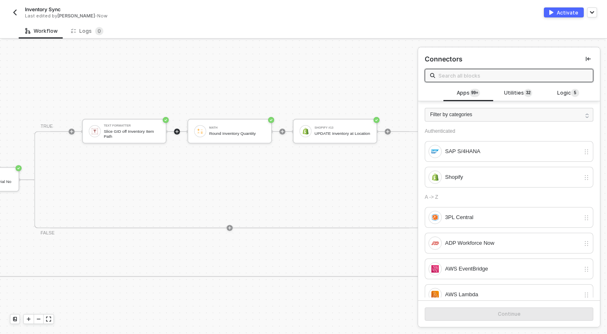
scroll to position [181, 1474]
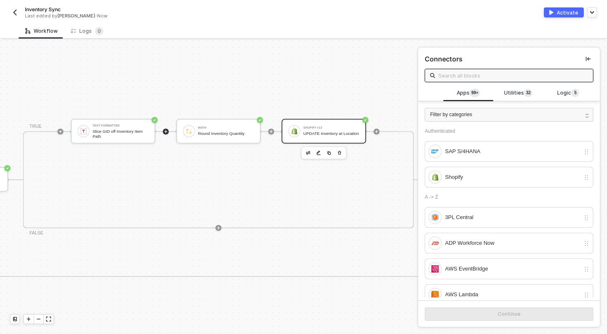
click at [331, 131] on div "UPDATE Inventory at Location" at bounding box center [331, 133] width 56 height 5
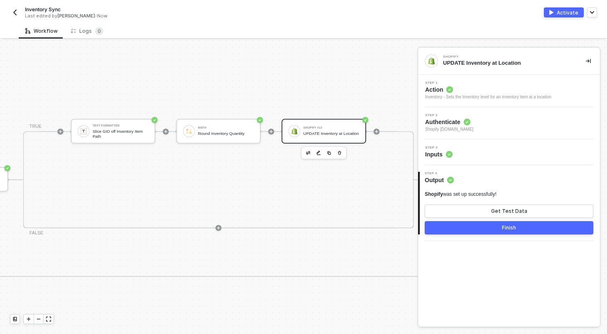
click at [471, 150] on div "Step 3 Inputs" at bounding box center [510, 152] width 180 height 12
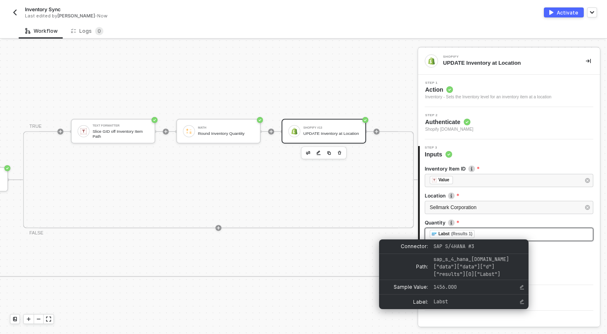
click at [487, 235] on div "﻿ ﻿ Labst (Results 1) ﻿" at bounding box center [509, 234] width 159 height 9
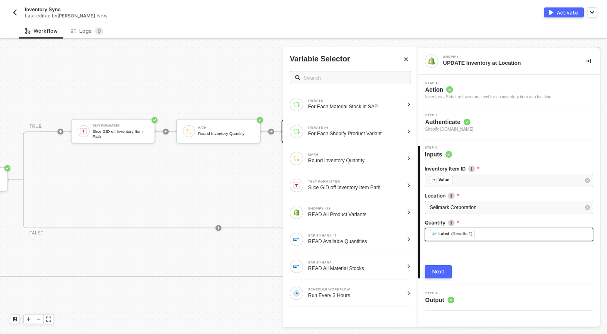
click at [487, 235] on div "﻿ ﻿ Labst (Results 1) ﻿" at bounding box center [509, 234] width 159 height 9
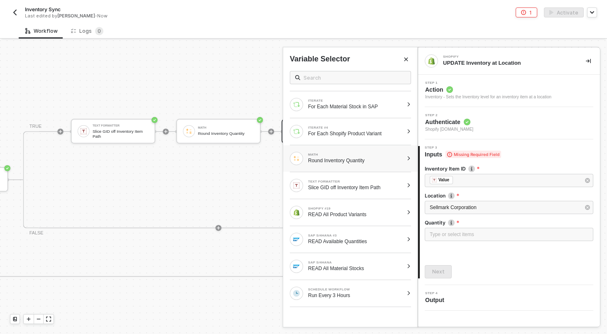
click at [323, 161] on div "Round Inventory Quantity" at bounding box center [355, 160] width 95 height 7
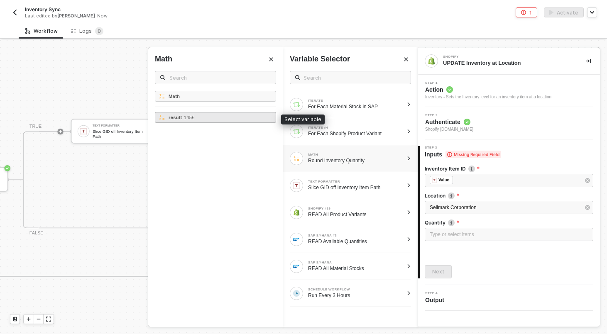
click at [240, 117] on div "result - 1456" at bounding box center [215, 117] width 121 height 11
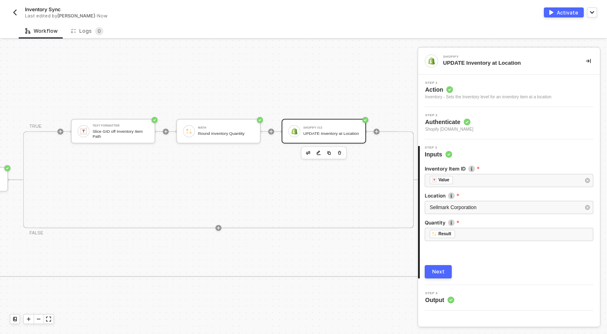
click at [434, 269] on div "Next" at bounding box center [438, 272] width 12 height 7
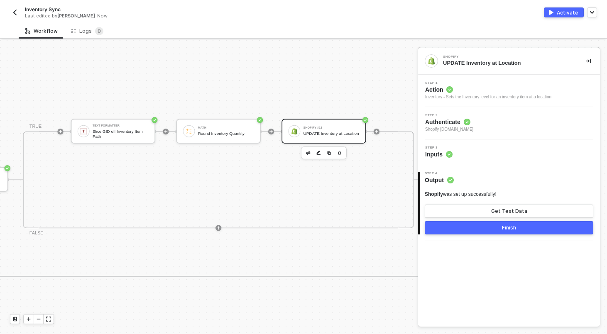
click at [486, 226] on button "Finish" at bounding box center [509, 227] width 169 height 13
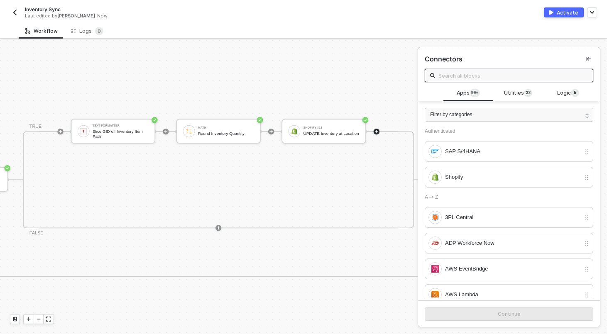
click at [361, 107] on div at bounding box center [376, 132] width 99 height 58
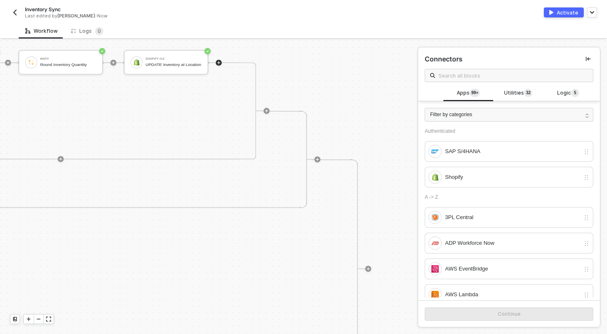
scroll to position [194, 1631]
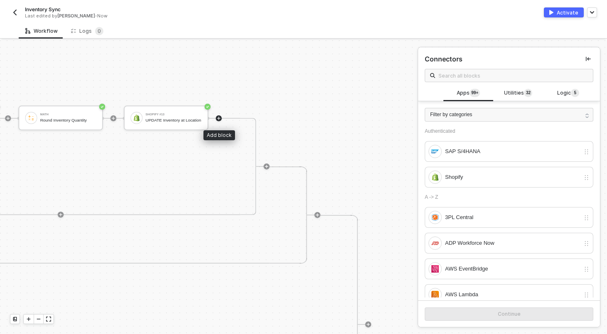
click at [221, 119] on div at bounding box center [219, 118] width 6 height 6
click at [525, 92] on sup "3 2" at bounding box center [528, 93] width 8 height 8
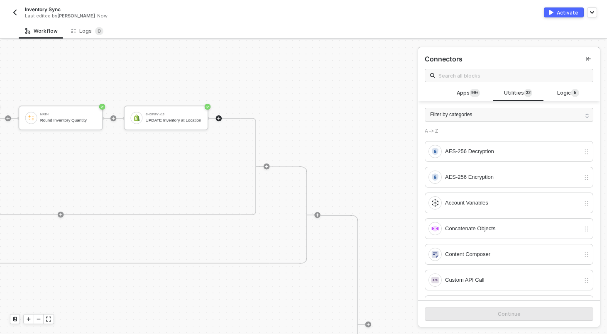
click at [218, 116] on icon "icon-play" at bounding box center [218, 118] width 5 height 5
click at [576, 92] on span "5" at bounding box center [575, 93] width 2 height 7
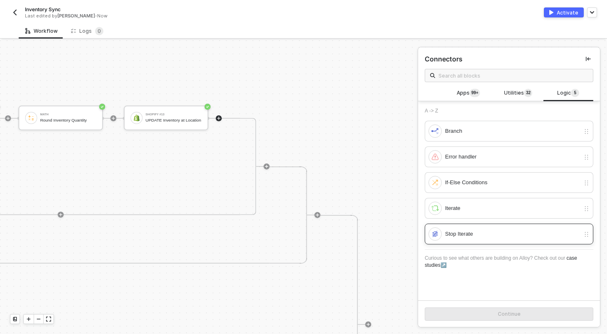
click at [478, 225] on div "Stop Iterate" at bounding box center [509, 234] width 169 height 21
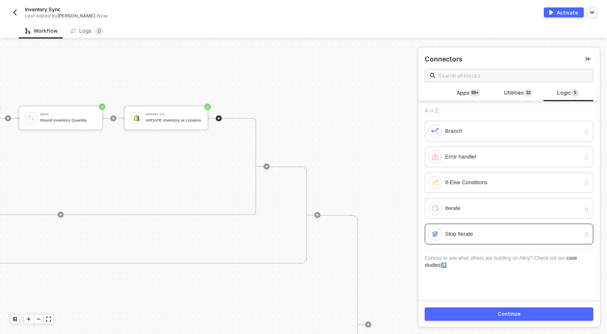
click at [492, 310] on button "Continue" at bounding box center [509, 314] width 169 height 13
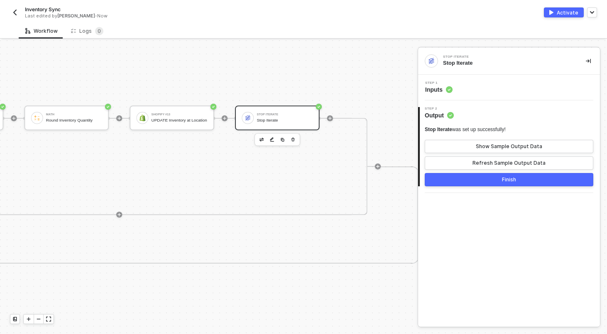
click at [280, 121] on div "Stop Iterate" at bounding box center [285, 120] width 56 height 5
click at [484, 87] on div "Step 1 Inputs" at bounding box center [510, 87] width 180 height 12
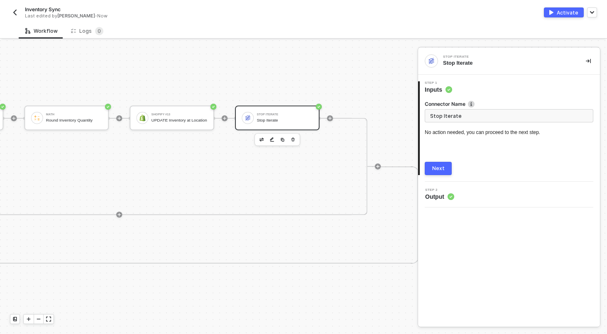
click at [463, 118] on input "Stop Iterate" at bounding box center [509, 115] width 169 height 13
type input "Skip to Next Material Stock"
click at [442, 167] on div "Next" at bounding box center [438, 168] width 12 height 7
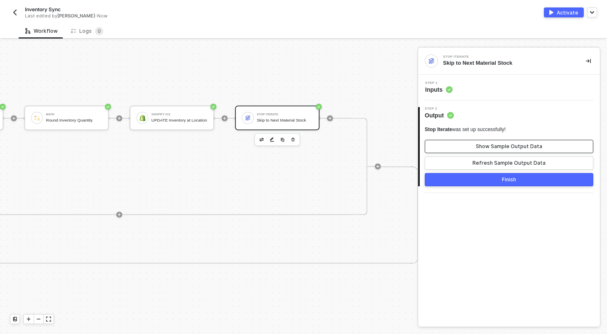
click at [461, 151] on button "Show Sample Output Data" at bounding box center [509, 146] width 169 height 13
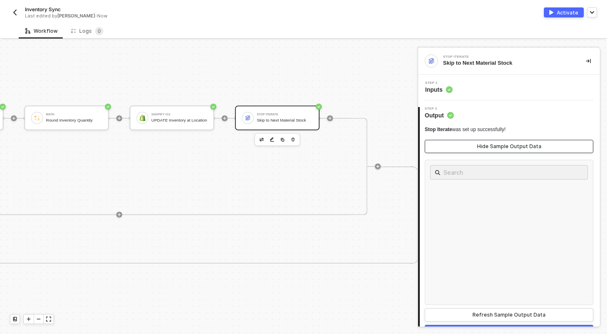
click at [461, 151] on button "Hide Sample Output Data" at bounding box center [509, 146] width 169 height 13
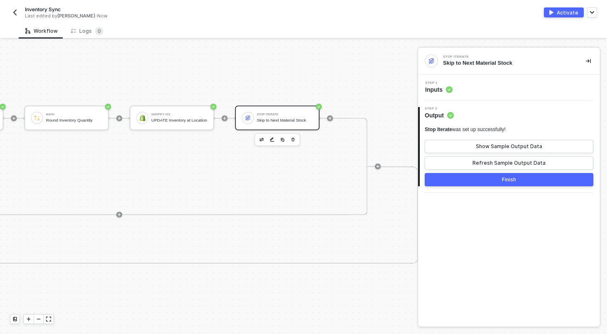
click at [463, 184] on button "Finish" at bounding box center [509, 179] width 169 height 13
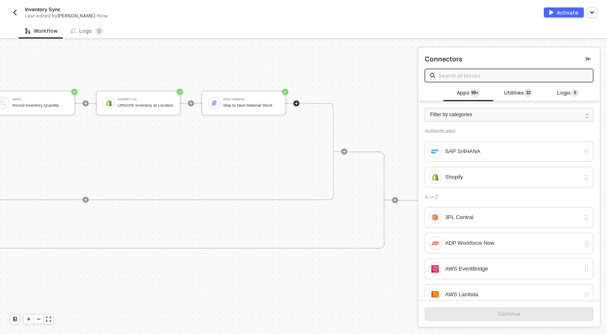
scroll to position [209, 1668]
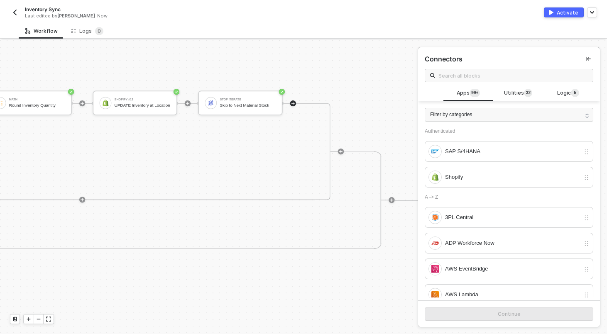
click at [17, 15] on img "button" at bounding box center [15, 12] width 7 height 7
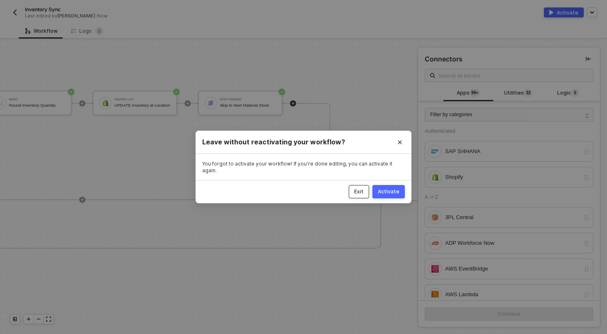
click at [364, 190] on div "Exit" at bounding box center [359, 192] width 10 height 7
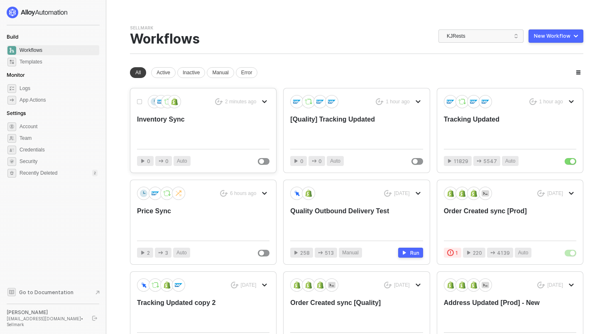
click at [169, 122] on div "Inventory Sync" at bounding box center [190, 128] width 106 height 27
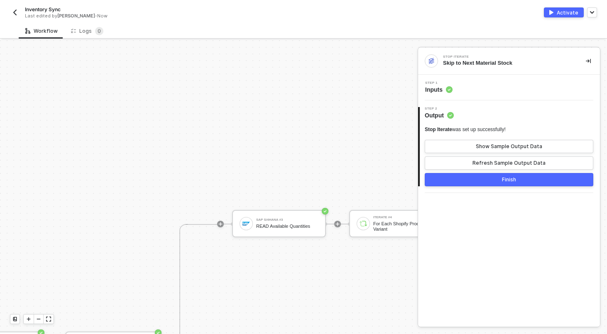
scroll to position [173, 282]
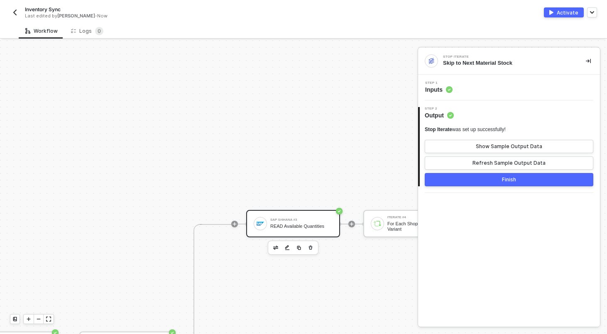
click at [278, 226] on div "READ Available Quantities" at bounding box center [301, 226] width 62 height 5
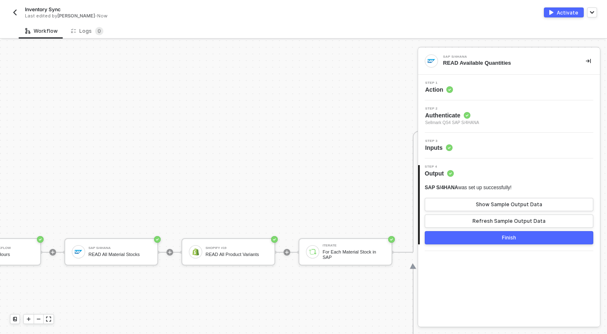
scroll to position [267, 63]
click at [235, 257] on div "READ All Product Variants" at bounding box center [237, 254] width 62 height 5
click at [484, 88] on div "Step 1 Action" at bounding box center [510, 87] width 180 height 12
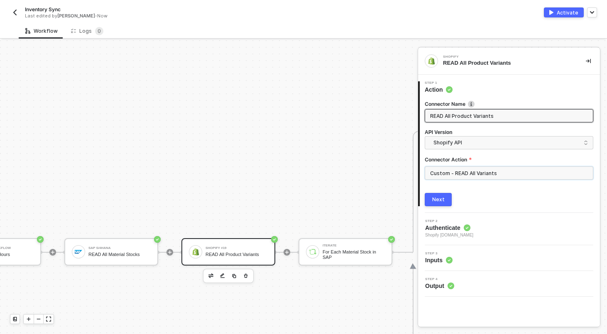
click at [482, 175] on input "Custom - READ All Variants" at bounding box center [509, 173] width 169 height 13
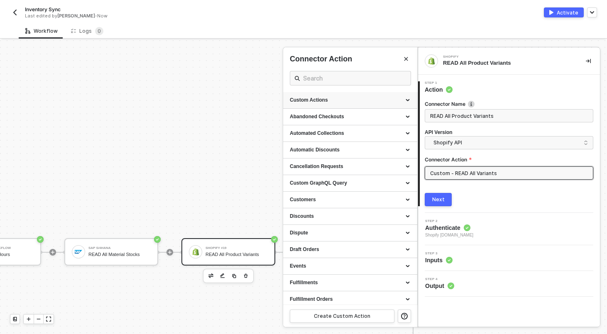
click at [407, 101] on div "Custom Actions" at bounding box center [350, 100] width 121 height 7
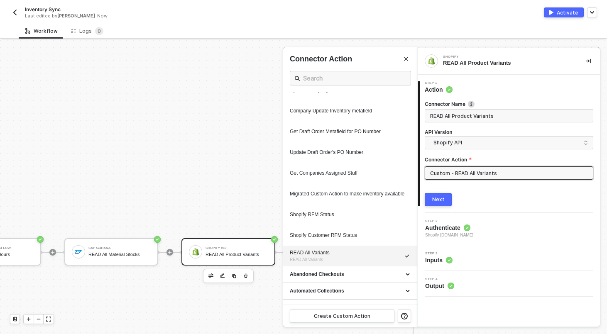
scroll to position [410, 0]
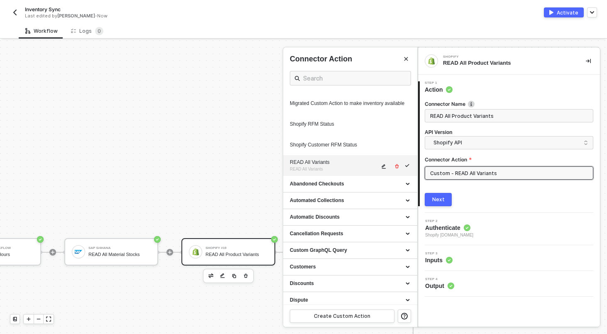
click at [382, 169] on icon "icon-edit" at bounding box center [383, 166] width 5 height 5
type textarea "HTTP/1.1 200 OK { "data": { "productVariants": { "pageInfo": { "hasNextPage": f…"
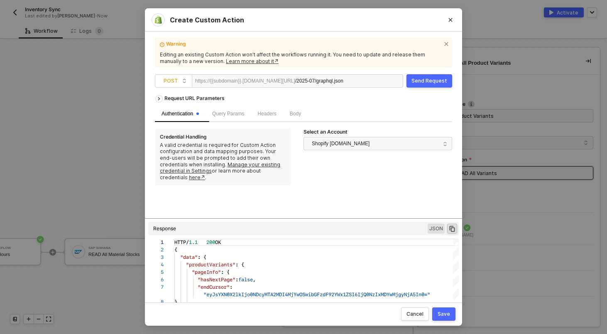
click at [431, 79] on div "Send Request" at bounding box center [430, 81] width 36 height 7
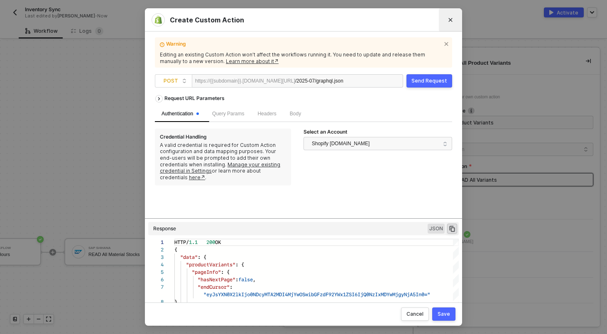
click at [451, 19] on icon "Close" at bounding box center [451, 20] width 4 height 4
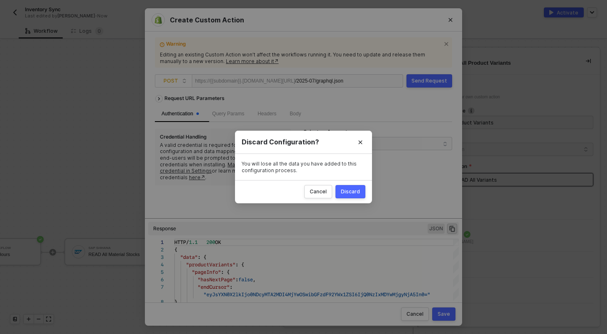
click at [355, 192] on div "Discard" at bounding box center [350, 192] width 19 height 7
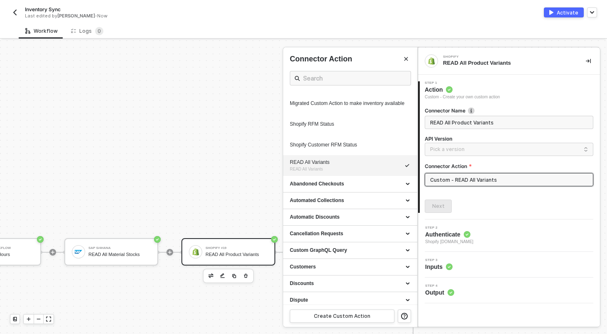
click at [236, 191] on div at bounding box center [303, 187] width 607 height 294
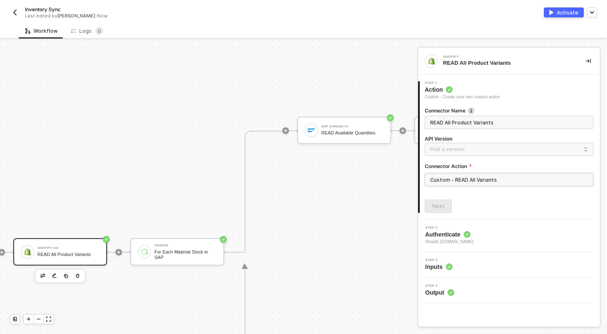
scroll to position [267, 294]
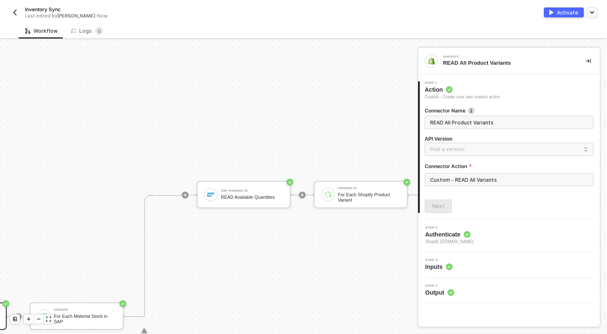
scroll to position [206, 331]
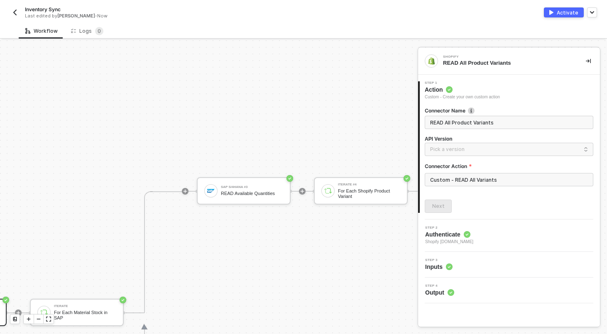
click at [8, 7] on div "Inventory Sync Last edited by Scott Cogswell - Now Activate" at bounding box center [303, 11] width 607 height 23
click at [11, 8] on button "button" at bounding box center [15, 12] width 10 height 10
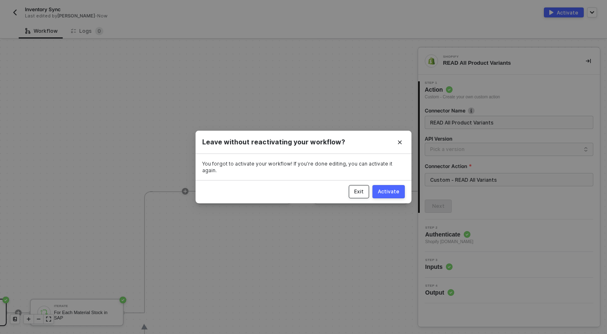
click at [357, 191] on div "Exit" at bounding box center [359, 192] width 10 height 7
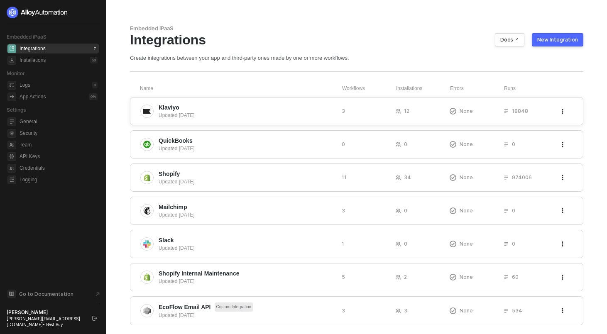
click at [182, 107] on span "Klaviyo" at bounding box center [247, 107] width 177 height 8
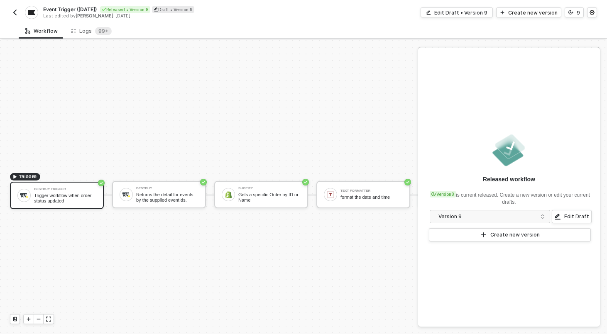
scroll to position [15, 0]
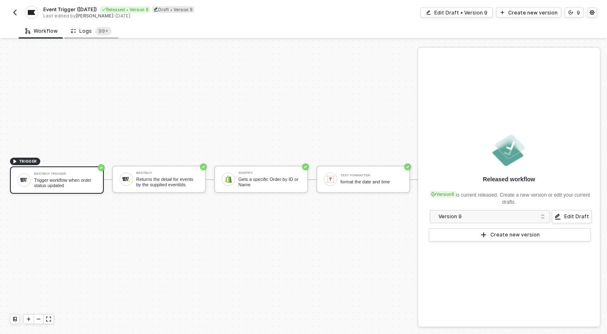
click at [85, 32] on div "Logs 99+" at bounding box center [91, 31] width 41 height 8
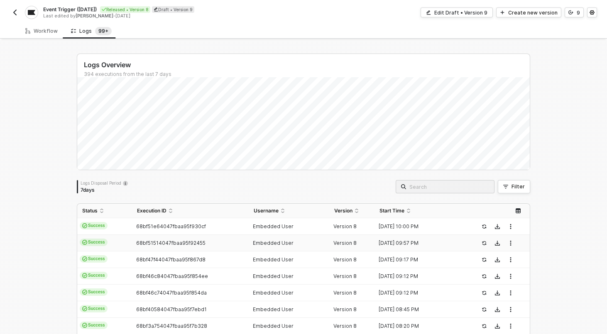
click at [128, 235] on td "Success" at bounding box center [104, 243] width 55 height 17
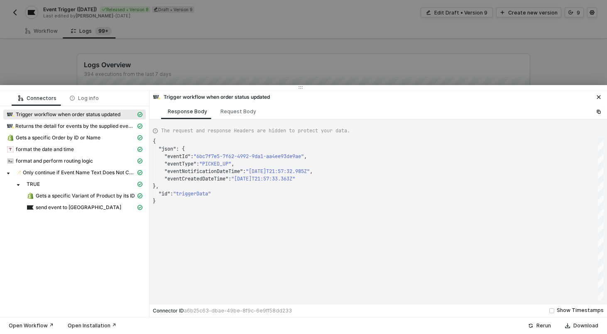
scroll to position [60, 0]
click at [102, 46] on div at bounding box center [303, 167] width 607 height 334
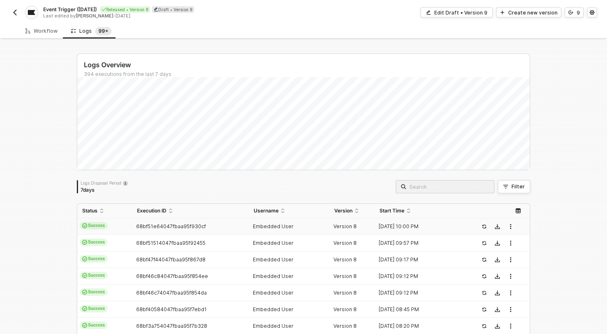
click at [122, 224] on td "Success" at bounding box center [104, 226] width 55 height 17
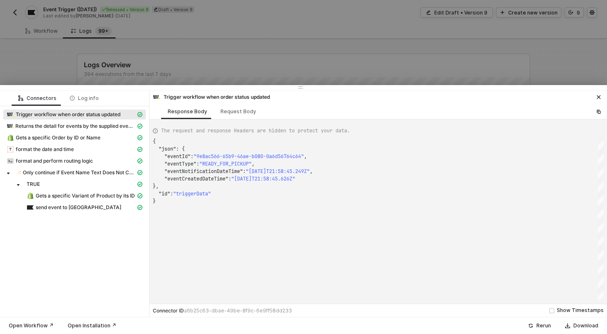
click at [88, 202] on div "Gets a specific Variant of Product by its ID" at bounding box center [74, 197] width 142 height 12
click at [96, 205] on div "send event to [GEOGRAPHIC_DATA]" at bounding box center [81, 207] width 109 height 7
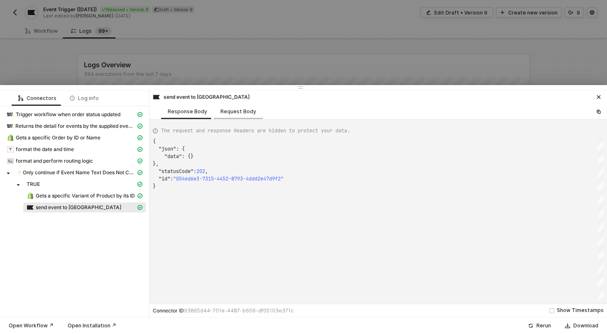
click at [227, 114] on div "Request Body" at bounding box center [239, 111] width 36 height 7
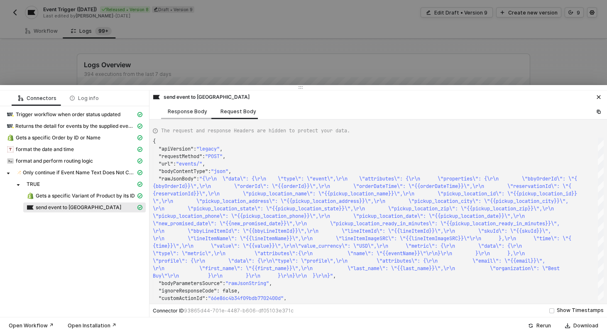
click at [191, 107] on div "Response Body" at bounding box center [187, 111] width 53 height 15
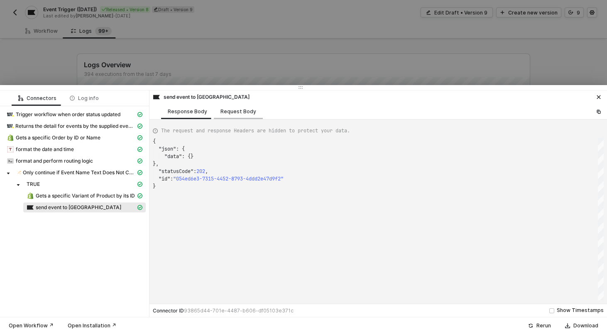
click at [239, 119] on div "Request Body" at bounding box center [238, 111] width 49 height 15
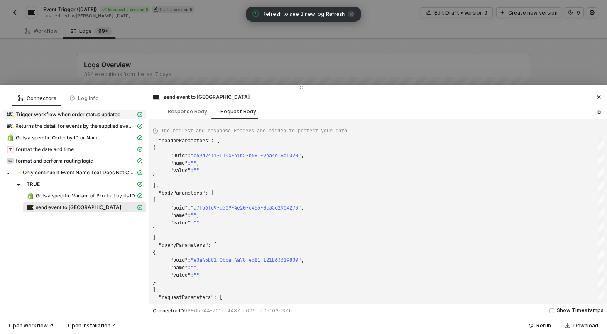
click at [103, 110] on span "Trigger workflow when order status updated" at bounding box center [74, 115] width 142 height 10
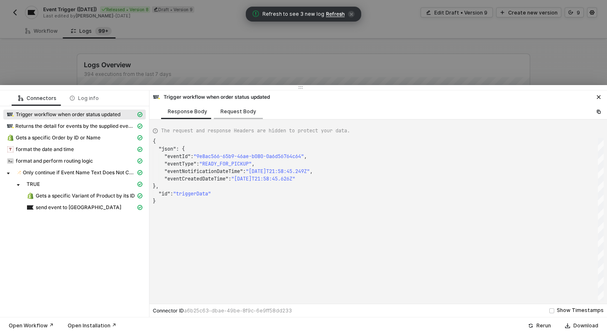
click at [226, 113] on div "Request Body" at bounding box center [239, 111] width 36 height 7
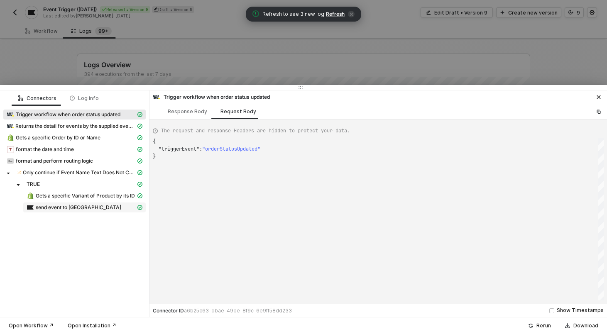
click at [68, 210] on span "send event to [GEOGRAPHIC_DATA]" at bounding box center [79, 207] width 86 height 7
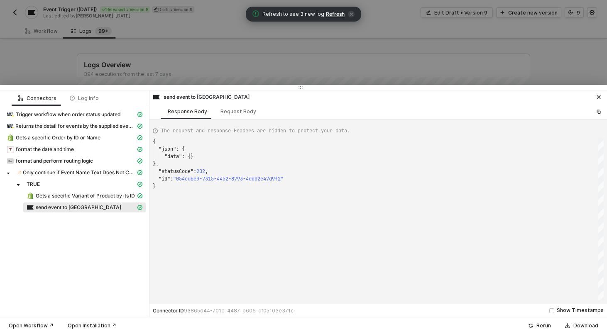
scroll to position [45, 0]
click at [238, 109] on div "Request Body" at bounding box center [239, 111] width 36 height 7
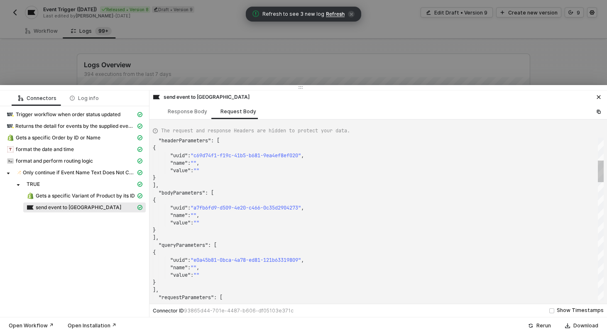
type textarea ""ignoreResponseCode": false, "customActionId": "66e86c4b34f09bdb7702400d", "sam…"
click at [543, 159] on div ""name" : "" ," at bounding box center [378, 162] width 451 height 7
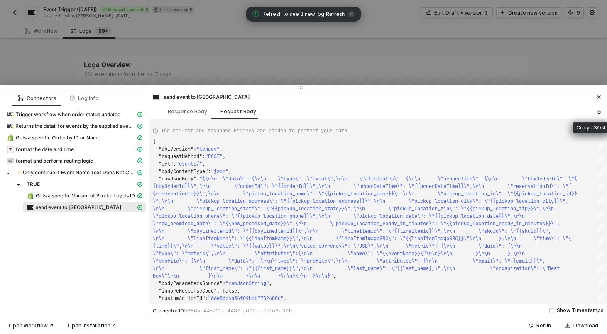
click at [597, 111] on icon "icon-copy-paste" at bounding box center [599, 112] width 4 height 4
